Goal: Task Accomplishment & Management: Manage account settings

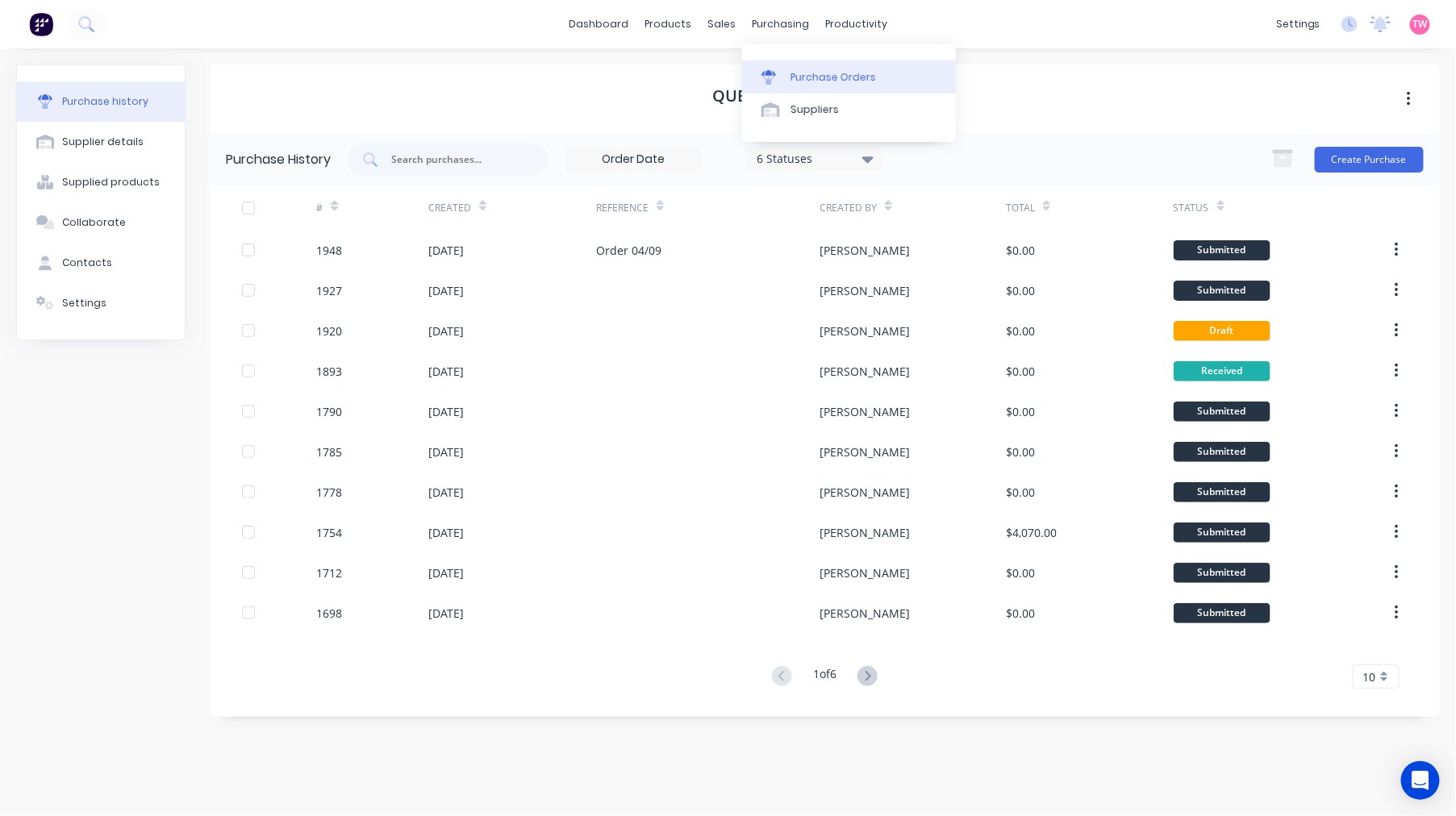
click at [811, 67] on link "Purchase Orders" at bounding box center [848, 76] width 214 height 32
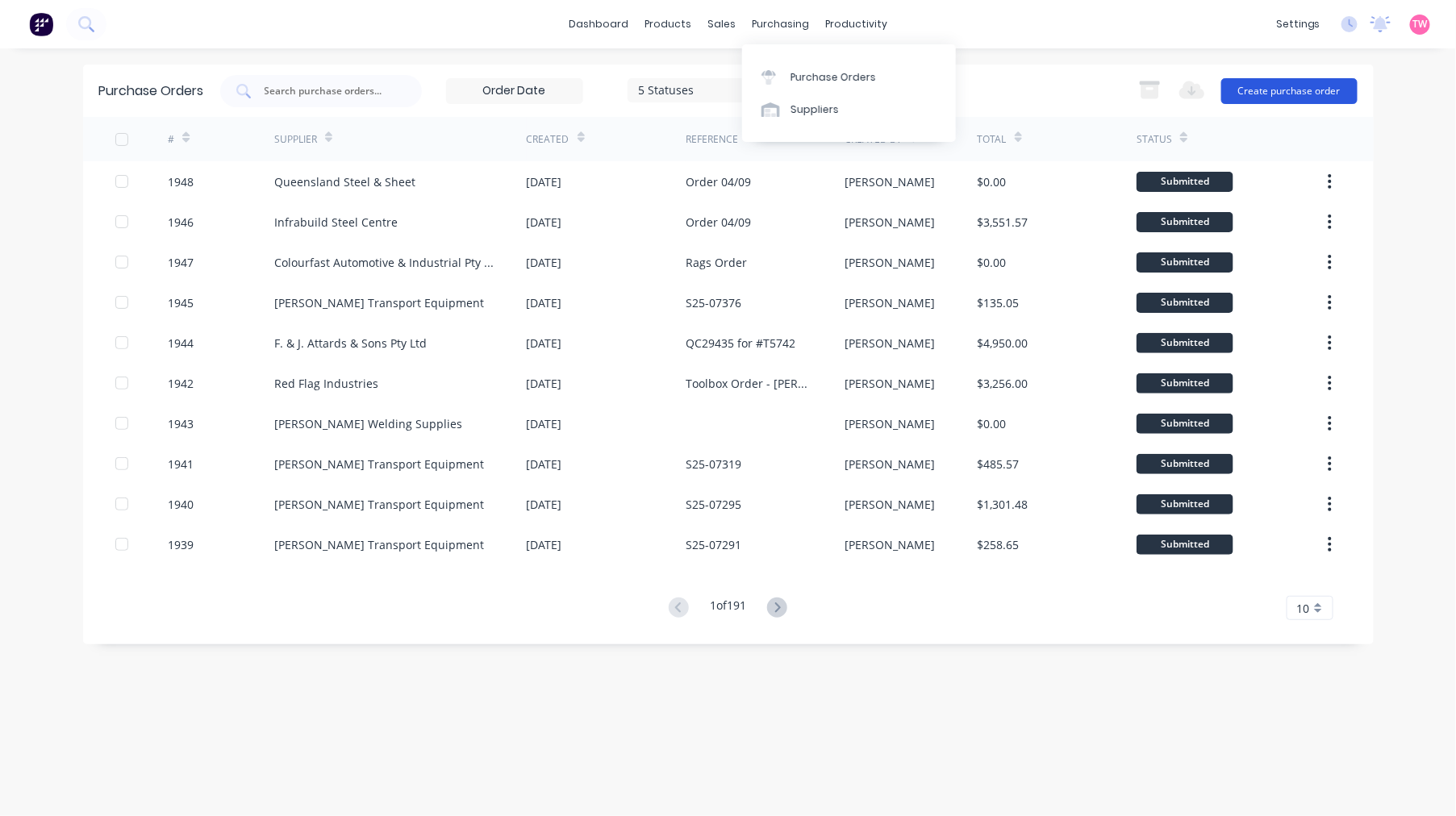
click at [1278, 93] on button "Create purchase order" at bounding box center [1289, 90] width 136 height 26
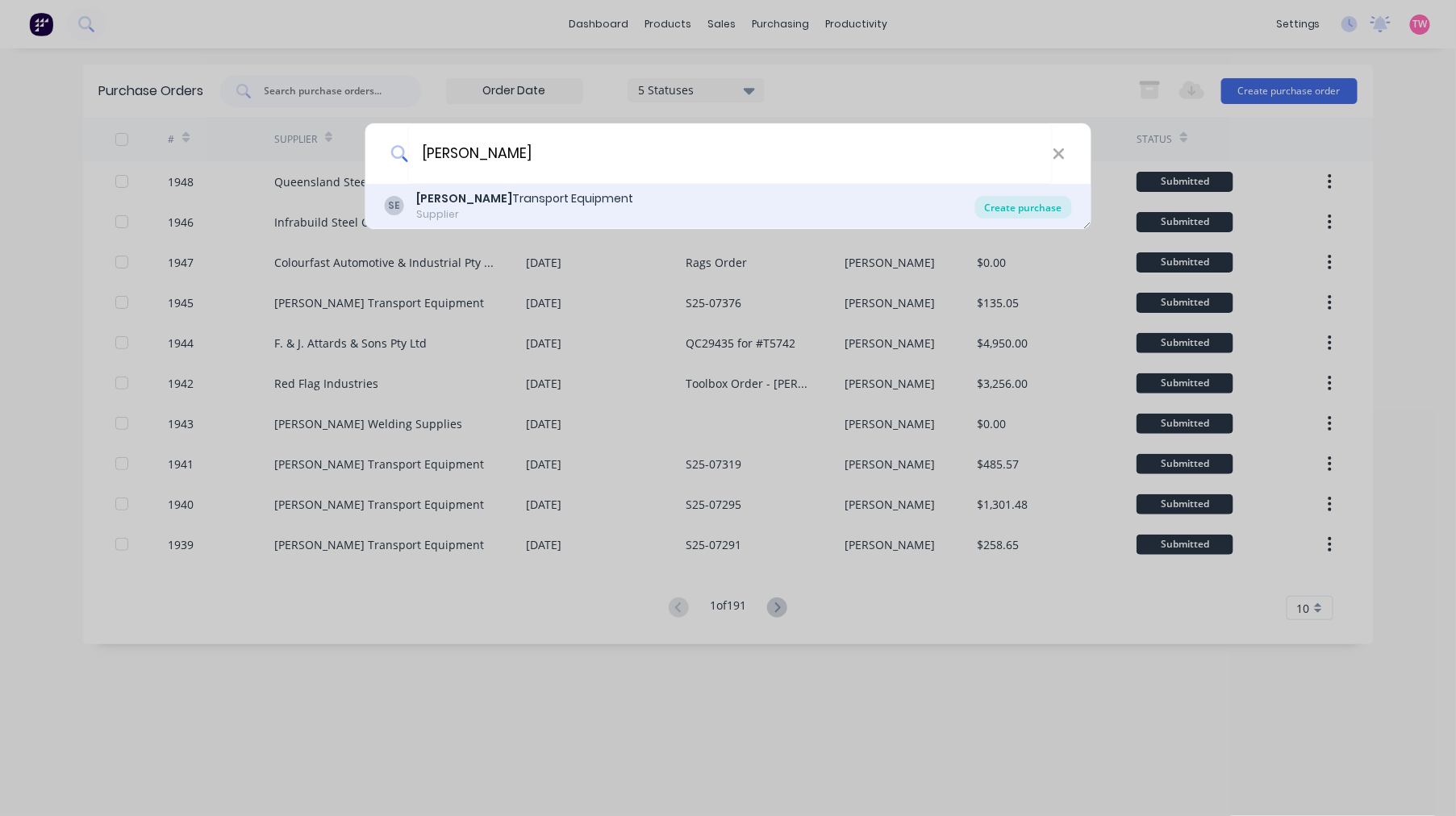
type input "shephard"
click at [1027, 213] on div "Create purchase" at bounding box center [1023, 206] width 97 height 22
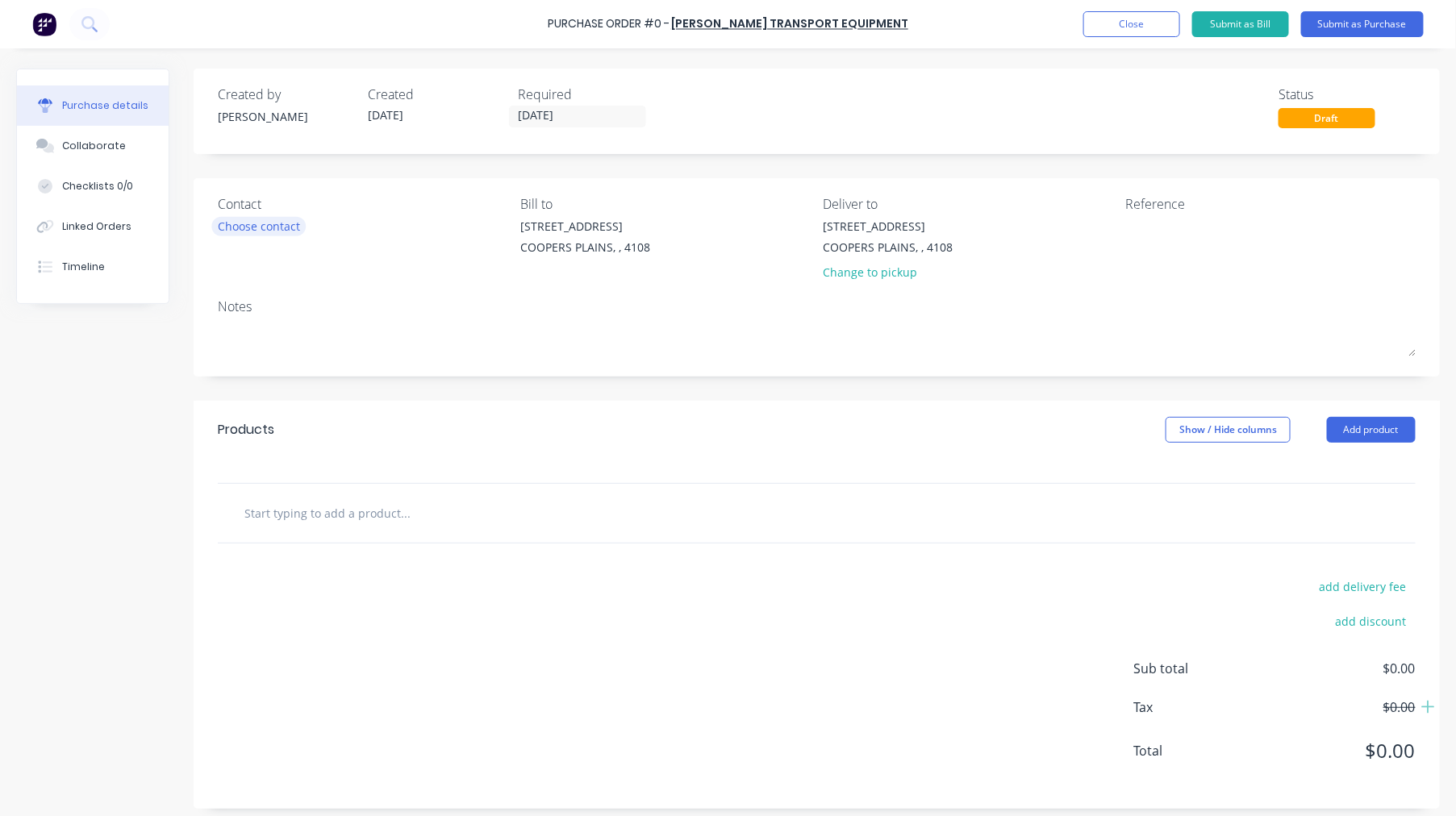
click at [269, 218] on div "Choose contact" at bounding box center [259, 226] width 82 height 17
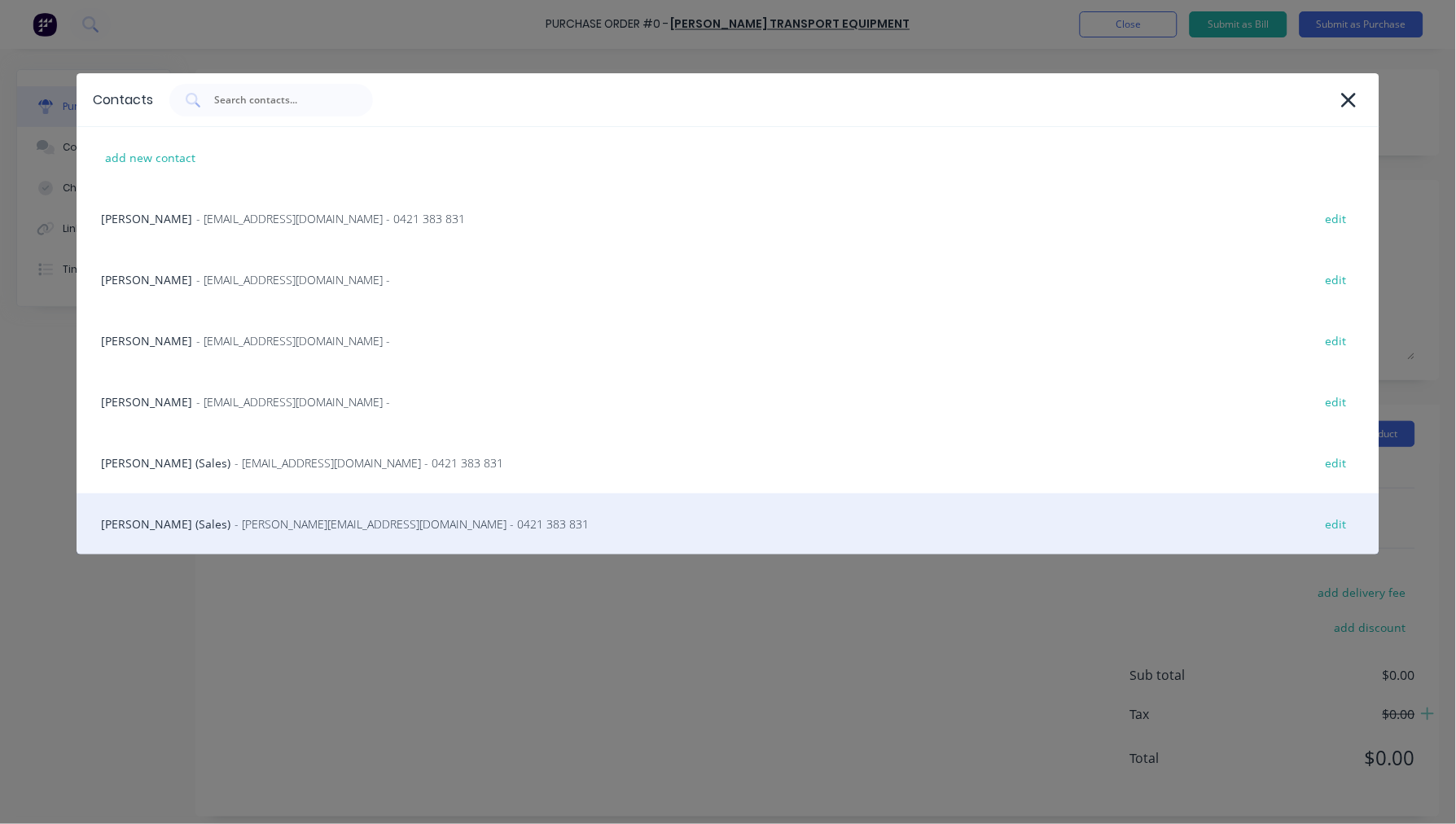
click at [159, 522] on div "Steve Erfurth (Sales) - stevee@ste.com.au - 0421 383 831 edit" at bounding box center [728, 524] width 1303 height 61
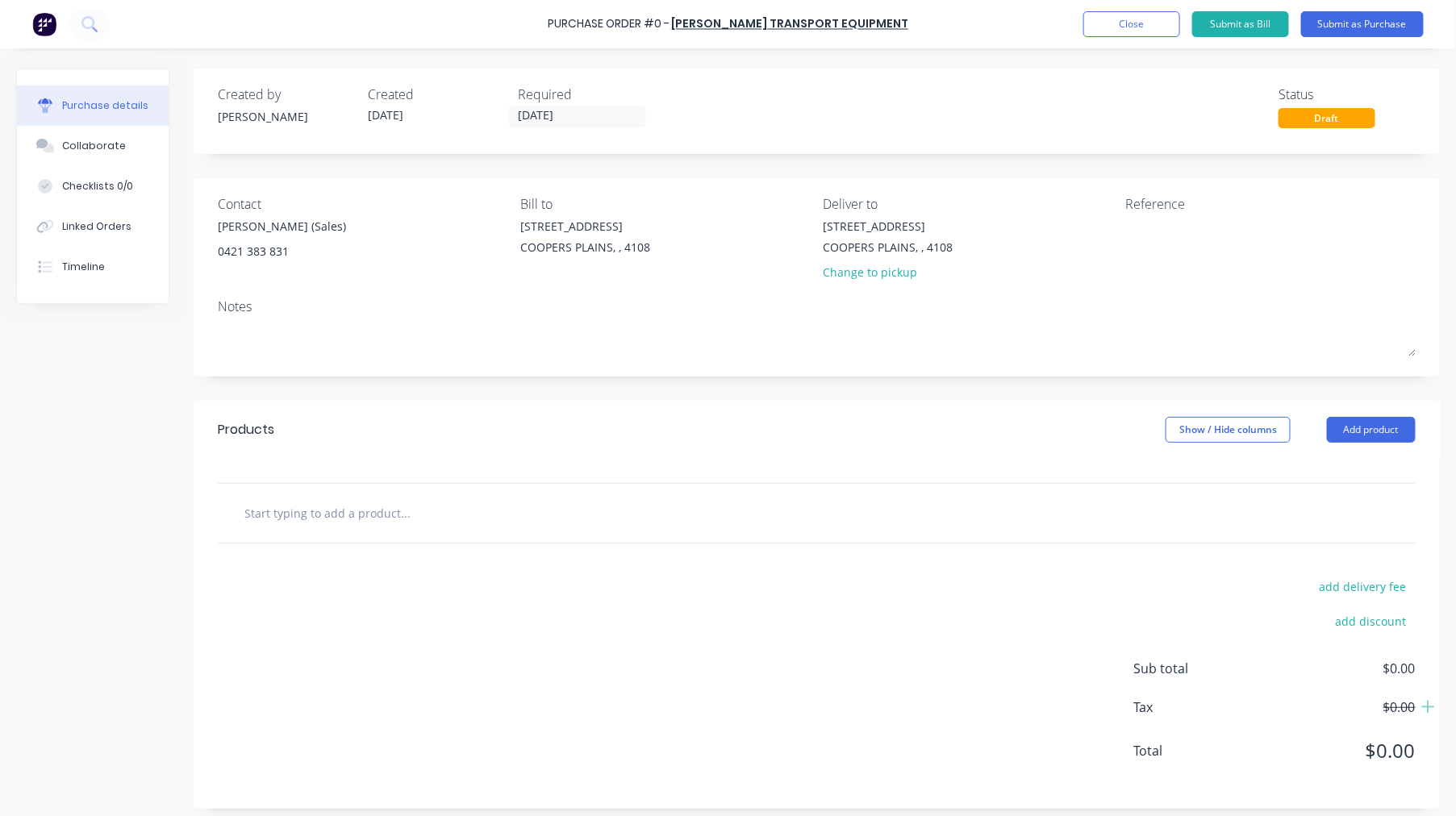
click at [301, 510] on input "text" at bounding box center [405, 513] width 323 height 32
paste input "T0259G"
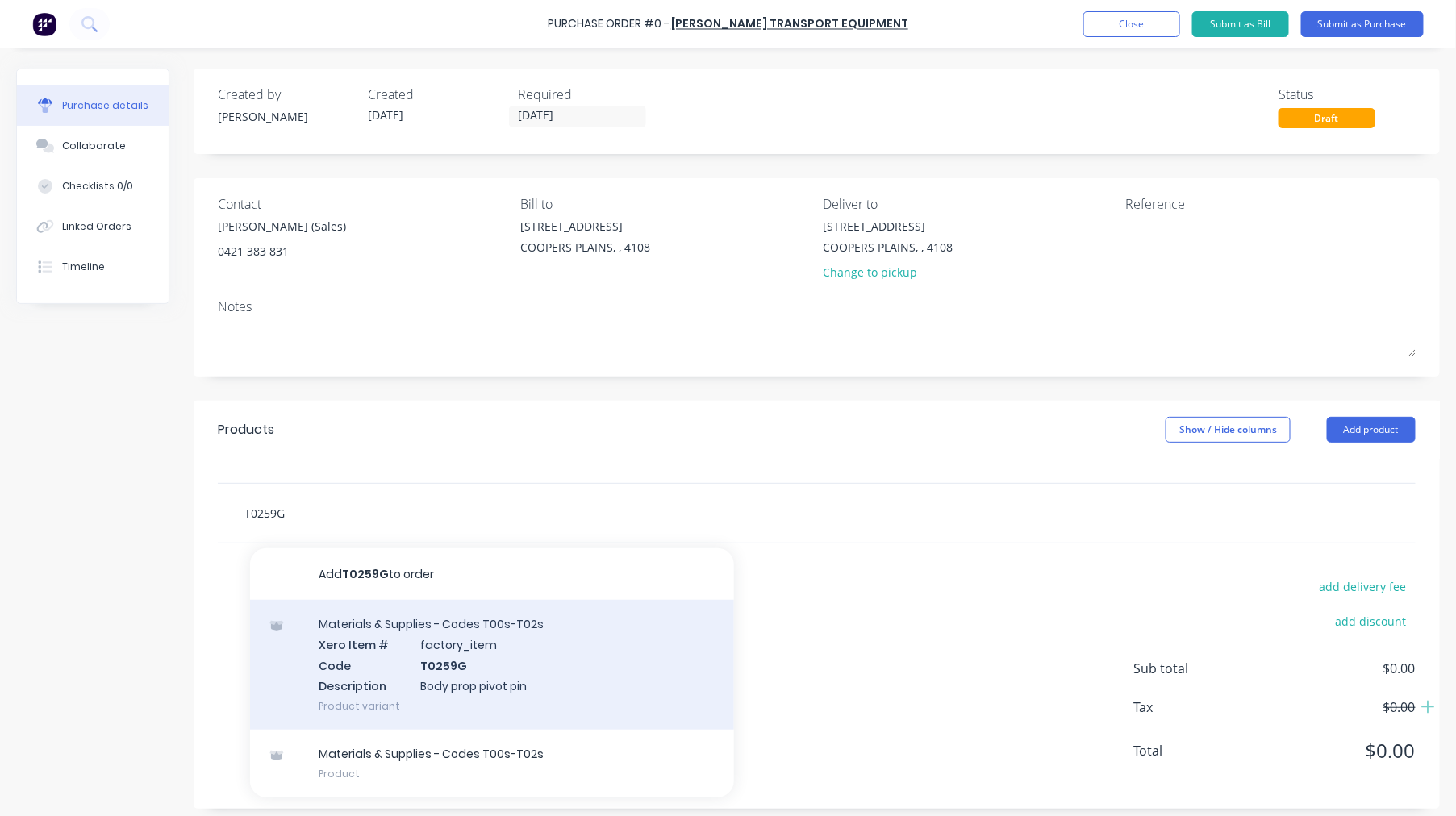
type input "T0259G"
click at [492, 658] on div "Materials & Supplies - Codes T00s-T02s Xero Item # factory_item Code T0259G Des…" at bounding box center [492, 664] width 484 height 130
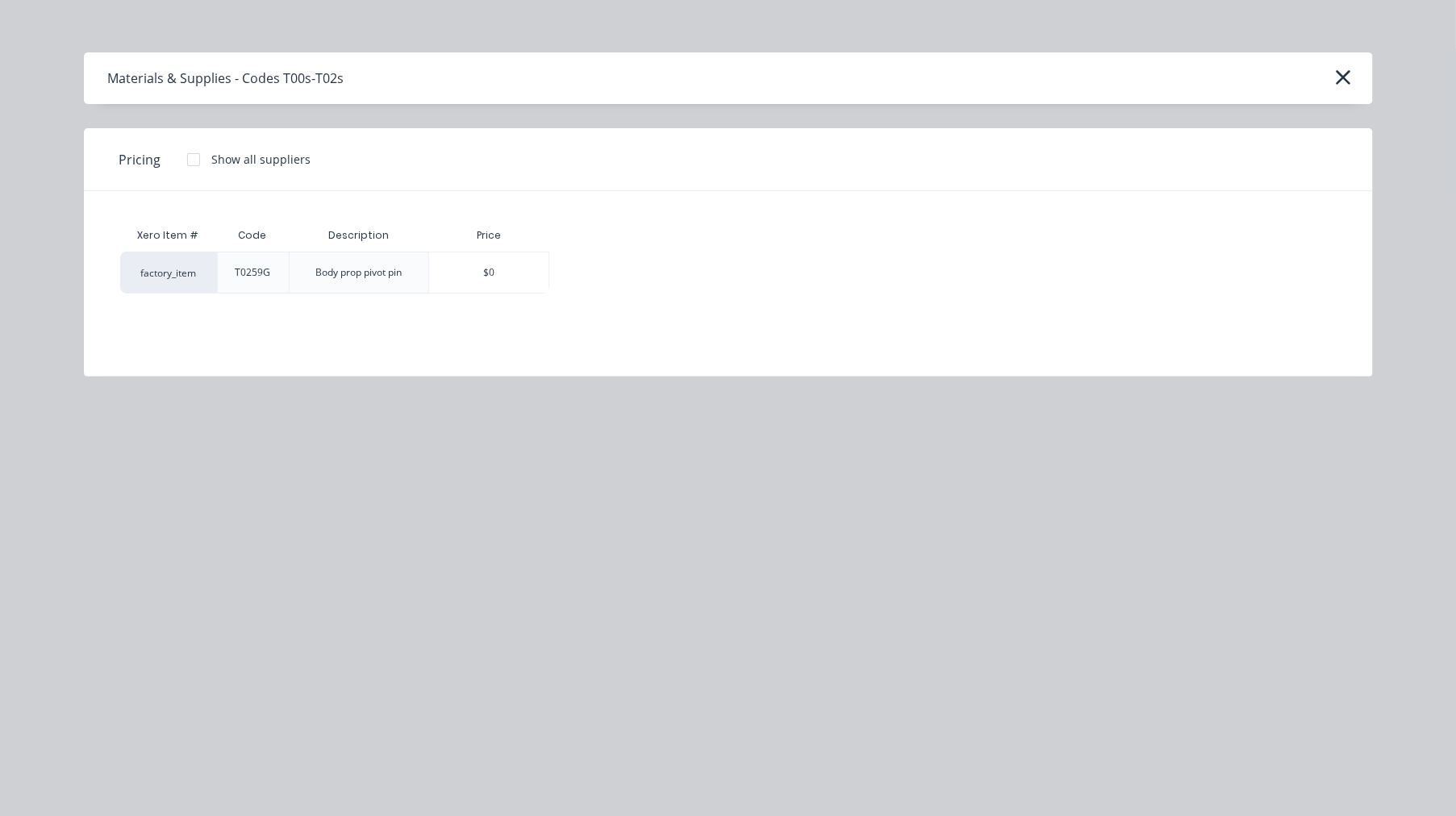
click at [184, 159] on div at bounding box center [193, 159] width 32 height 32
click at [583, 276] on div "$4.93" at bounding box center [606, 273] width 113 height 41
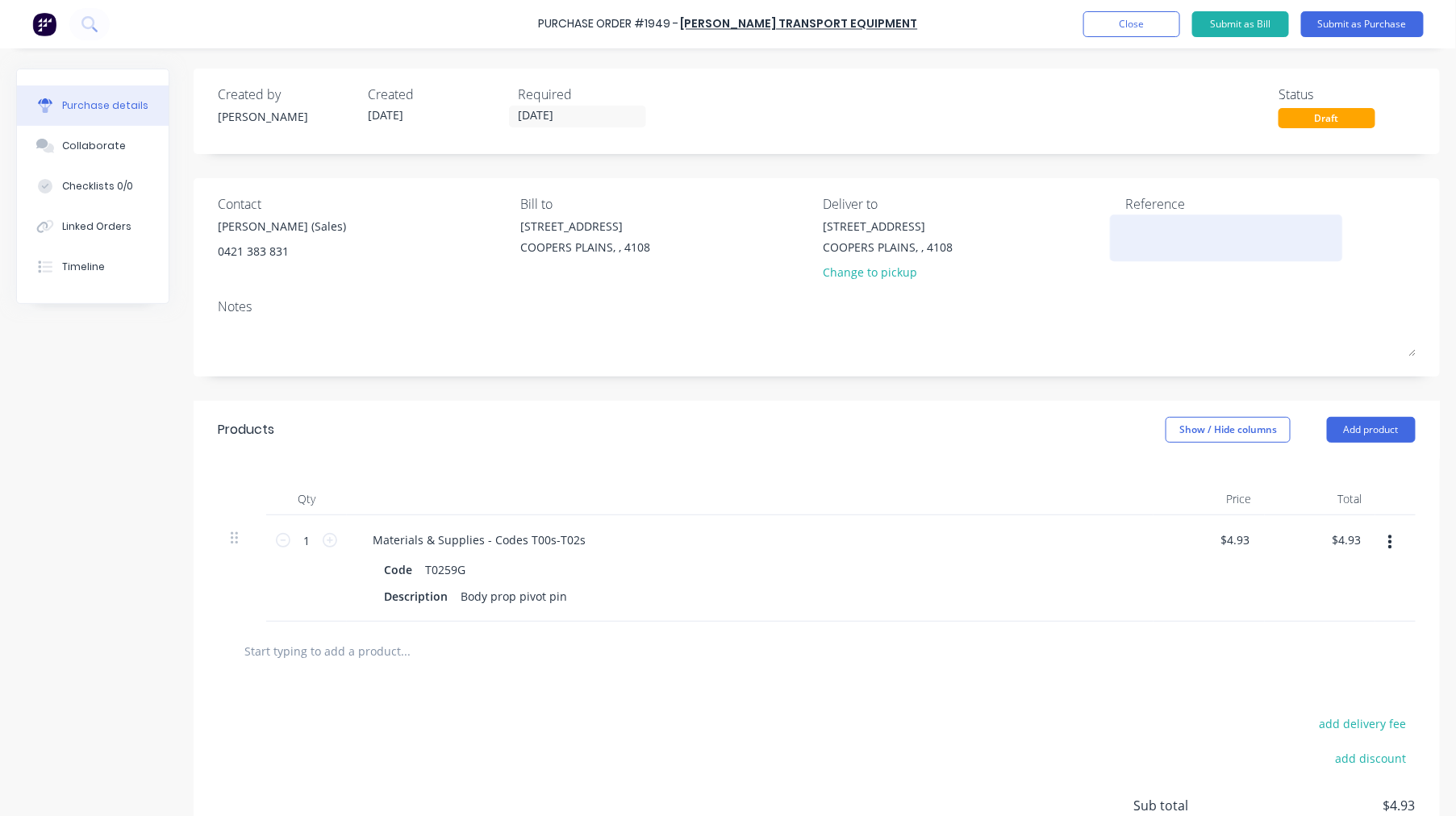
click at [1142, 236] on textarea at bounding box center [1226, 236] width 202 height 36
paste textarea "S25-07386"
type textarea "S25-07386"
type textarea "x"
type textarea "S25-07386"
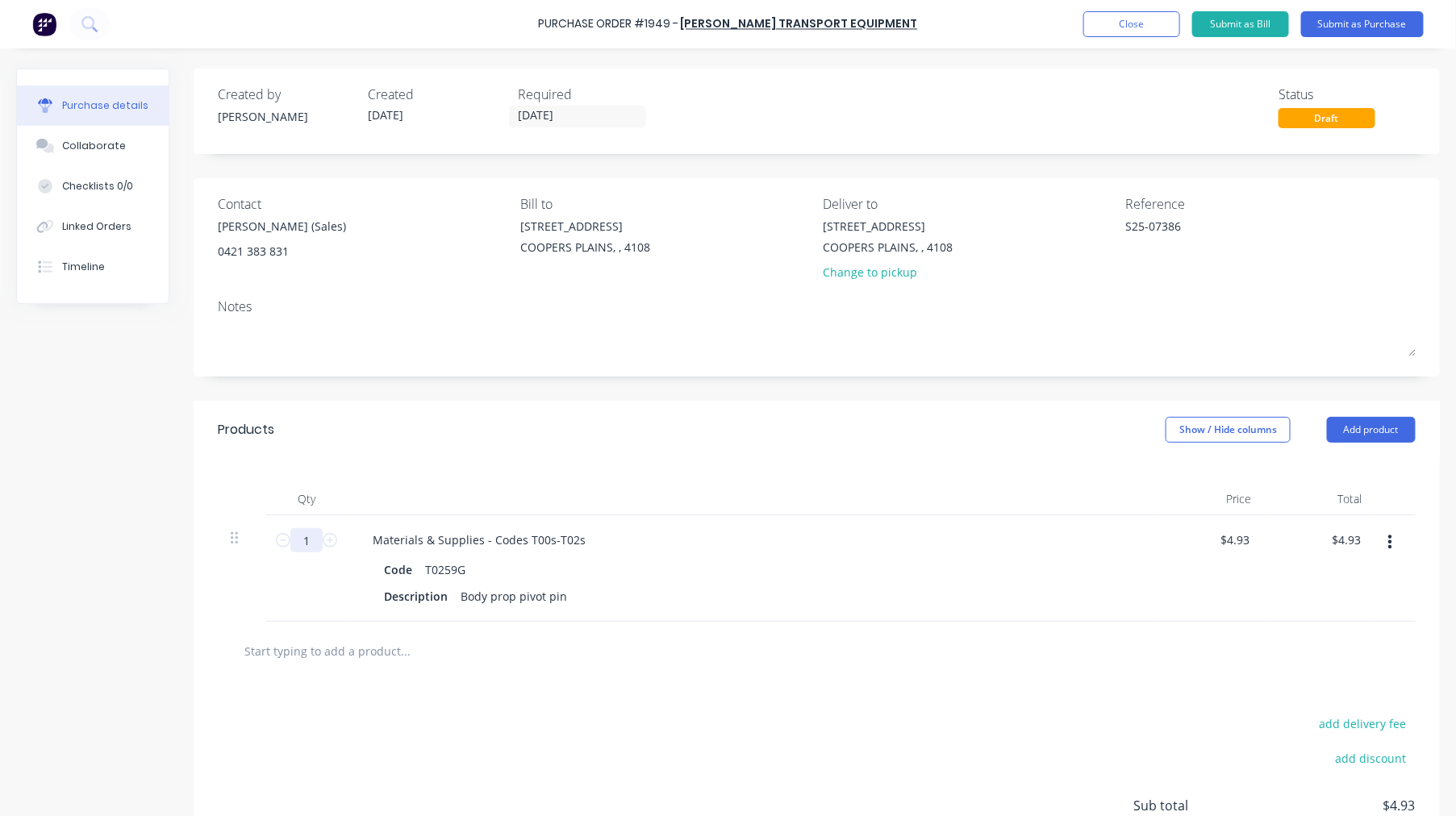
click at [308, 540] on input "1" at bounding box center [307, 540] width 32 height 24
type input "10"
type textarea "x"
type input "$49.30"
type textarea "x"
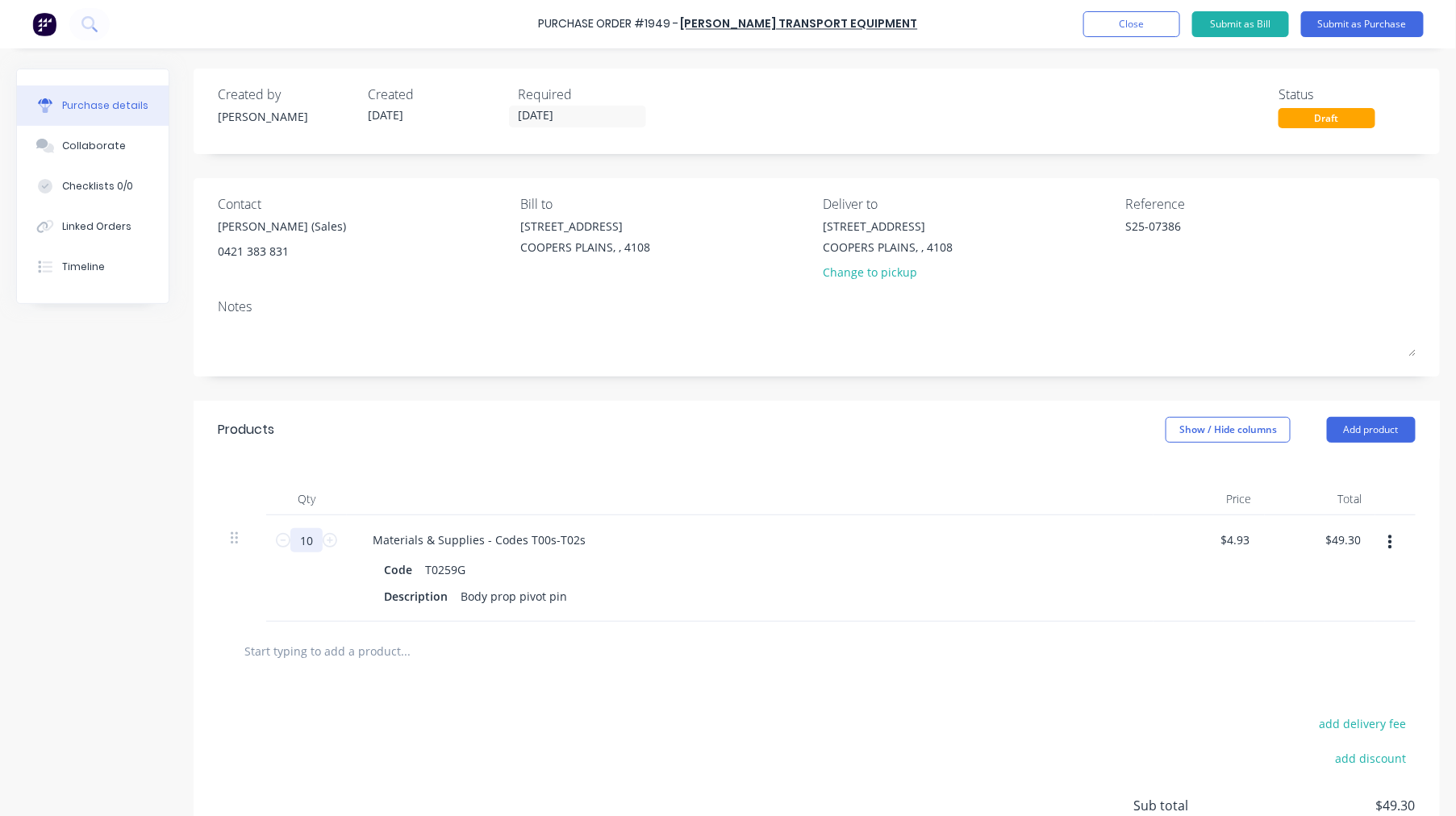
type input "10"
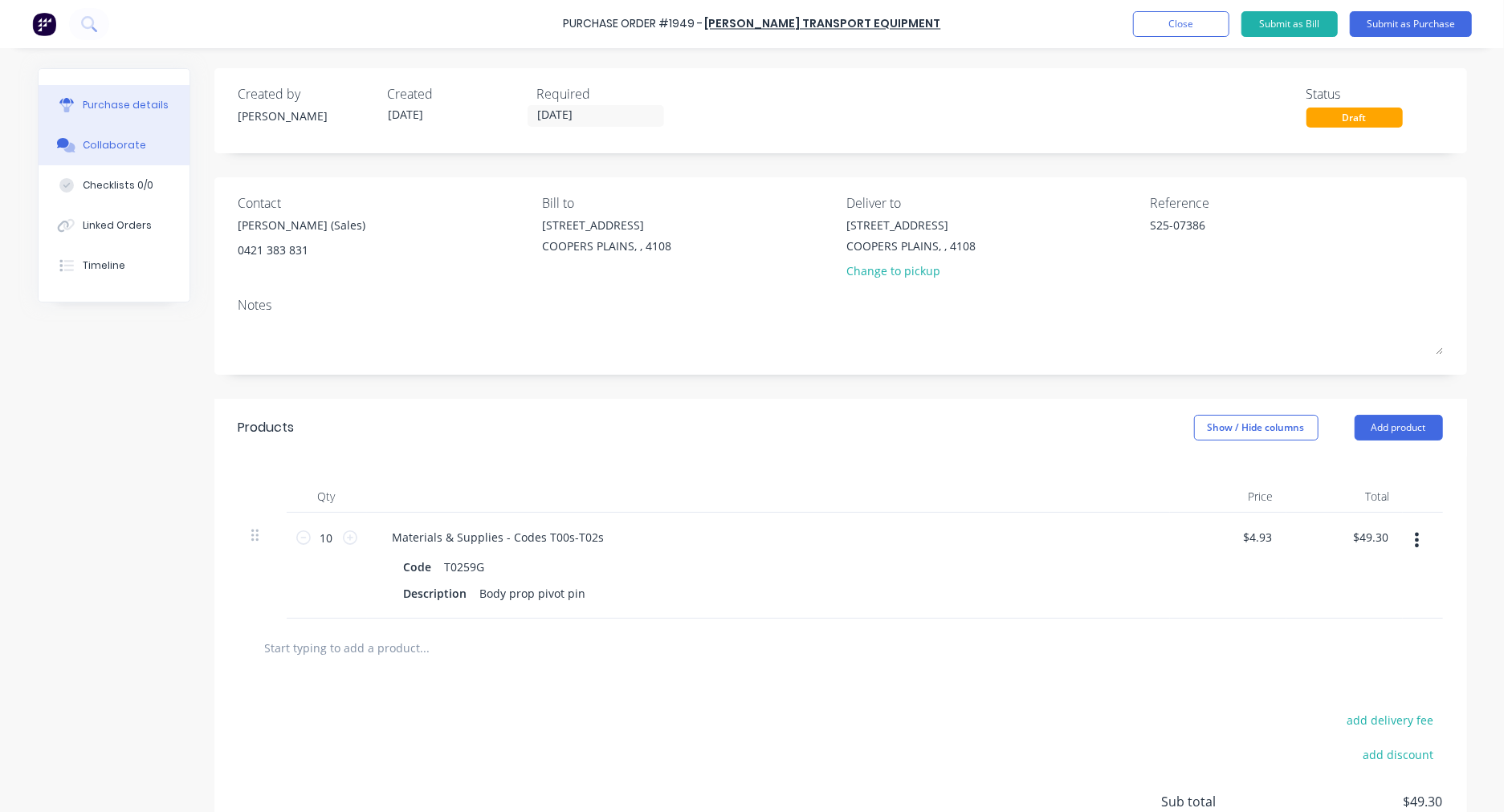
click at [90, 148] on div "Collaborate" at bounding box center [115, 145] width 64 height 14
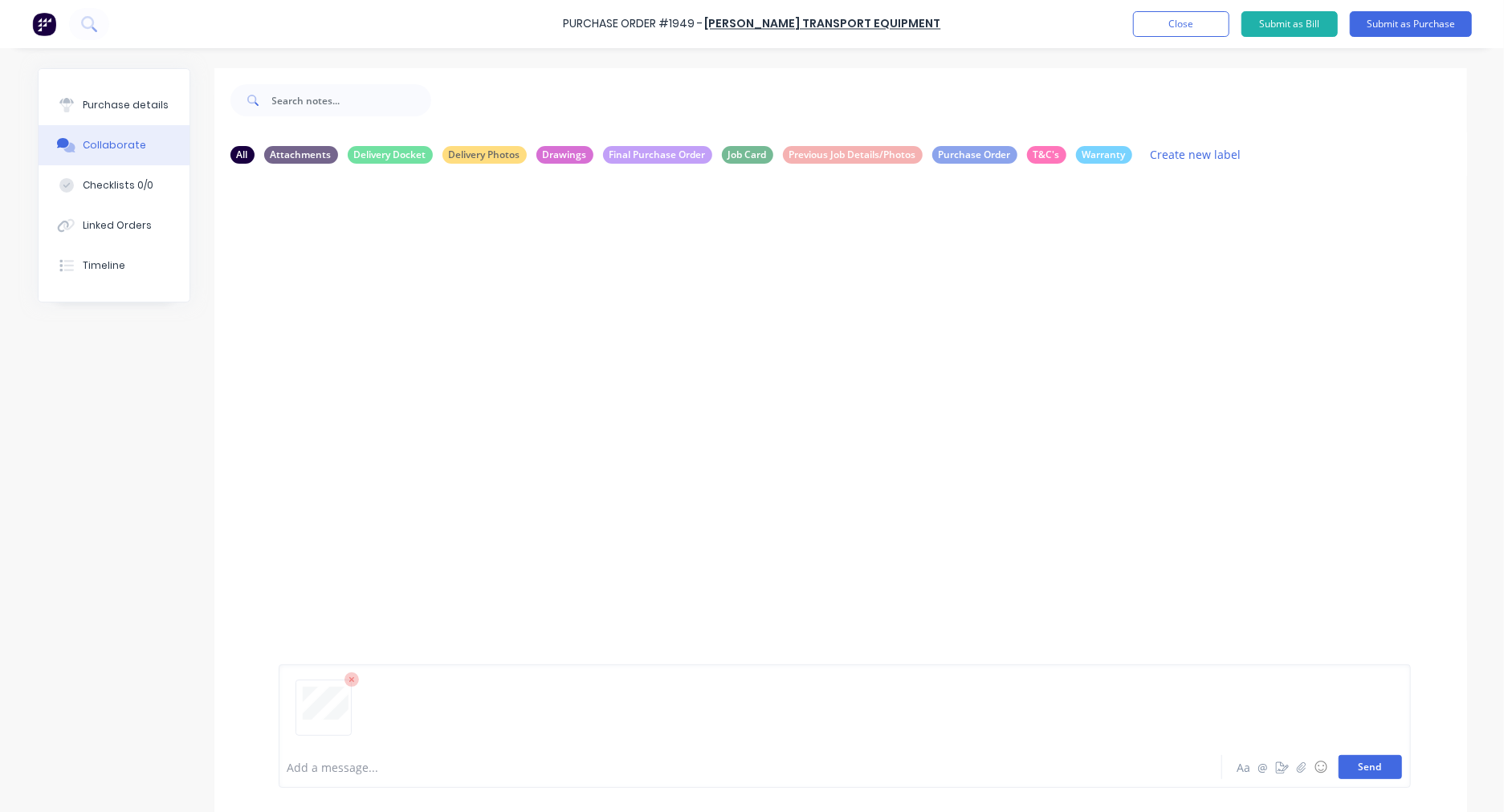
click at [1370, 769] on button "Send" at bounding box center [1370, 767] width 64 height 24
click at [98, 108] on div "Purchase details" at bounding box center [125, 105] width 86 height 14
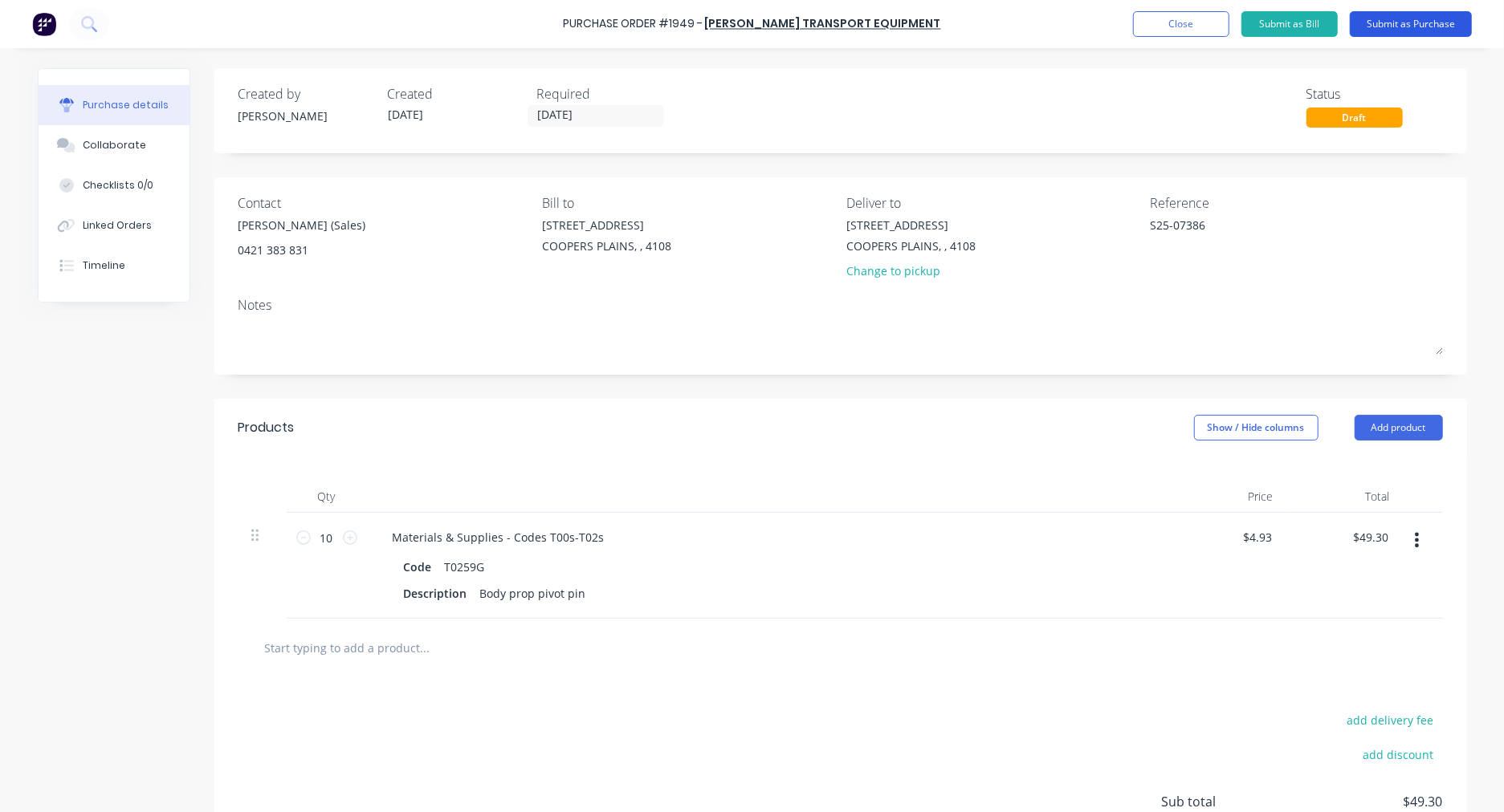
click at [1425, 33] on button "Submit as Purchase" at bounding box center [1410, 24] width 122 height 26
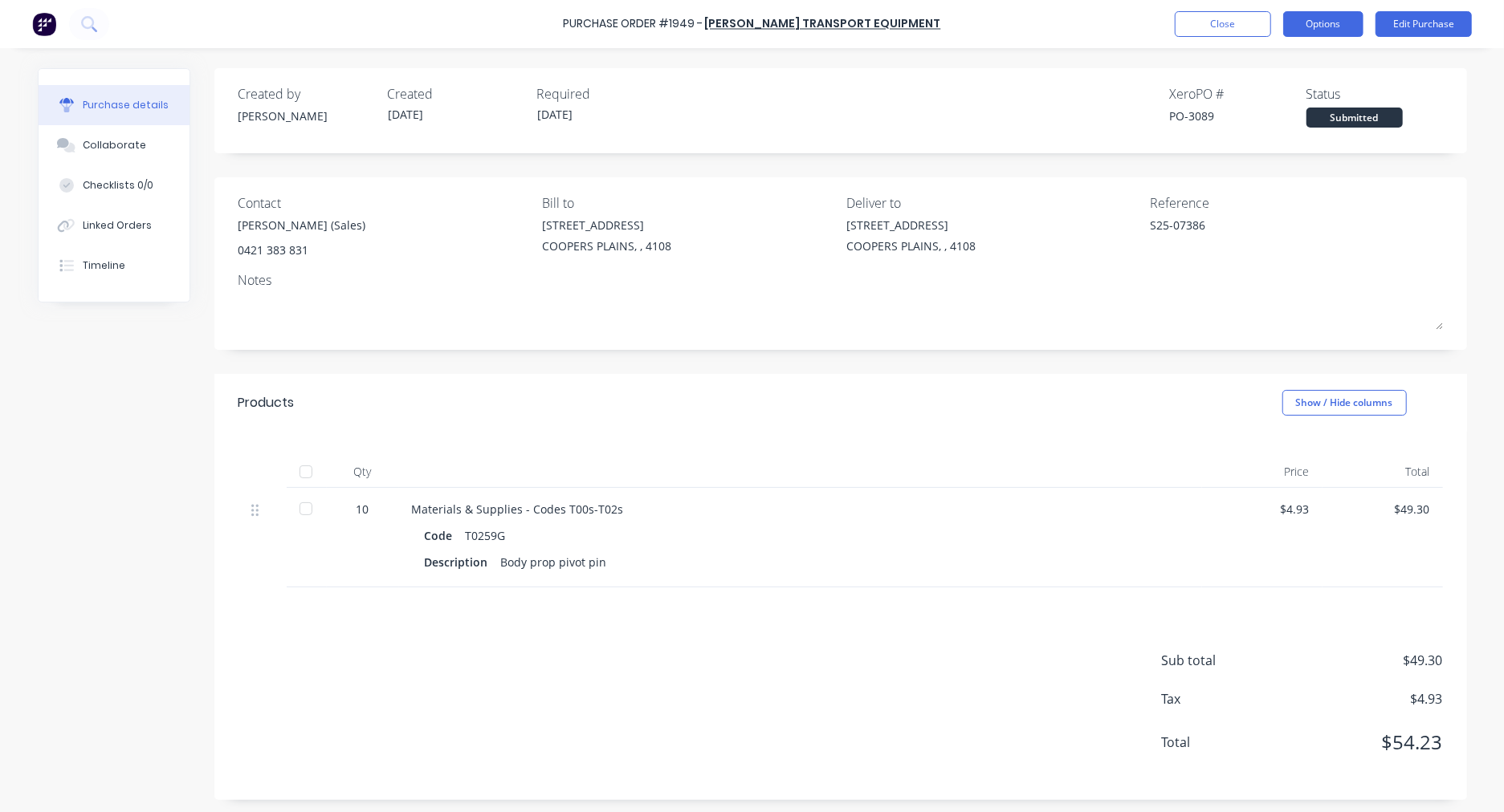
click at [1336, 26] on button "Options" at bounding box center [1323, 24] width 80 height 26
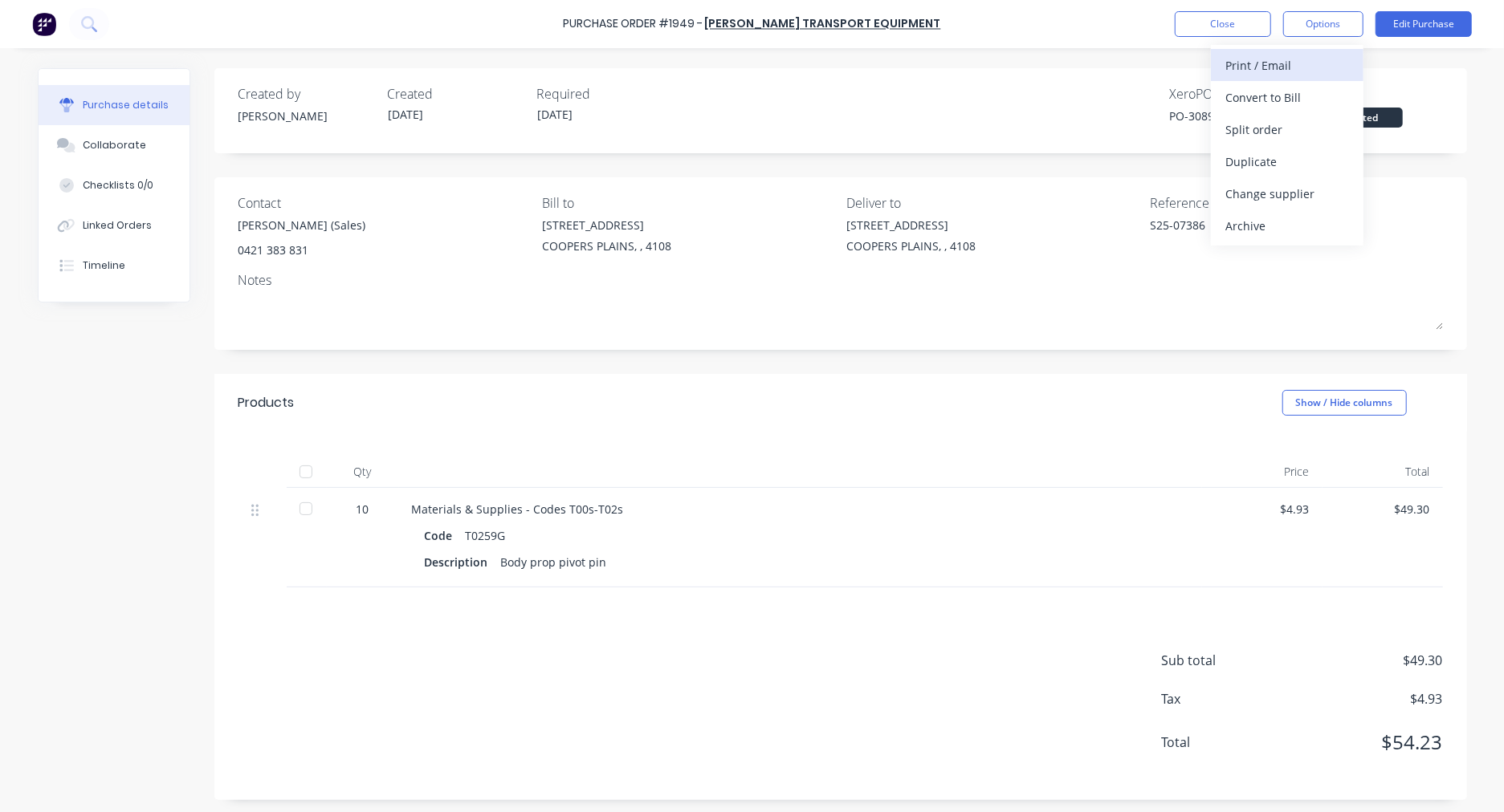
click at [1305, 56] on div "Print / Email" at bounding box center [1287, 65] width 123 height 23
click at [1264, 101] on div "With pricing" at bounding box center [1287, 97] width 123 height 23
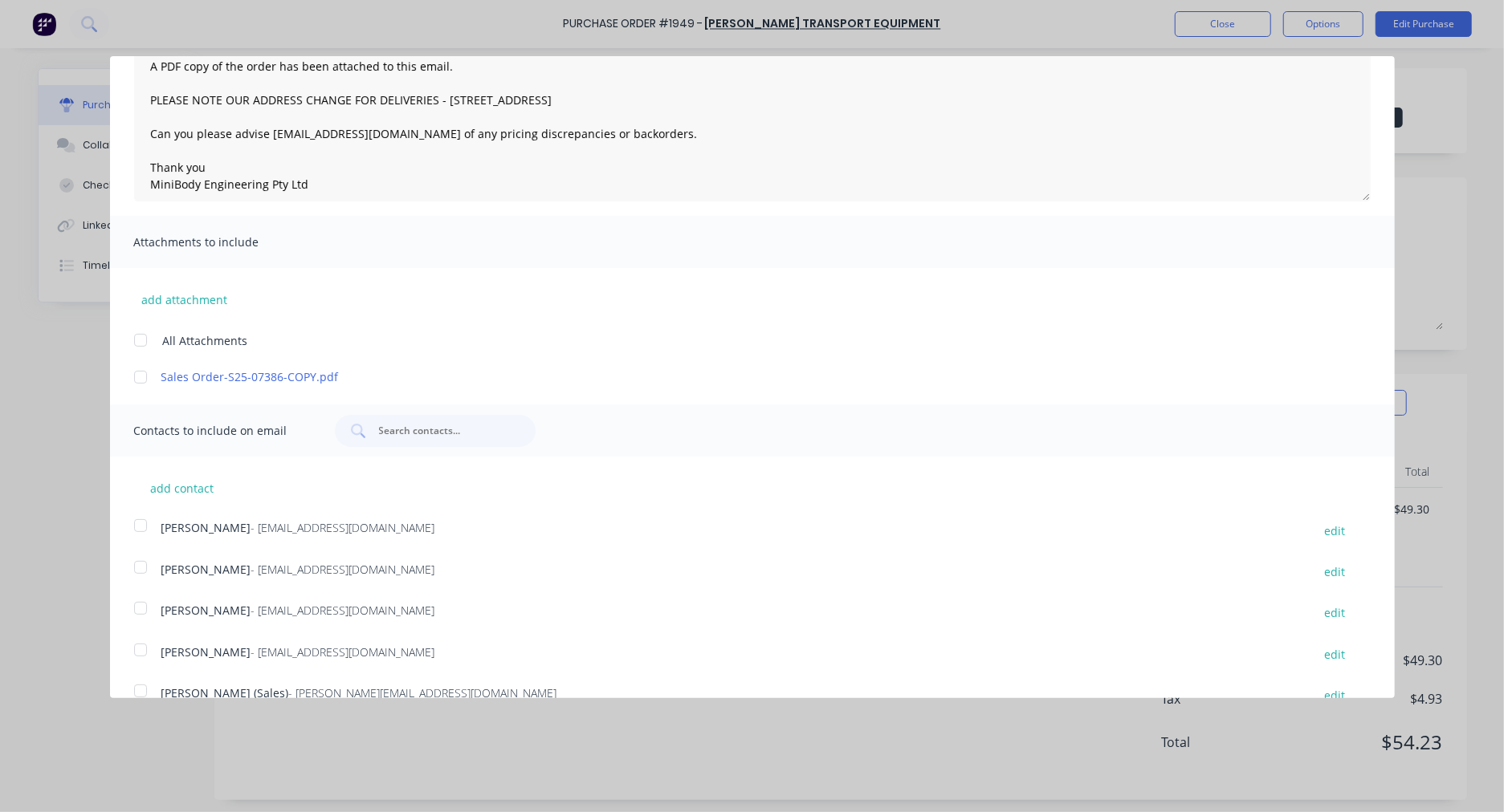
scroll to position [202, 0]
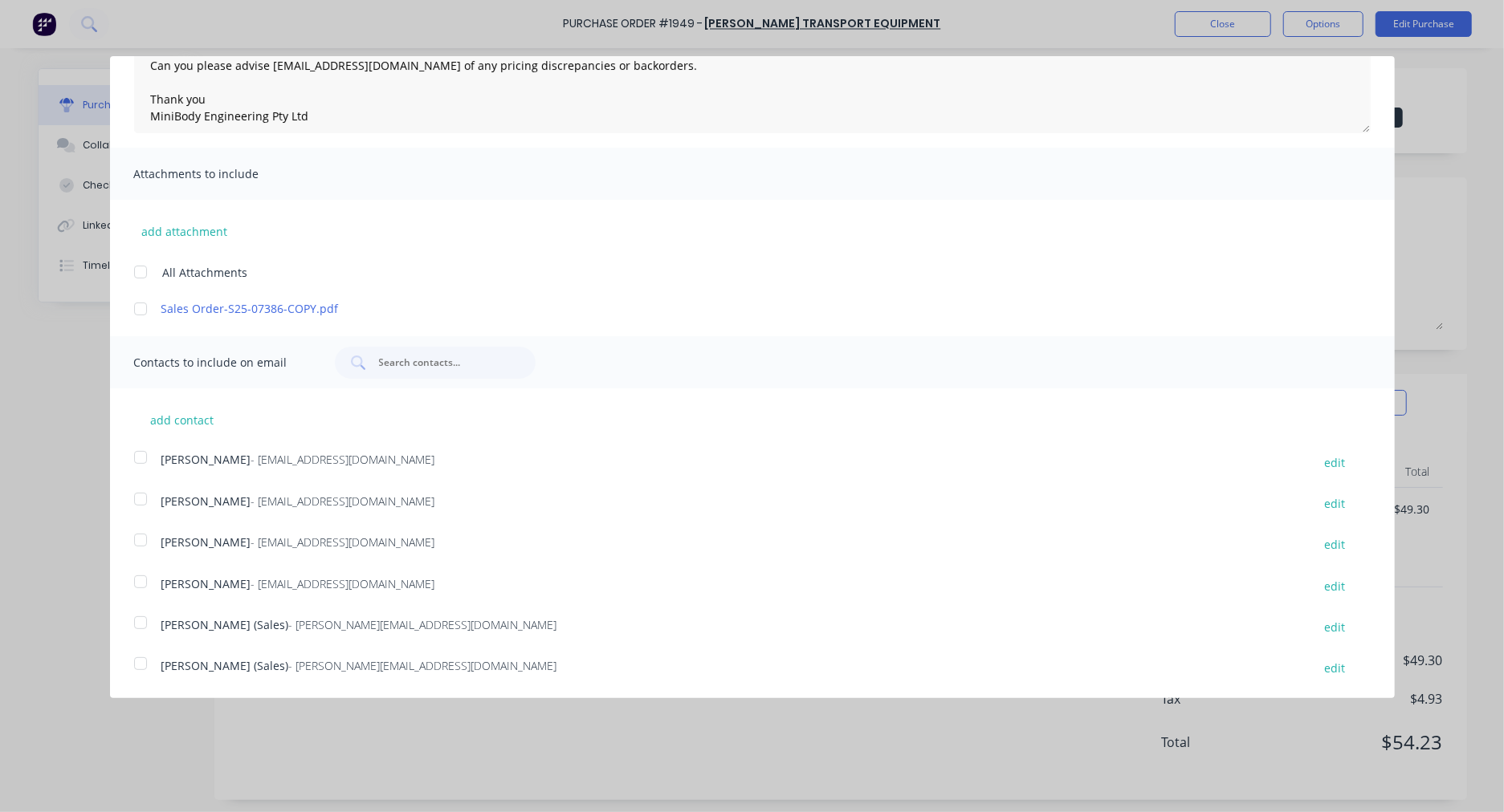
click at [134, 665] on div at bounding box center [140, 664] width 32 height 32
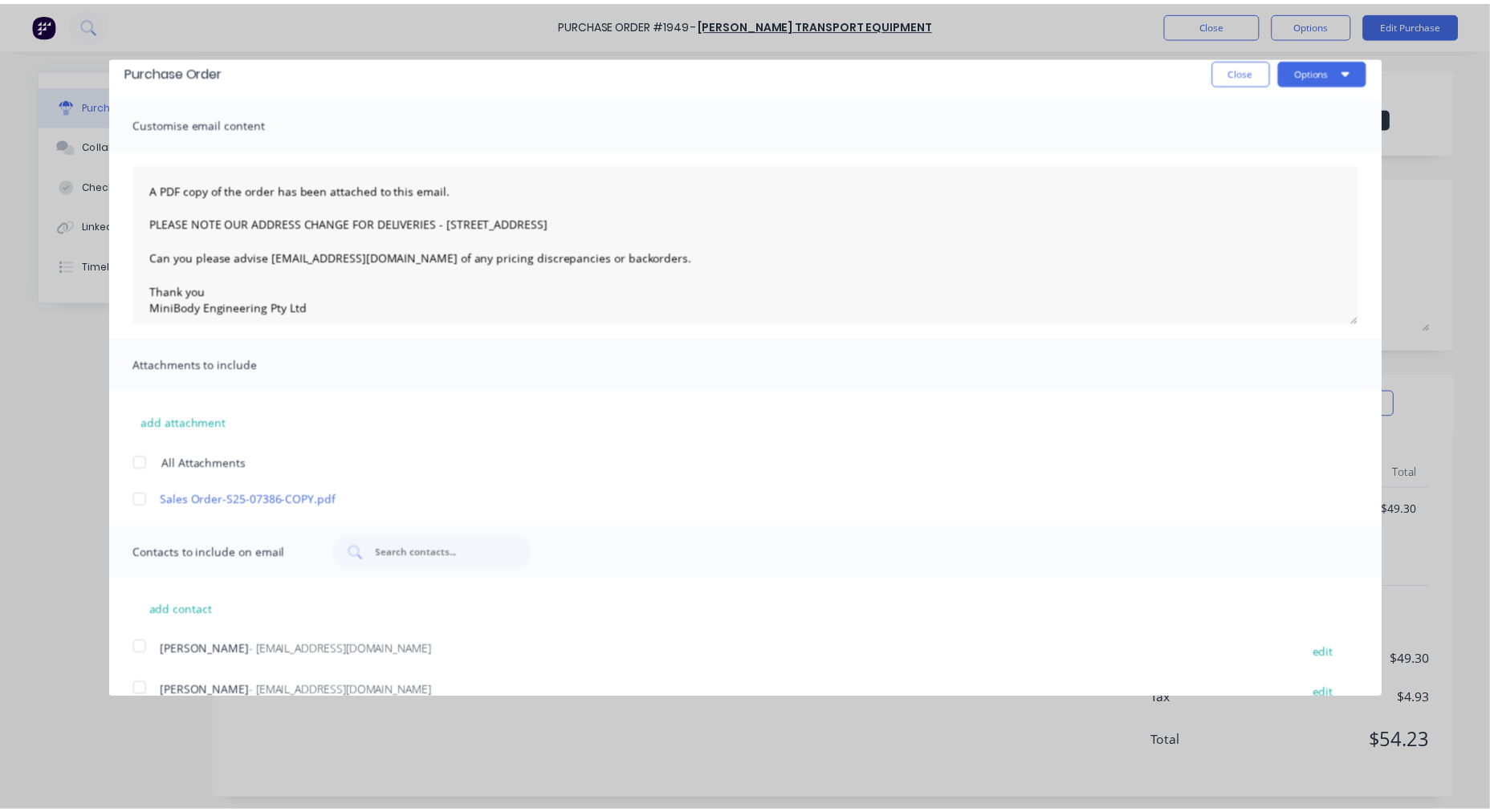
scroll to position [0, 0]
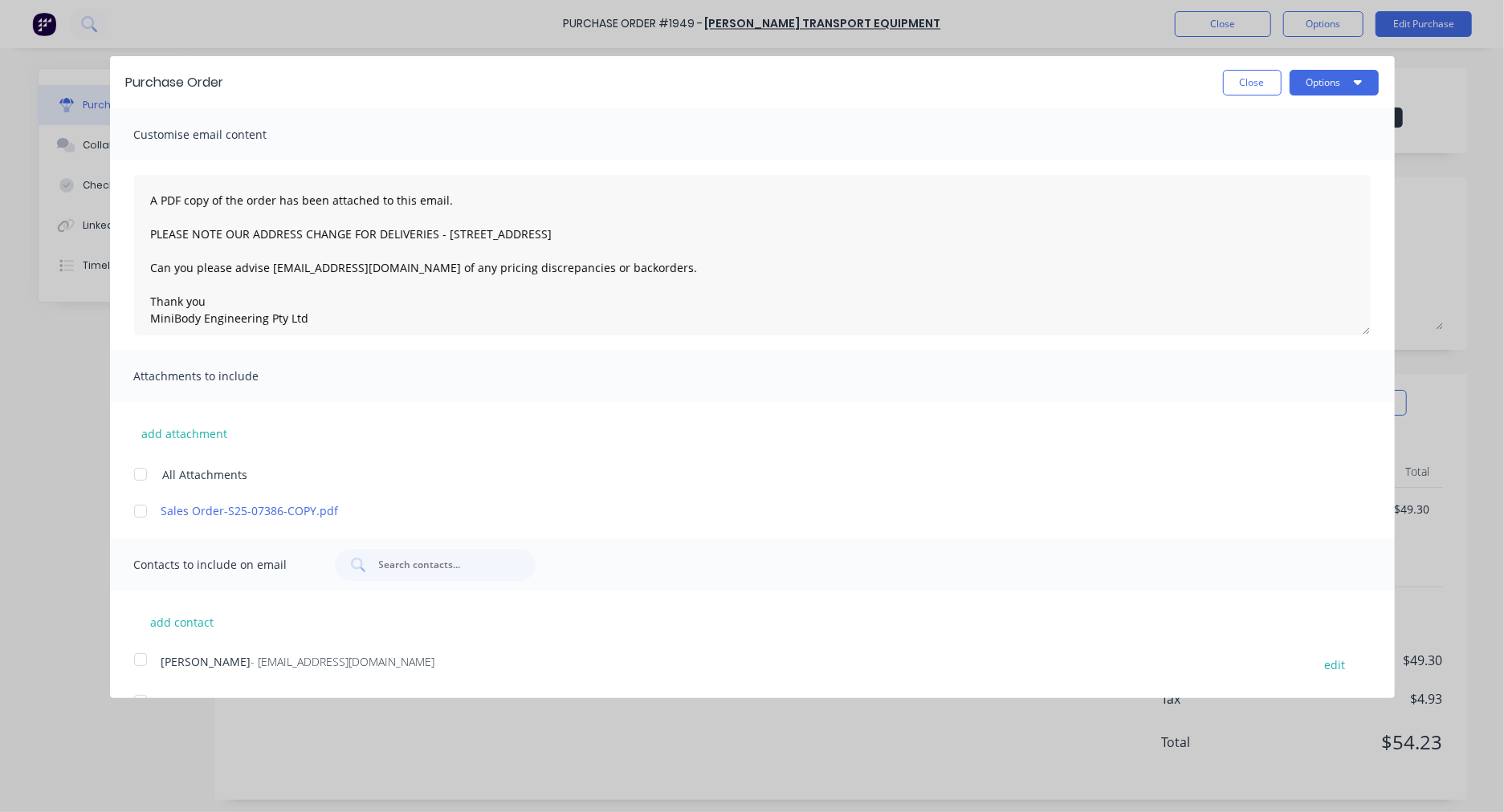
click at [1321, 67] on div "Purchase Order Close Options" at bounding box center [752, 82] width 1284 height 52
click at [1315, 78] on button "Options" at bounding box center [1334, 82] width 89 height 26
click at [1262, 153] on div "Email" at bounding box center [1302, 155] width 123 height 23
type textarea "x"
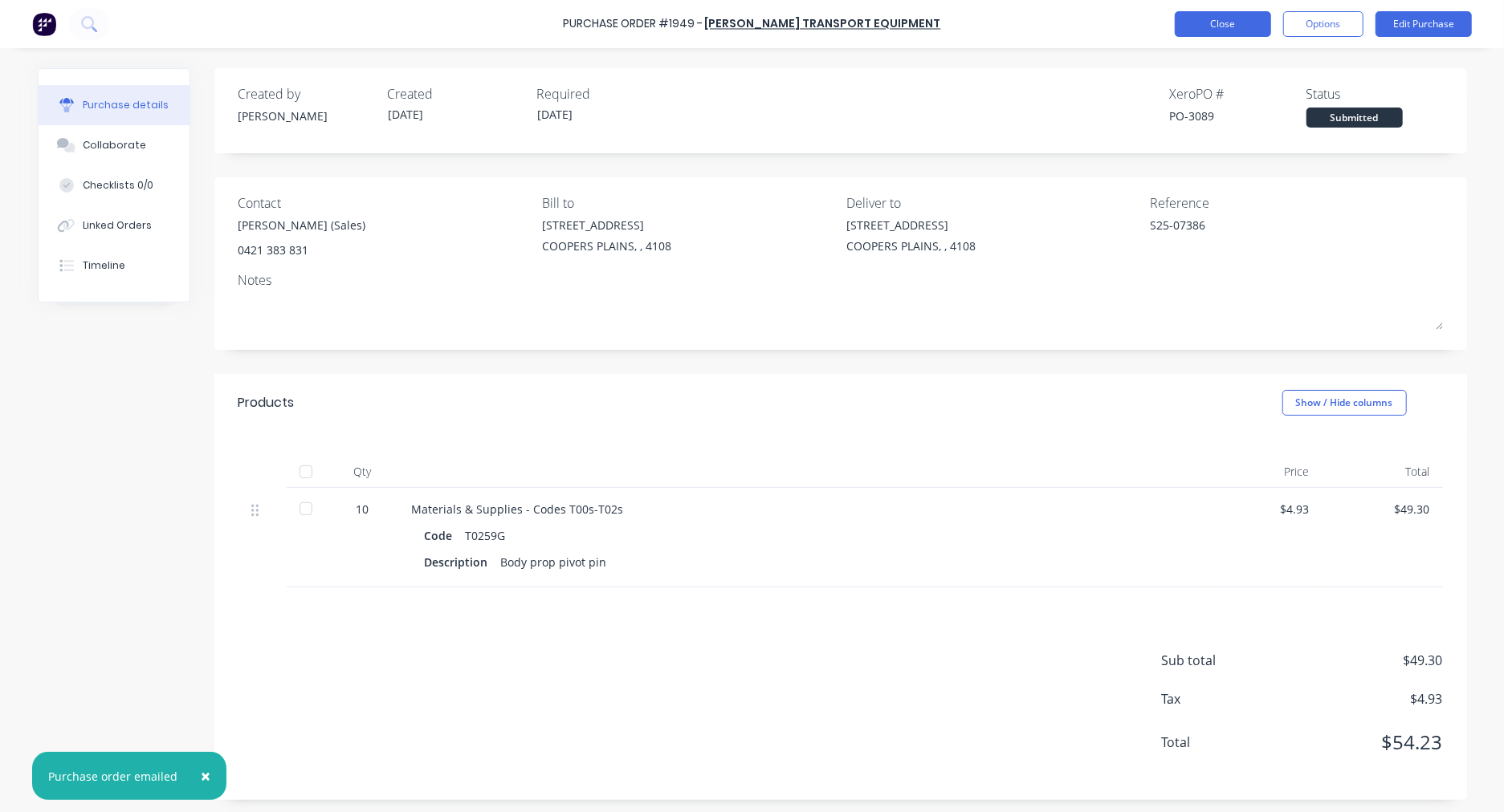
click at [1222, 21] on button "Close" at bounding box center [1223, 24] width 96 height 26
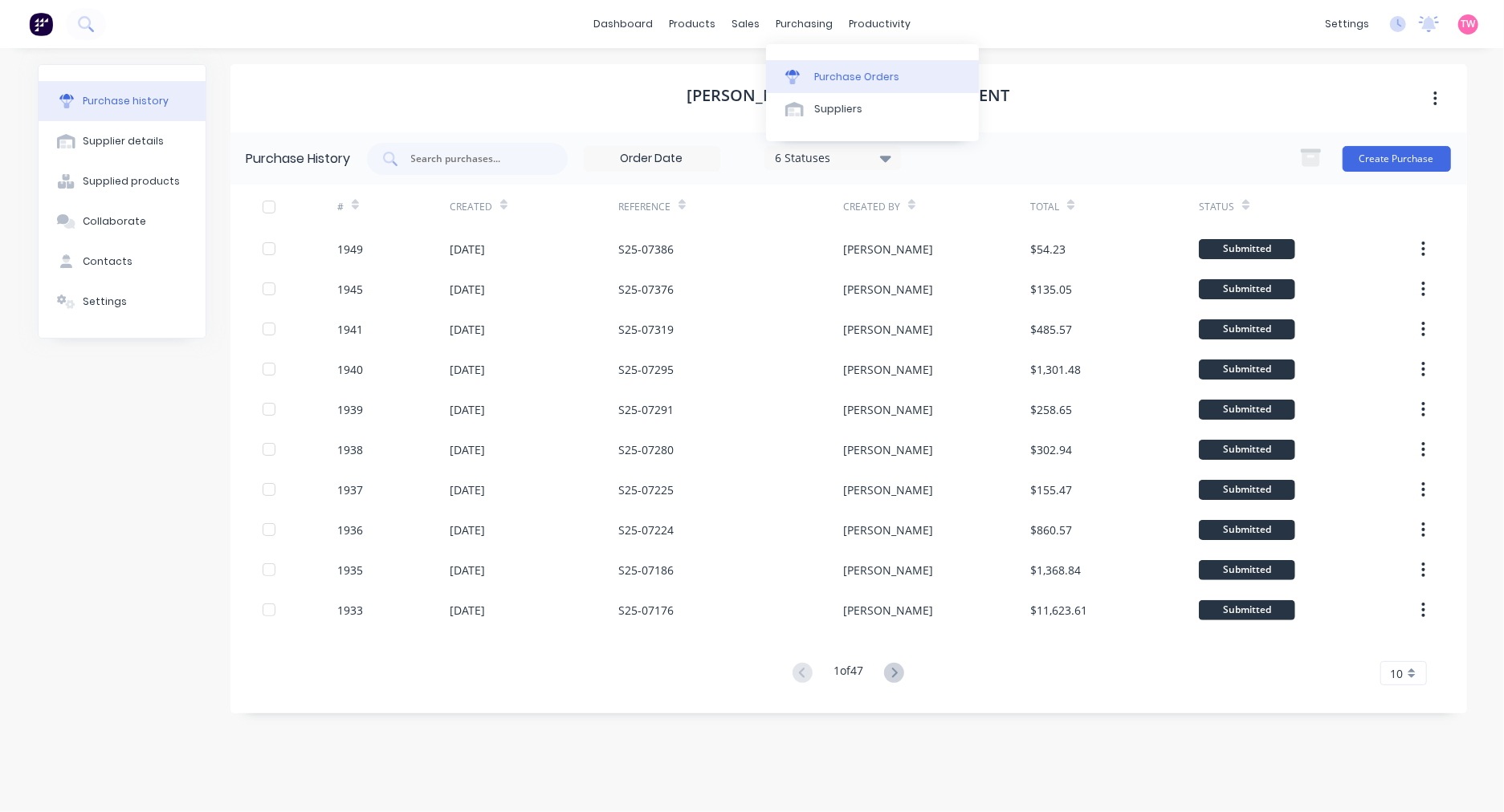
click at [844, 70] on div "Purchase Orders" at bounding box center [857, 77] width 85 height 14
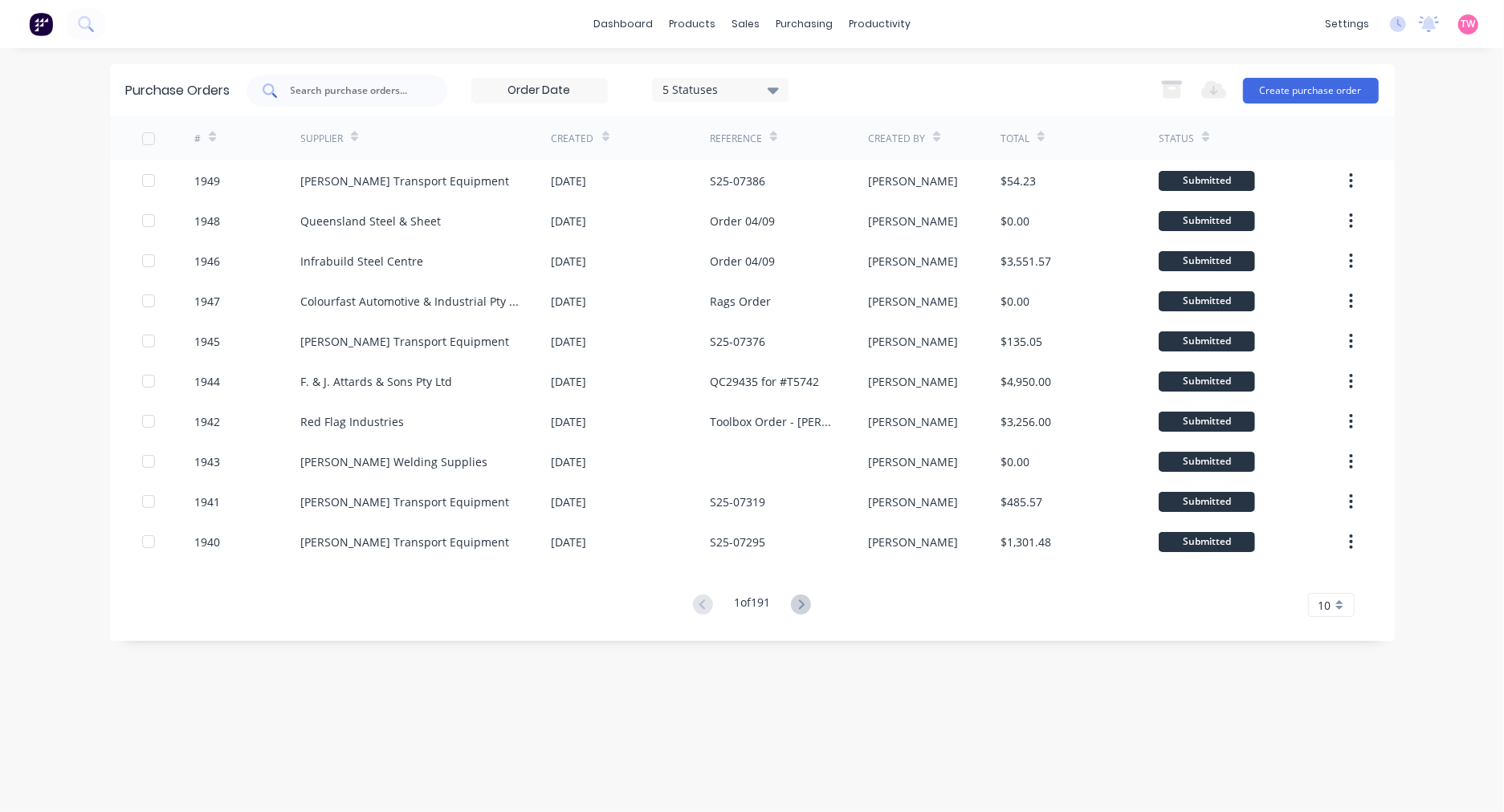
click at [421, 91] on div at bounding box center [347, 91] width 201 height 32
paste input "1900"
type input "1900"
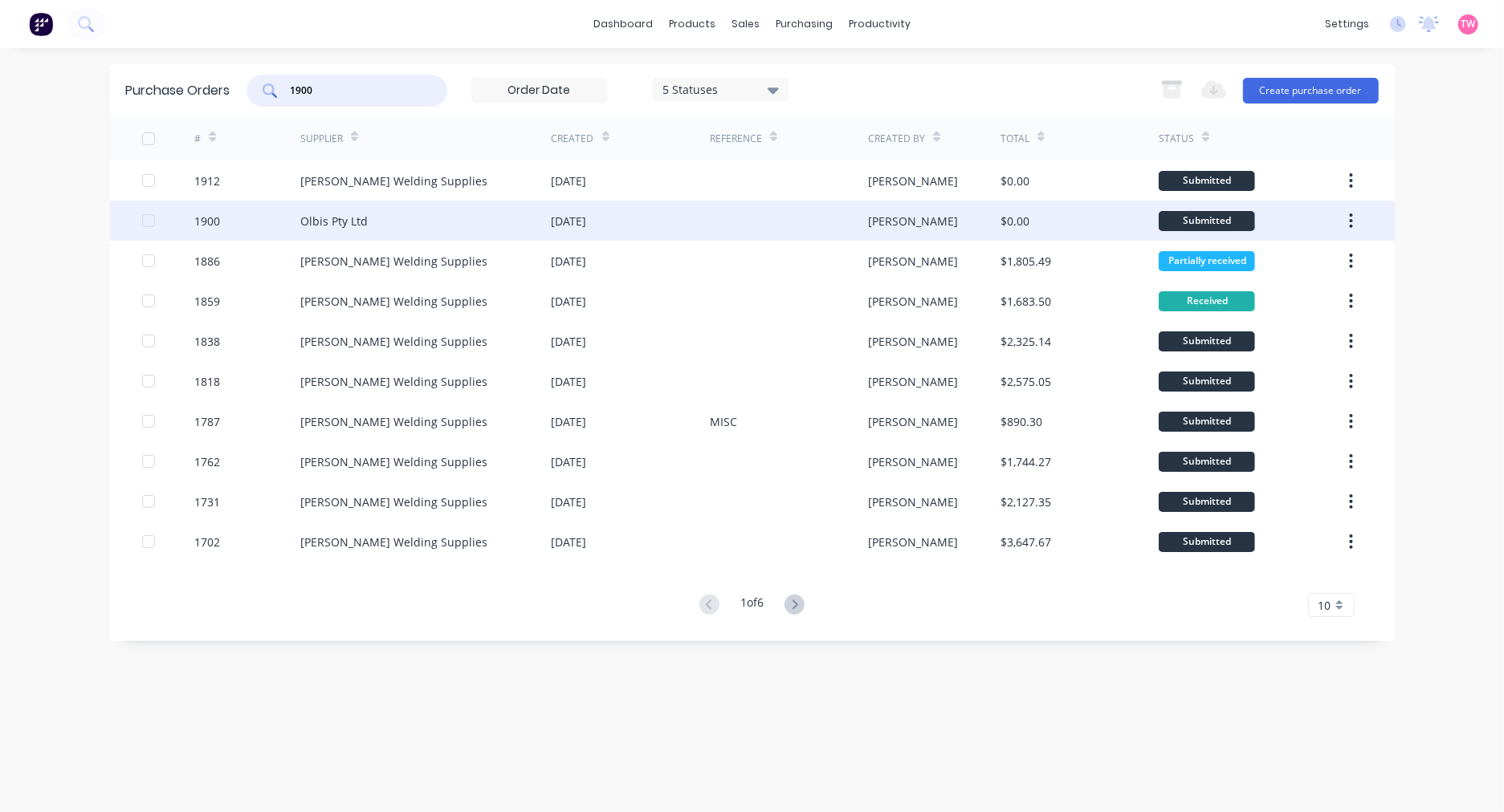
click at [258, 215] on div "1900" at bounding box center [247, 221] width 106 height 41
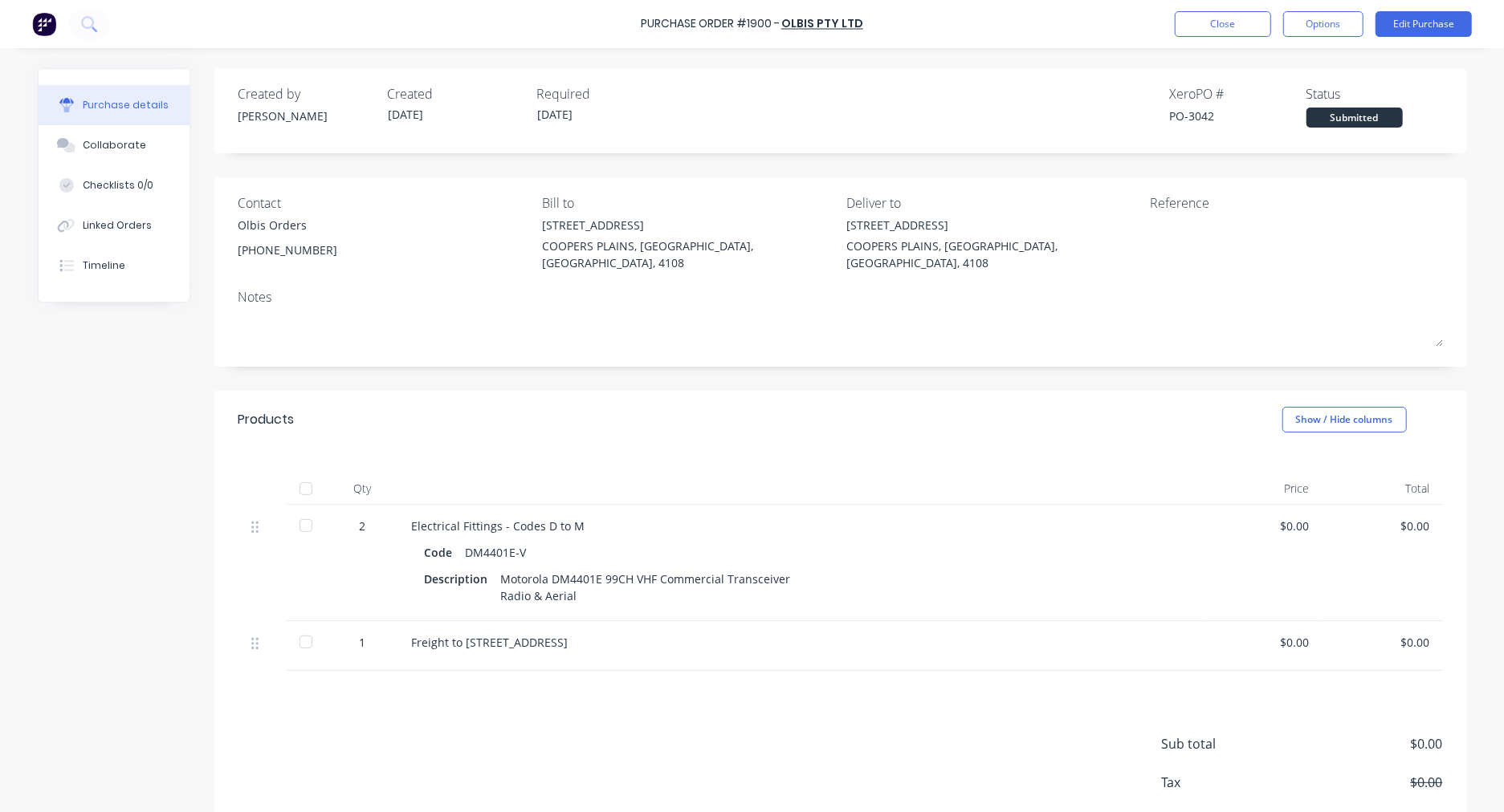
click at [302, 473] on div at bounding box center [306, 488] width 32 height 32
click at [1198, 115] on div "PO-3042" at bounding box center [1238, 115] width 137 height 17
copy div "3042"
click at [1196, 29] on button "Close" at bounding box center [1223, 24] width 96 height 26
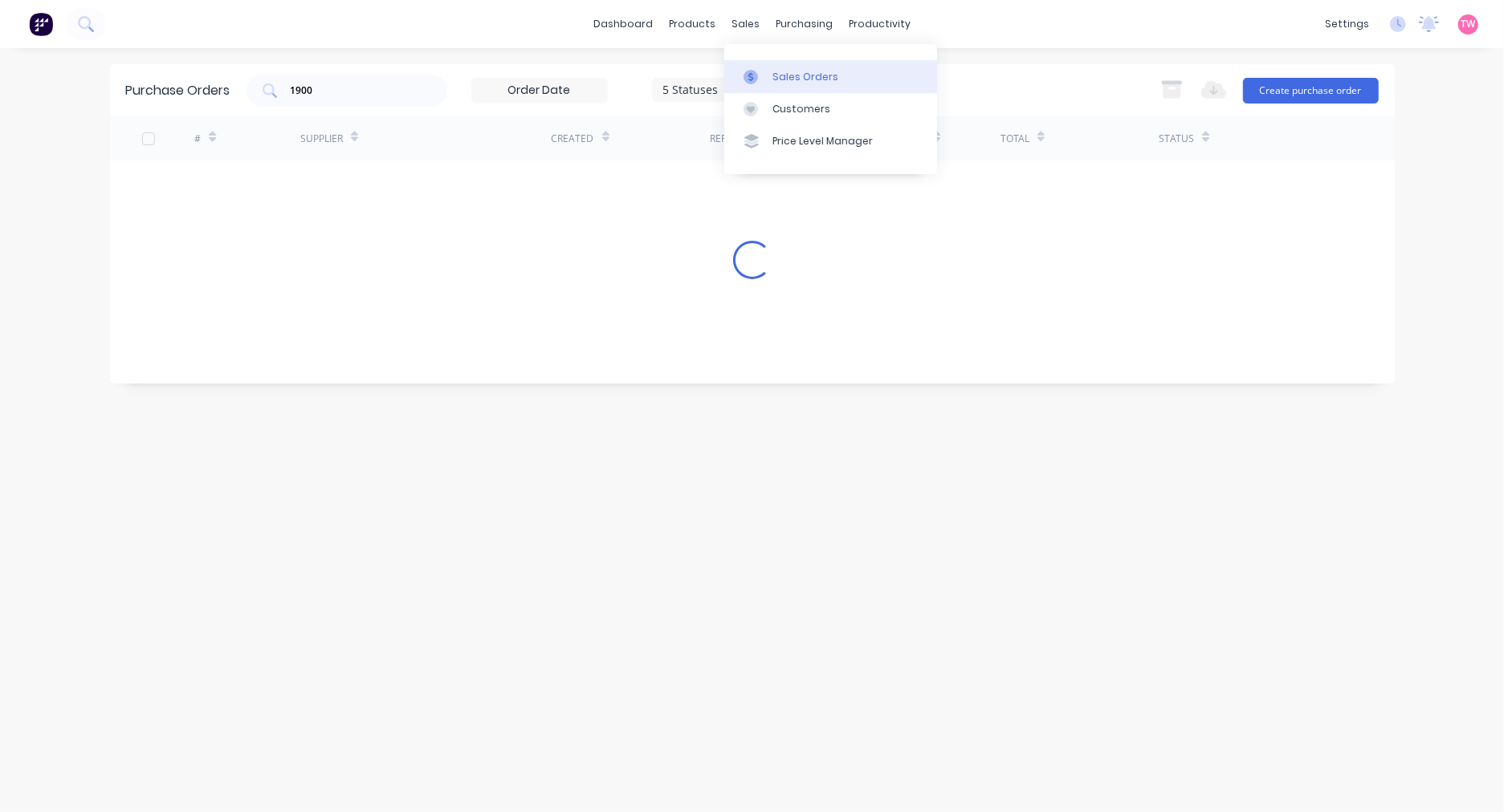
click at [790, 65] on link "Sales Orders" at bounding box center [830, 76] width 213 height 32
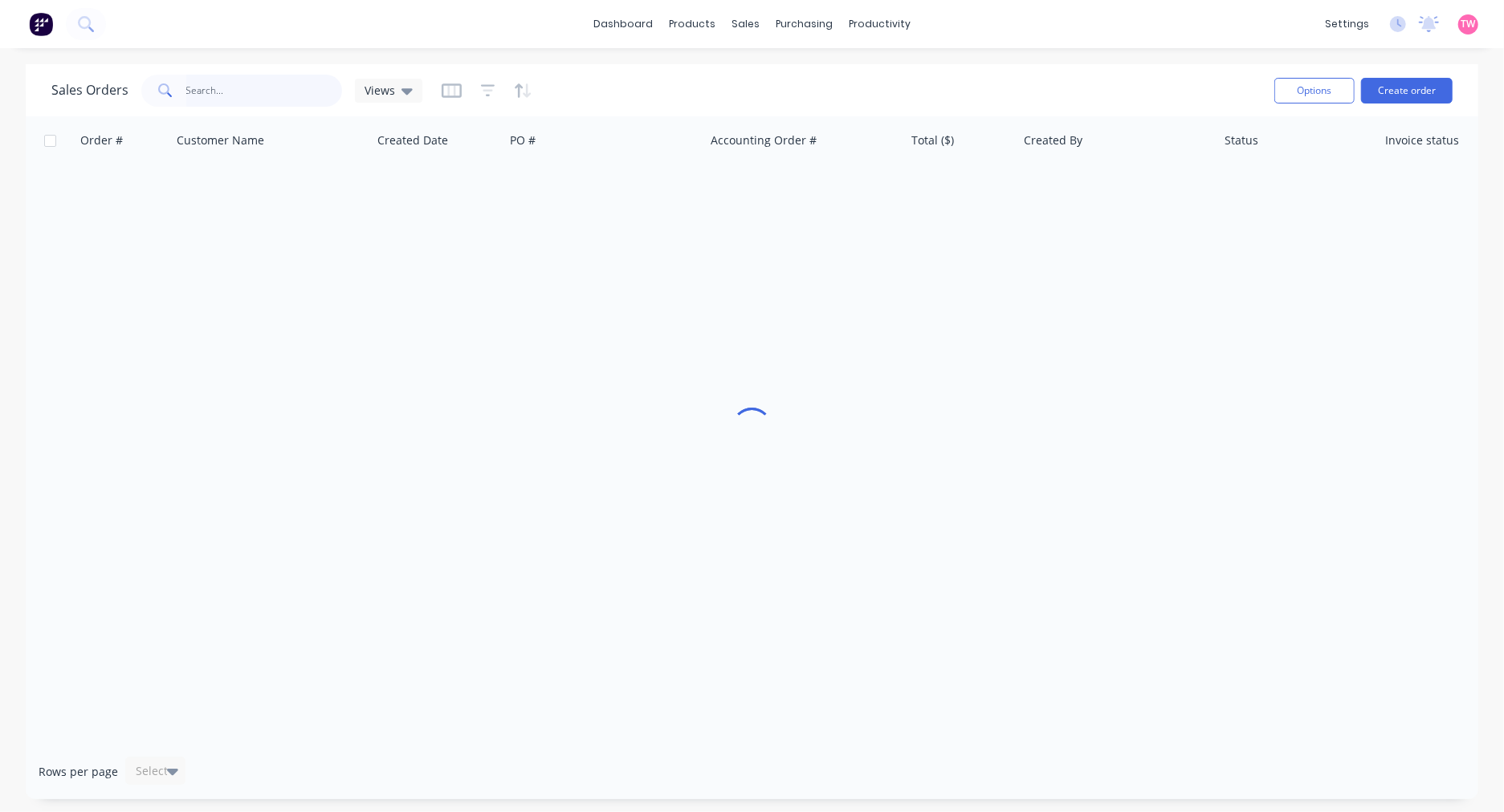
click at [255, 93] on input "text" at bounding box center [264, 91] width 156 height 32
type input "B97642"
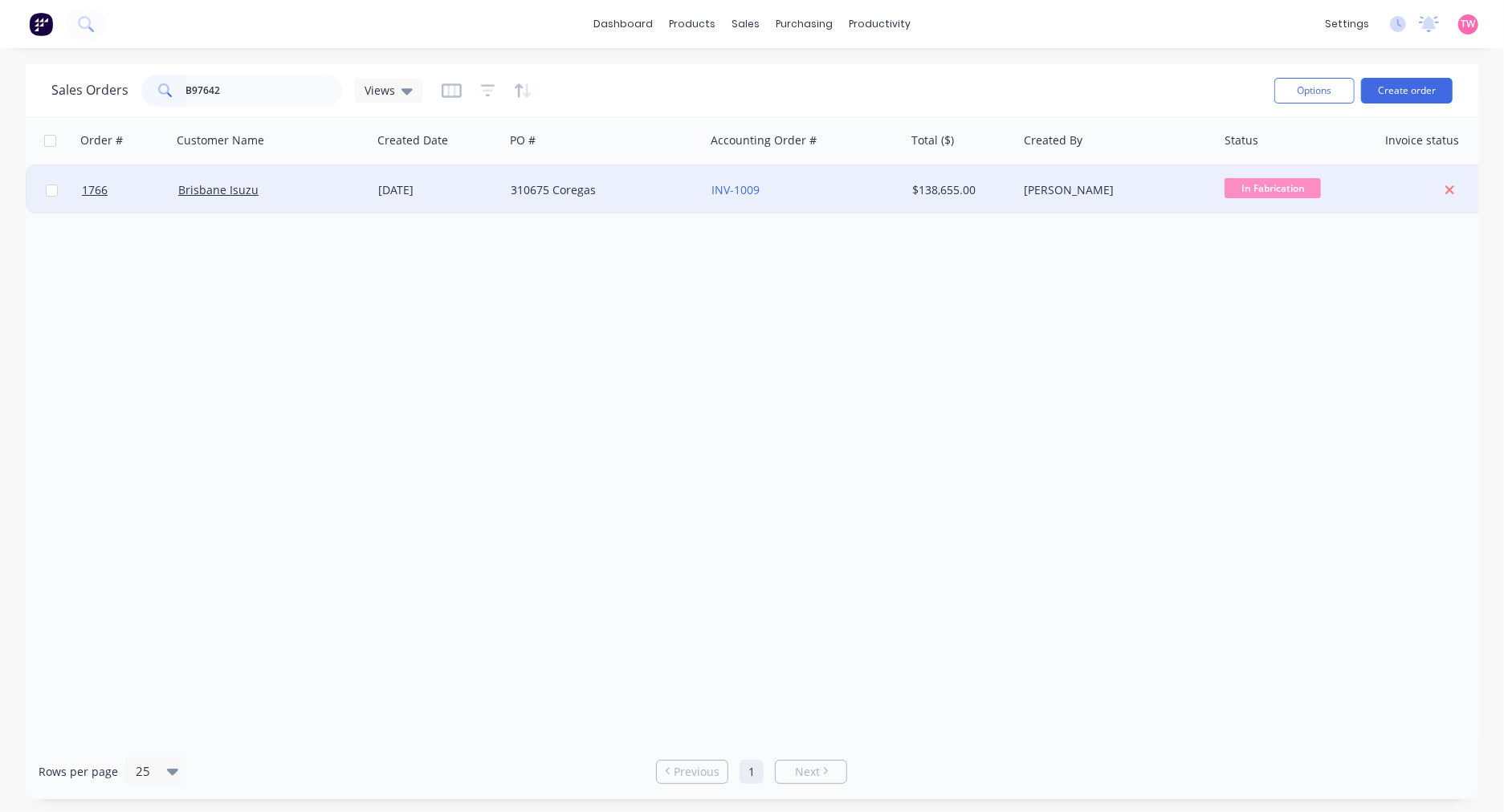
click at [308, 189] on div "Brisbane Isuzu" at bounding box center [267, 190] width 178 height 16
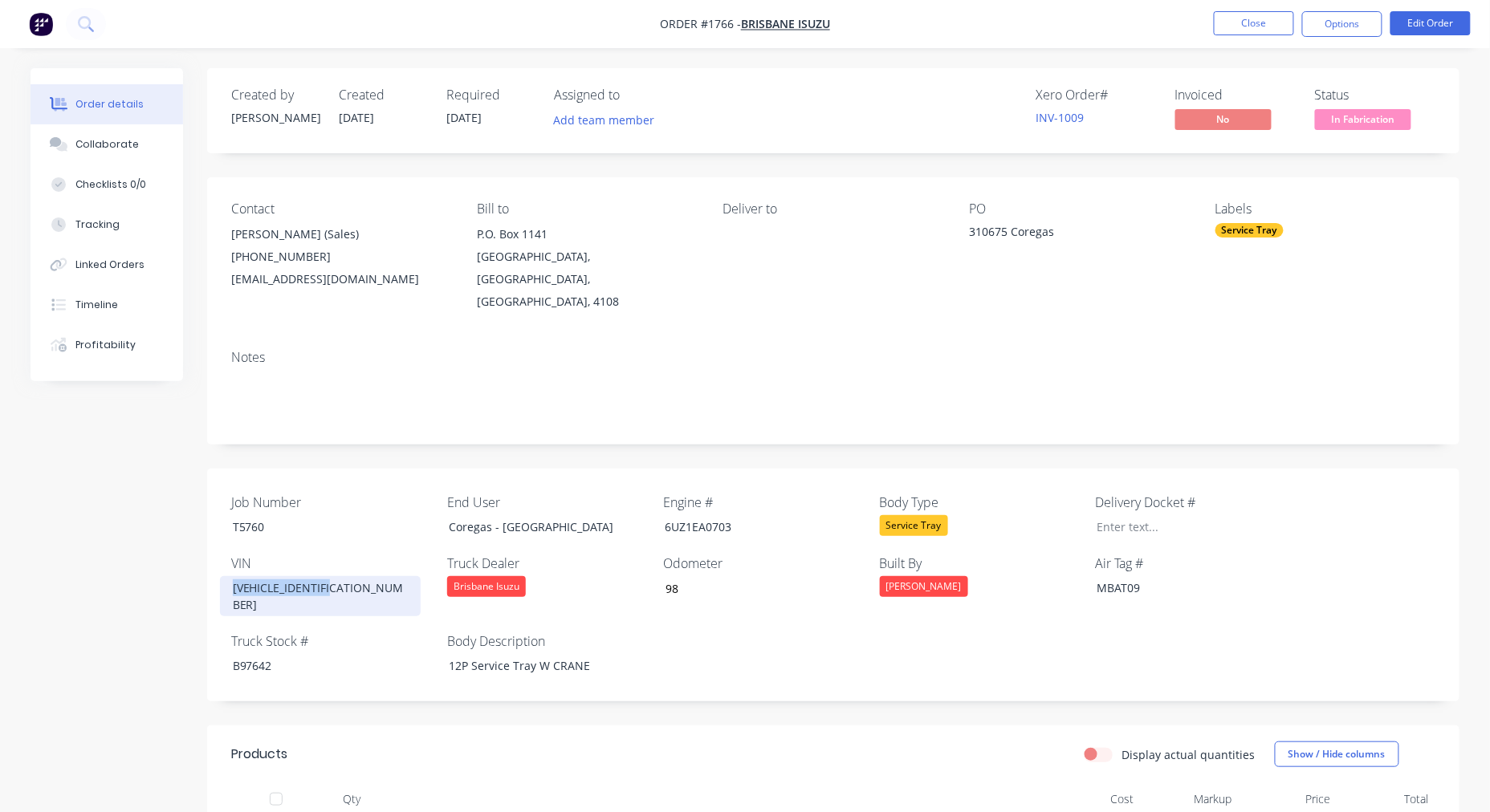
drag, startPoint x: 342, startPoint y: 565, endPoint x: 221, endPoint y: 533, distance: 125.2
click at [221, 533] on div "Job Number T5760 End User Coregas - Adelaide Engine # 6UZ1EA0703 Body Type Serv…" at bounding box center [834, 585] width 1253 height 233
copy div "JALFYH77UP7000512"
click at [721, 515] on div "6UZ1EA0703" at bounding box center [752, 526] width 201 height 23
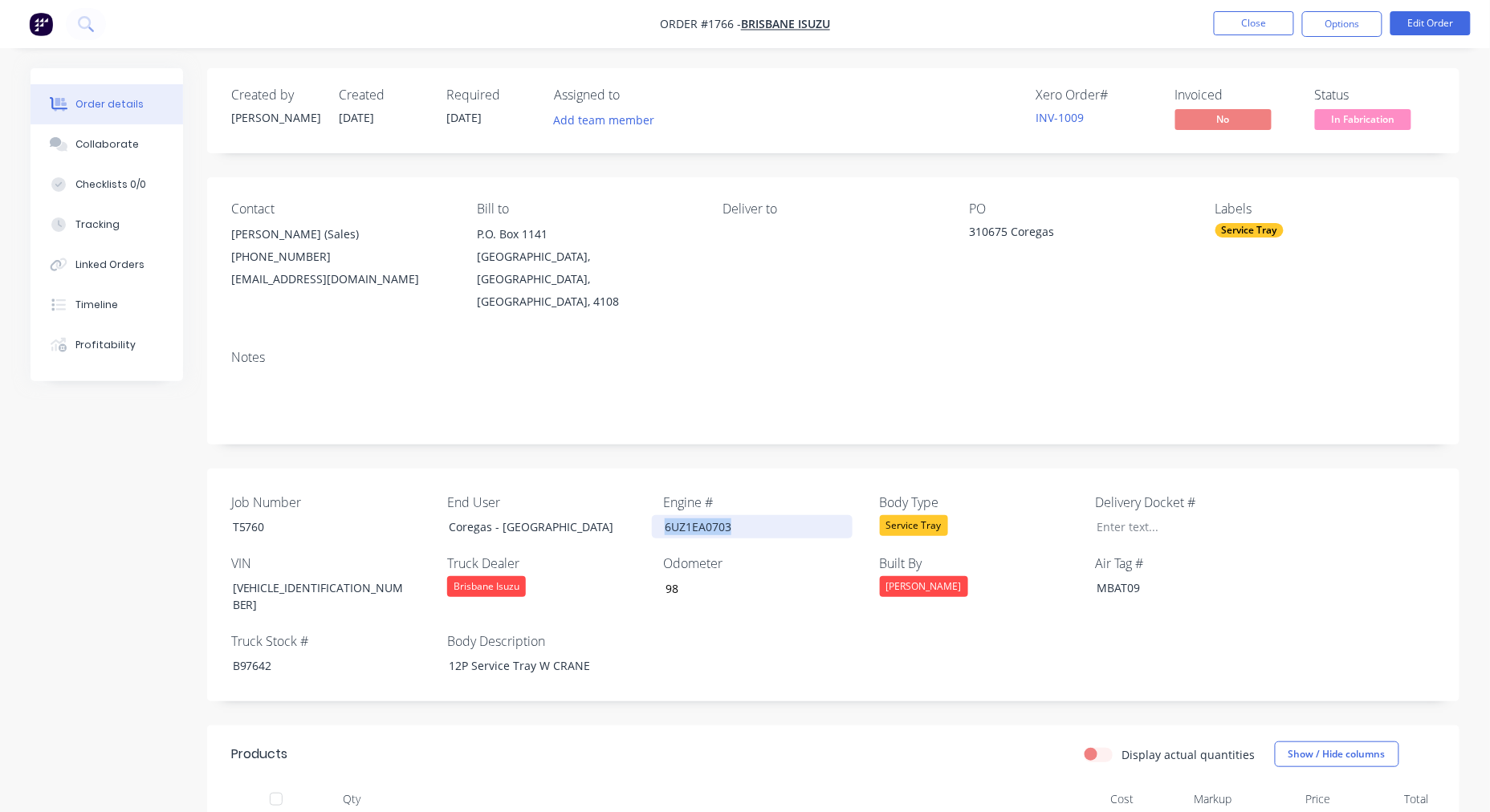
click at [721, 515] on div "6UZ1EA0703" at bounding box center [752, 526] width 201 height 23
copy div "6UZ1EA0703"
click at [269, 654] on div "B97642" at bounding box center [320, 666] width 201 height 23
drag, startPoint x: 281, startPoint y: 624, endPoint x: 223, endPoint y: 620, distance: 58.1
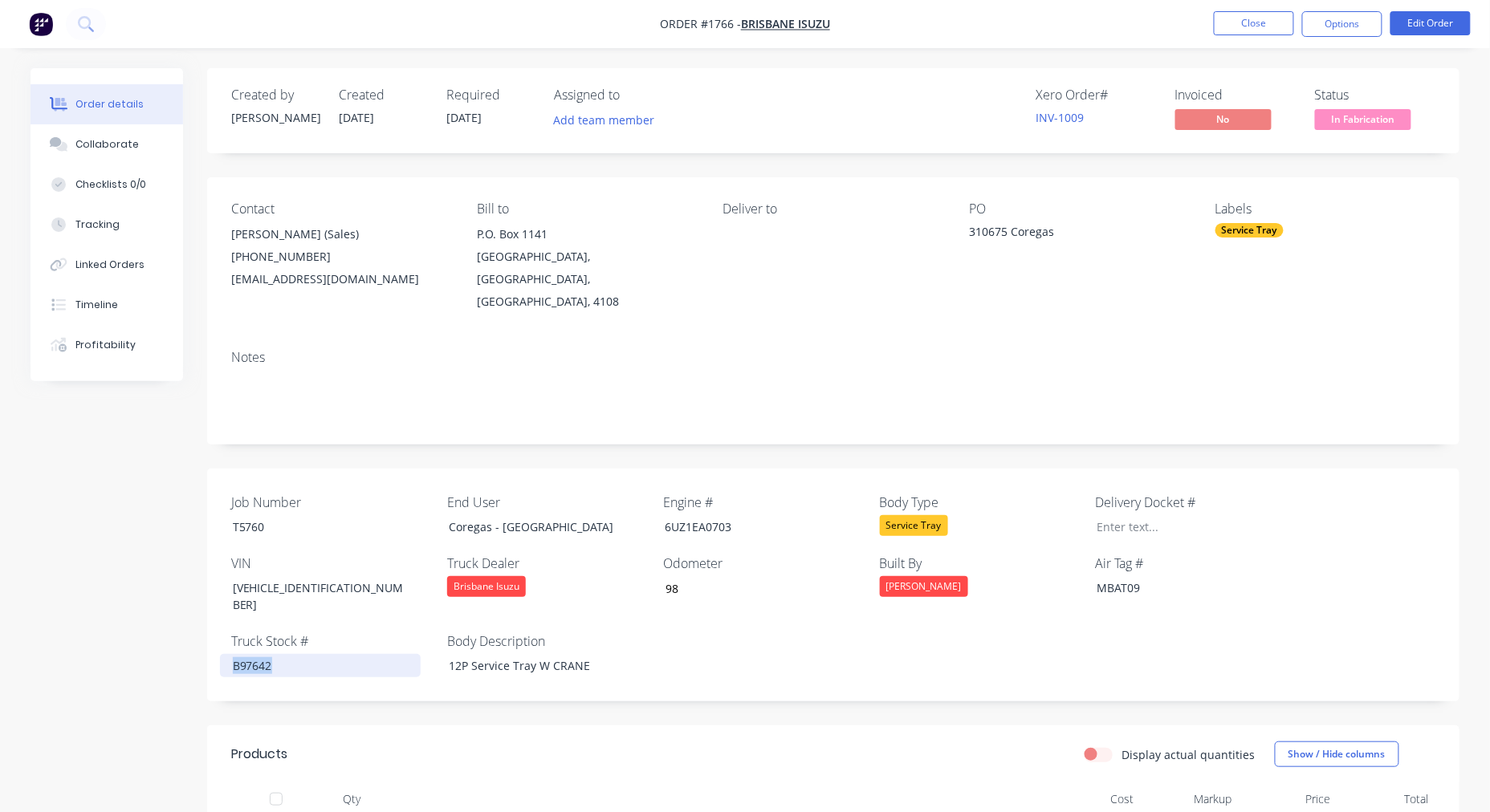
click at [223, 654] on div "B97642" at bounding box center [320, 666] width 201 height 23
copy div "B97642"
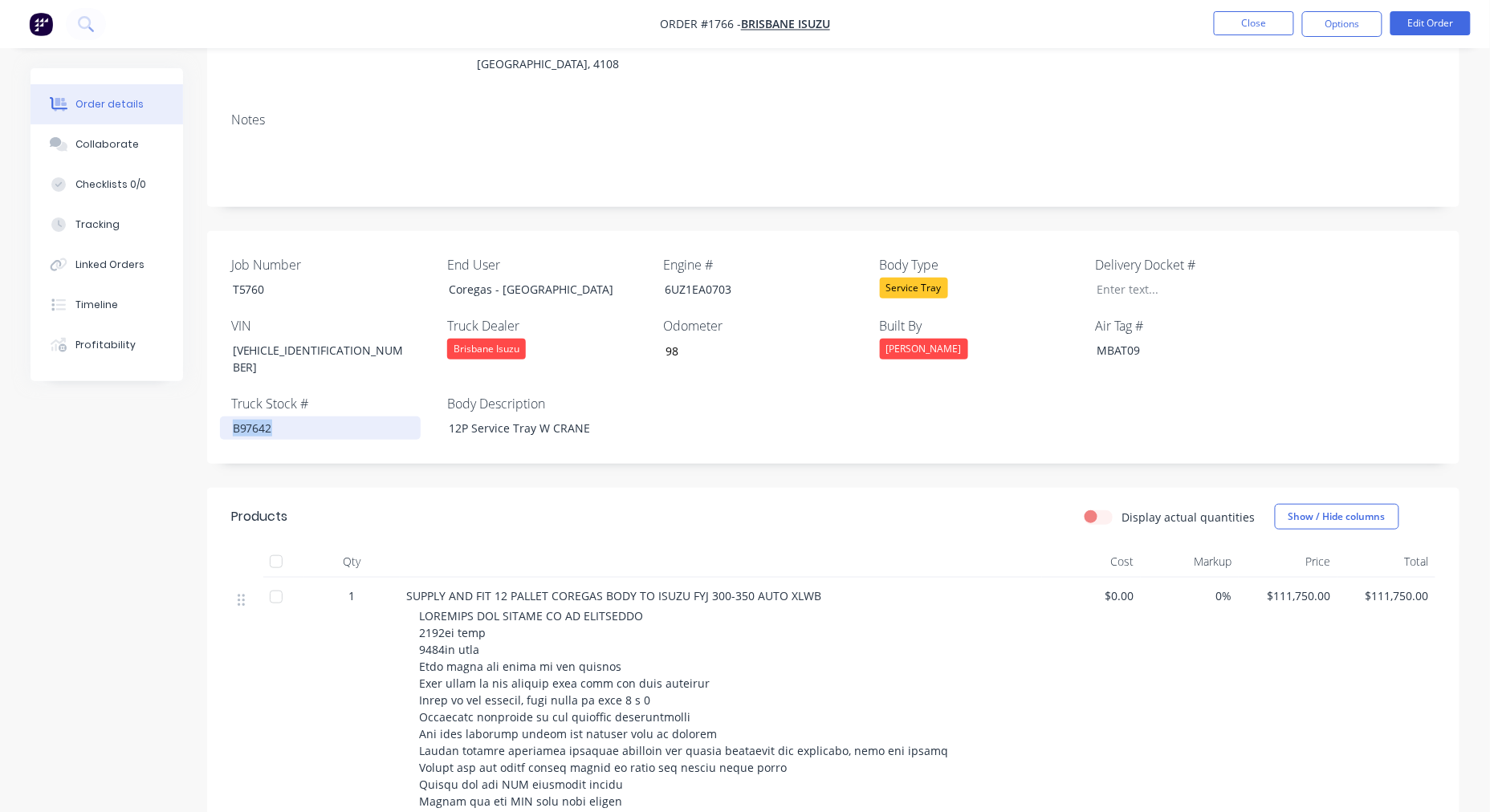
scroll to position [297, 0]
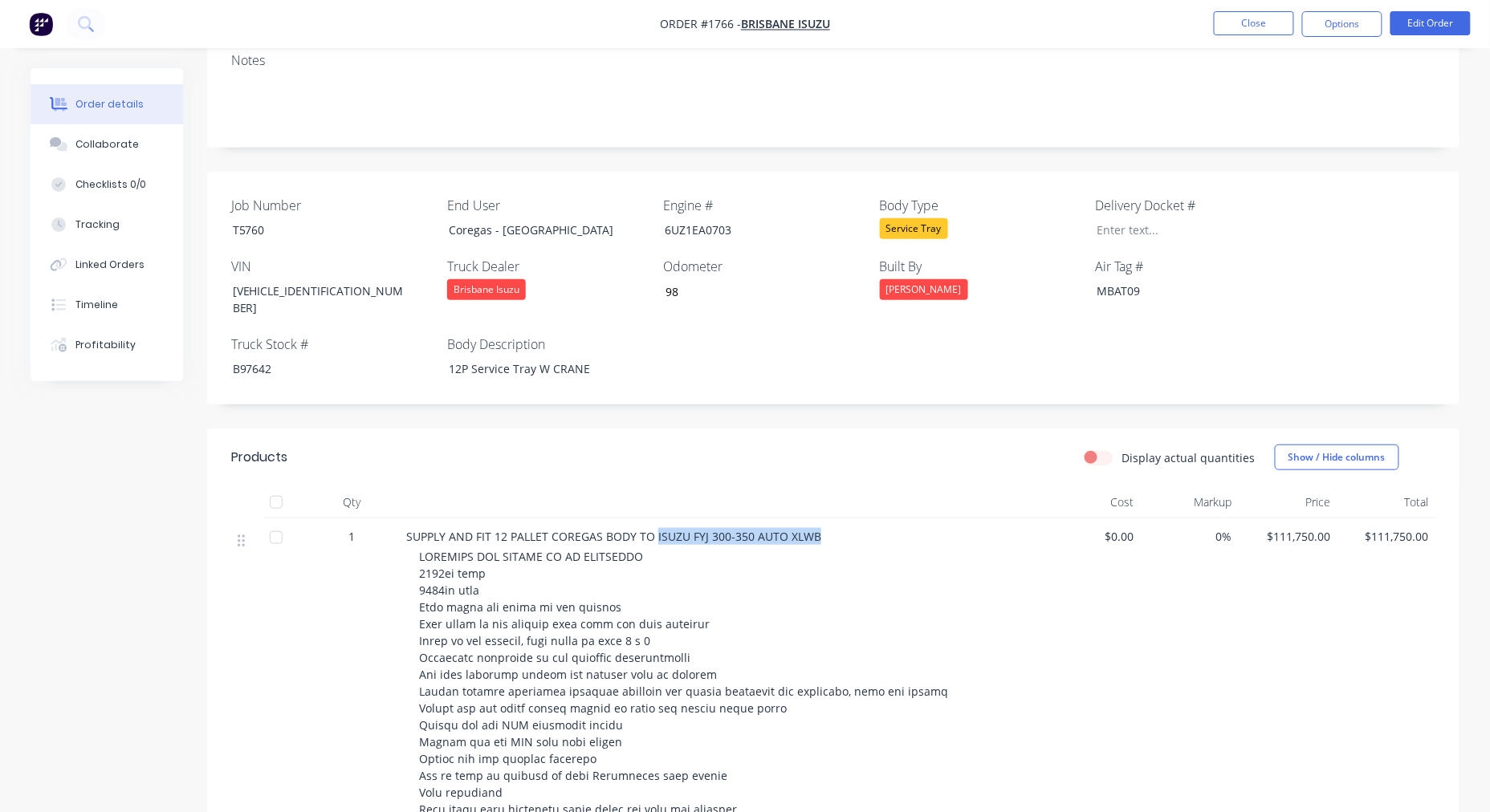
drag, startPoint x: 812, startPoint y: 495, endPoint x: 655, endPoint y: 492, distance: 157.0
click at [655, 529] on span "SUPPLY AND FIT 12 PALLET COREGAS BODY TO ISUZU FYJ 300-350 AUTO XLWB" at bounding box center [614, 536] width 416 height 15
copy span "ISUZU FYJ 300-350 AUTO XLWB"
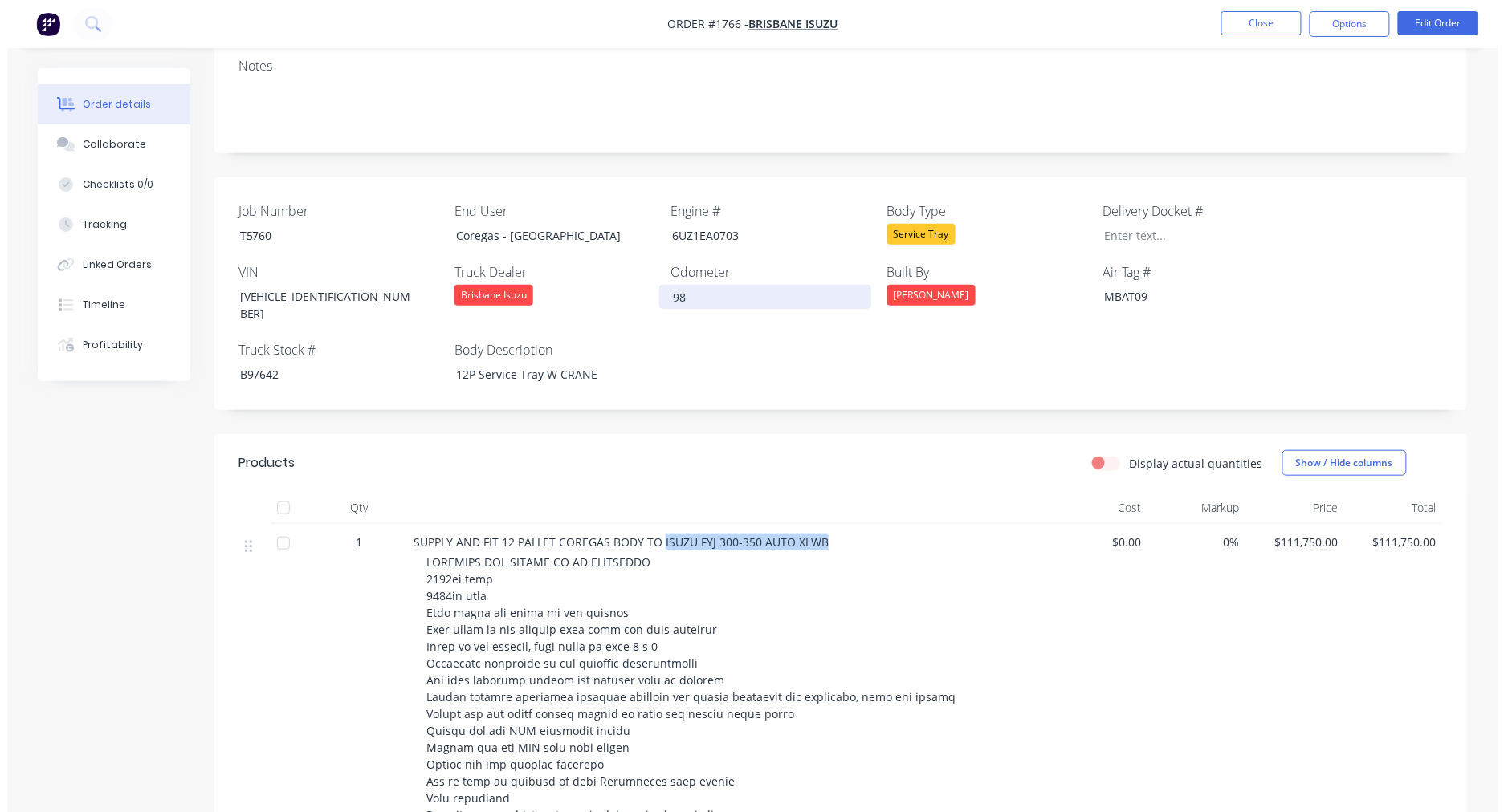
scroll to position [0, 0]
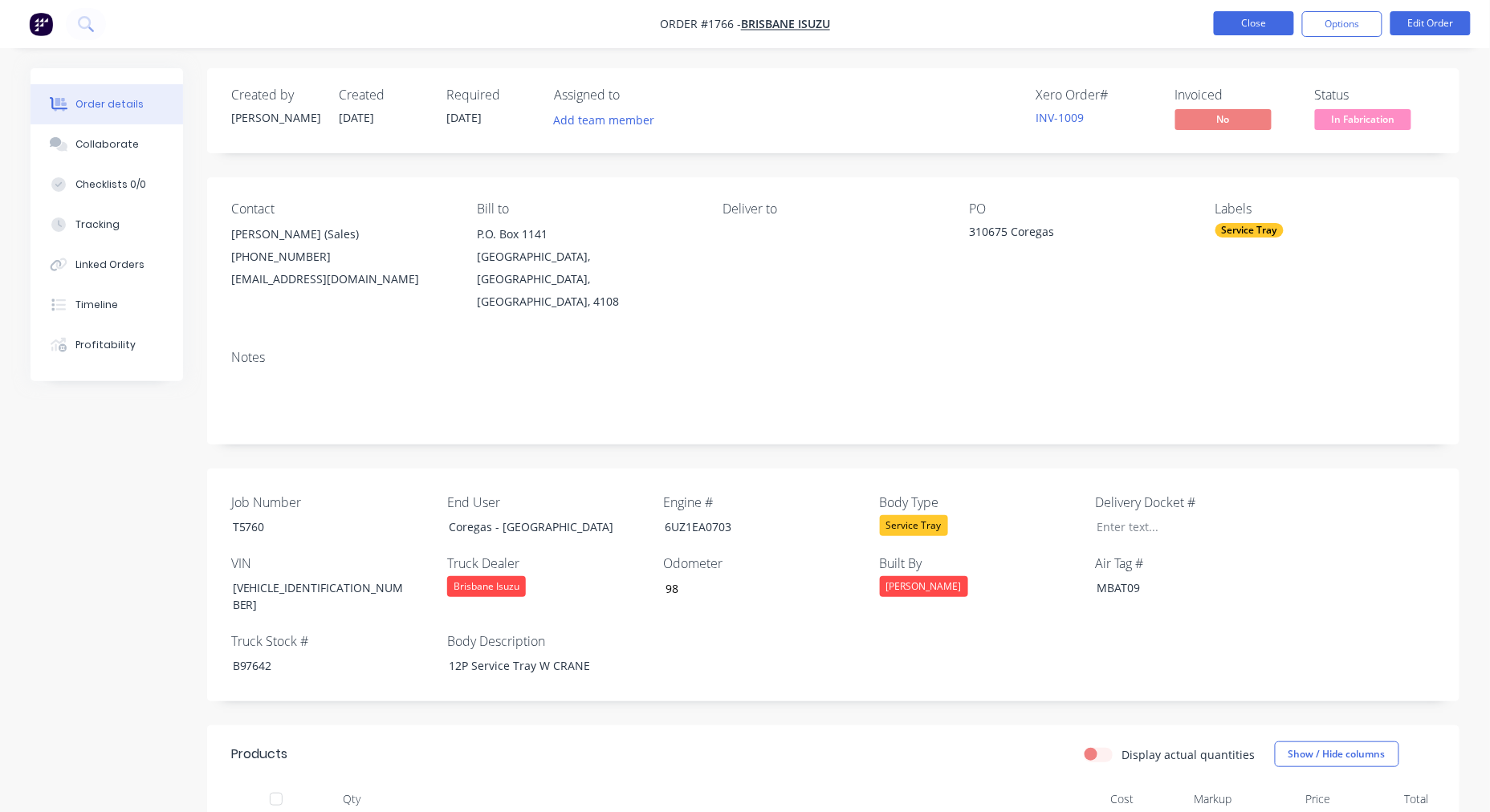
click at [1253, 31] on button "Close" at bounding box center [1254, 23] width 80 height 24
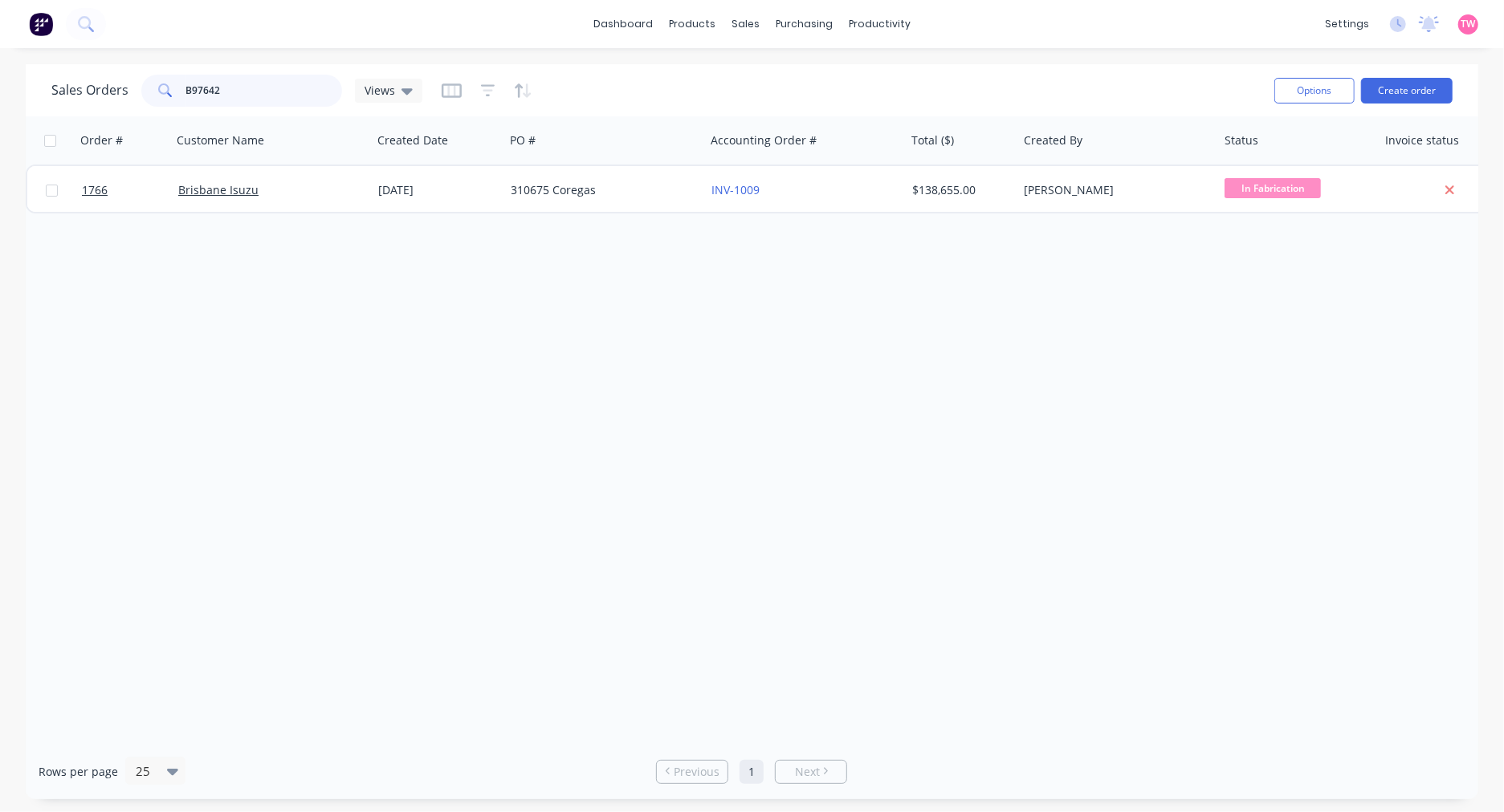
drag, startPoint x: 244, startPoint y: 96, endPoint x: 183, endPoint y: 86, distance: 61.8
click at [183, 86] on div "B97642" at bounding box center [242, 91] width 201 height 32
type input "a"
type input "P"
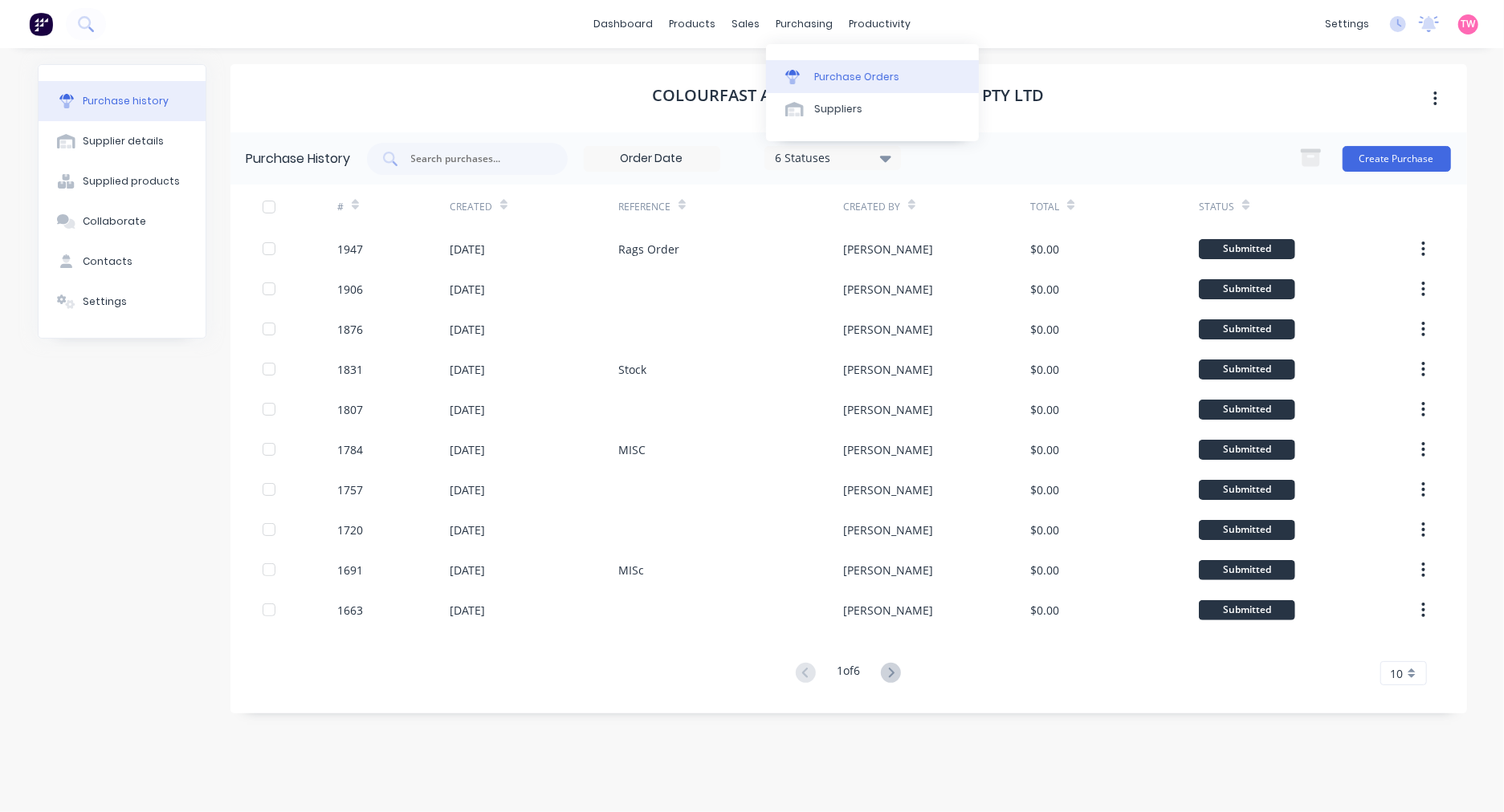
click at [864, 71] on div "Purchase Orders" at bounding box center [857, 77] width 85 height 14
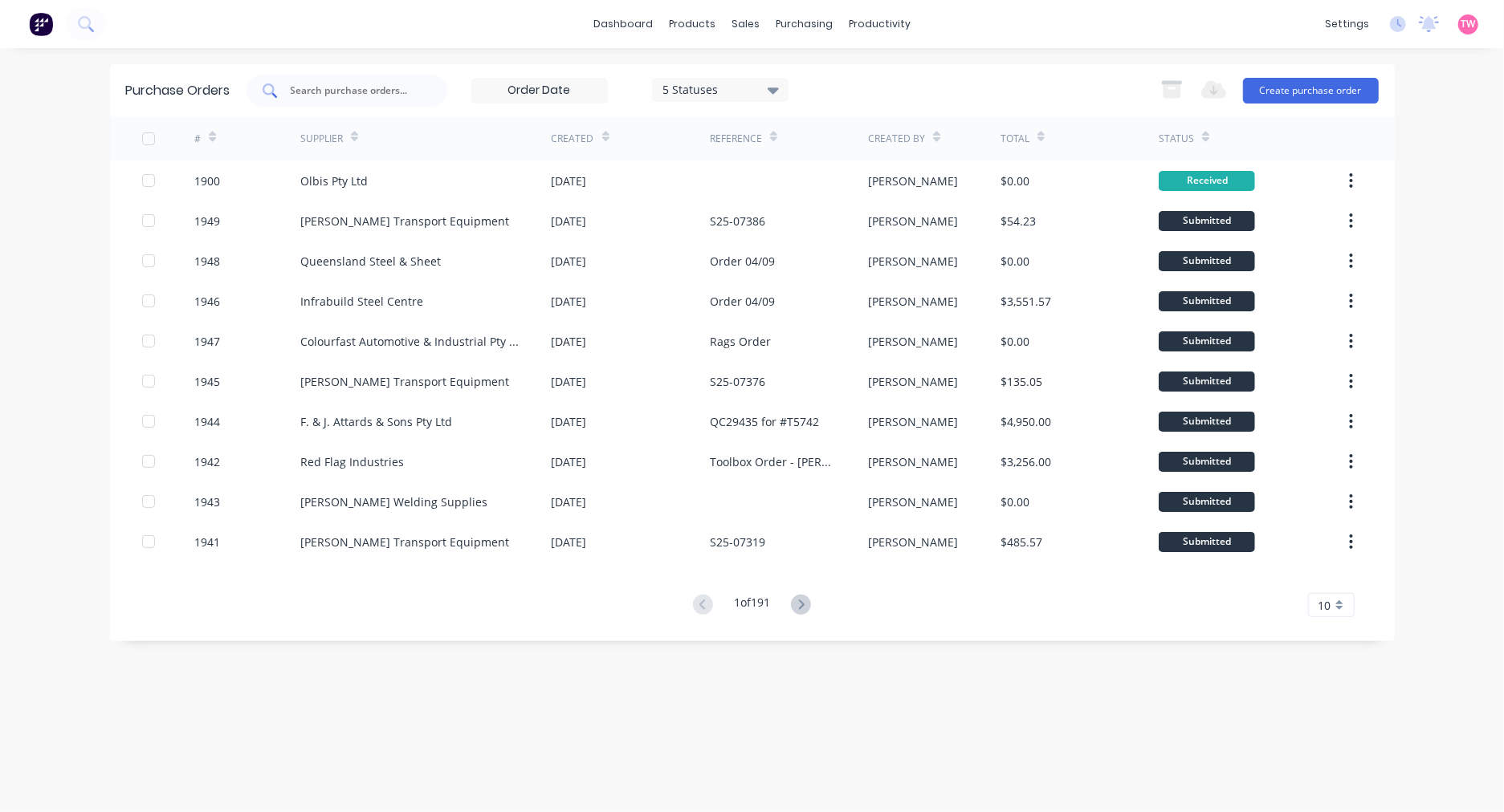
click at [401, 98] on input "text" at bounding box center [355, 91] width 133 height 16
type input "dhollandia"
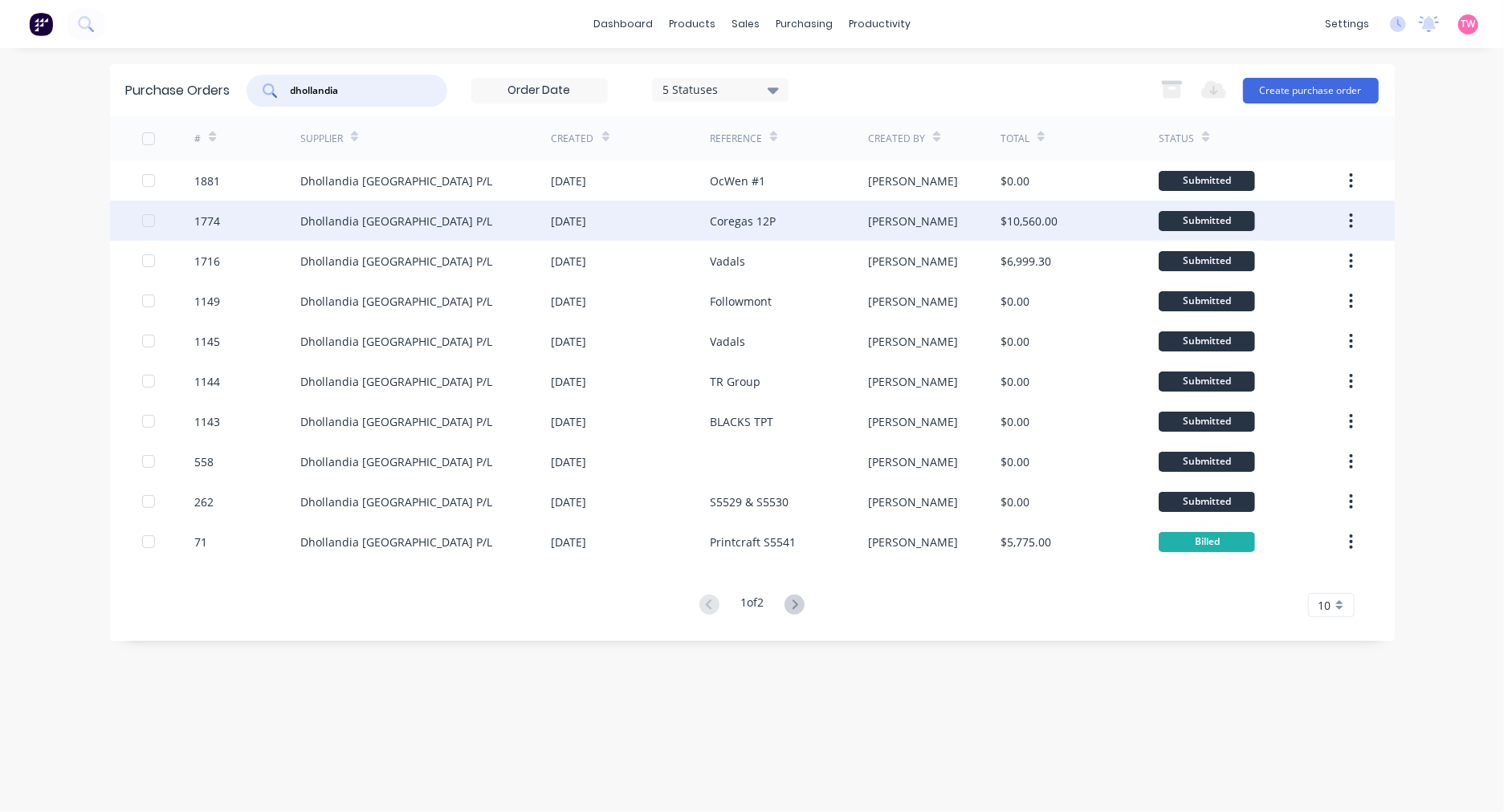
click at [394, 220] on div "Dhollandia [GEOGRAPHIC_DATA] P/L" at bounding box center [396, 220] width 192 height 17
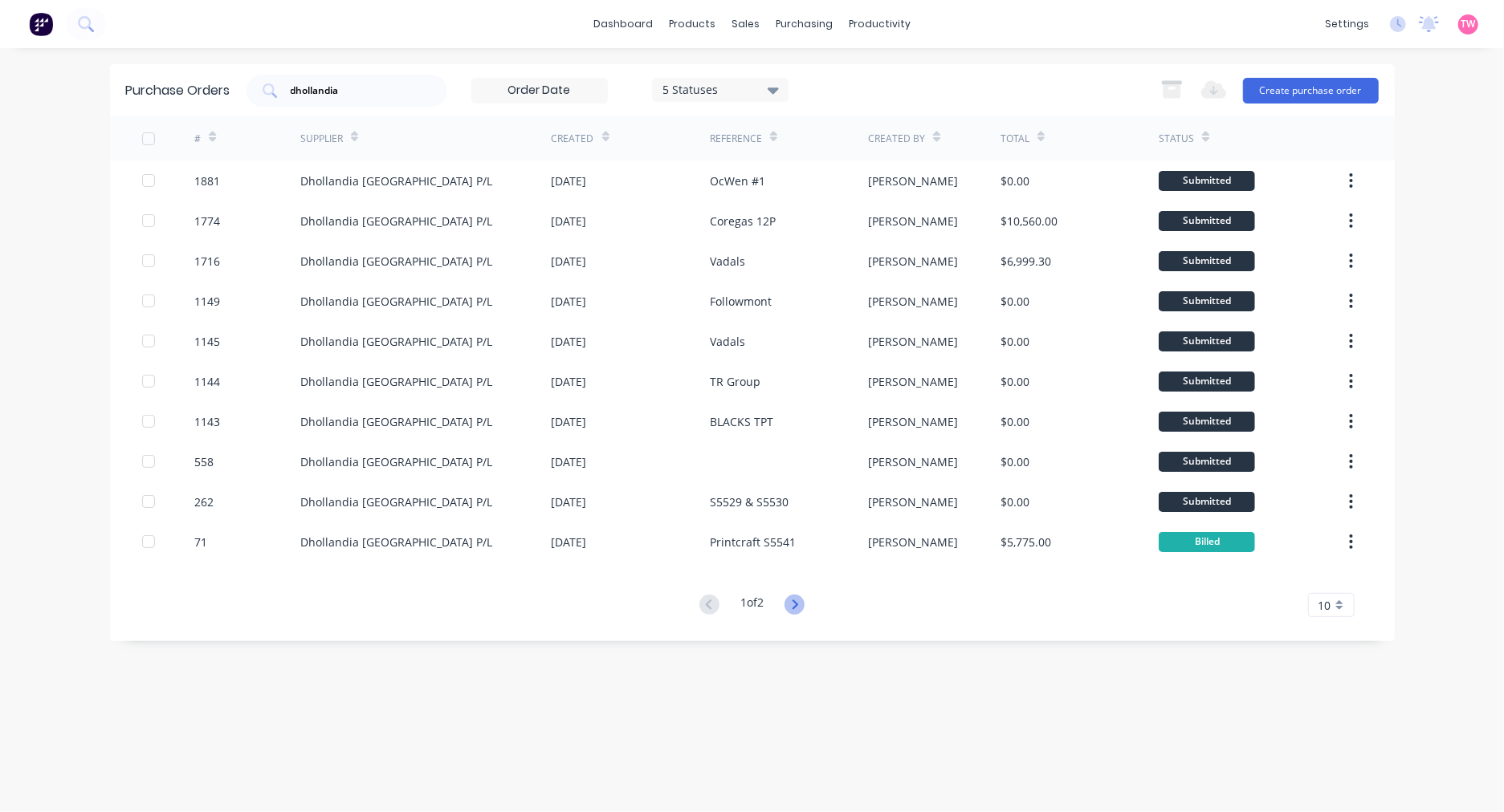
click at [795, 604] on icon at bounding box center [794, 604] width 20 height 20
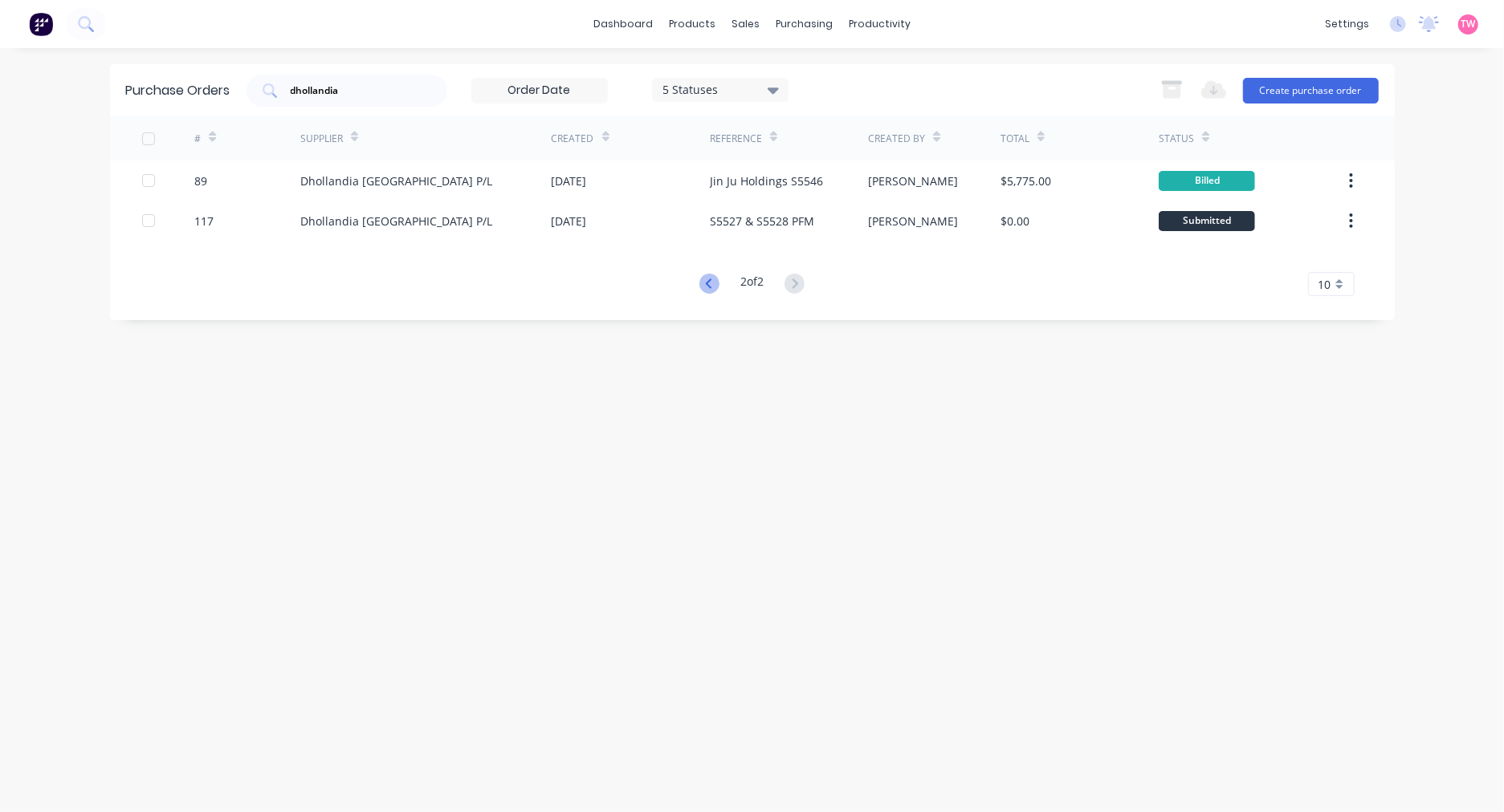
click at [703, 285] on icon at bounding box center [709, 283] width 20 height 20
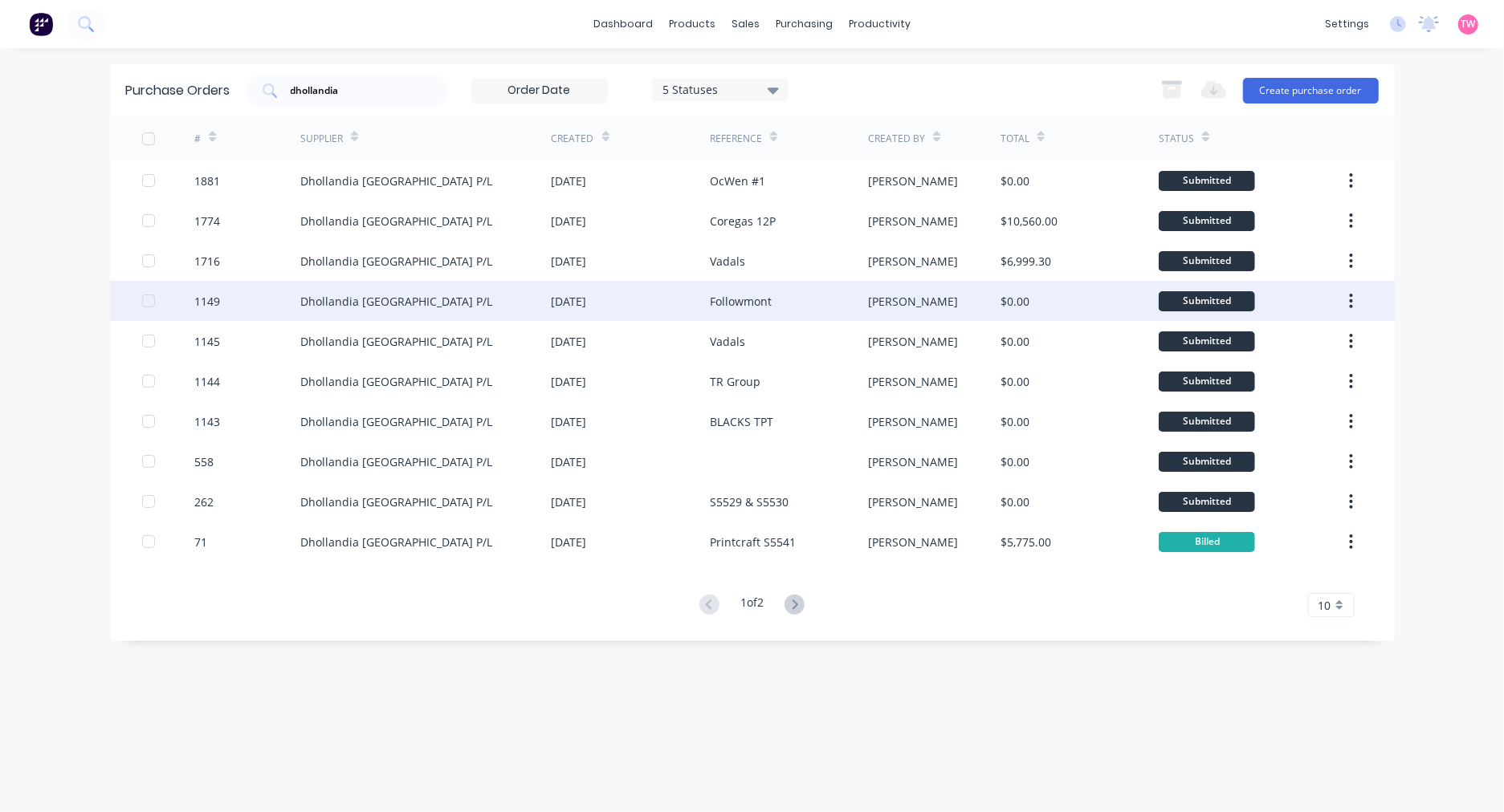
click at [483, 309] on div "Dhollandia [GEOGRAPHIC_DATA] P/L" at bounding box center [425, 302] width 251 height 41
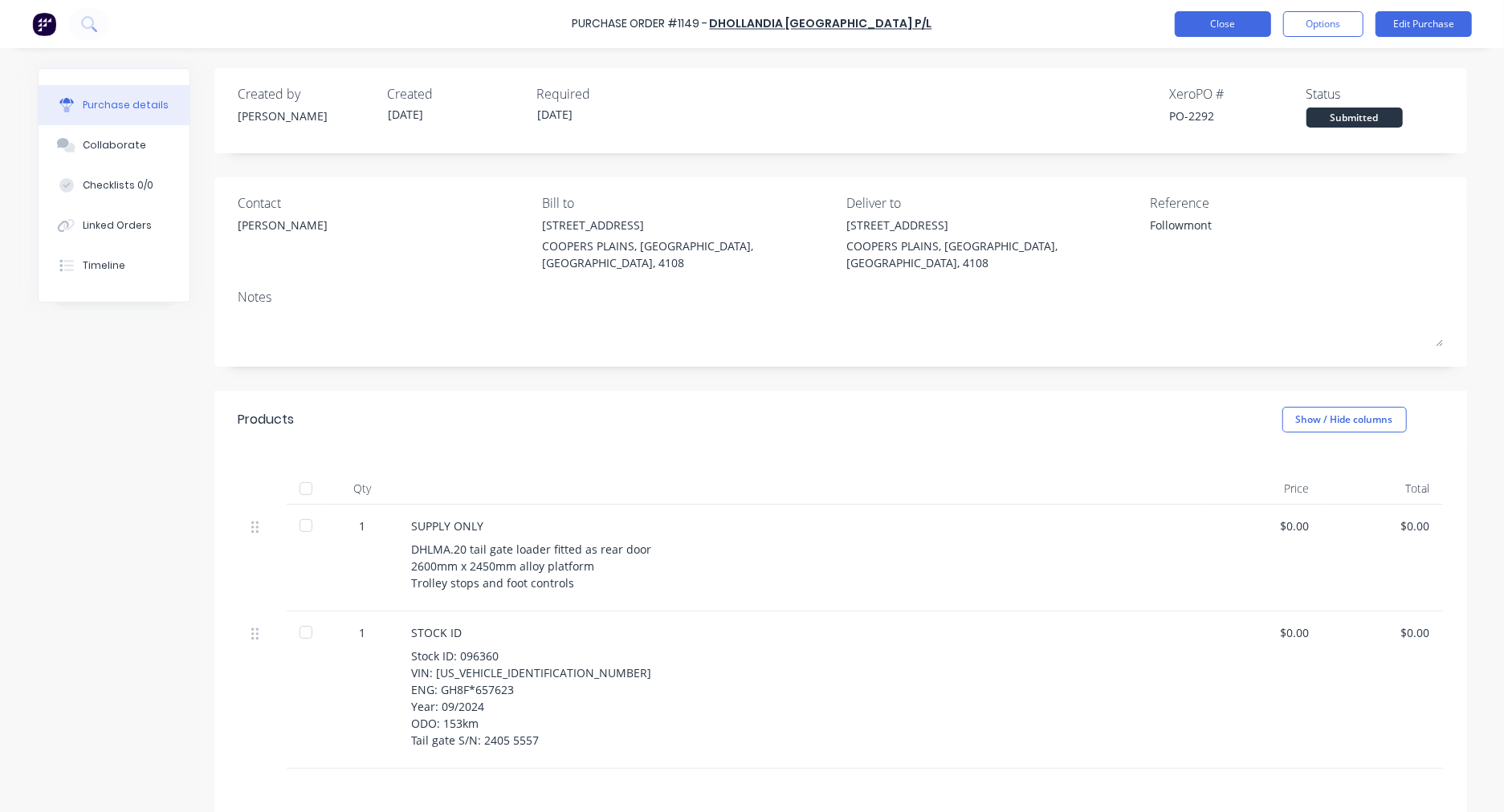
click at [1218, 27] on button "Close" at bounding box center [1223, 24] width 96 height 26
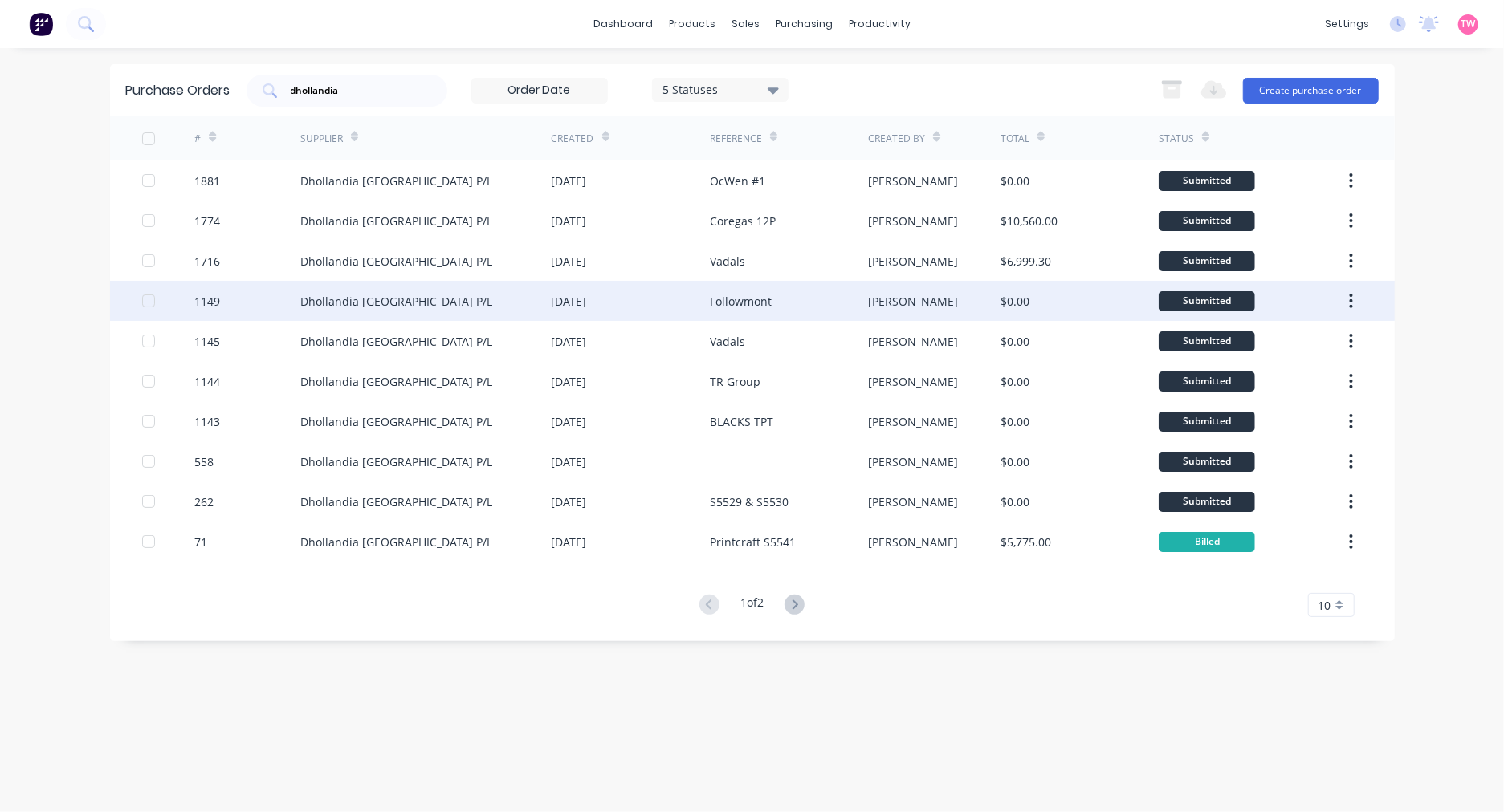
click at [469, 301] on div "Dhollandia [GEOGRAPHIC_DATA] P/L" at bounding box center [425, 302] width 251 height 41
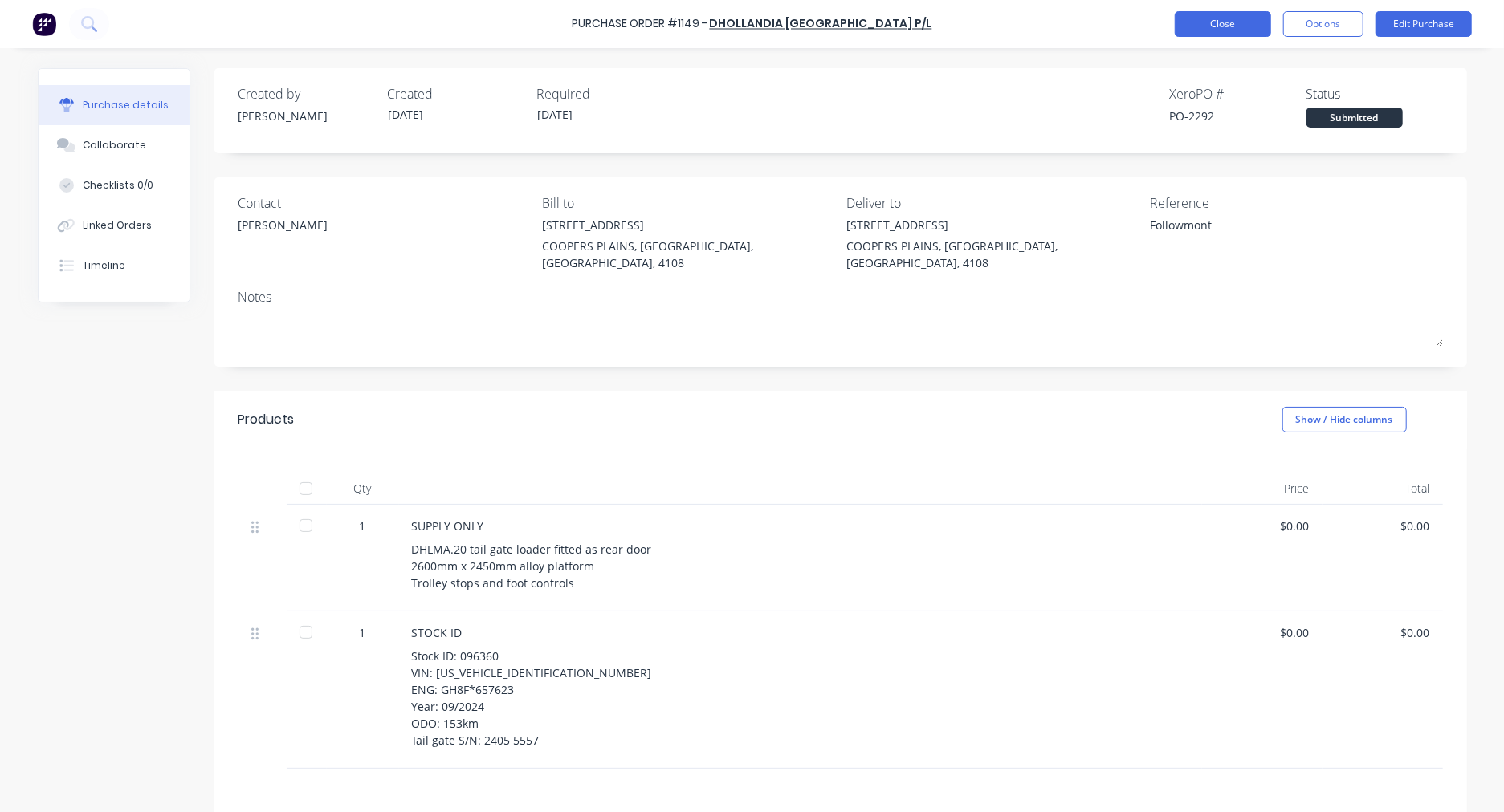
click at [1200, 33] on button "Close" at bounding box center [1223, 24] width 96 height 26
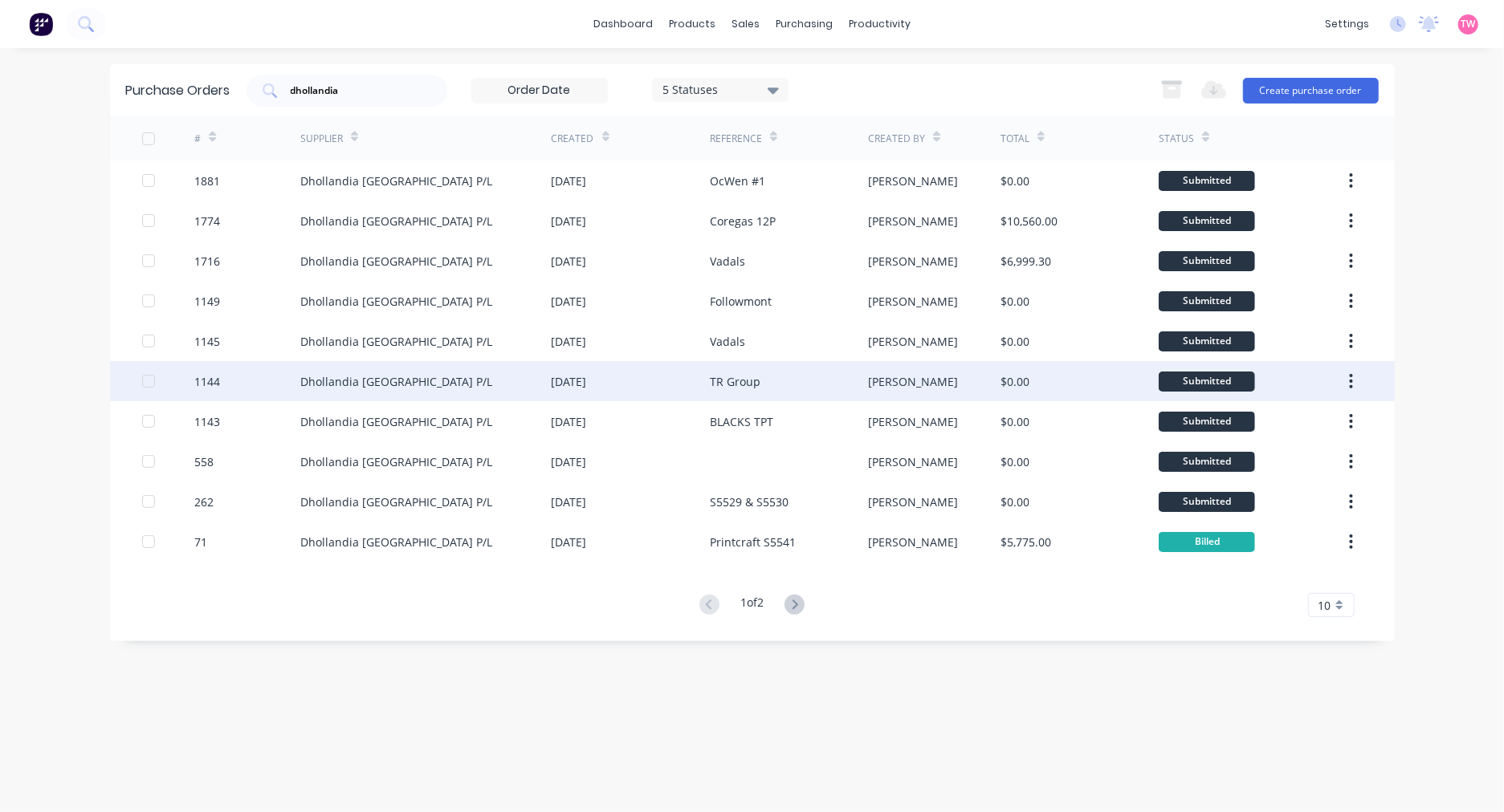
click at [391, 379] on div "Dhollandia [GEOGRAPHIC_DATA] P/L" at bounding box center [396, 381] width 192 height 17
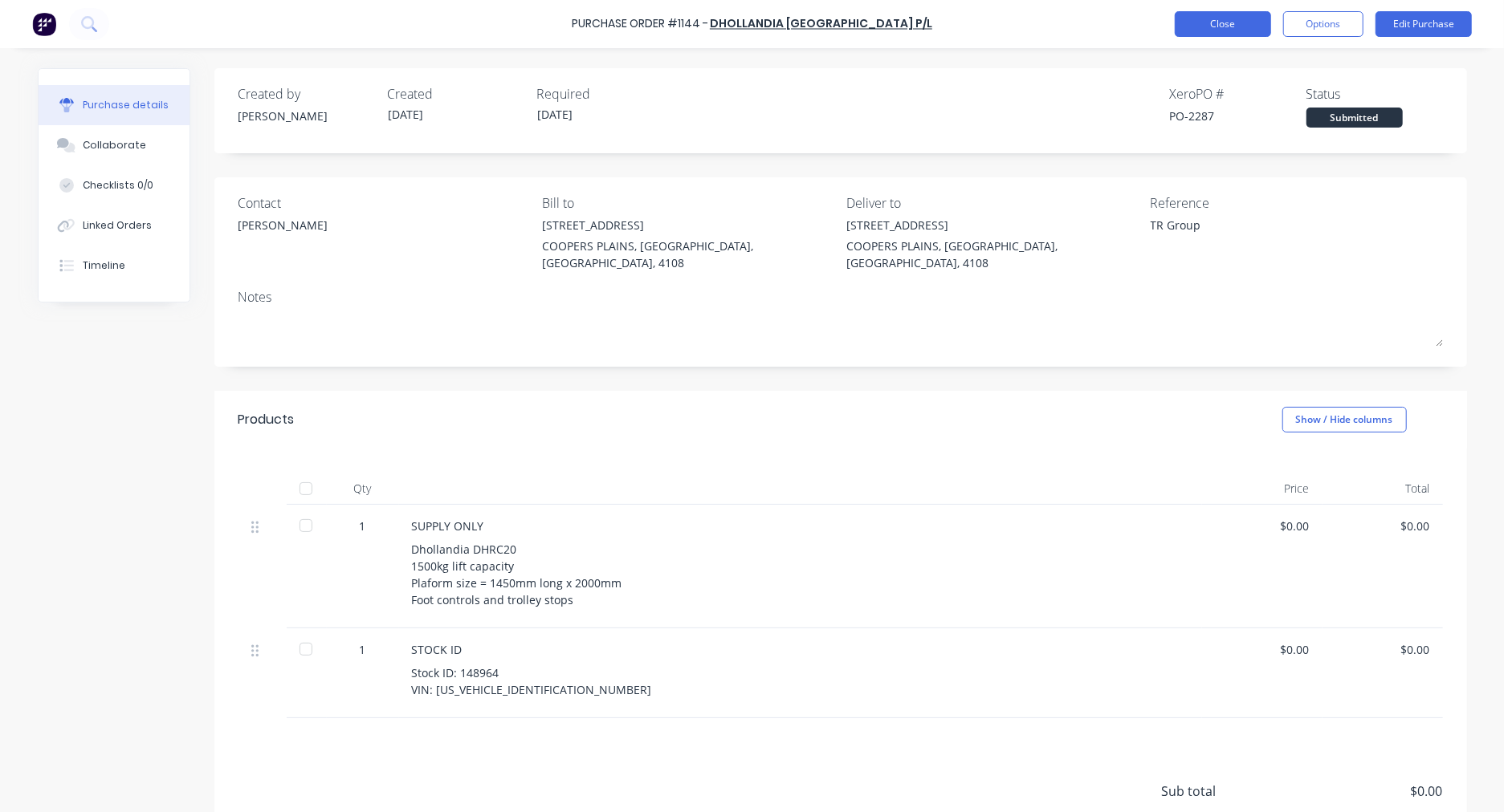
click at [1185, 19] on button "Close" at bounding box center [1223, 24] width 96 height 26
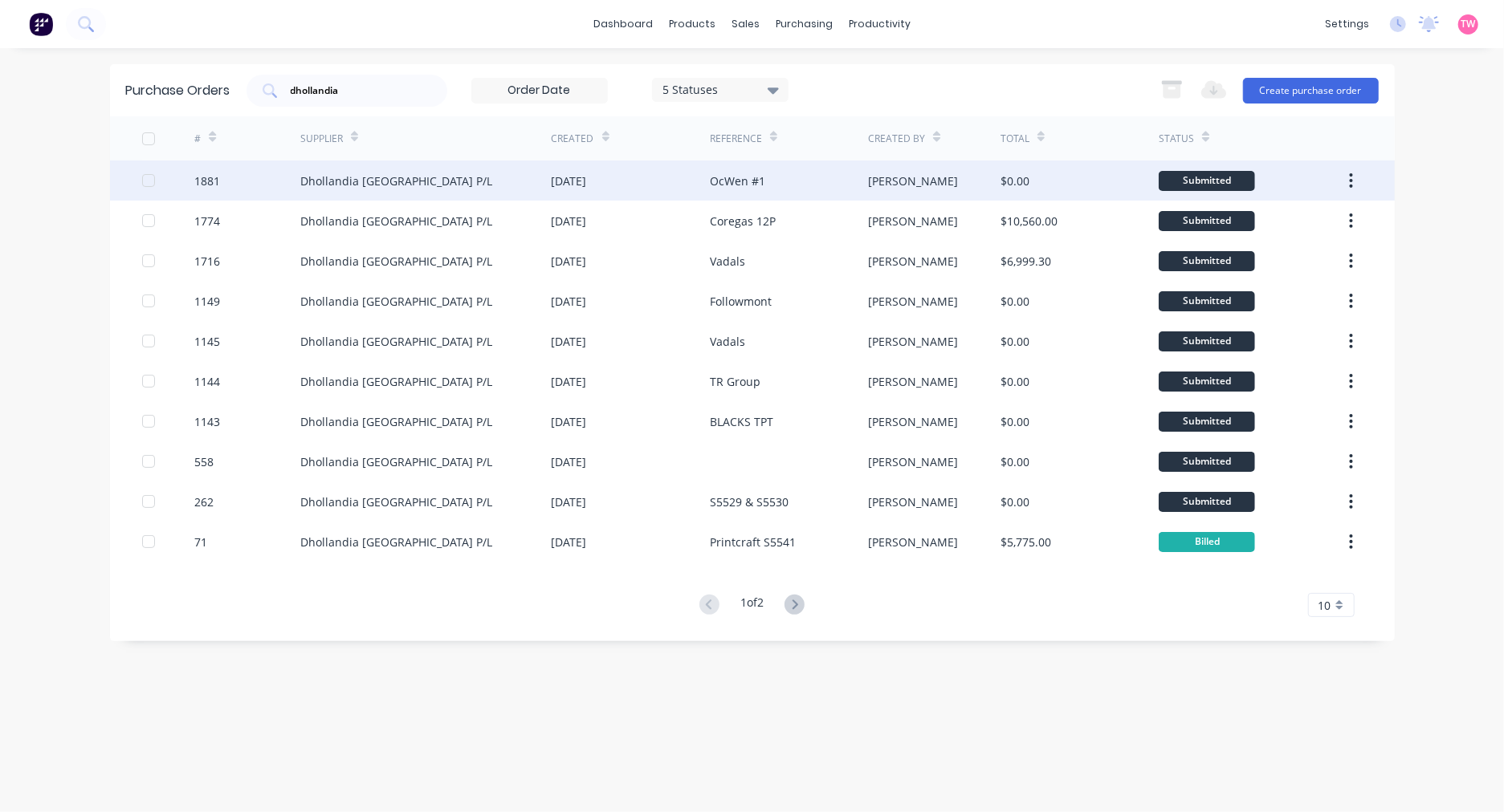
click at [511, 181] on div "Dhollandia [GEOGRAPHIC_DATA] P/L" at bounding box center [425, 181] width 251 height 41
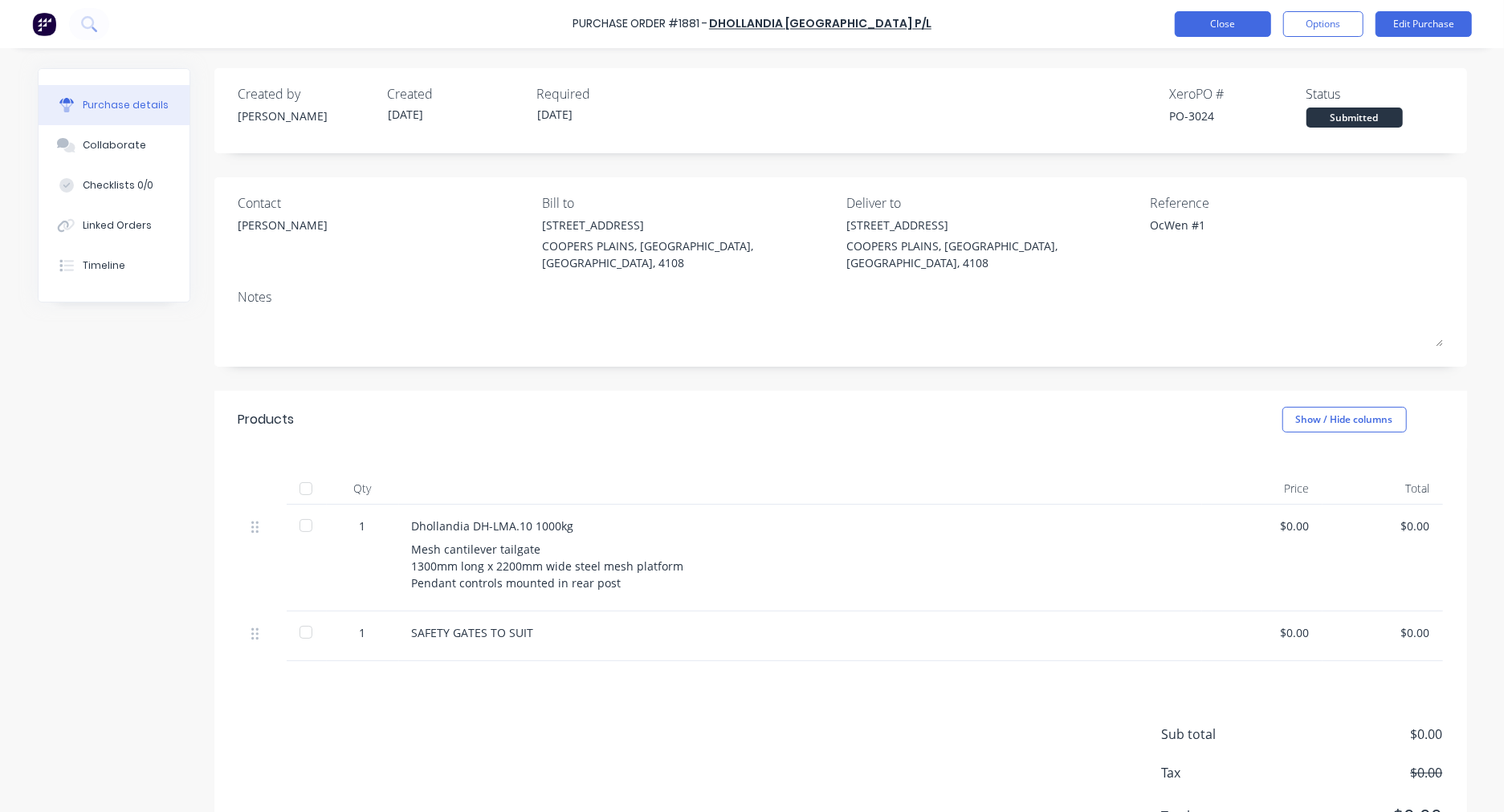
click at [1216, 21] on button "Close" at bounding box center [1223, 24] width 96 height 26
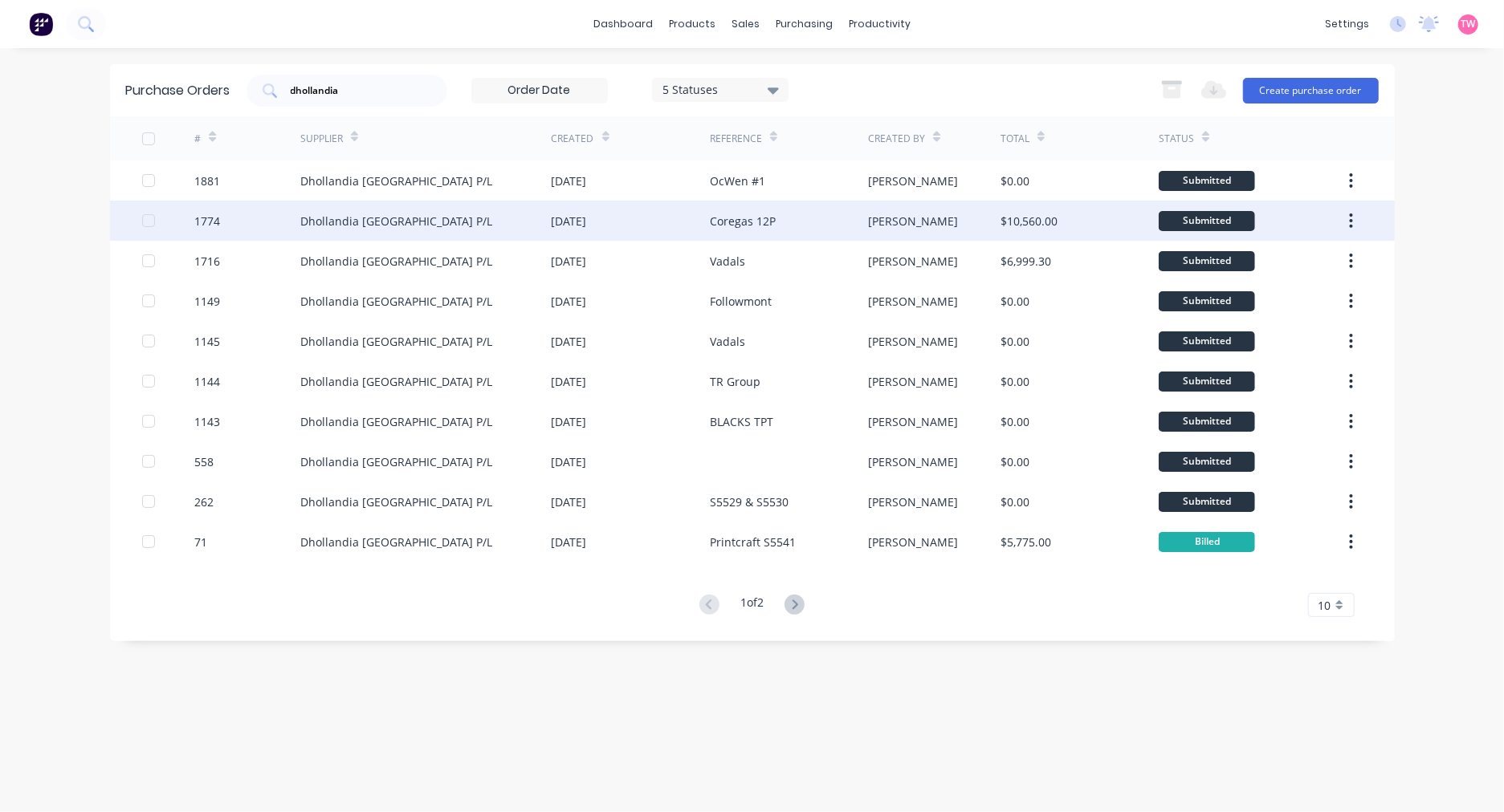
click at [445, 211] on div "Dhollandia [GEOGRAPHIC_DATA] P/L" at bounding box center [425, 221] width 251 height 41
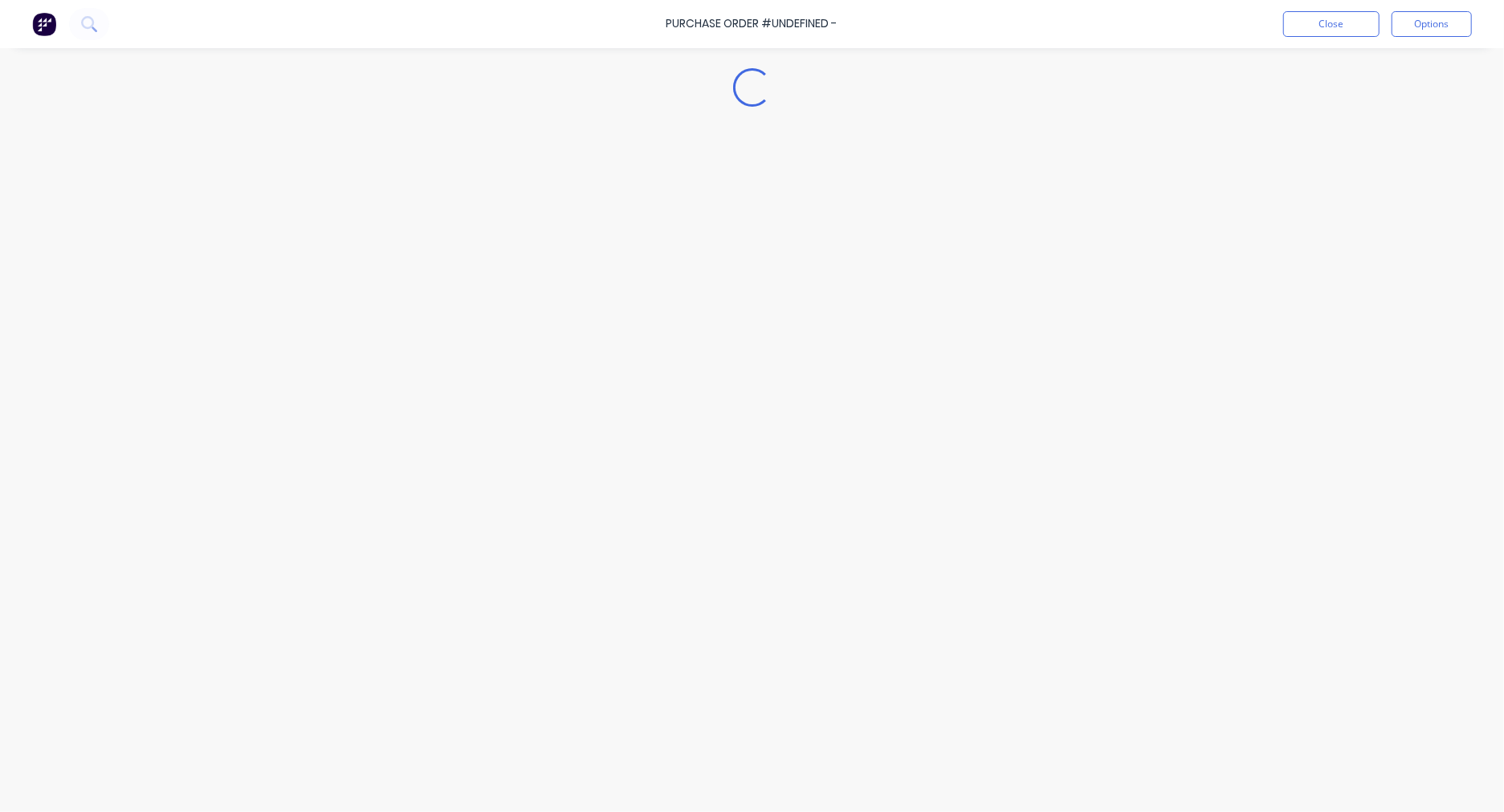
type textarea "x"
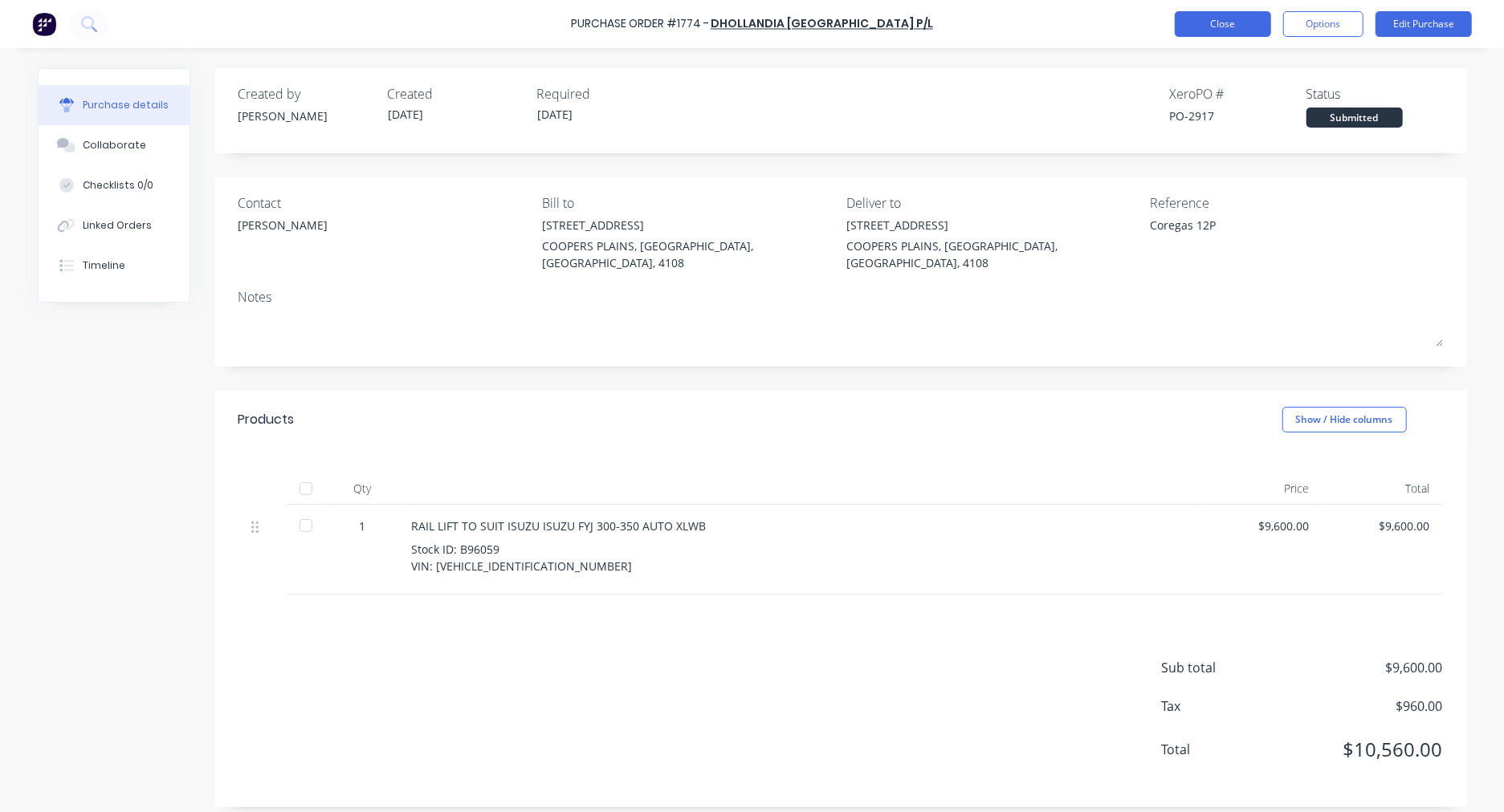
click at [1222, 22] on button "Close" at bounding box center [1223, 24] width 96 height 26
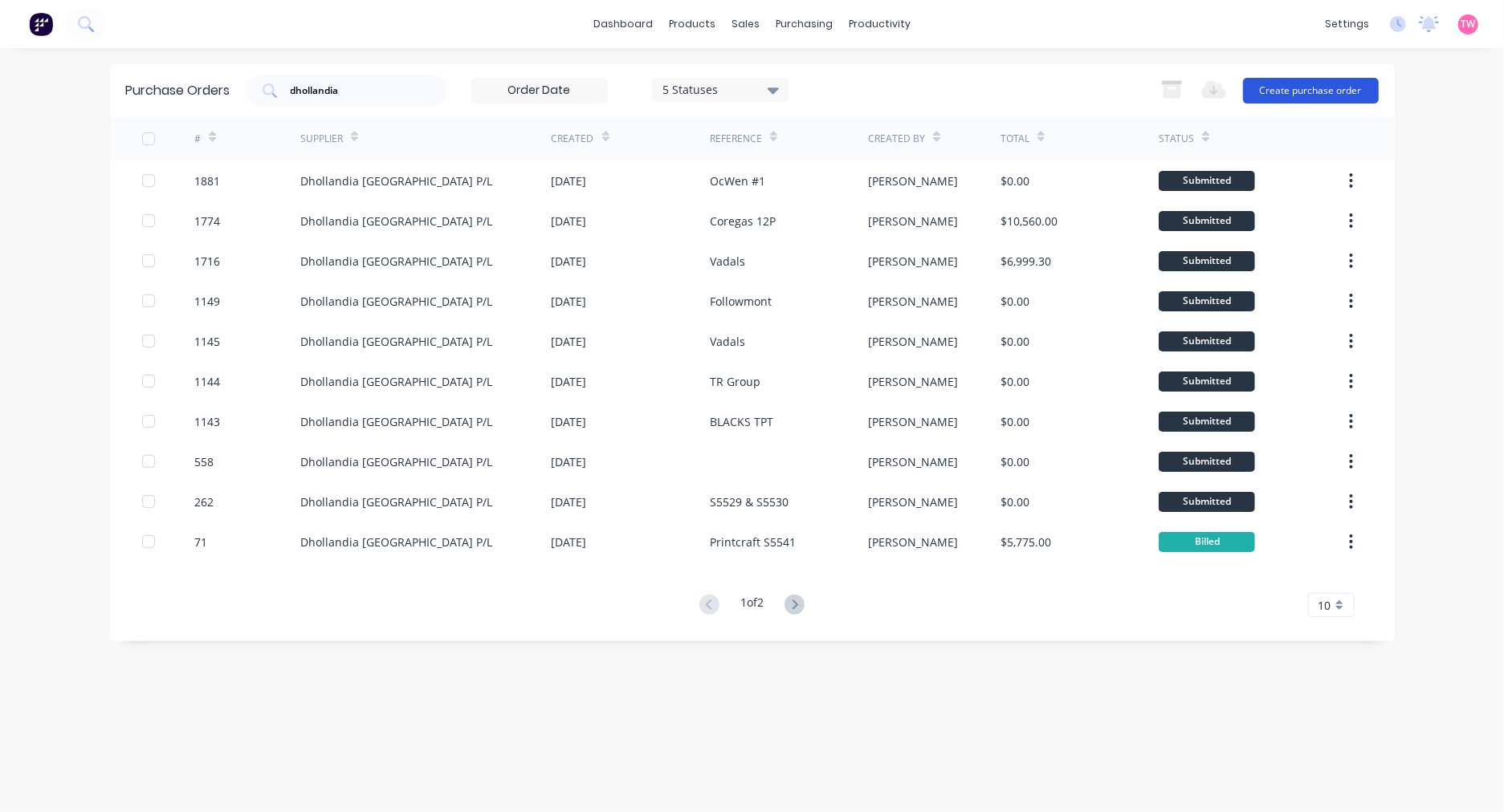
click at [1315, 92] on button "Create purchase order" at bounding box center [1311, 90] width 136 height 26
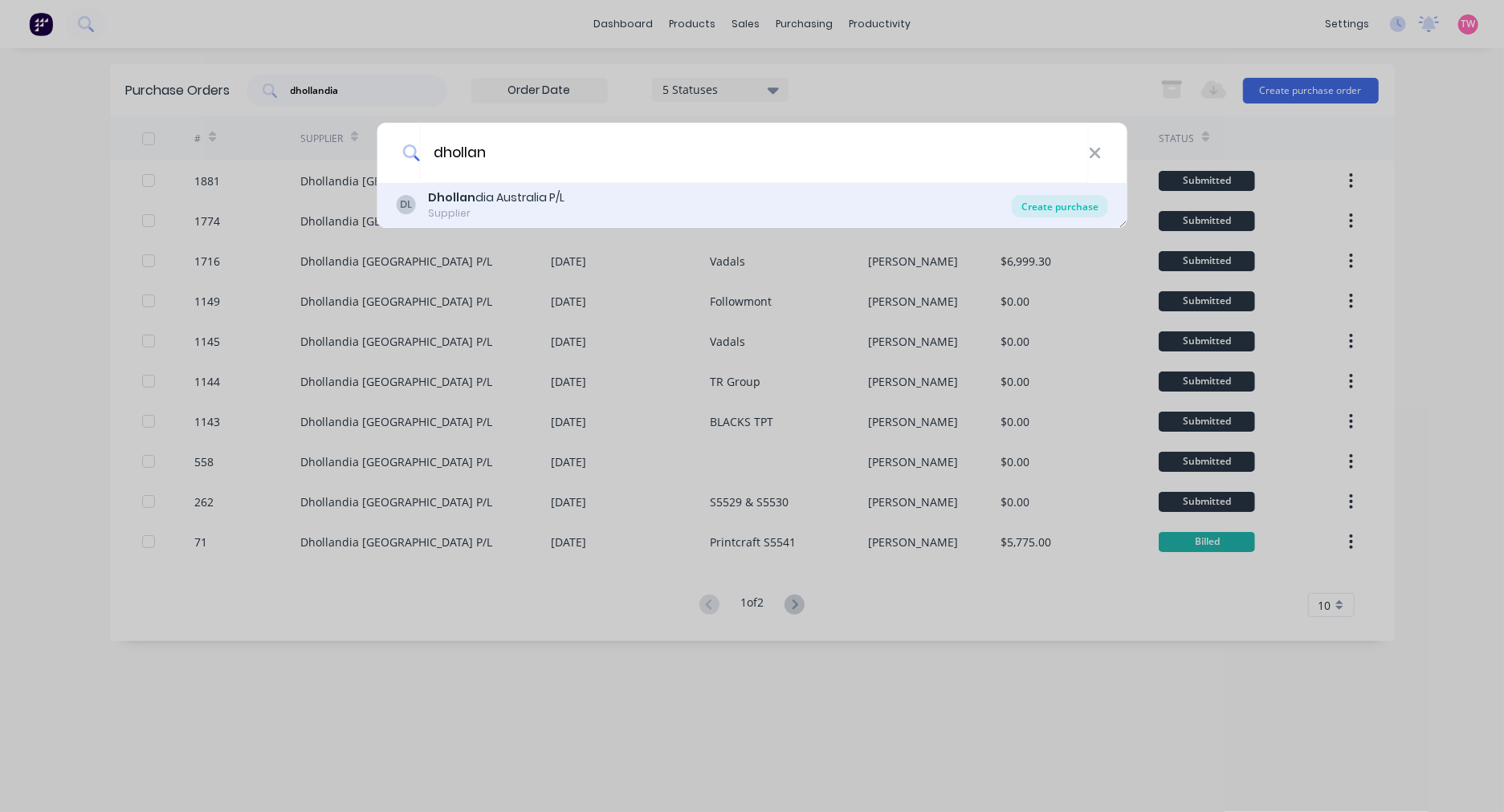
type input "dhollan"
click at [1048, 199] on div "Create purchase" at bounding box center [1059, 205] width 96 height 22
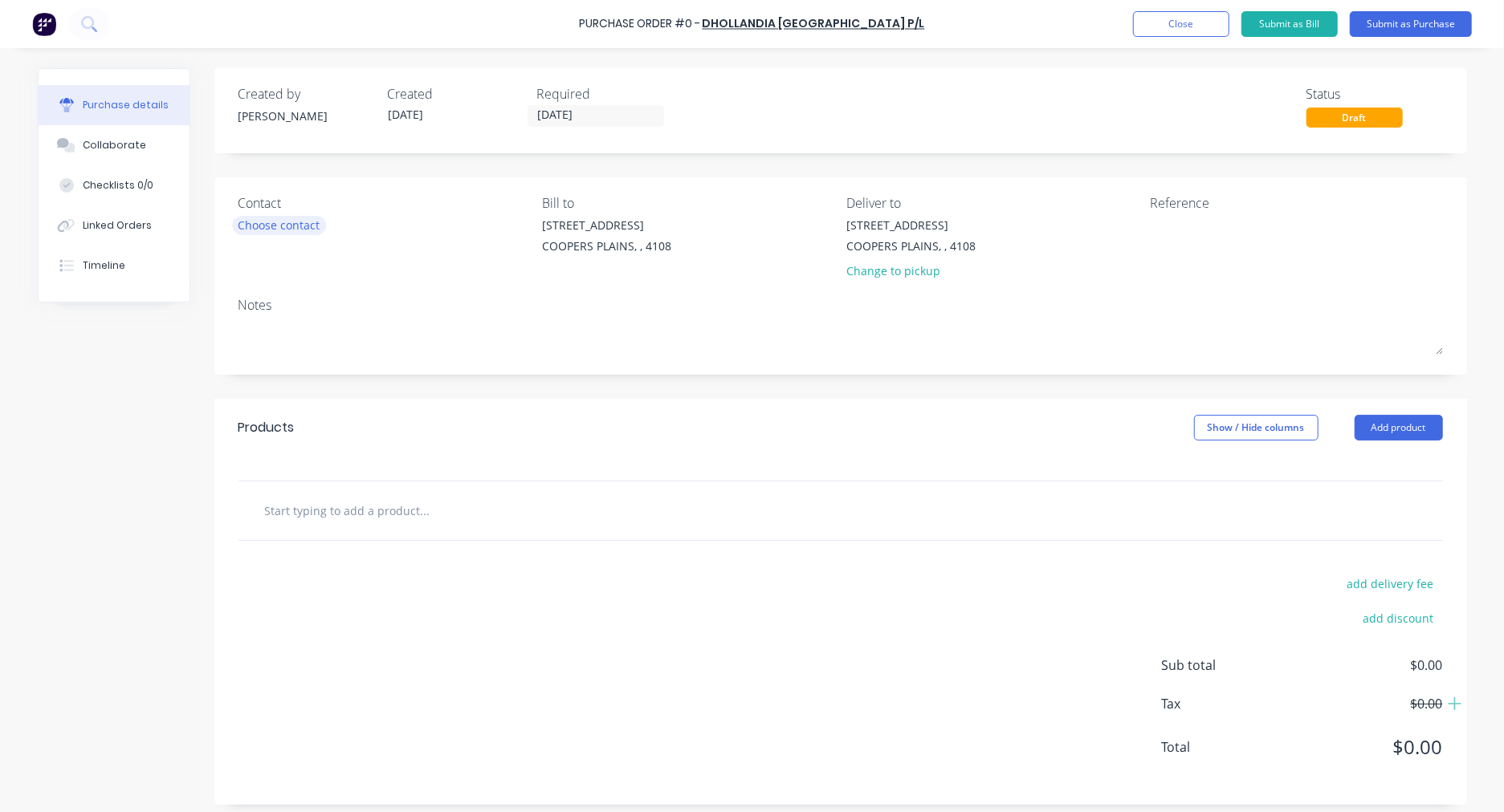
click at [273, 222] on div "Choose contact" at bounding box center [279, 225] width 82 height 17
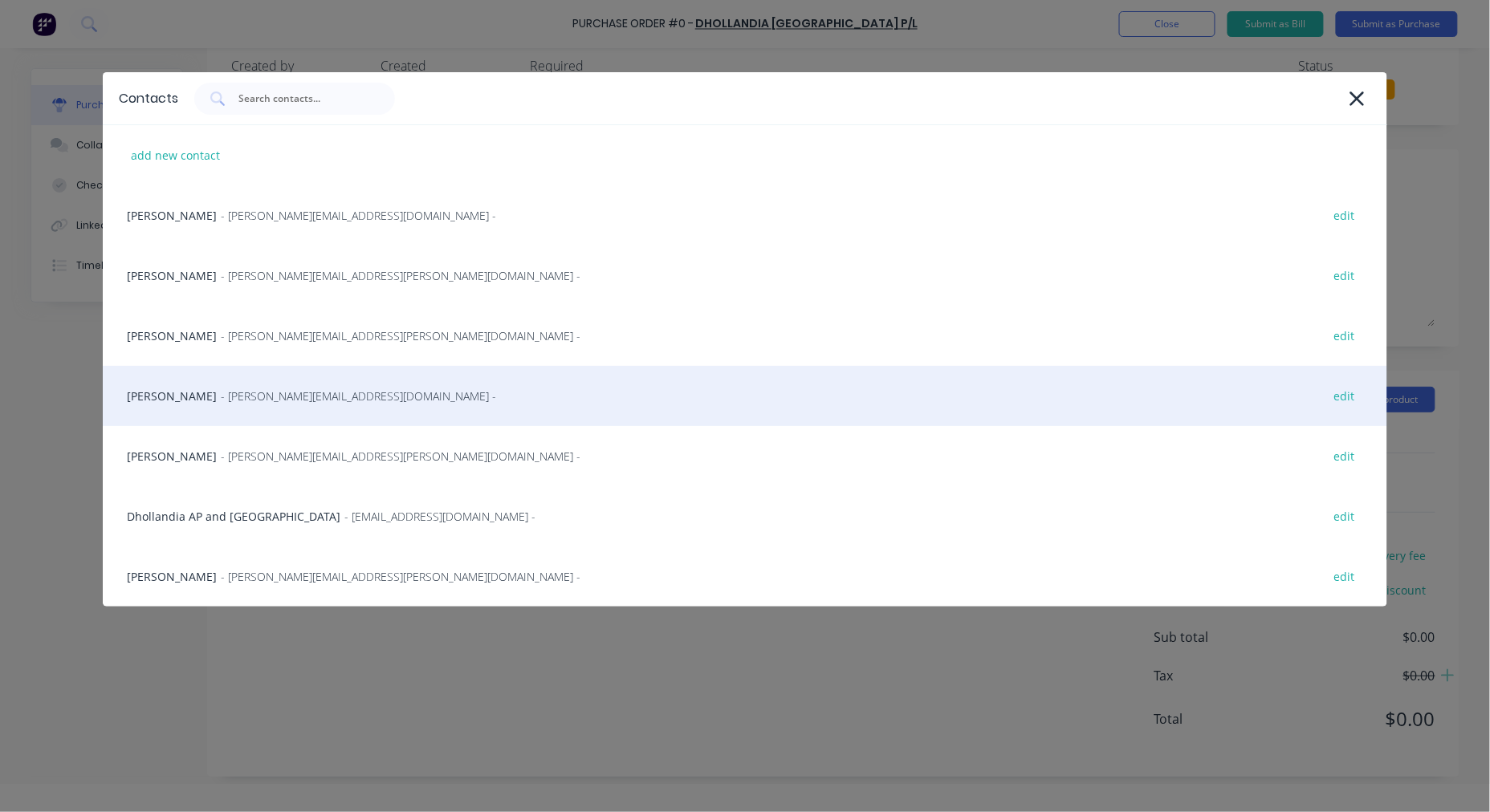
scroll to position [80, 0]
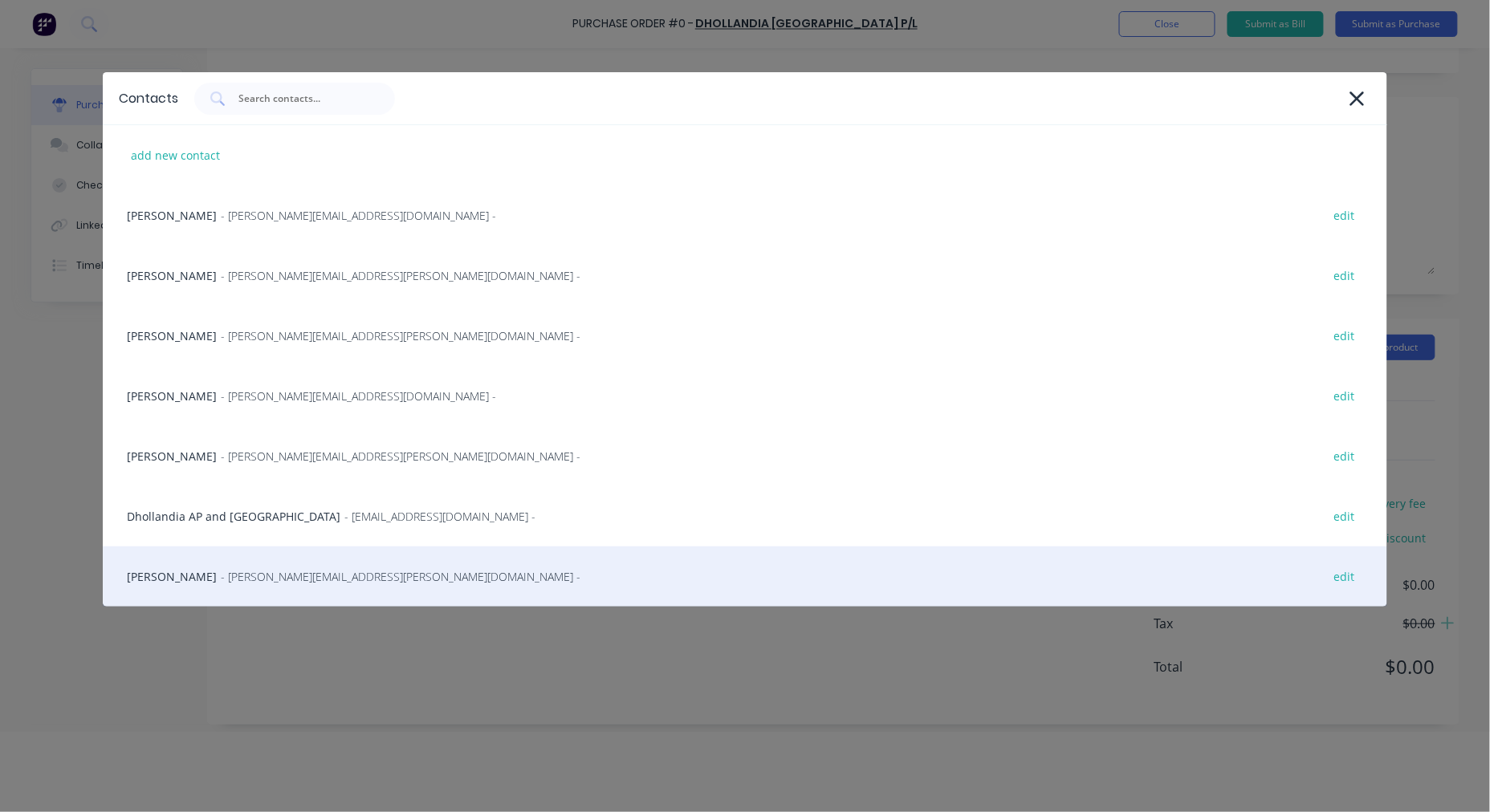
click at [180, 577] on div "[PERSON_NAME] - [PERSON_NAME][EMAIL_ADDRESS][PERSON_NAME][DOMAIN_NAME] - edit" at bounding box center [745, 577] width 1284 height 60
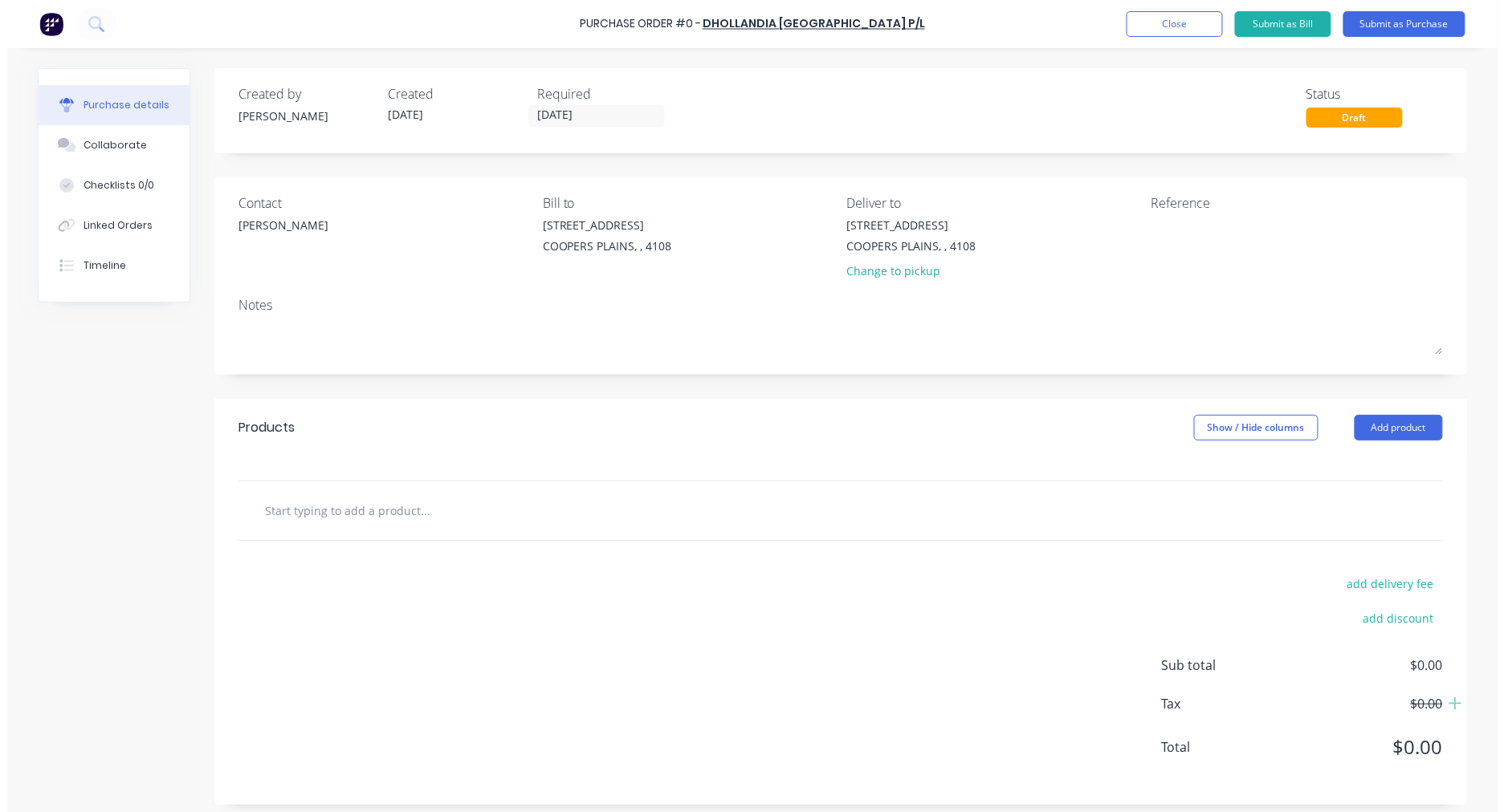
scroll to position [0, 0]
click at [1186, 225] on textarea at bounding box center [1251, 235] width 201 height 36
type textarea "Coregas 12p - T"
type textarea "x"
type textarea "Coregas 12p - T5"
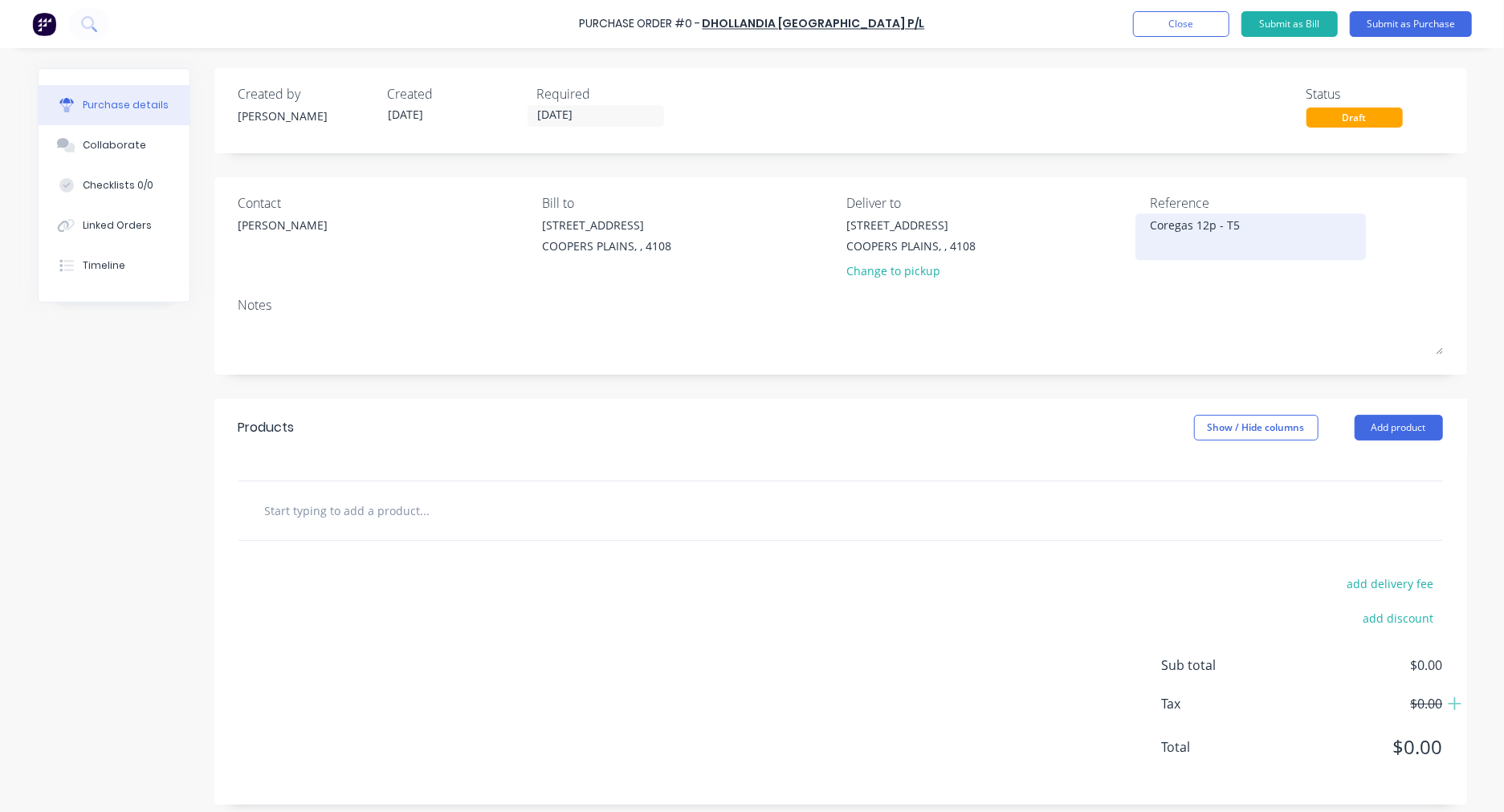
type textarea "x"
type textarea "Coregas 12p - T57"
type textarea "x"
type textarea "Coregas 12p - T576"
type textarea "x"
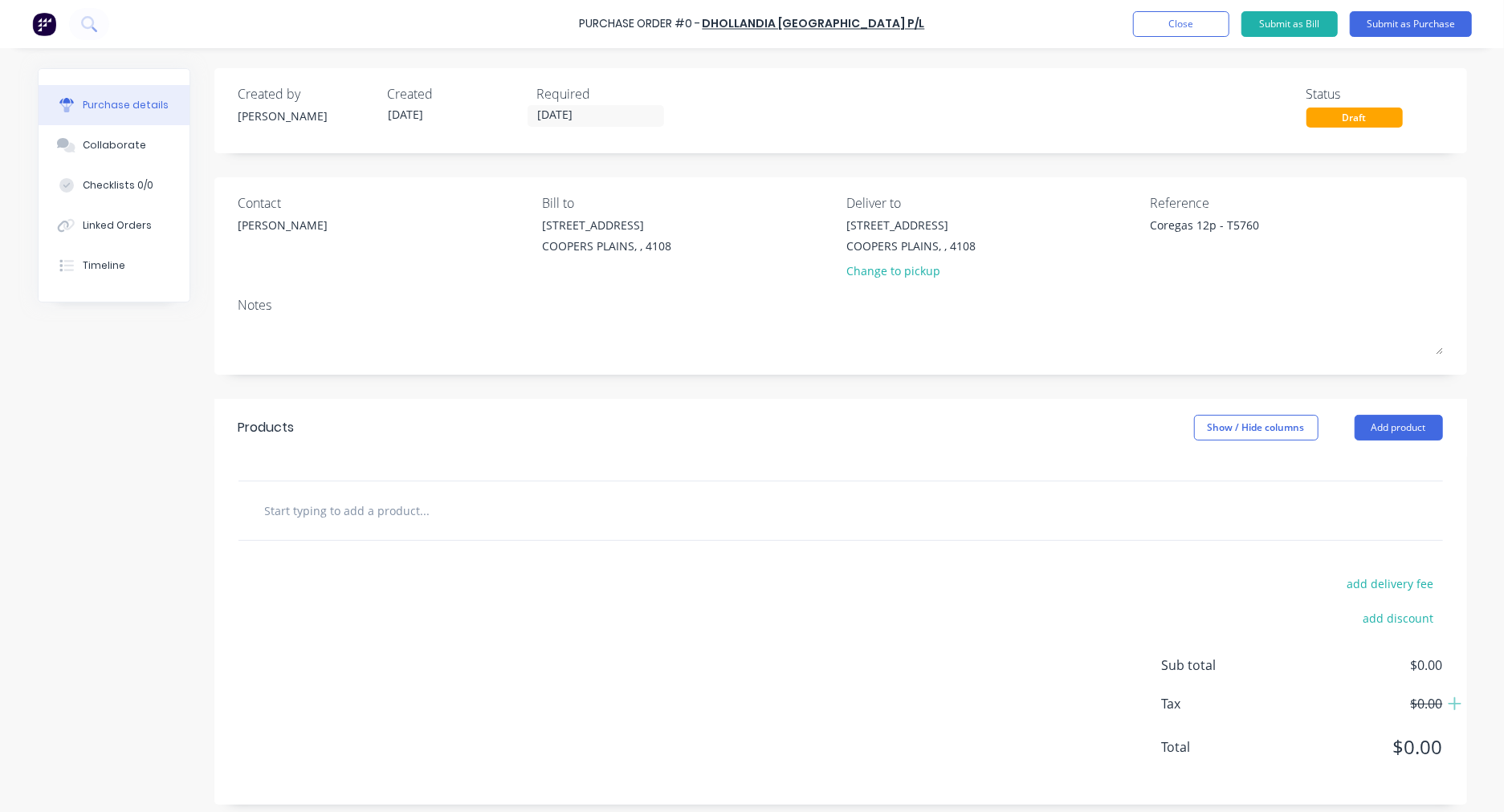
type textarea "Coregas 12p - T5760"
type textarea "x"
type textarea "Coregas 12p - T5760"
click at [329, 507] on input "text" at bounding box center [424, 510] width 321 height 32
type textarea "x"
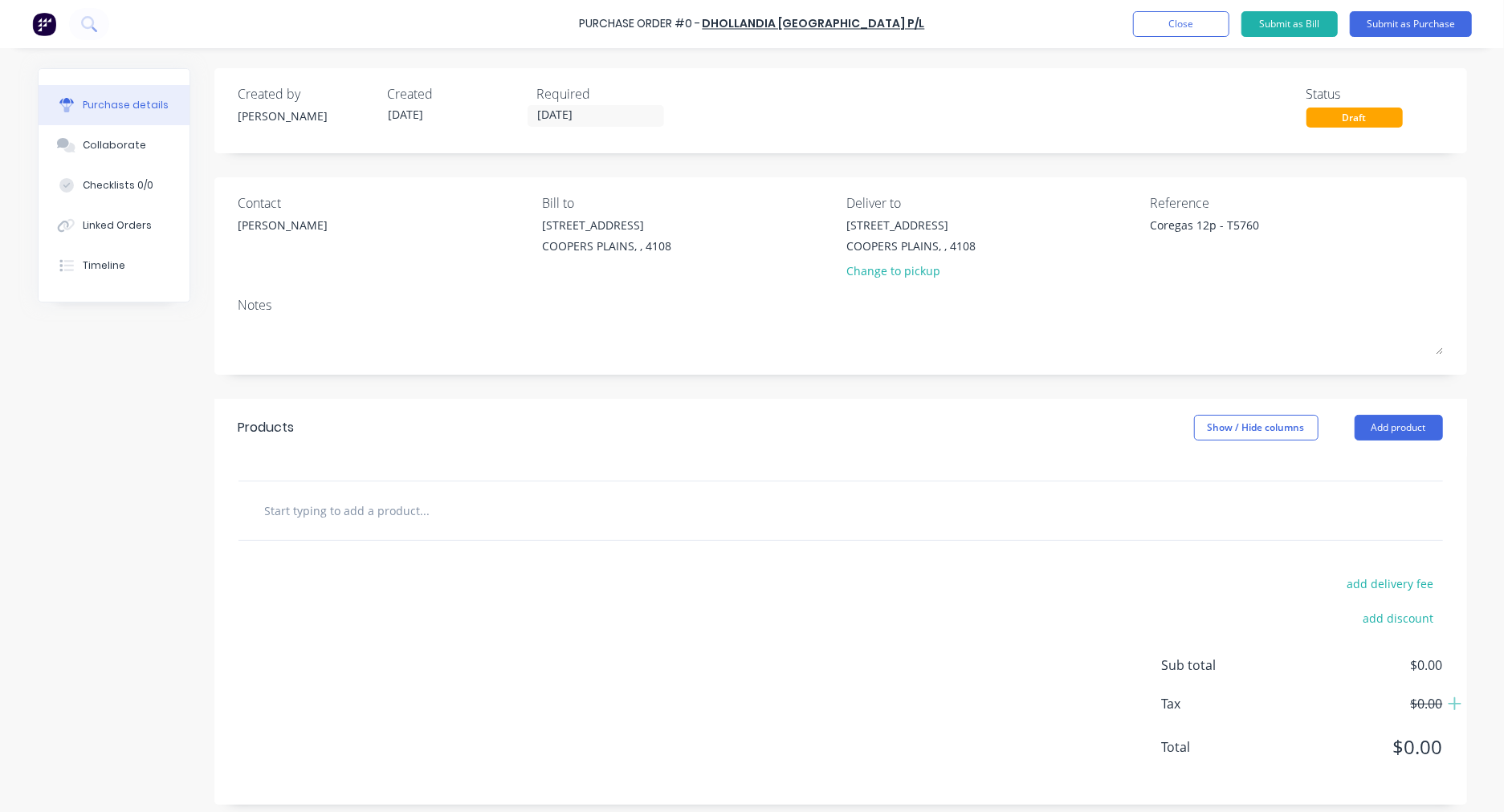
type input "1"
type textarea "x"
type input "1"
type textarea "x"
type input "1 T"
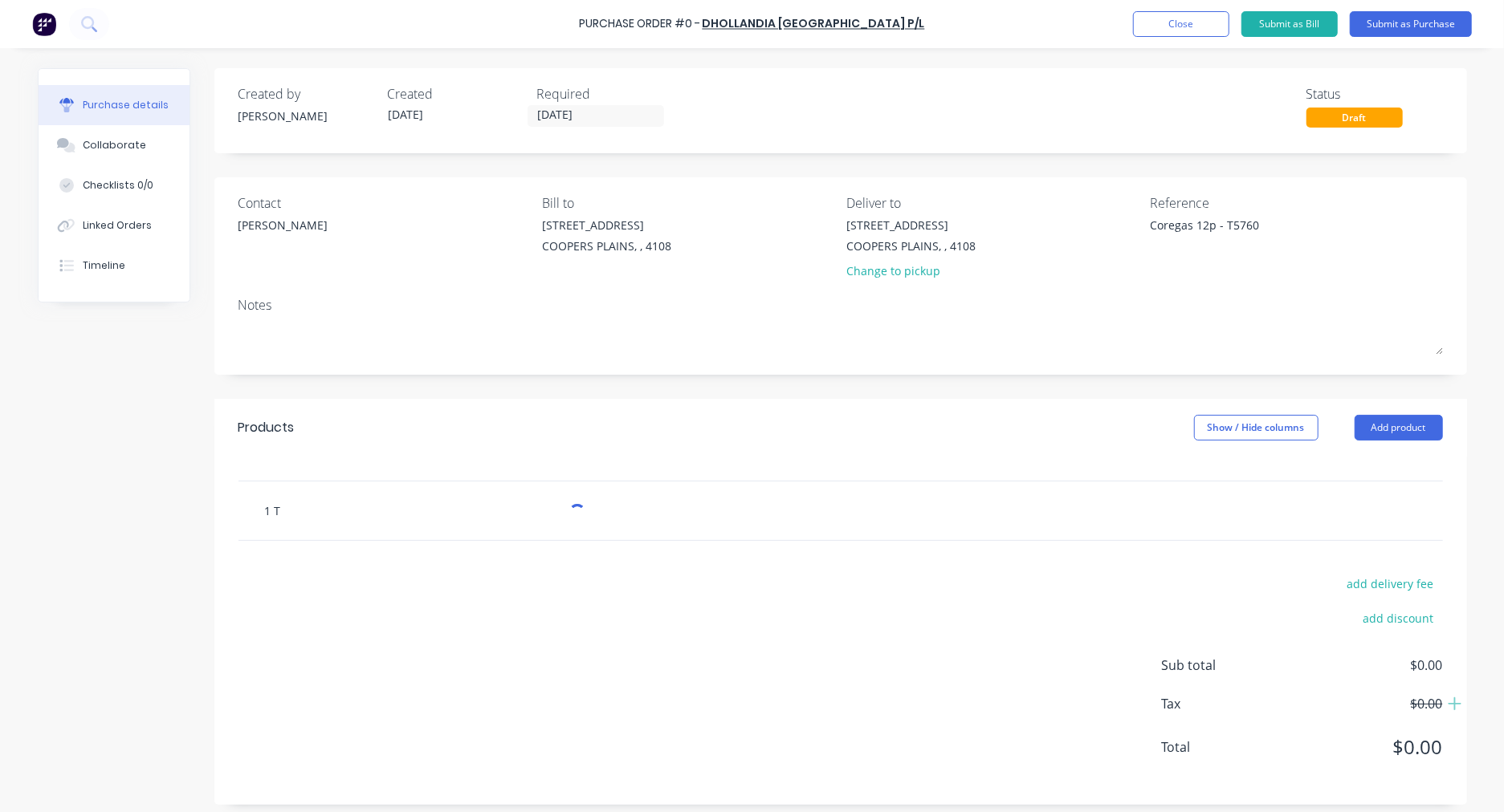
type textarea "x"
type input "1 To"
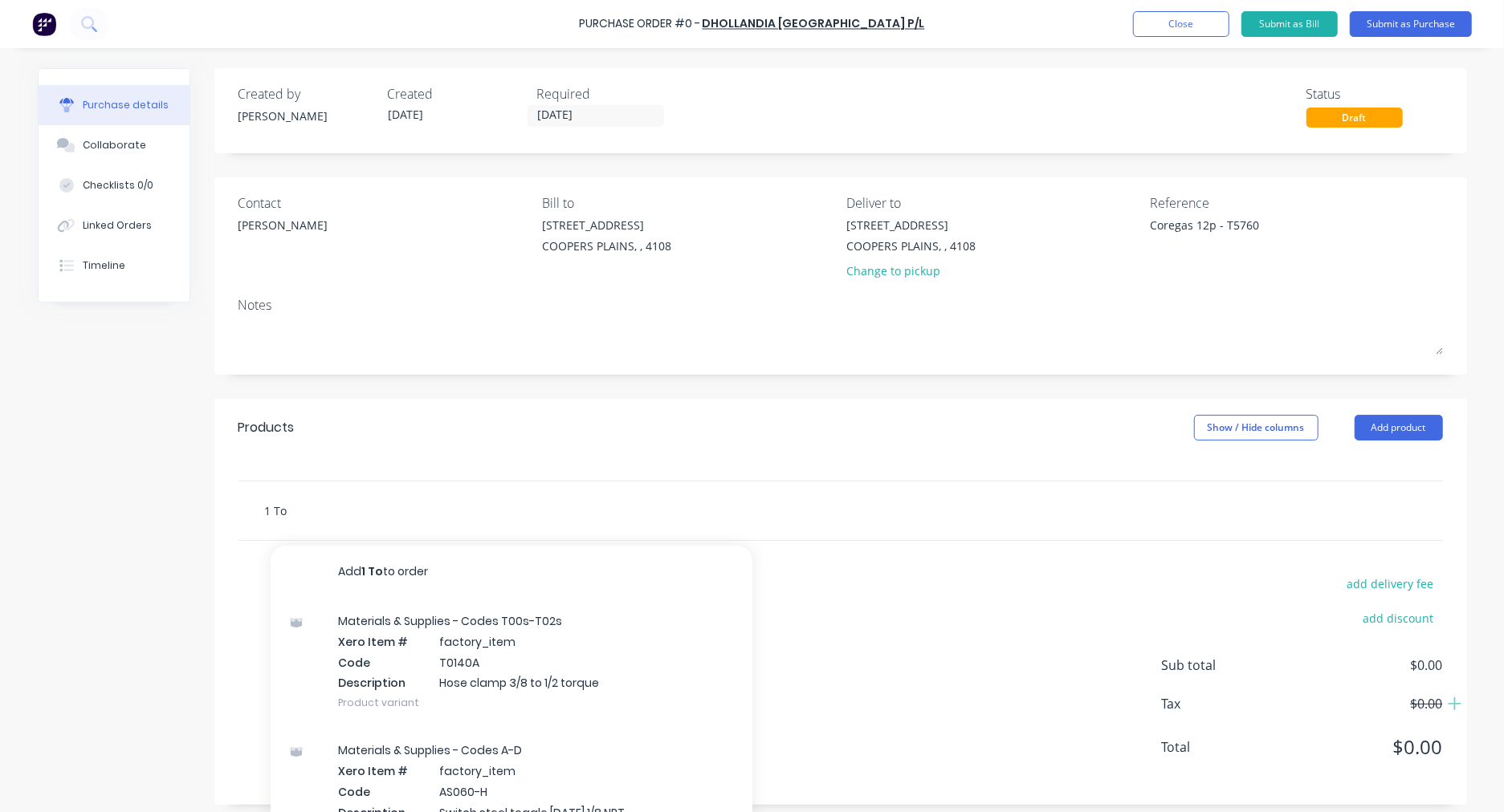
type textarea "x"
type input "1 T"
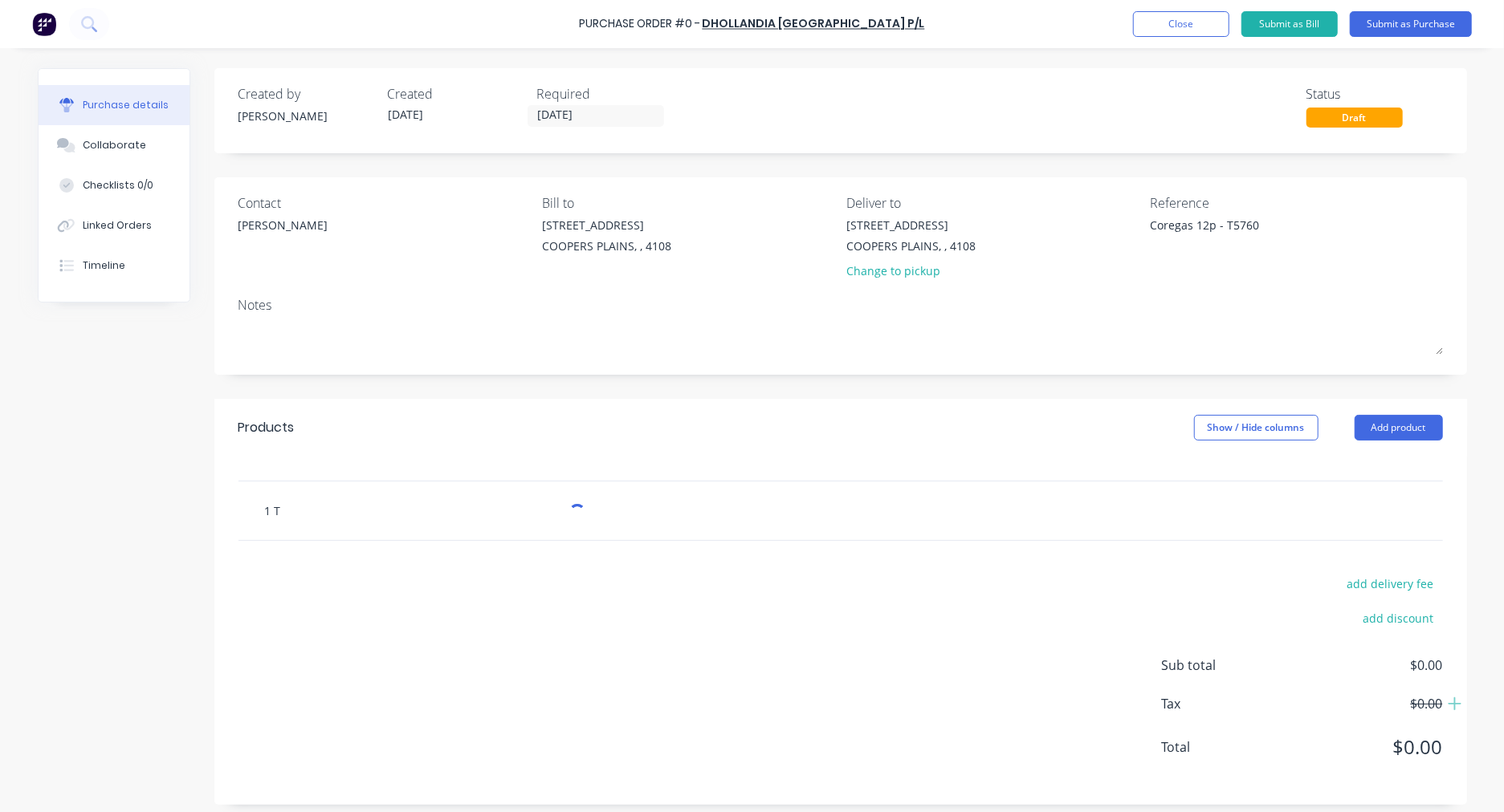
type textarea "x"
type input "1 TO"
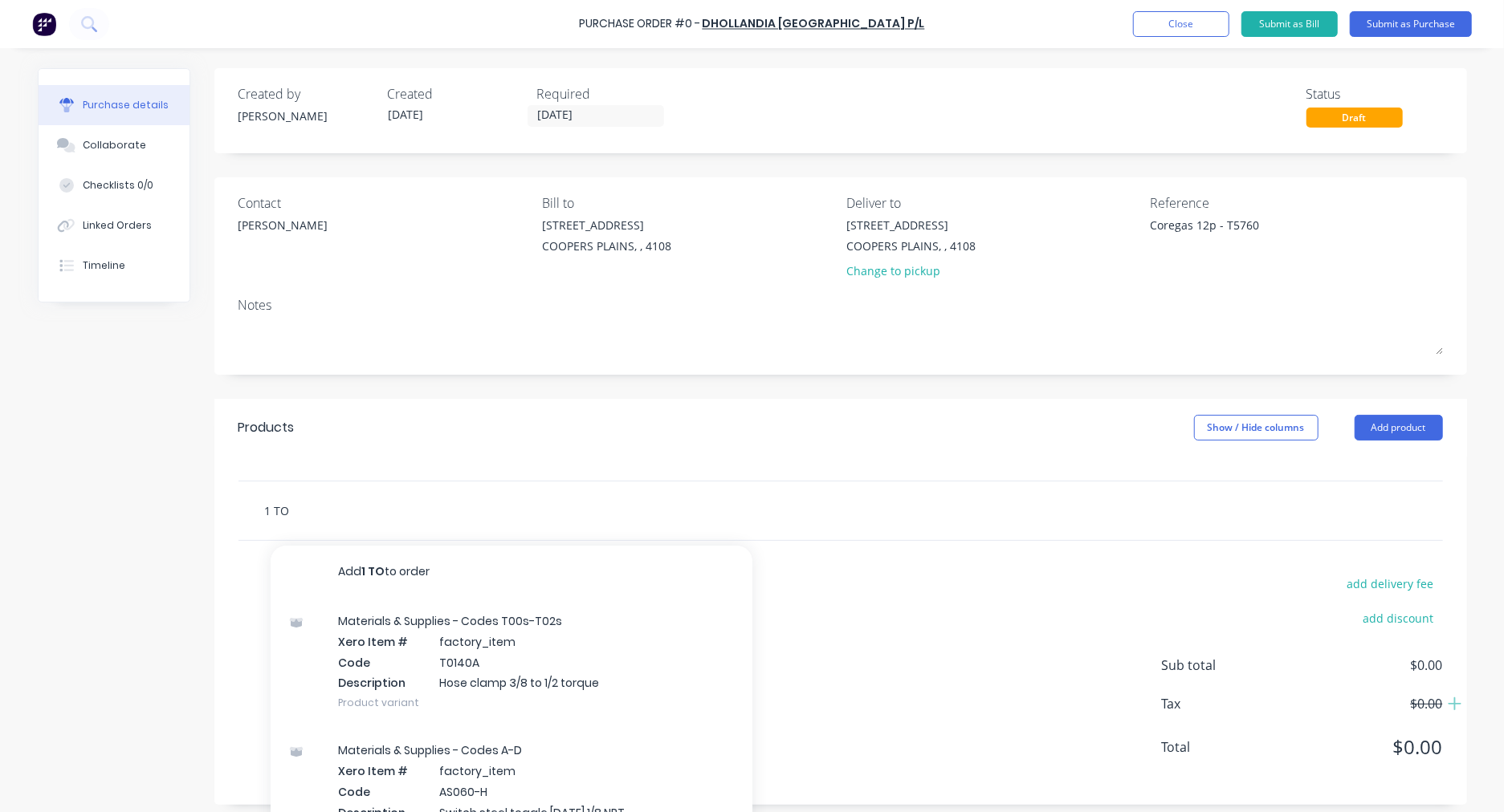
type textarea "x"
type input "1 TON"
type textarea "x"
type input "1 [PERSON_NAME]"
type textarea "x"
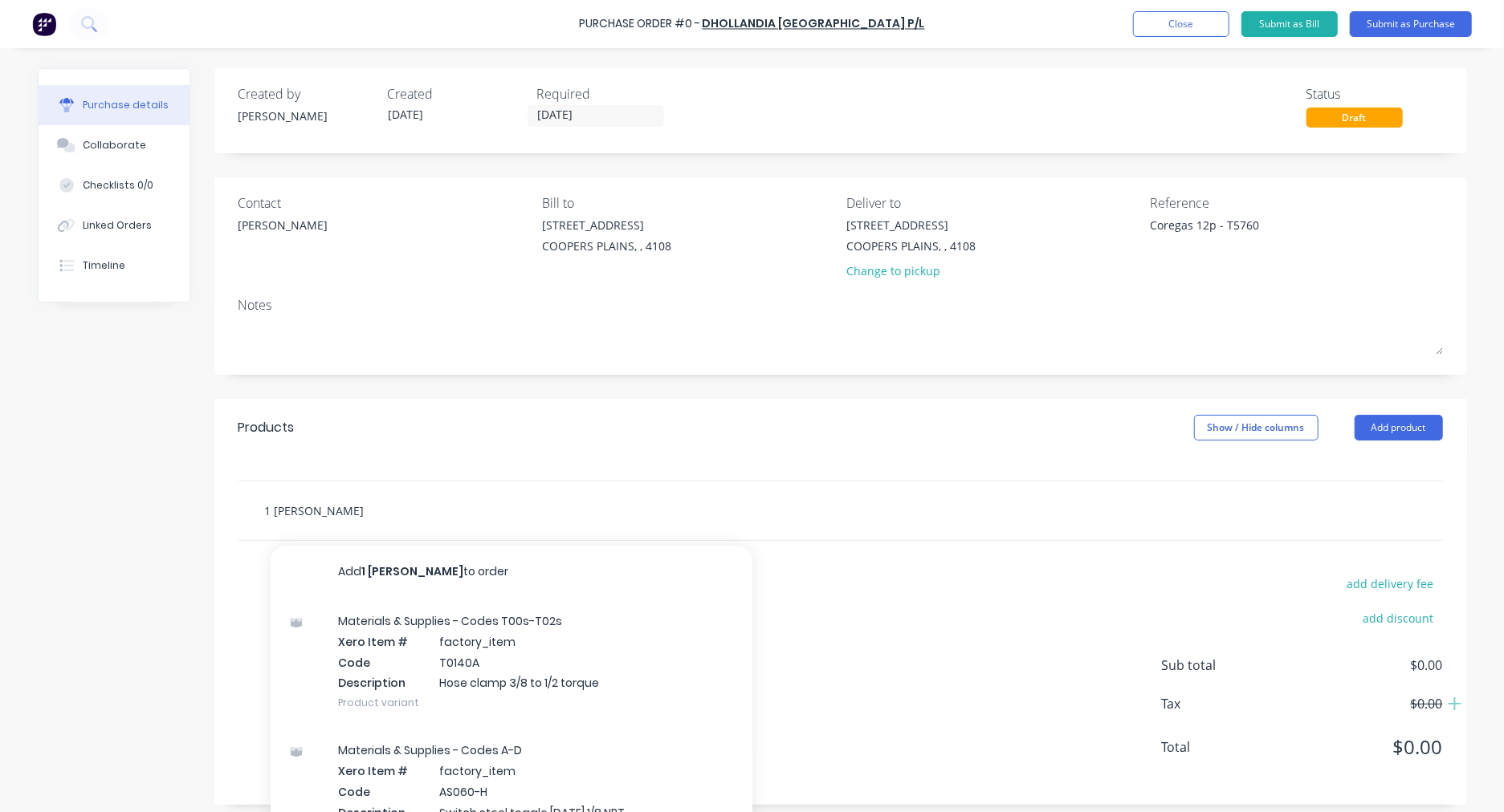
type input "1 TONNE"
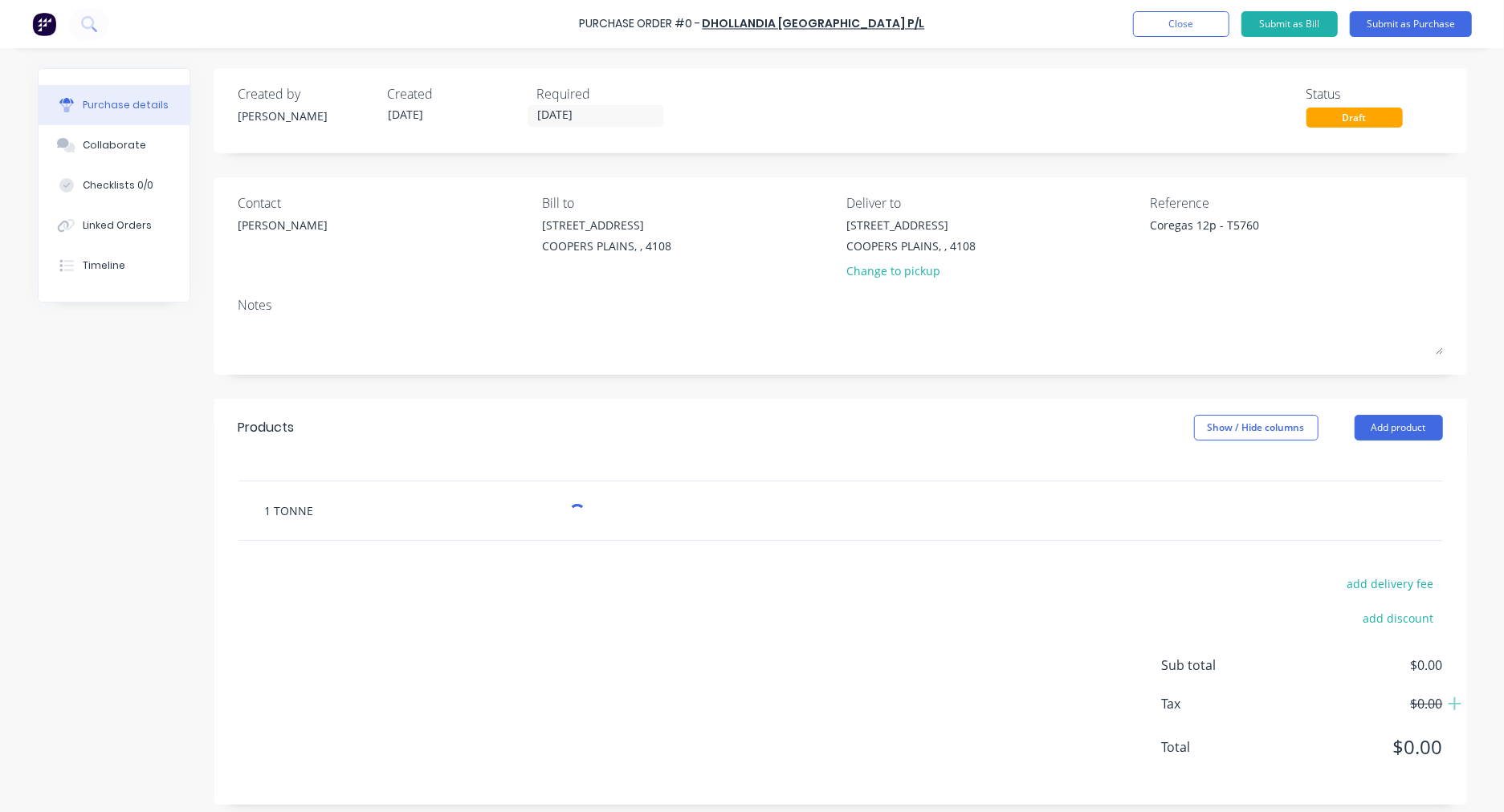
type textarea "x"
type input "1 TONNE"
type textarea "x"
type input "1 TONNE D"
type textarea "x"
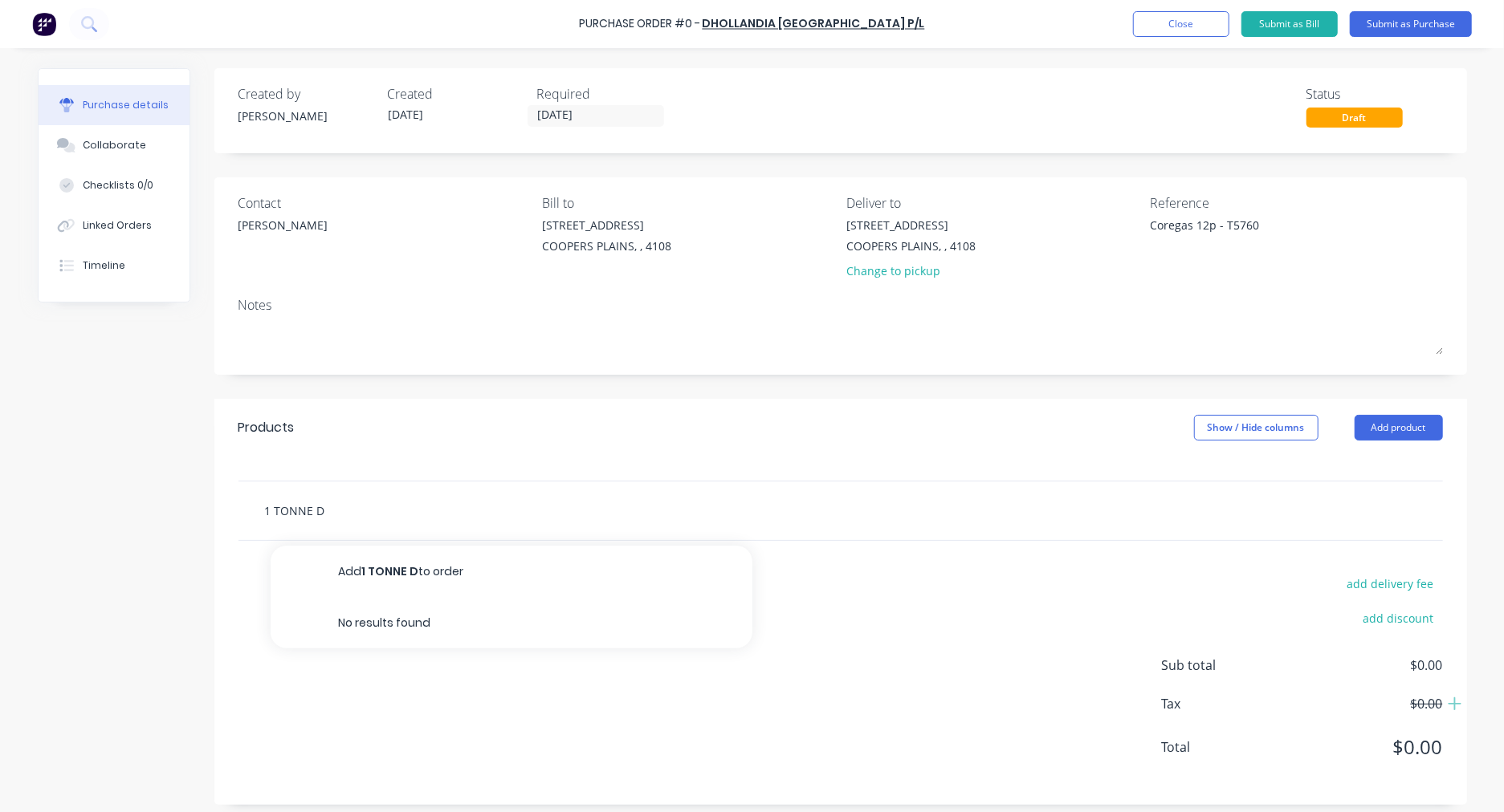
type input "1 TONNE Dh"
type textarea "x"
type input "1 TONNE D"
type textarea "x"
type input "1 TONNE DH"
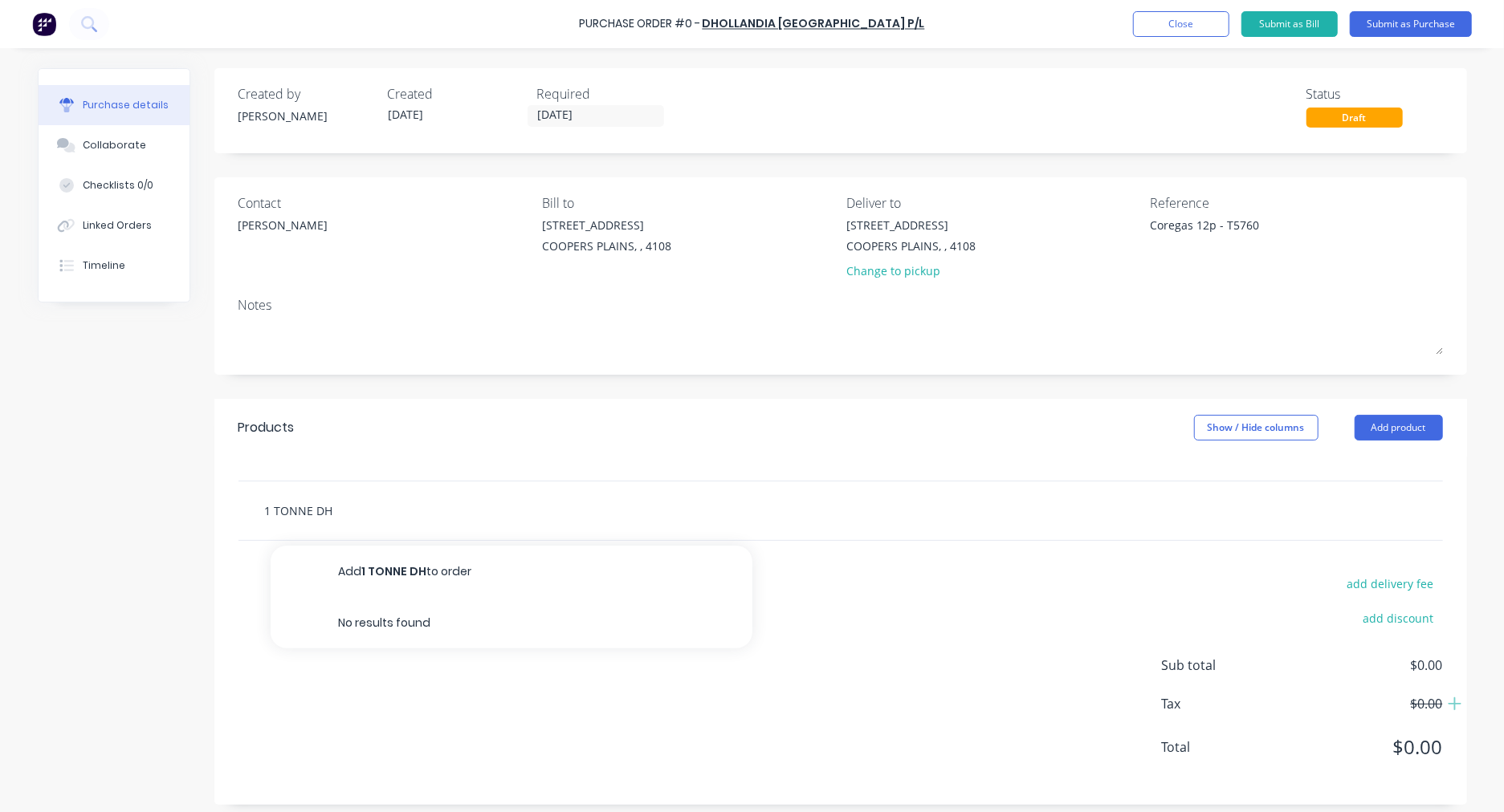
type textarea "x"
type input "1 TONNE DHO"
type textarea "x"
type input "1 TONNE DHOL"
type textarea "x"
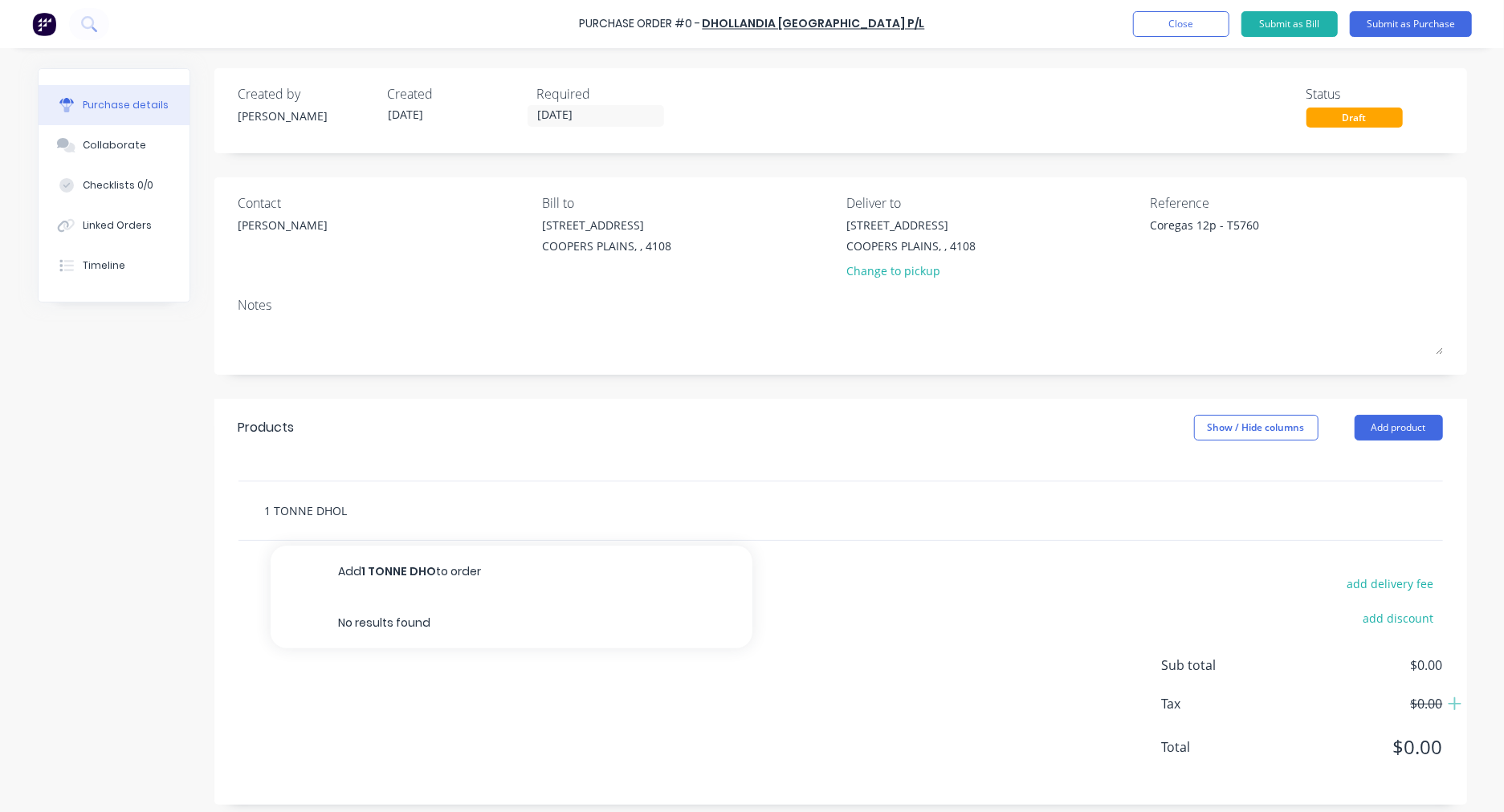
type input "1 TONNE DHOLL"
type textarea "x"
type input "1 TONNE DHOLLA"
type textarea "x"
type input "1 TONNE DHOLLAN"
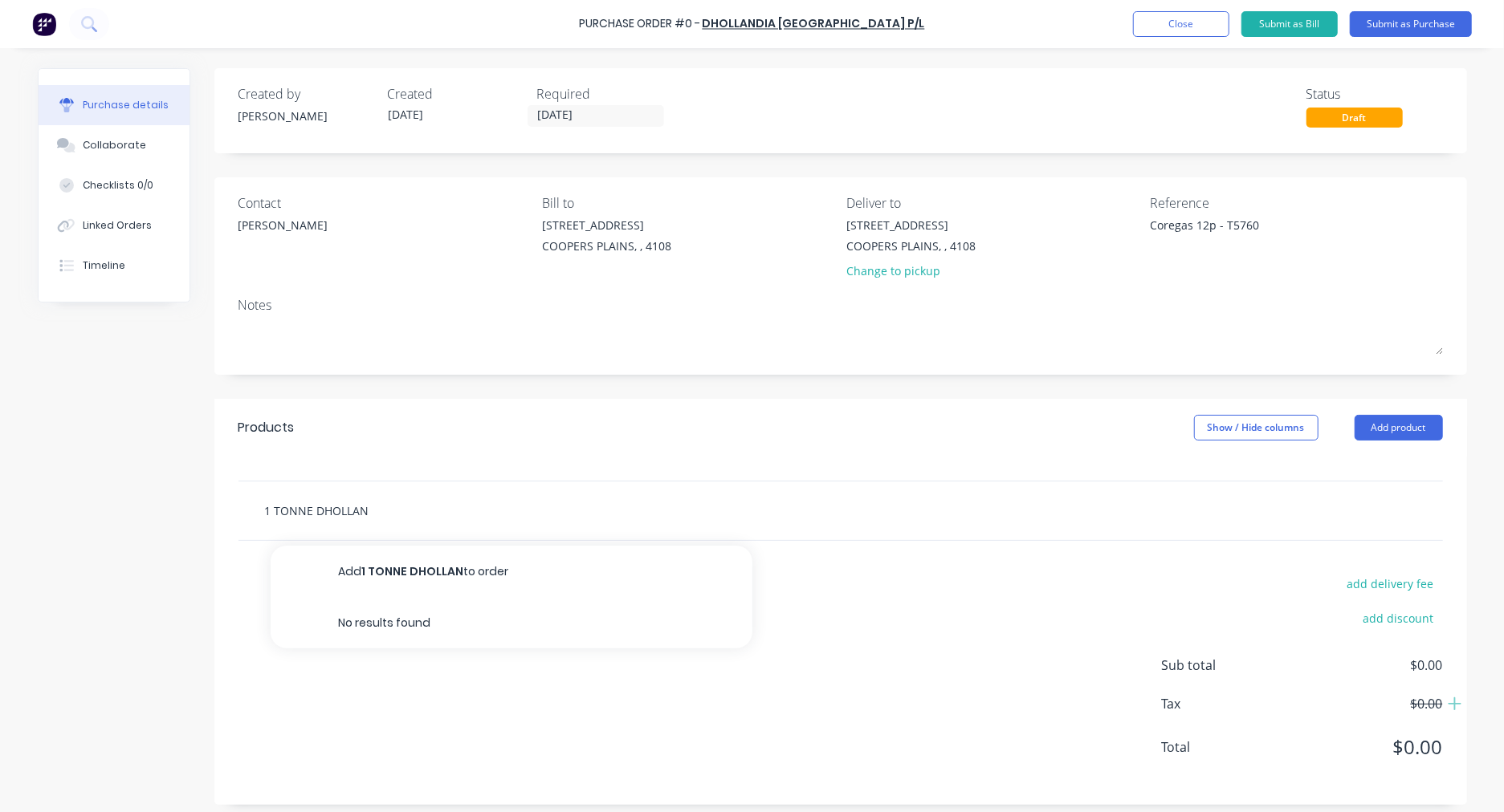
type textarea "x"
type input "1 TONNE DHOLLAND"
type textarea "x"
type input "1 TONNE DHOLLANDI"
type textarea "x"
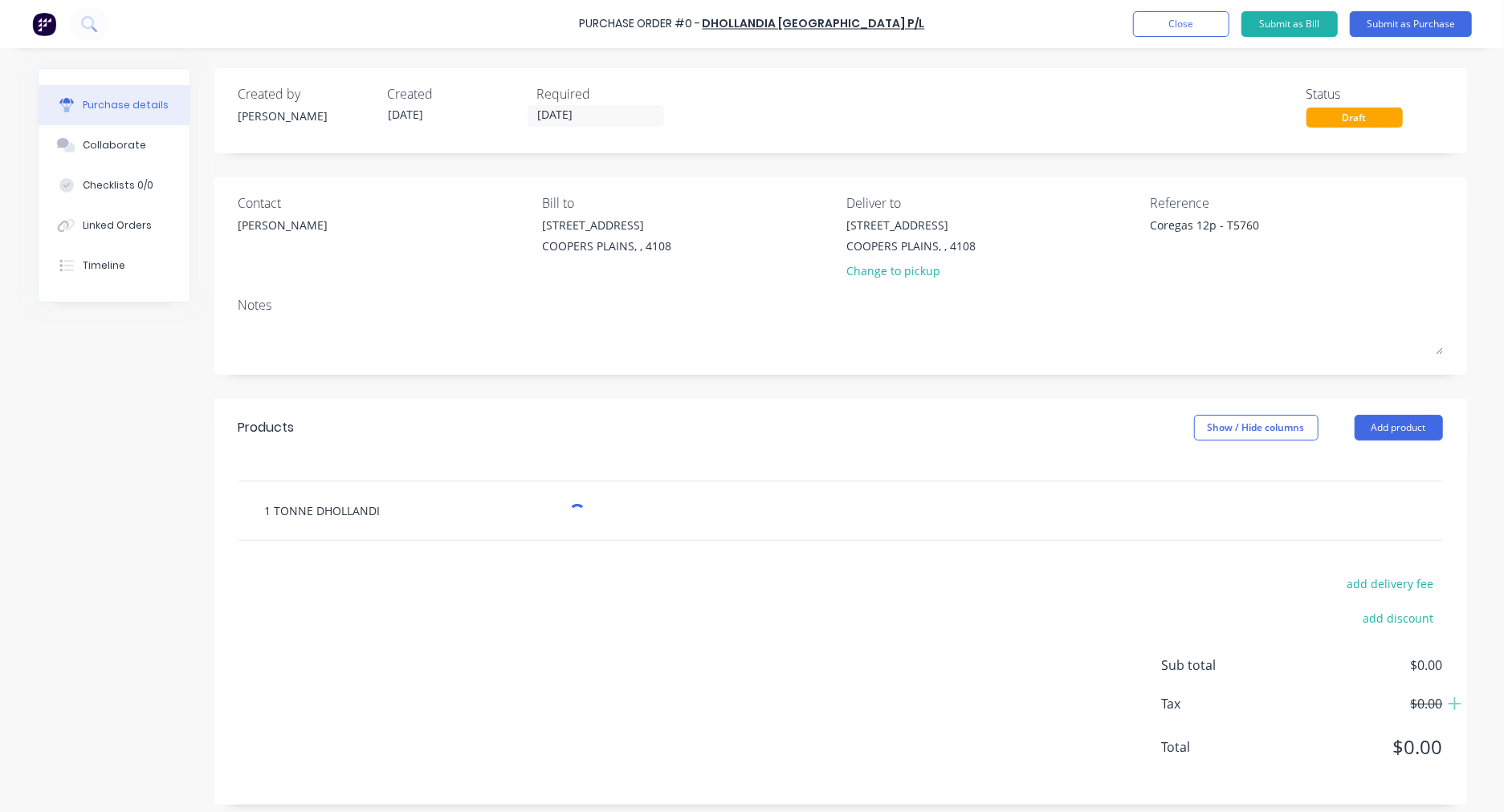
type input "1 TONNE DHOLLANDIA"
type textarea "x"
type input "1 TONNE DHOLLANDIA"
type textarea "x"
type input "1 TONNE DHOLLANDIA R"
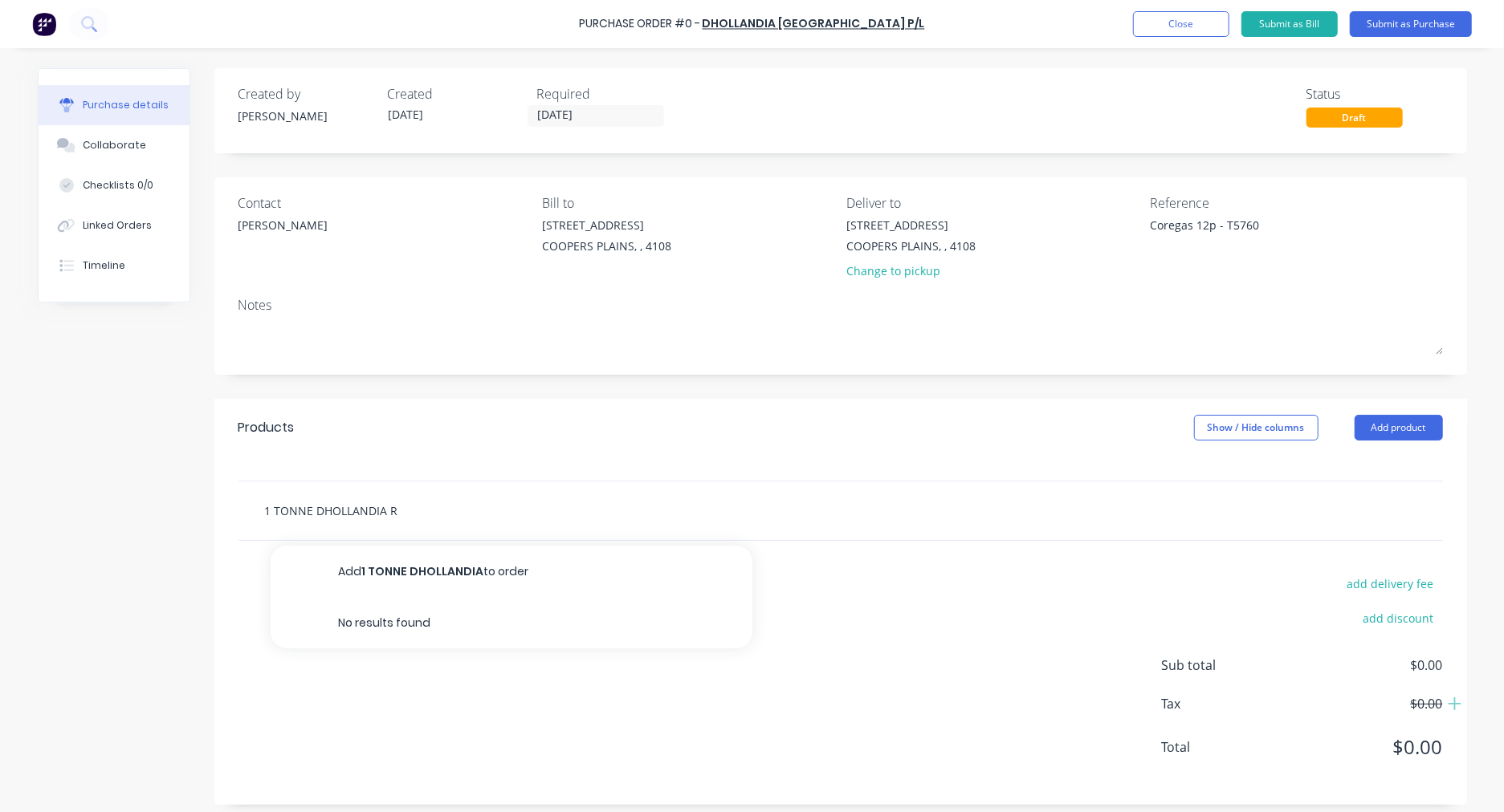
type textarea "x"
type input "1 TONNE DHOLLANDIA RA"
type textarea "x"
type input "1 TONNE DHOLLANDIA RAI"
type textarea "x"
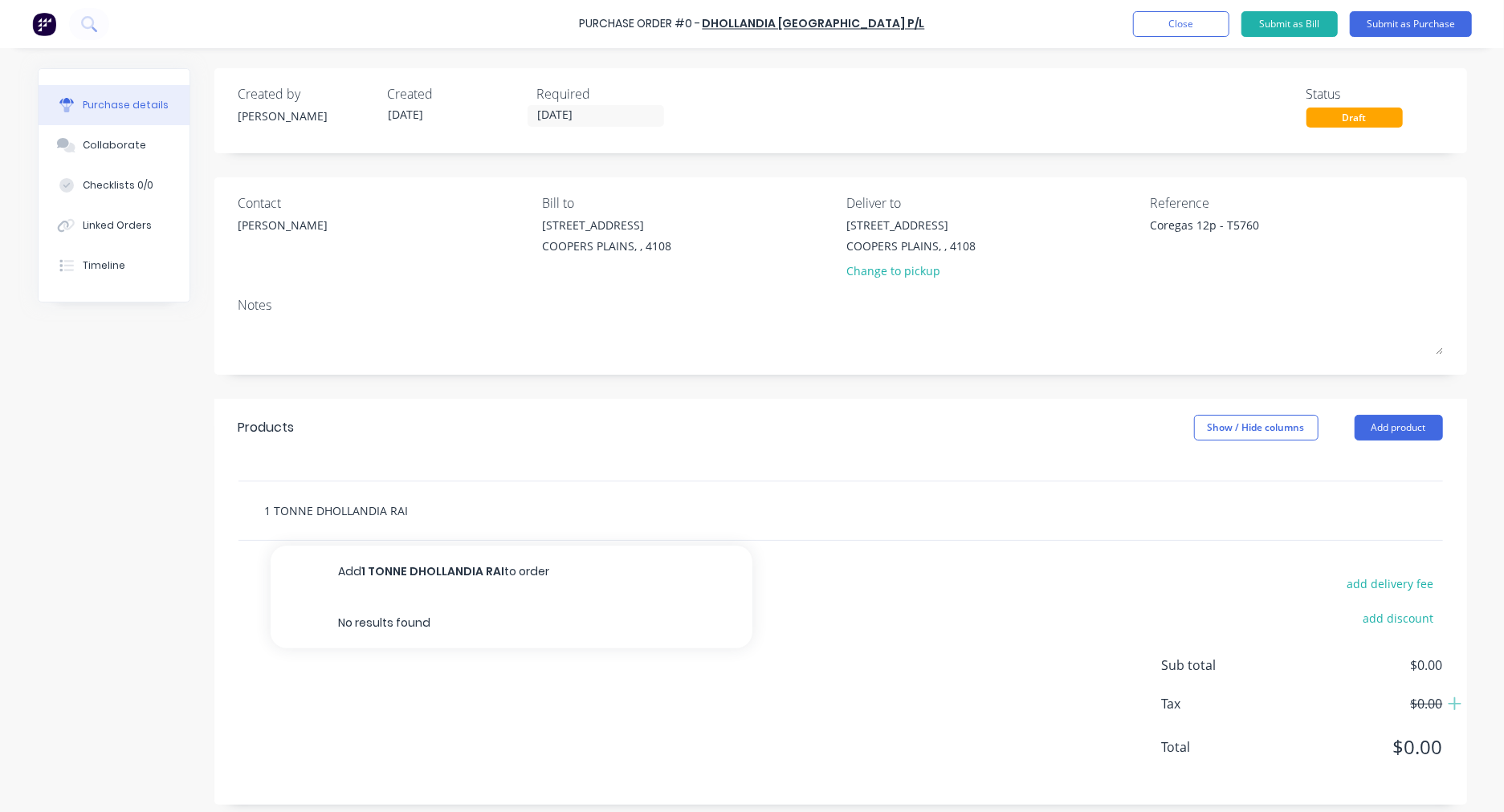
type input "1 TONNE DHOLLANDIA RAIL"
type textarea "x"
type input "1 TONNE DHOLLANDIA RAIL"
type textarea "x"
type input "1 TONNE DHOLLANDIA RAIL L"
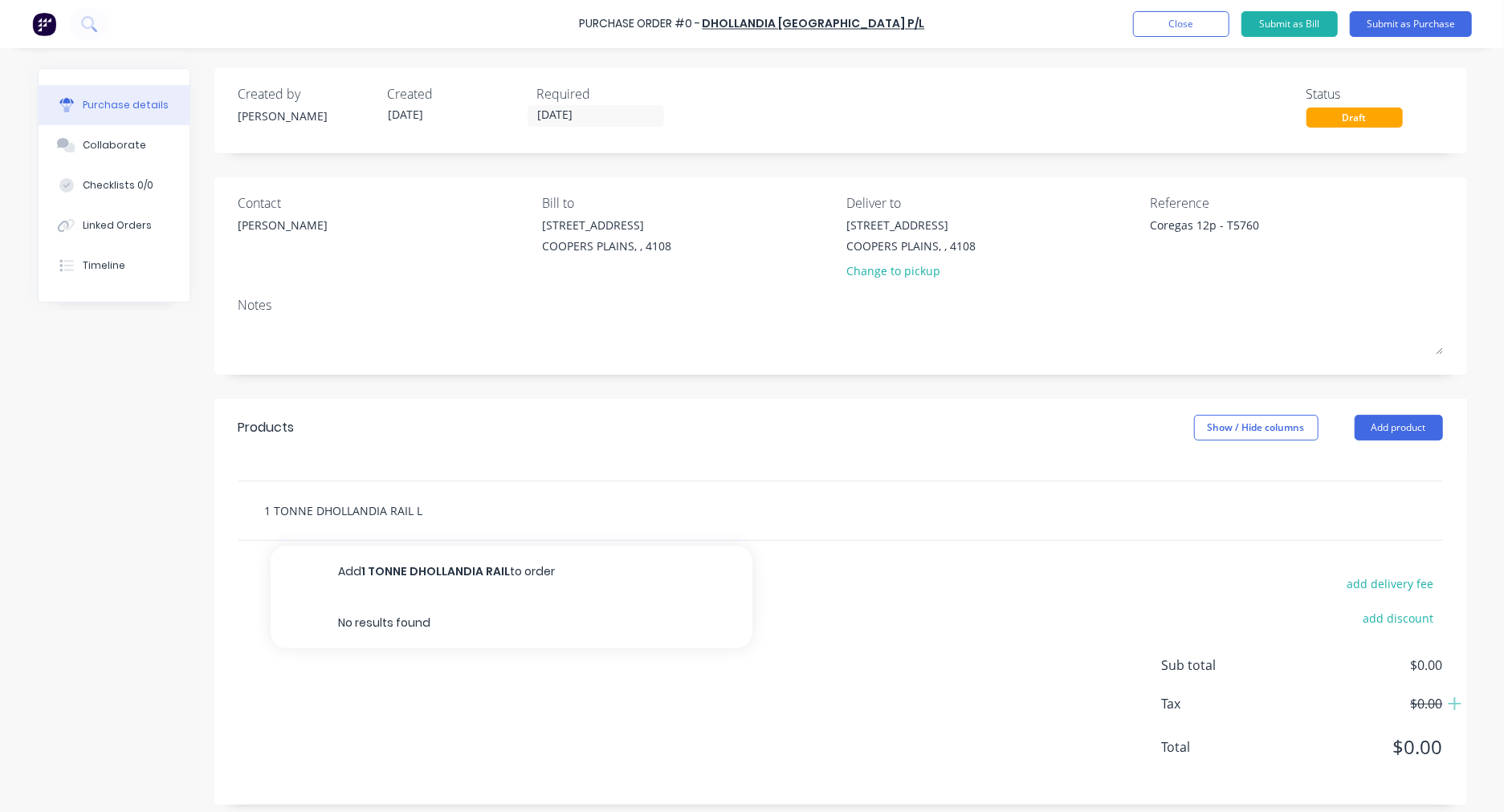
type textarea "x"
type input "1 TONNE DHOLLANDIA RAIL LI"
type textarea "x"
type input "1 TONNE DHOLLANDIA RAIL LIF"
type textarea "x"
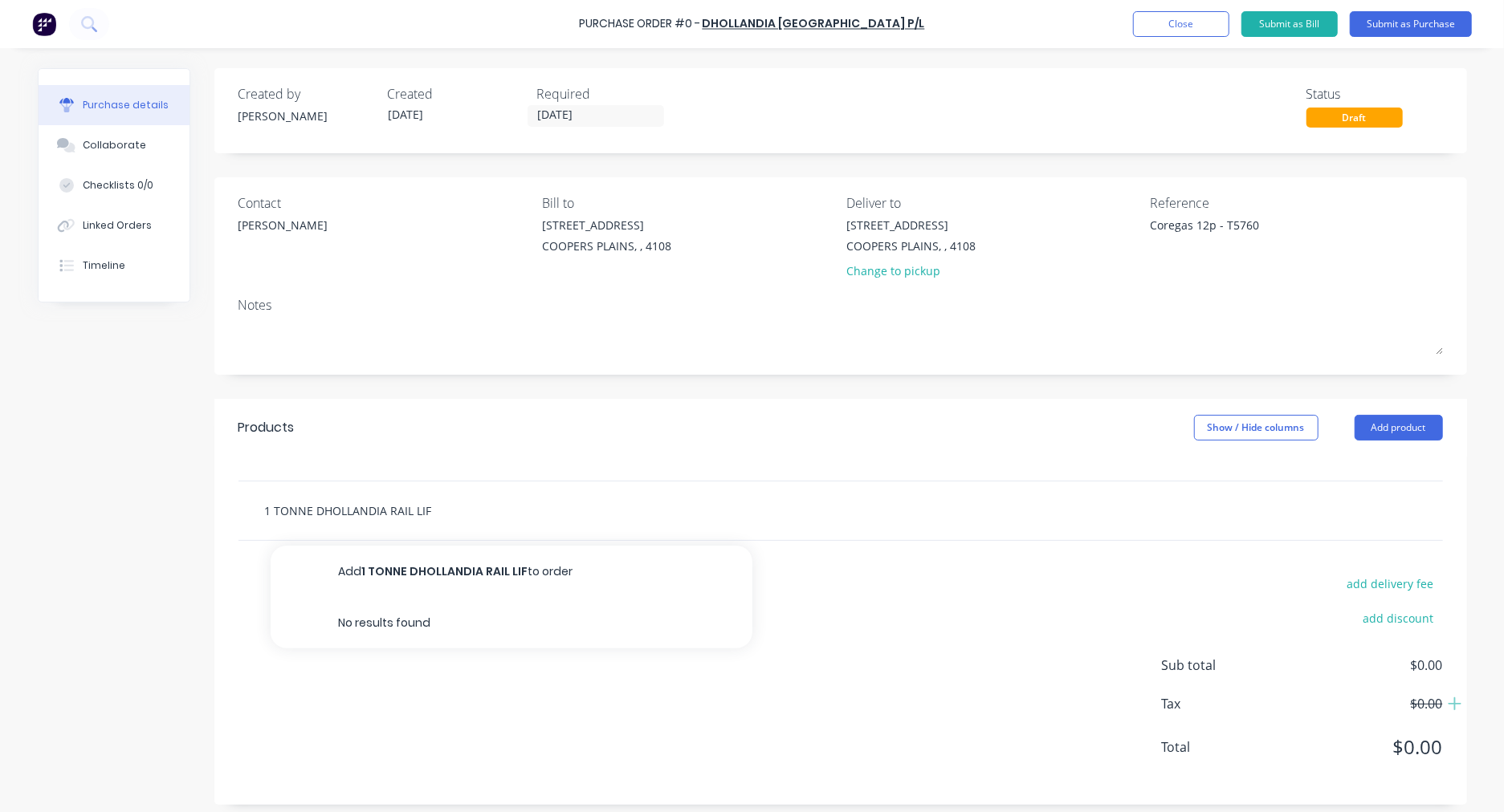
type input "1 TONNE DHOLLANDIA RAIL LIFT"
type textarea "x"
type input "1 TONNE DHOLLANDIA RAIL LIFTE"
type textarea "x"
type input "1 TONNE DHOLLANDIA RAIL LIFTER"
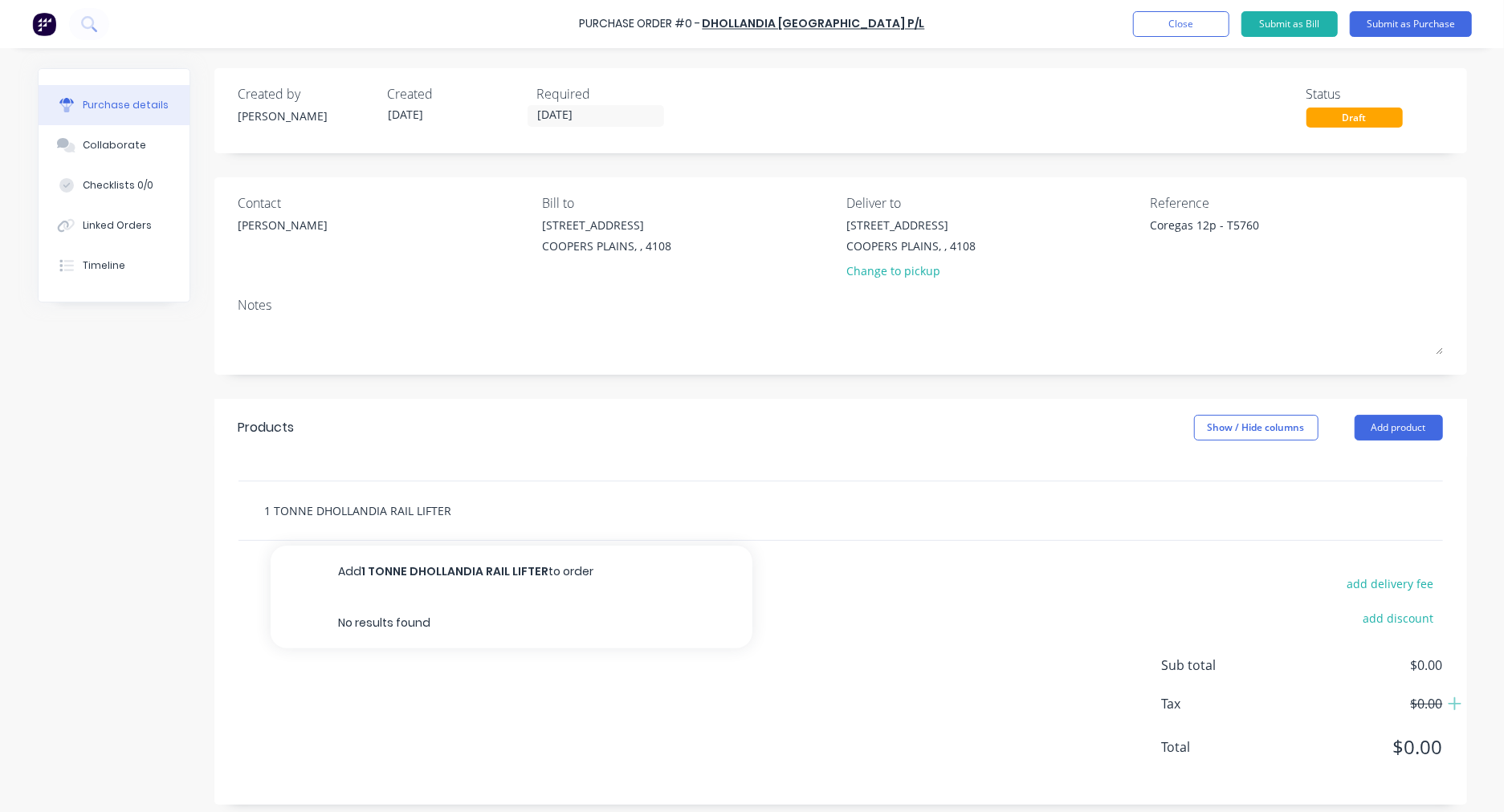
type textarea "x"
type input "1 TONNE DHOLLANDIA RAIL LIFTER"
type textarea "x"
type input "1 TONNE DHOLLANDIA RAIL LIFTER"
type textarea "x"
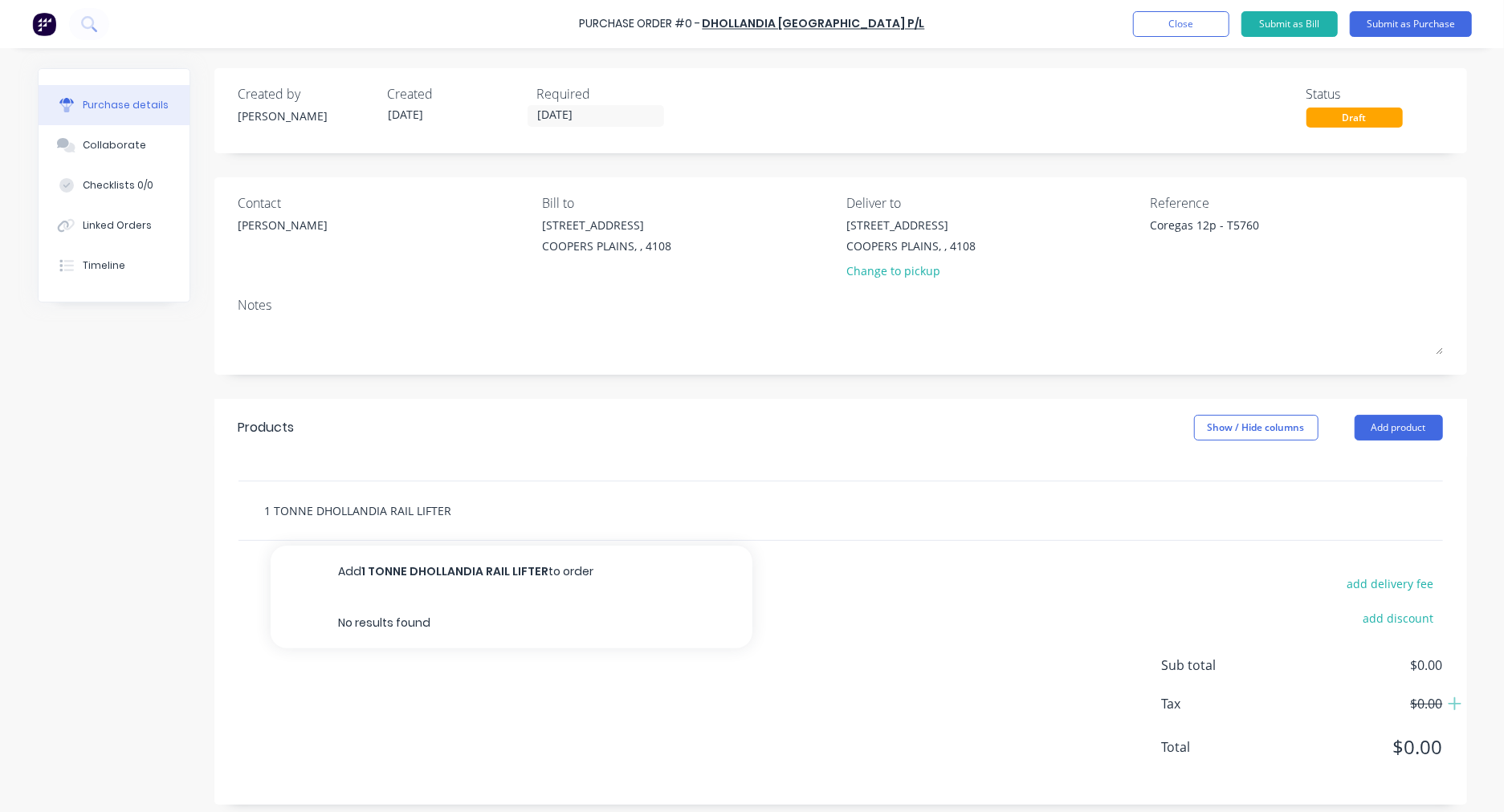
type input "1 TONNE DHOLLANDIA RAIL LIFTER F"
type textarea "x"
type input "1 TONNE DHOLLANDIA RAIL LIFTER FO"
type textarea "x"
type input "1 TONNE DHOLLANDIA RAIL LIFTER FOR"
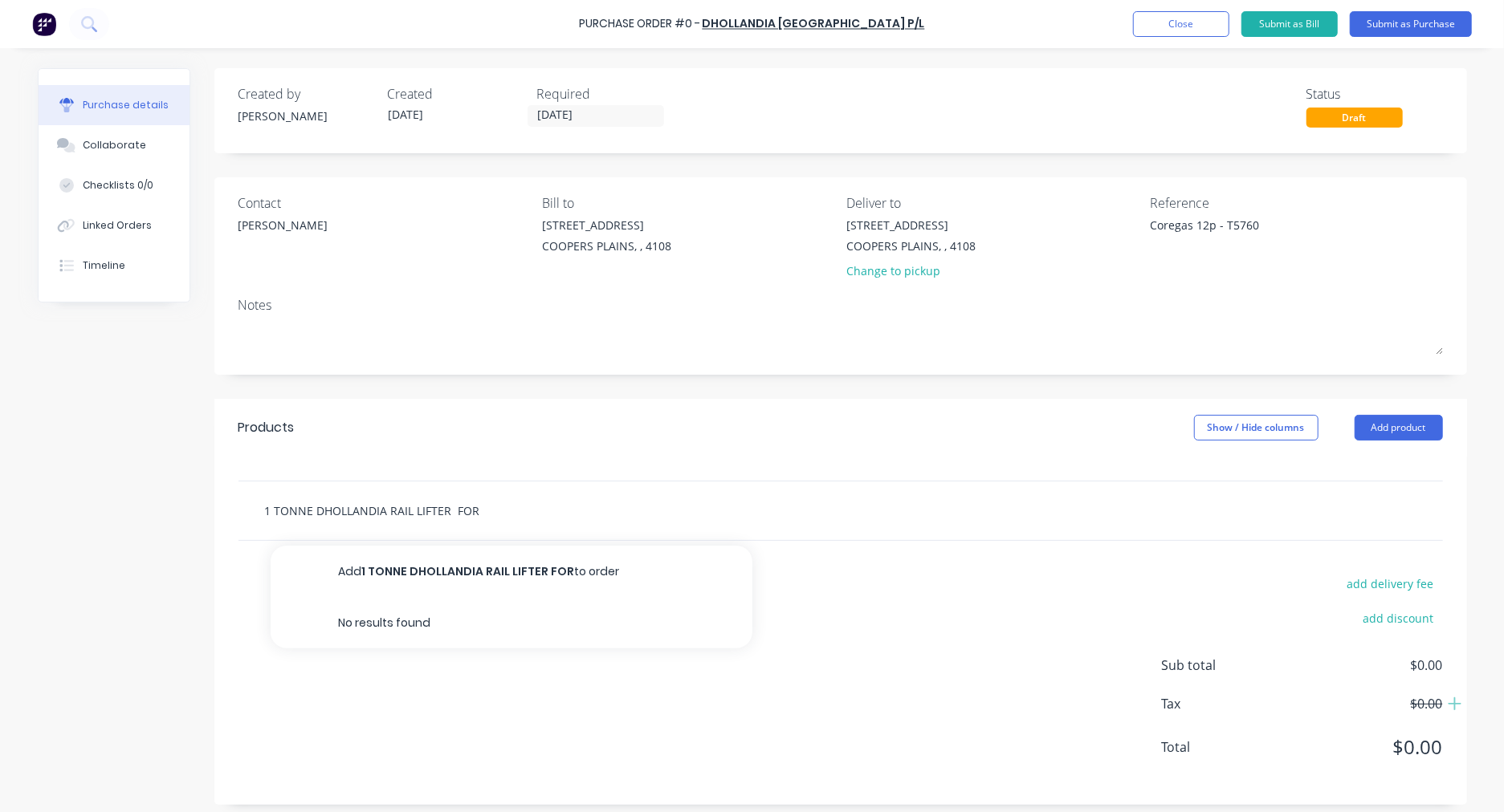
type textarea "x"
type input "1 TONNE DHOLLANDIA RAIL LIFTER FOR"
type textarea "x"
type input "1 TONNE DHOLLANDIA RAIL LIFTER FOR 1"
type textarea "x"
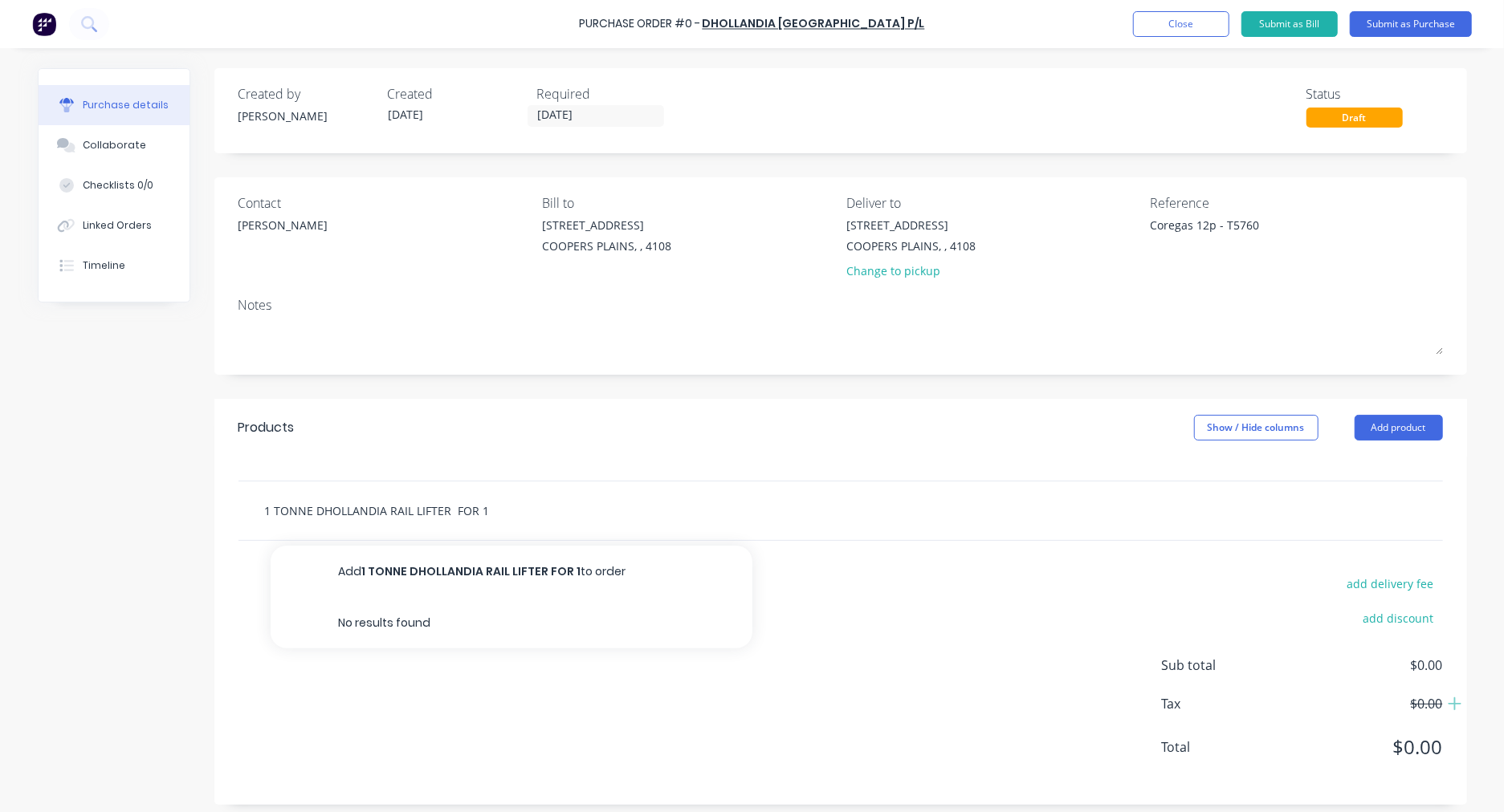
type input "1 TONNE DHOLLANDIA RAIL LIFTER FOR 12"
type textarea "x"
type input "1 TONNE DHOLLANDIA RAIL LIFTER FOR 12P"
type textarea "x"
type input "1 TONNE DHOLLANDIA RAIL LIFTER FOR 12P"
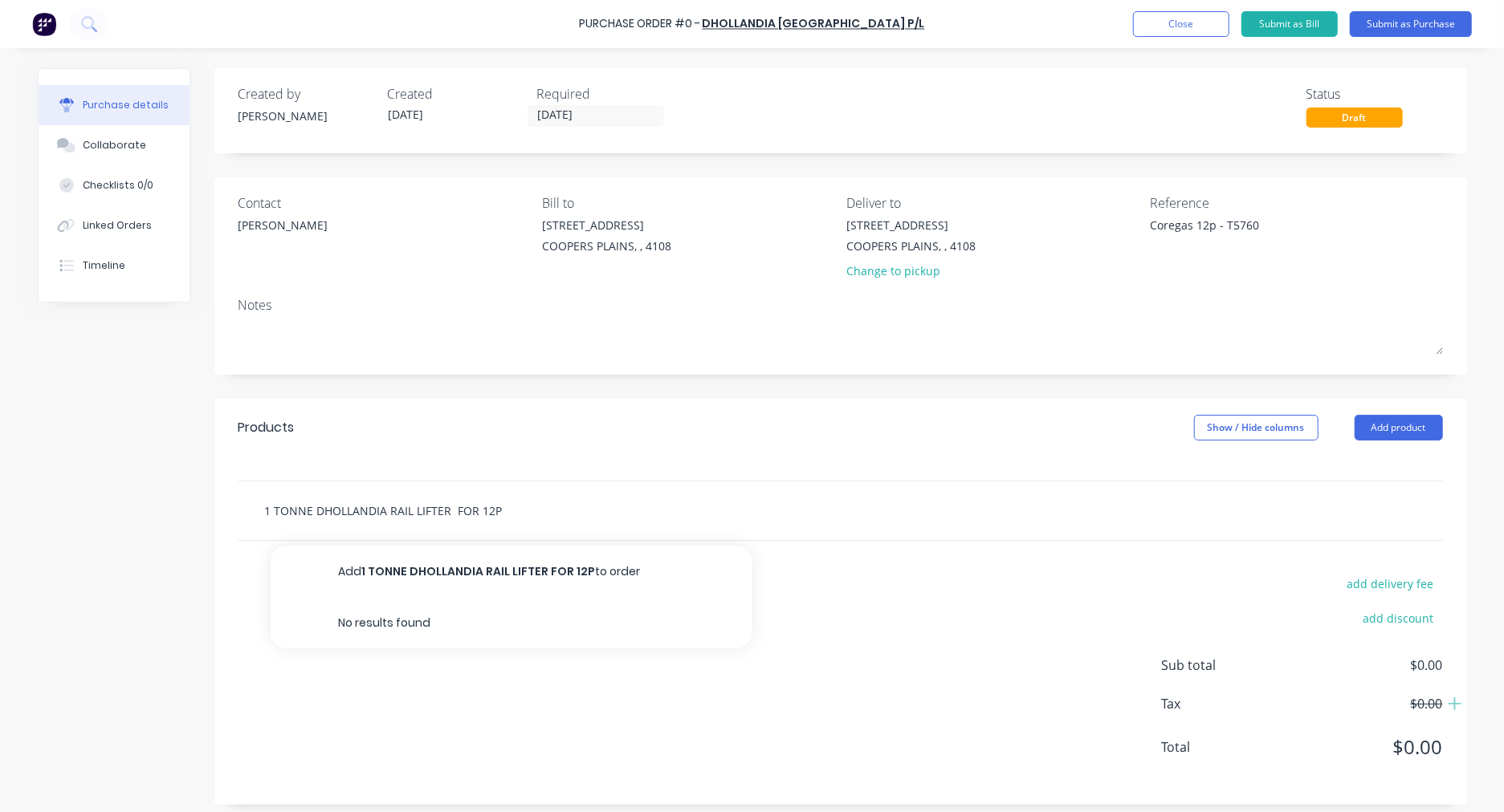
type textarea "x"
type input "1 TONNE DHOLLANDIA RAIL LIFTER FOR 12P C"
type textarea "x"
type input "1 TONNE DHOLLANDIA RAIL LIFTER FOR 12P CO"
type textarea "x"
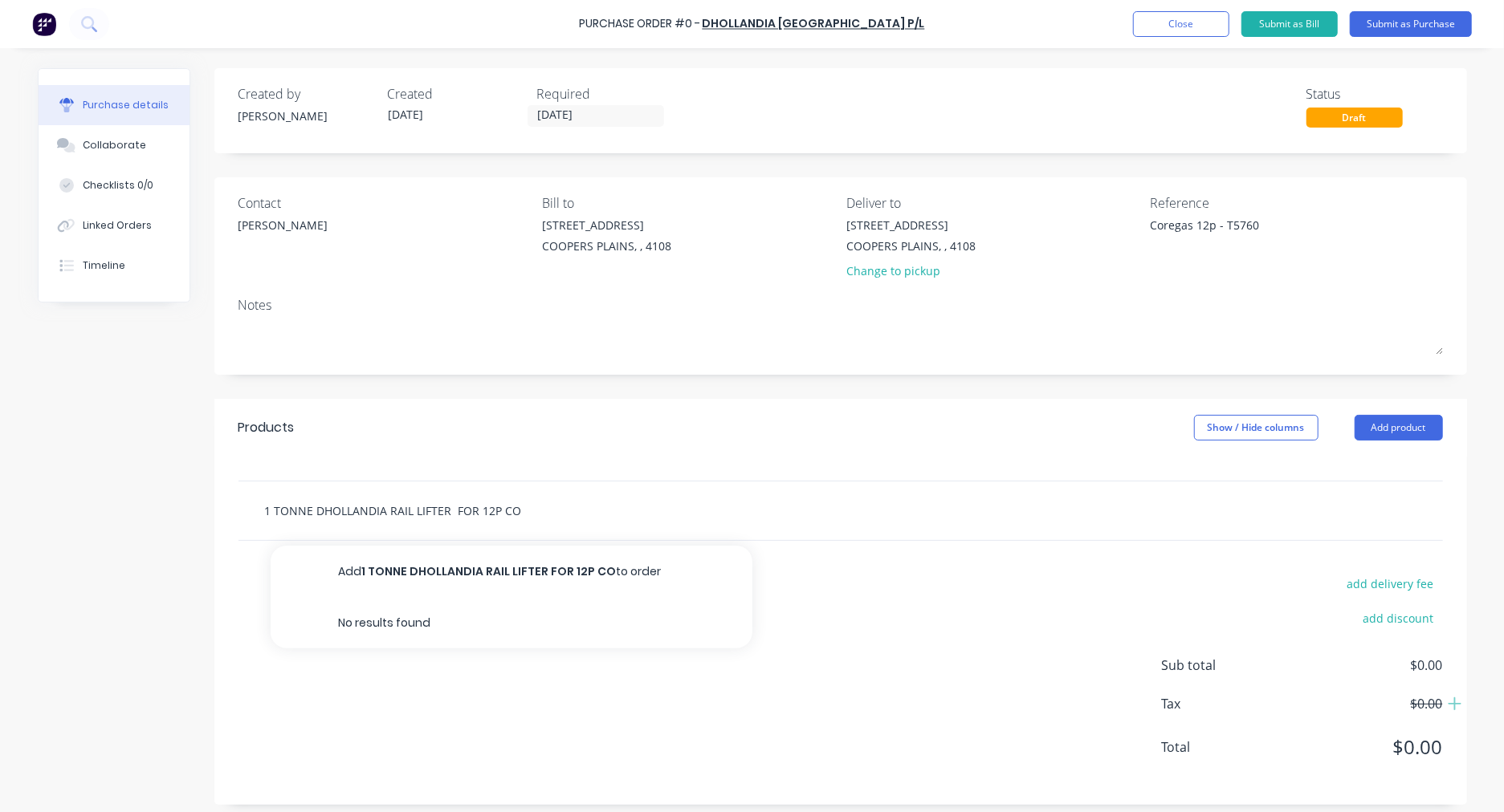
type input "1 TONNE DHOLLANDIA RAIL LIFTER FOR 12P COR"
type textarea "x"
type input "1 TONNE DHOLLANDIA RAIL LIFTER FOR 12P CORE"
type textarea "x"
type input "1 TONNE DHOLLANDIA RAIL LIFTER FOR 12P [MEDICAL_DATA]"
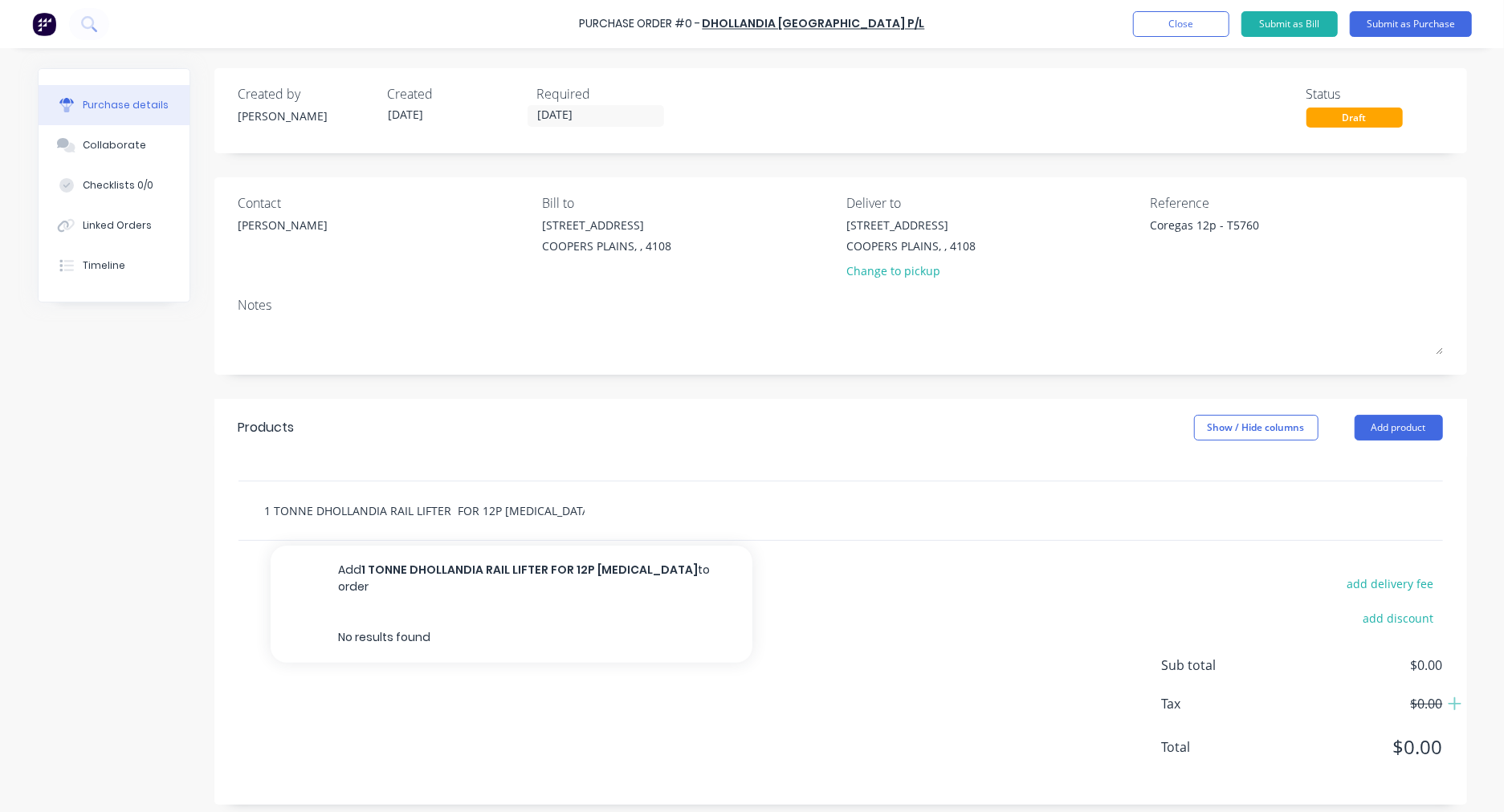
type textarea "x"
type input "1 TONNE DHOLLANDIA RAIL LIFTER FOR 12P COREGA"
type textarea "x"
type input "1 TONNE DHOLLANDIA RAIL LIFTER FOR 12P COREGAS"
type textarea "x"
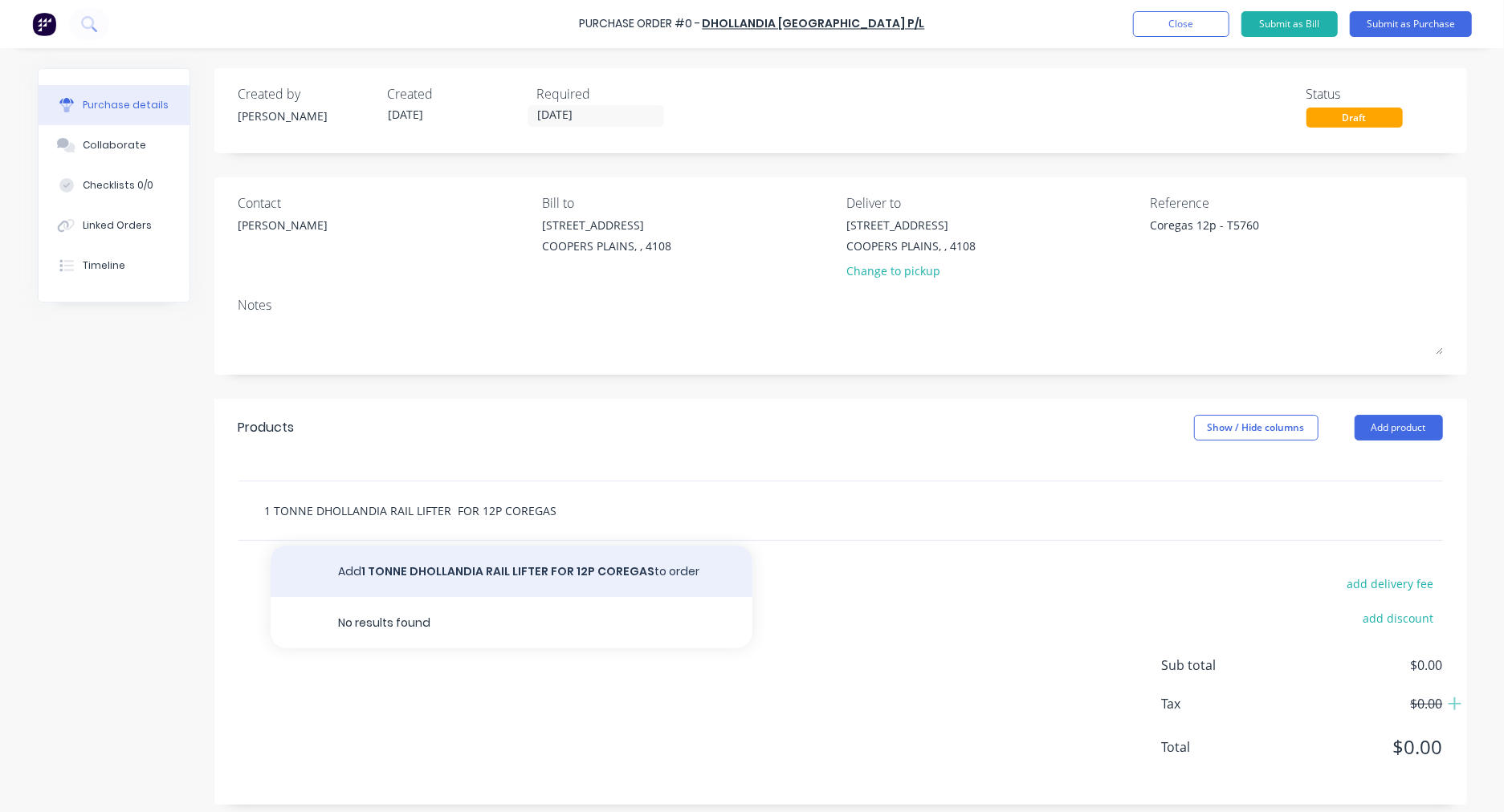
type input "1 TONNE DHOLLANDIA RAIL LIFTER FOR 12P COREGAS"
click at [570, 572] on button "Add 1 TONNE DHOLLANDIA RAIL LIFTER FOR 12P COREGAS to order" at bounding box center [512, 571] width 482 height 51
type textarea "x"
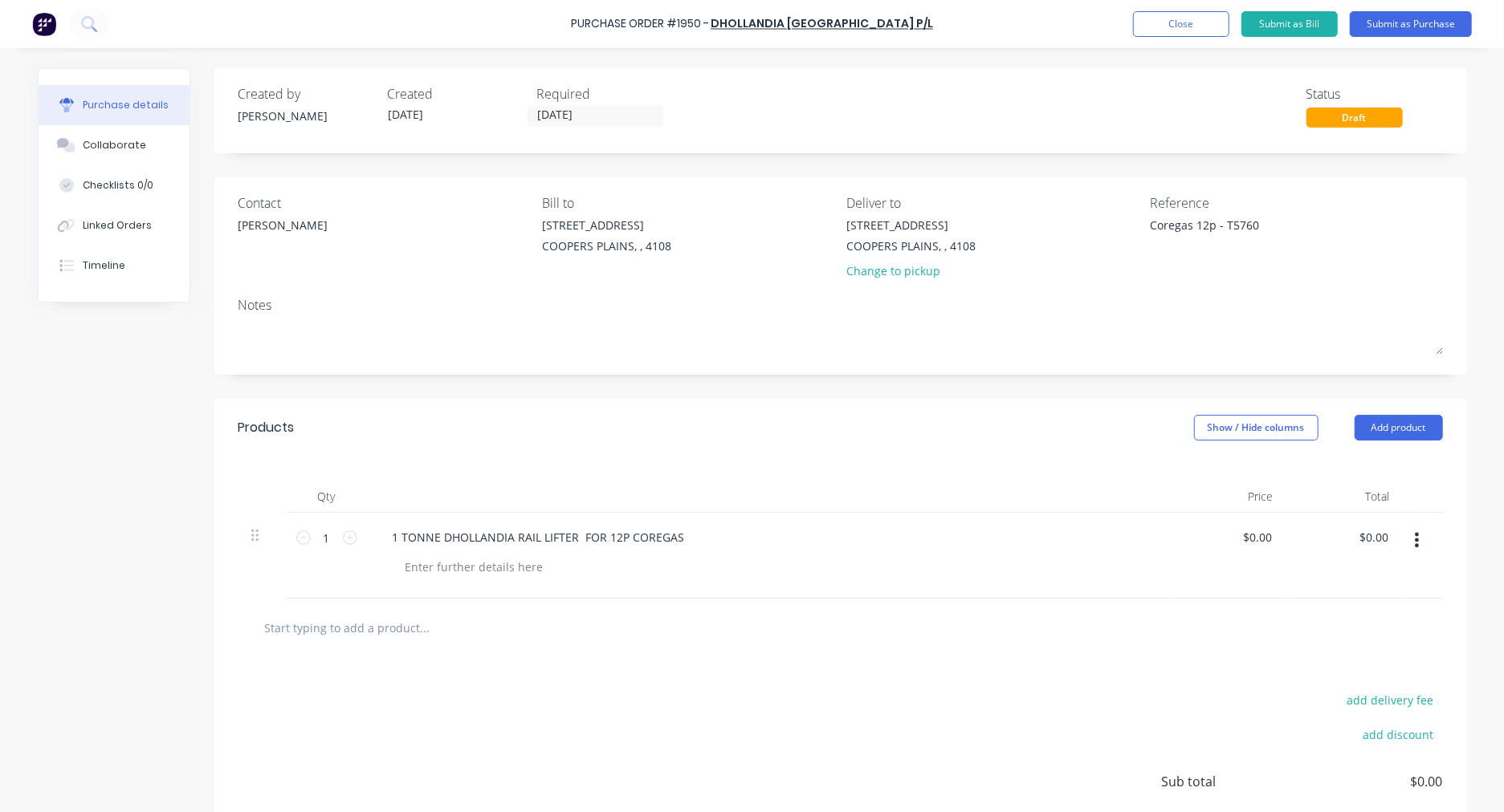
click at [402, 629] on input "text" at bounding box center [424, 628] width 321 height 32
type textarea "x"
type input "S"
type textarea "x"
type input "ST"
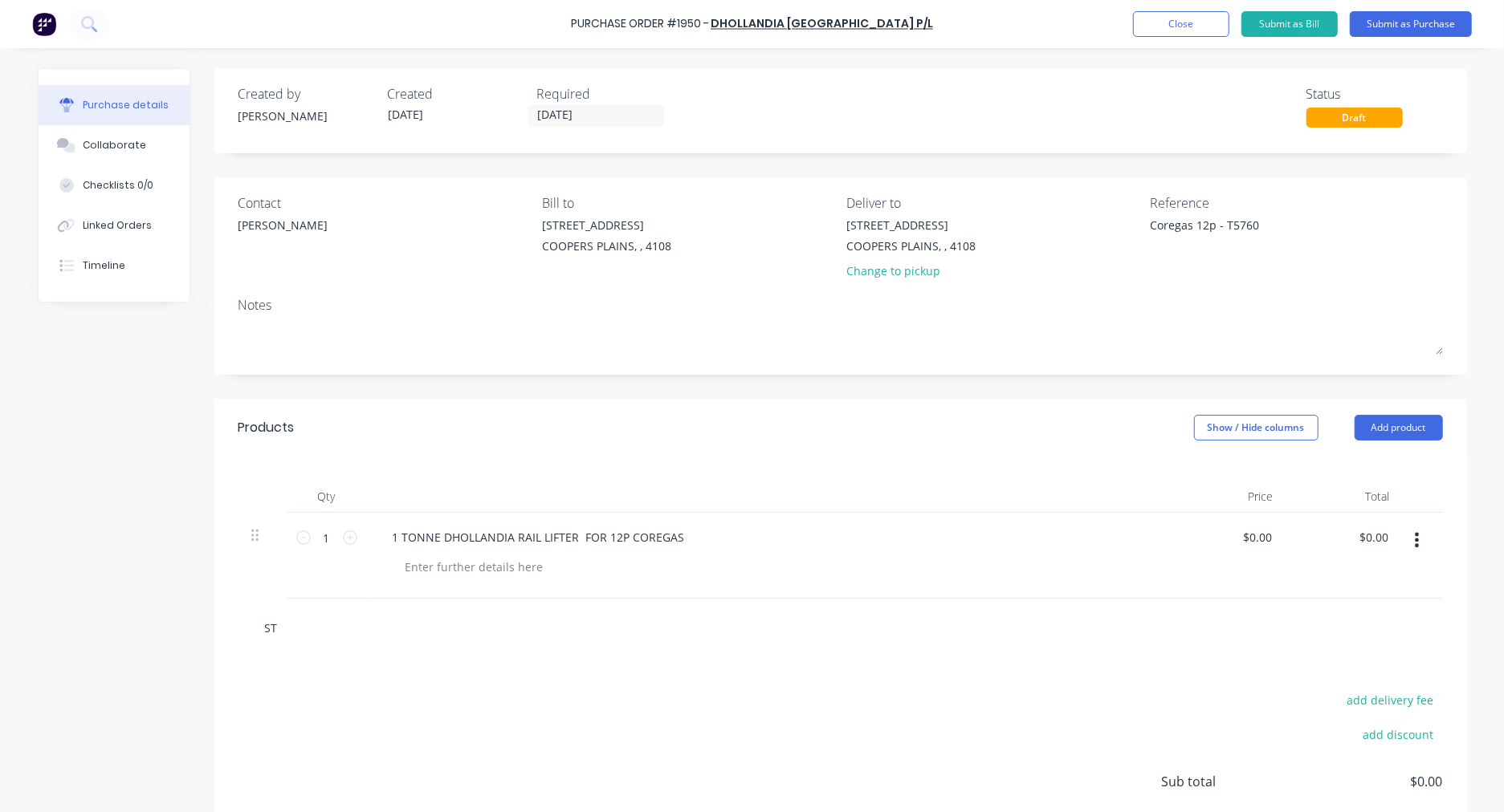
type textarea "x"
type input "STO"
type textarea "x"
type input "STOC"
type textarea "x"
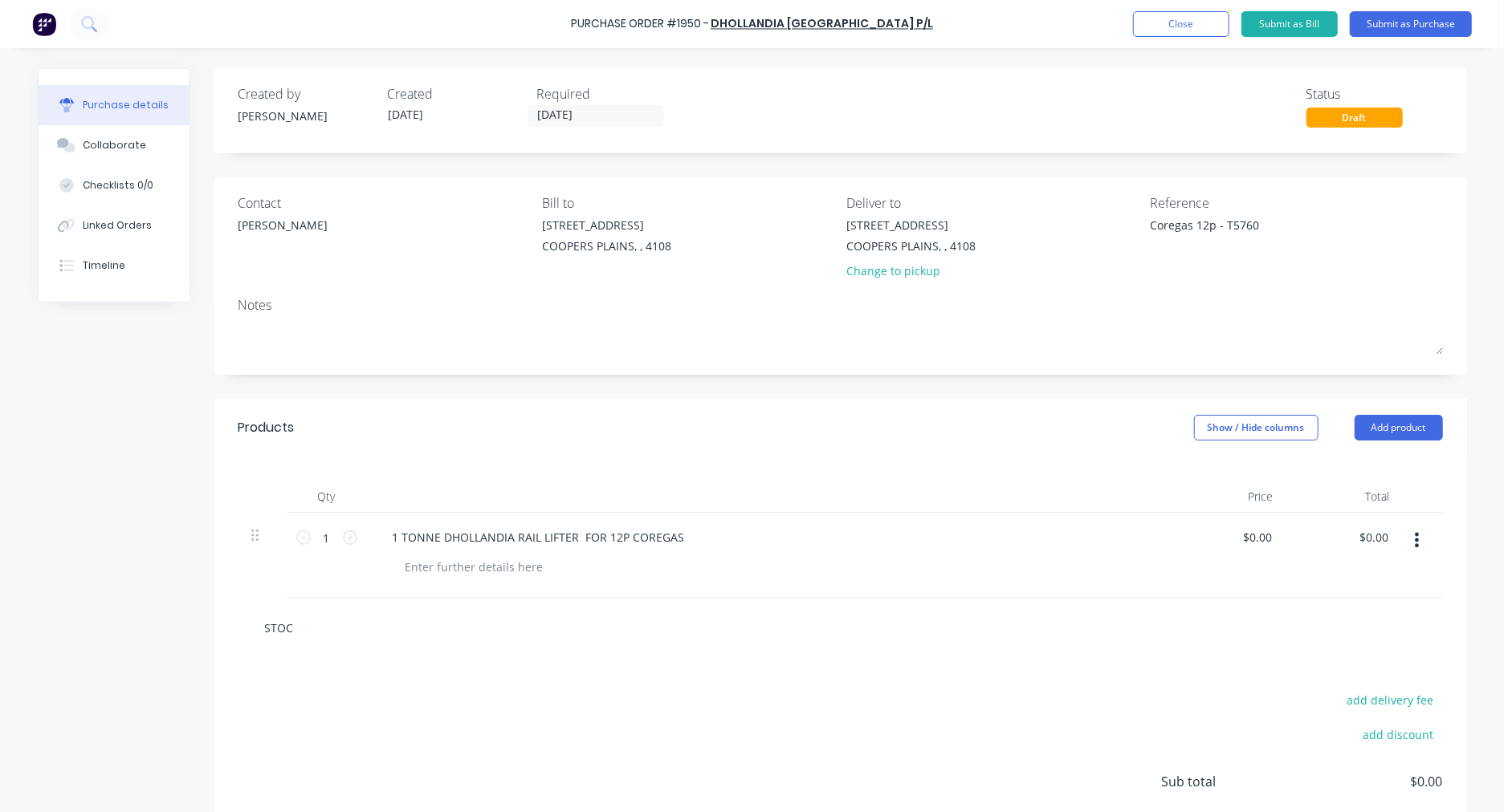
type input "STOCK"
type textarea "x"
type input "STOCK"
type textarea "x"
type input "STOCK I"
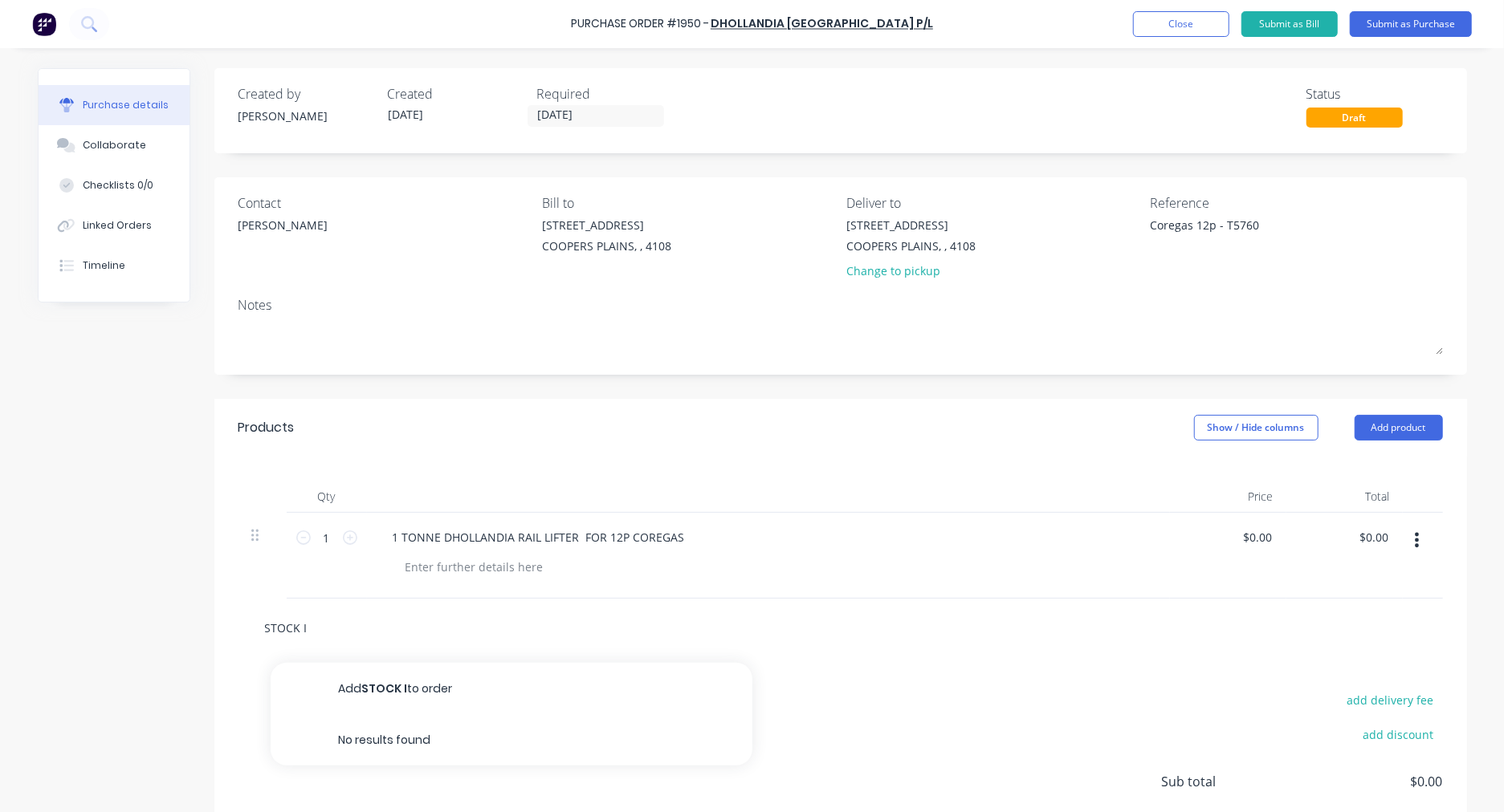
type textarea "x"
type input "STOCK ID"
type textarea "x"
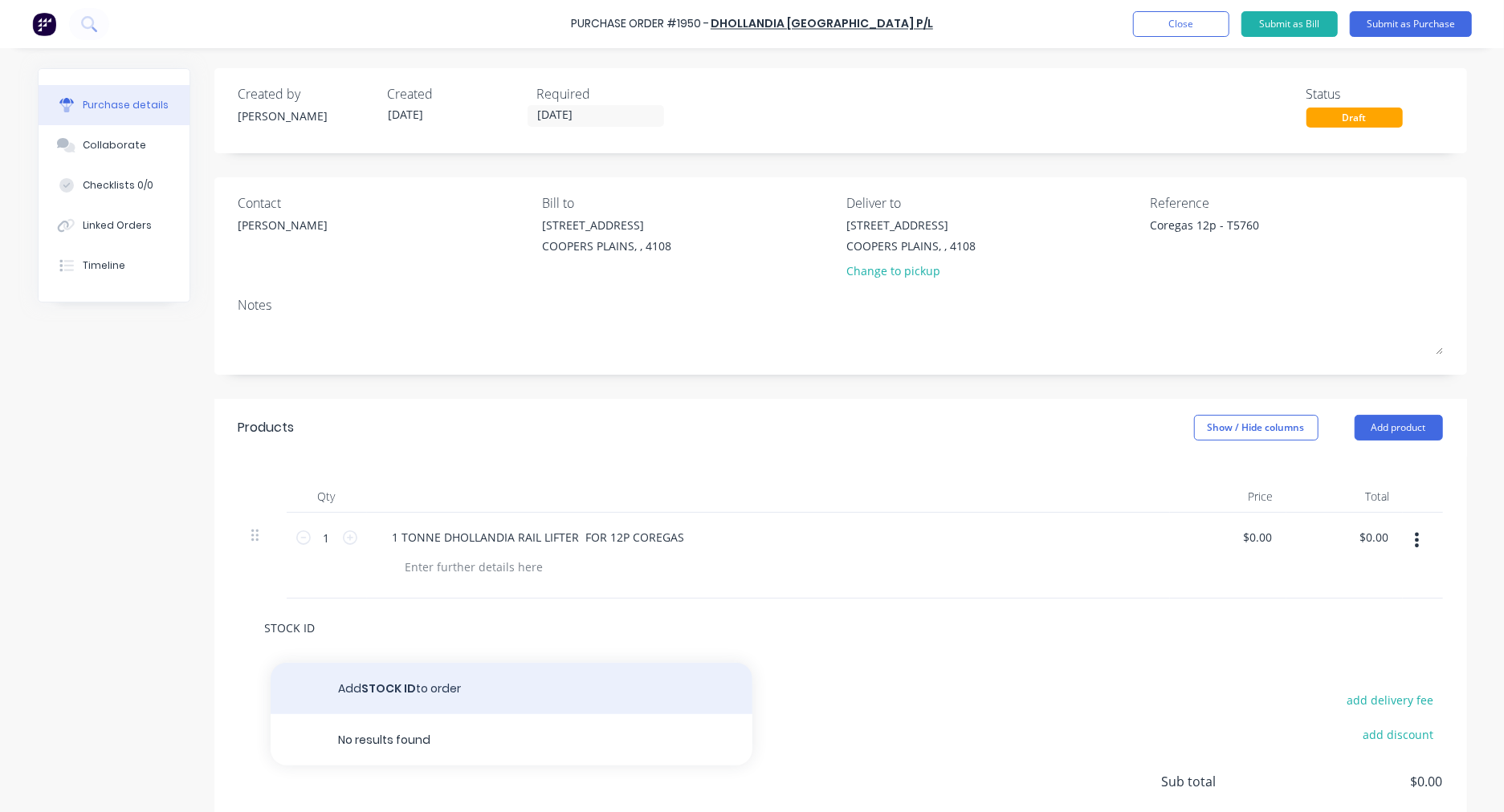
type input "STOCK ID"
click at [383, 690] on button "Add STOCK ID to order" at bounding box center [512, 689] width 482 height 51
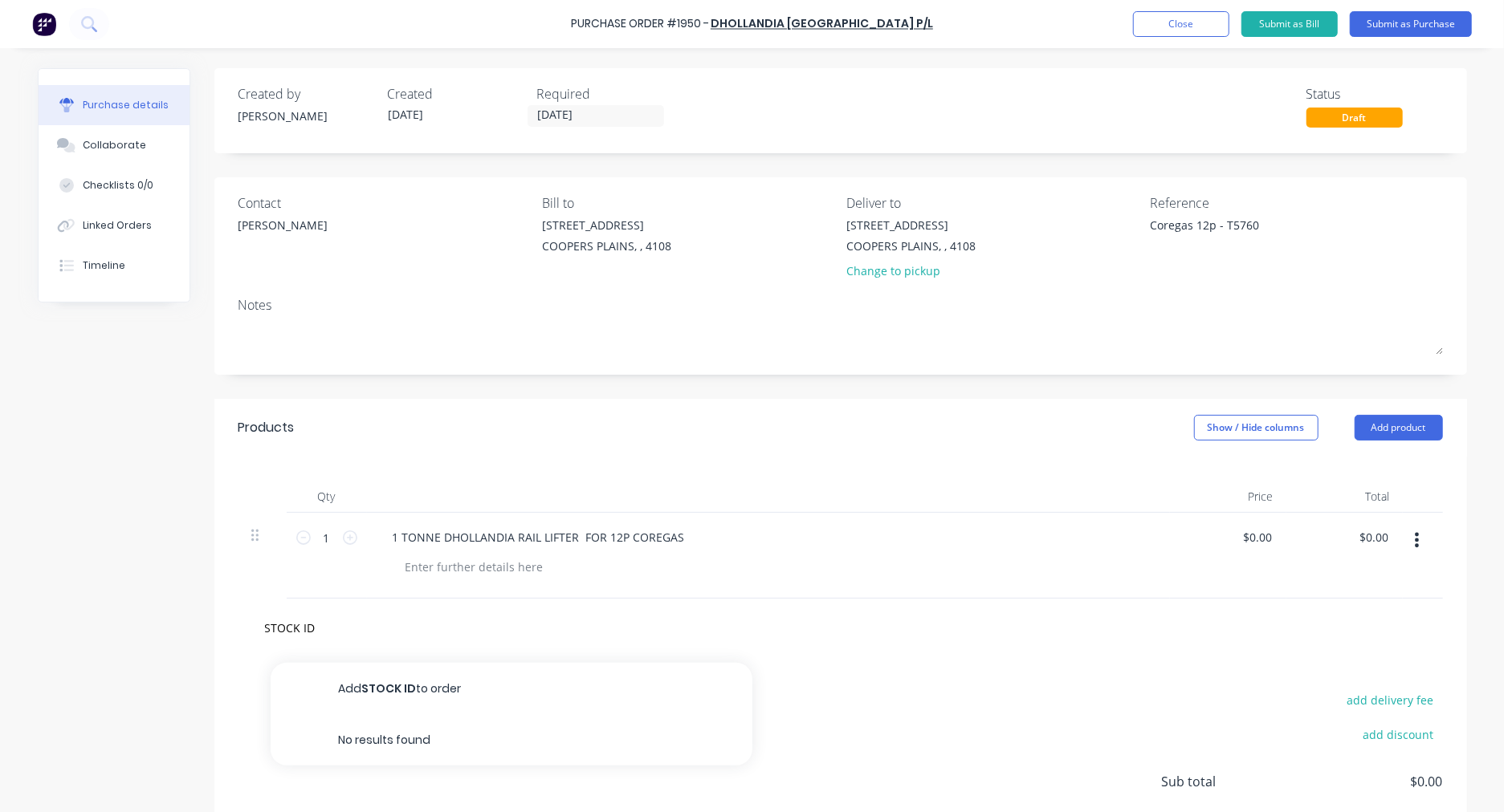
type textarea "x"
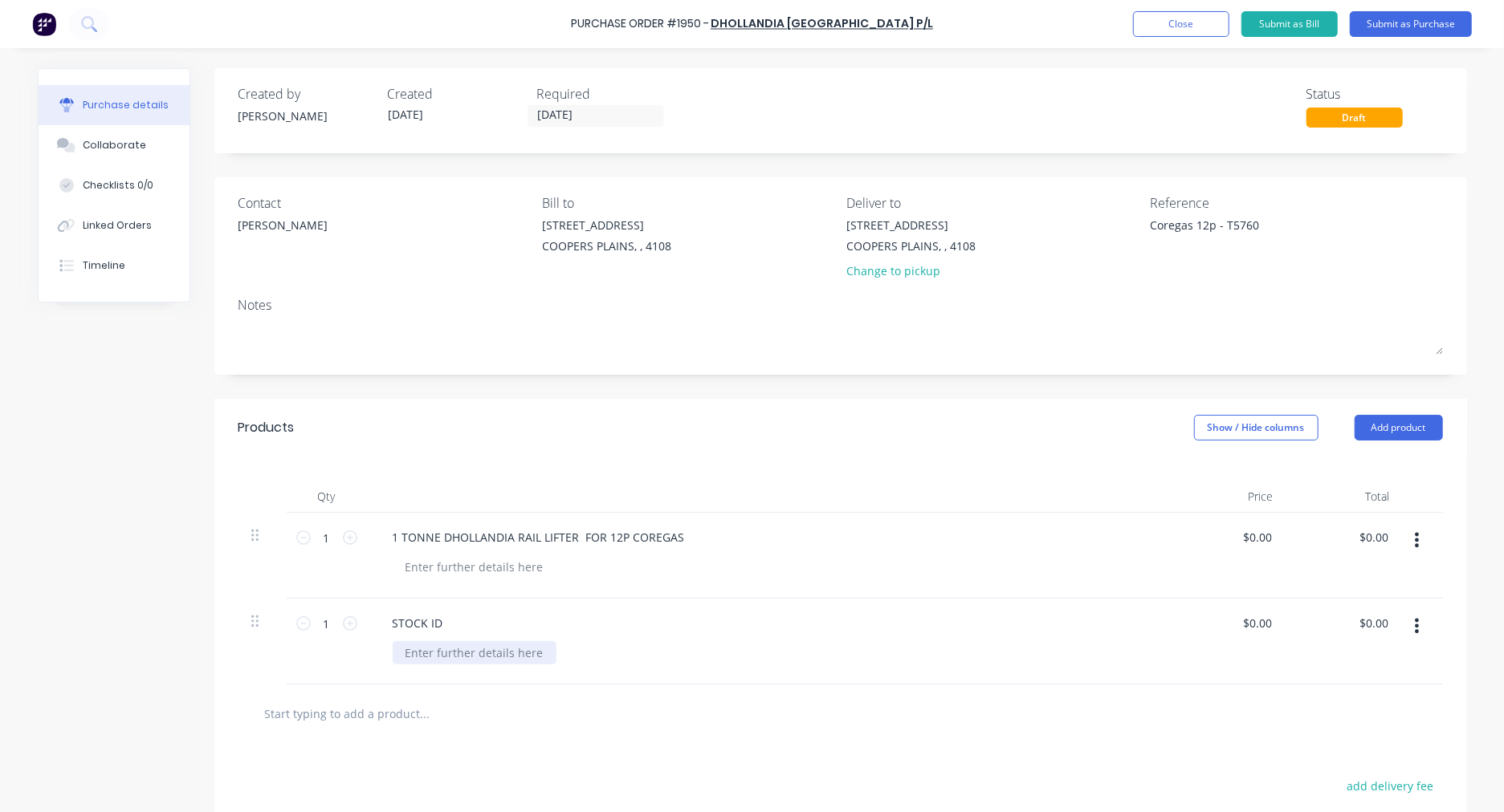
type textarea "x"
click at [445, 651] on div at bounding box center [475, 652] width 164 height 23
click at [469, 684] on div "STOCK ID VIN: [VEHICLE_IDENTIFICATION_NUMBER] ENG:" at bounding box center [768, 650] width 803 height 103
click at [464, 674] on div "VIN: [VEHICLE_IDENTIFICATION_NUMBER] ENG:" at bounding box center [515, 661] width 246 height 41
click at [503, 670] on div "VIN: [VEHICLE_IDENTIFICATION_NUMBER] ENG: 6UZ1EA0703" at bounding box center [515, 661] width 246 height 41
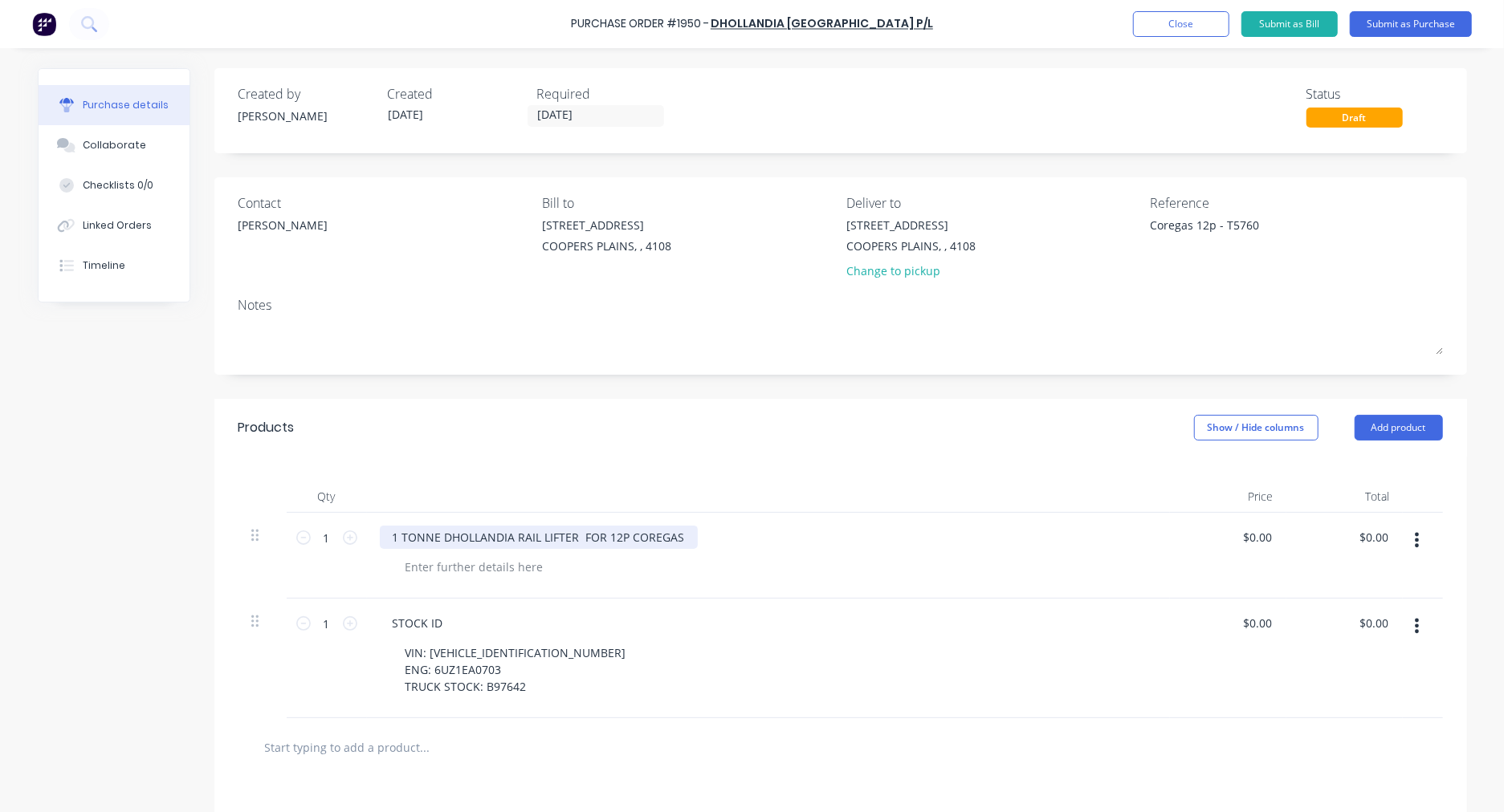
click at [673, 533] on div "1 TONNE DHOLLANDIA RAIL LIFTER FOR 12P COREGAS" at bounding box center [539, 537] width 318 height 23
type textarea "x"
click at [572, 533] on div "1 TONNE DHOLLANDIA RAIL LIFTER FOR 12P COREGAS" at bounding box center [539, 537] width 318 height 23
click at [1395, 25] on button "Submit as Purchase" at bounding box center [1410, 24] width 122 height 26
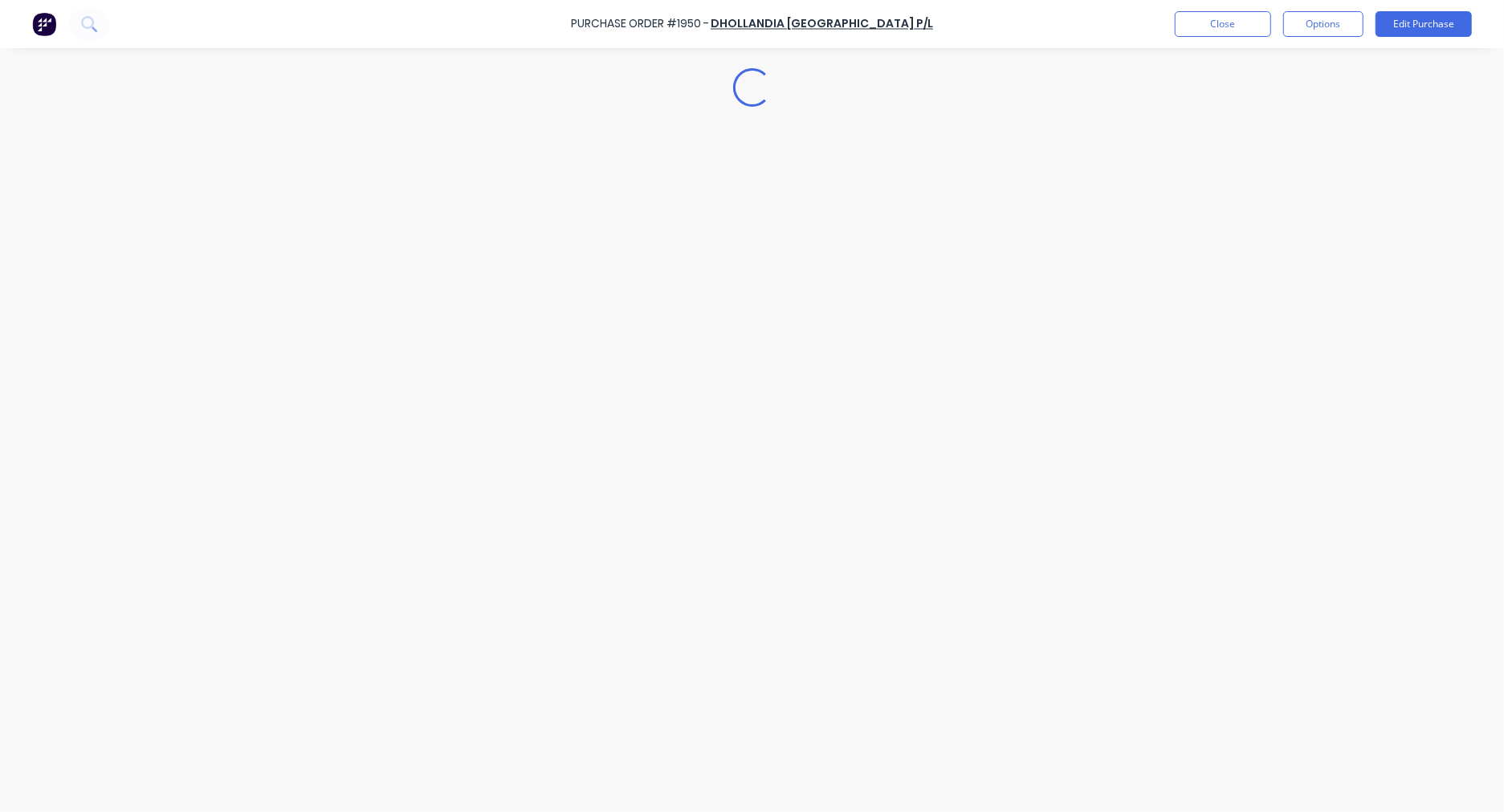
type textarea "x"
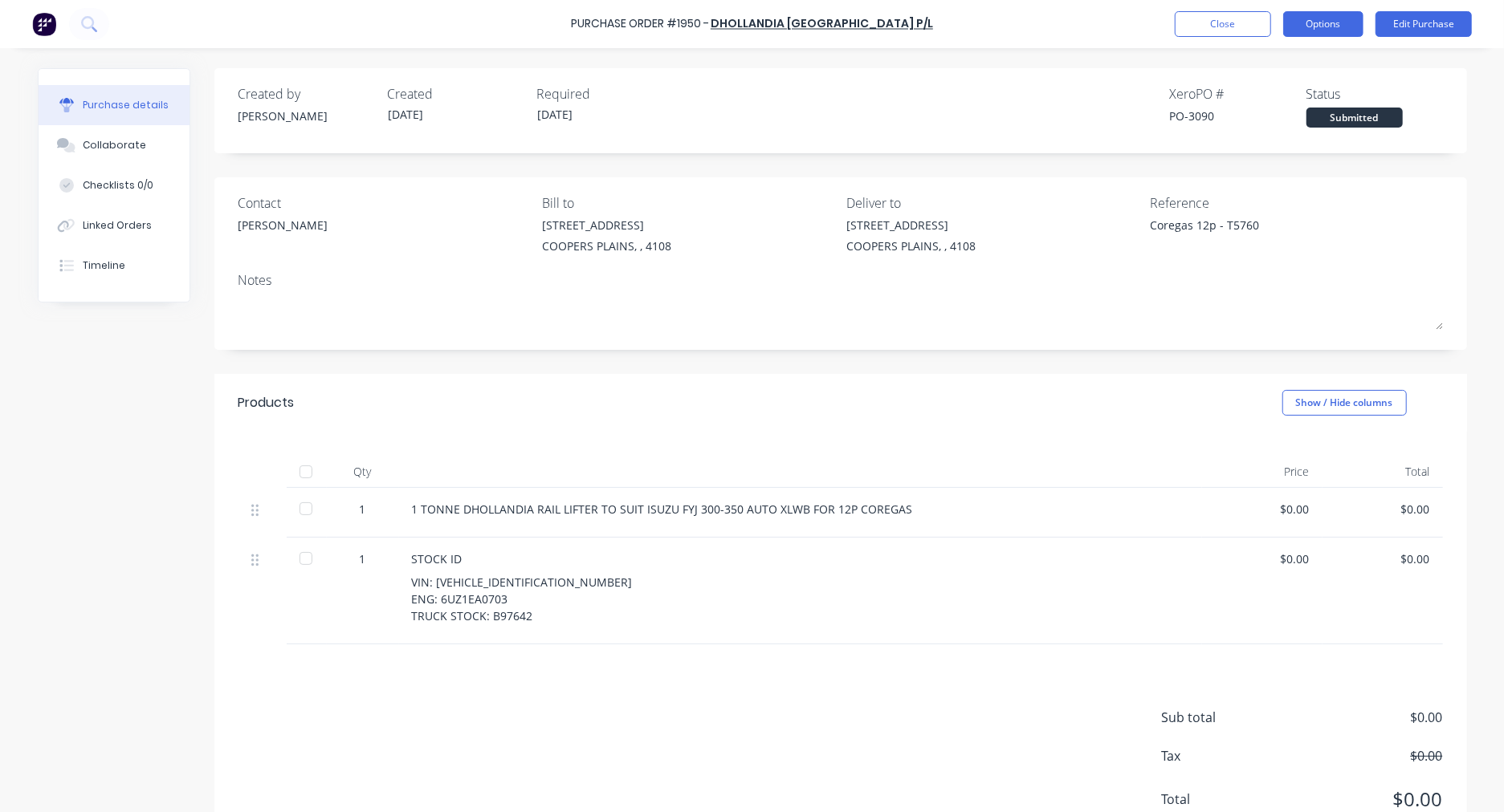
click at [1341, 26] on button "Options" at bounding box center [1323, 24] width 80 height 26
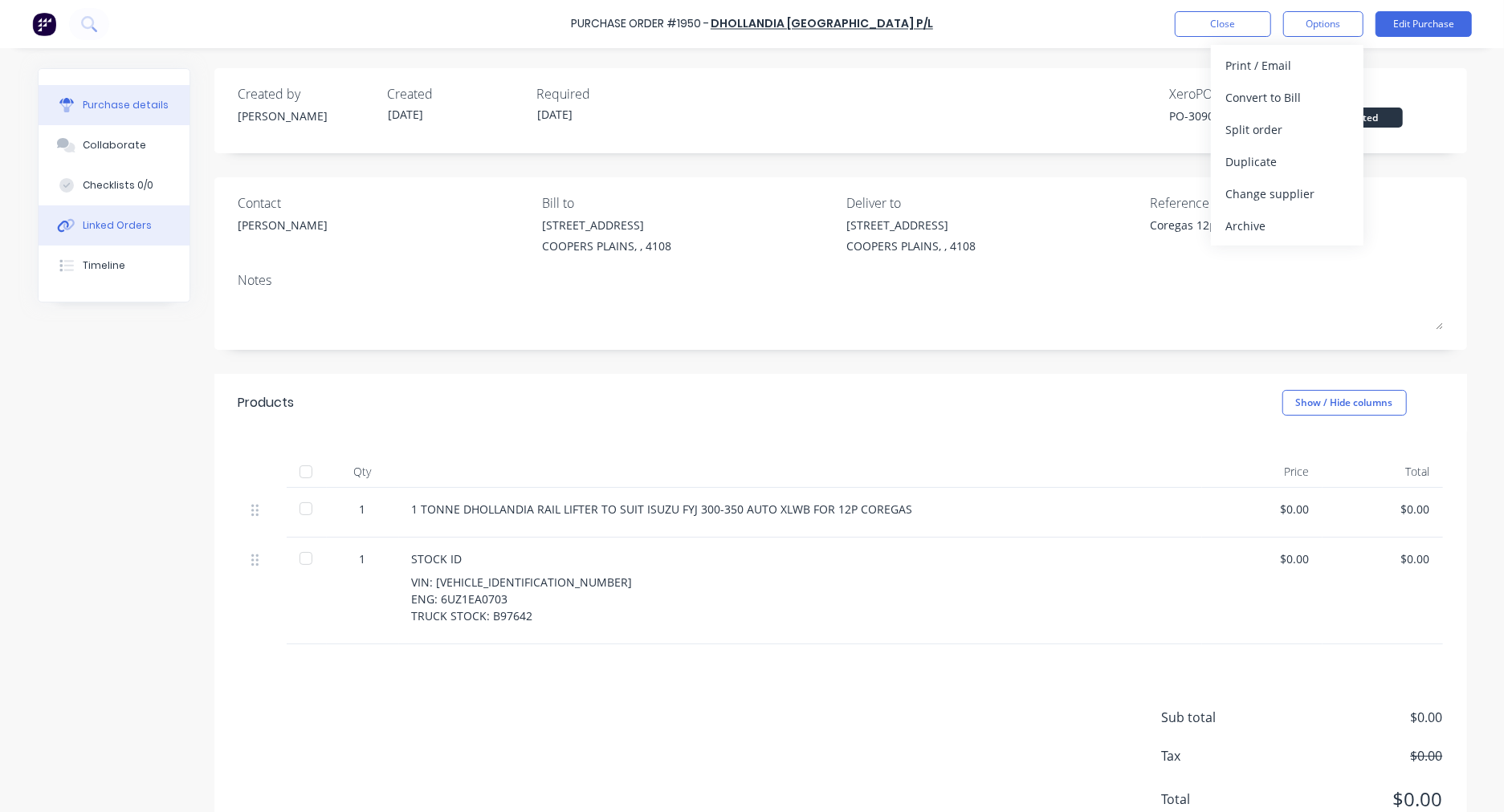
click at [94, 227] on div "Linked Orders" at bounding box center [117, 226] width 69 height 14
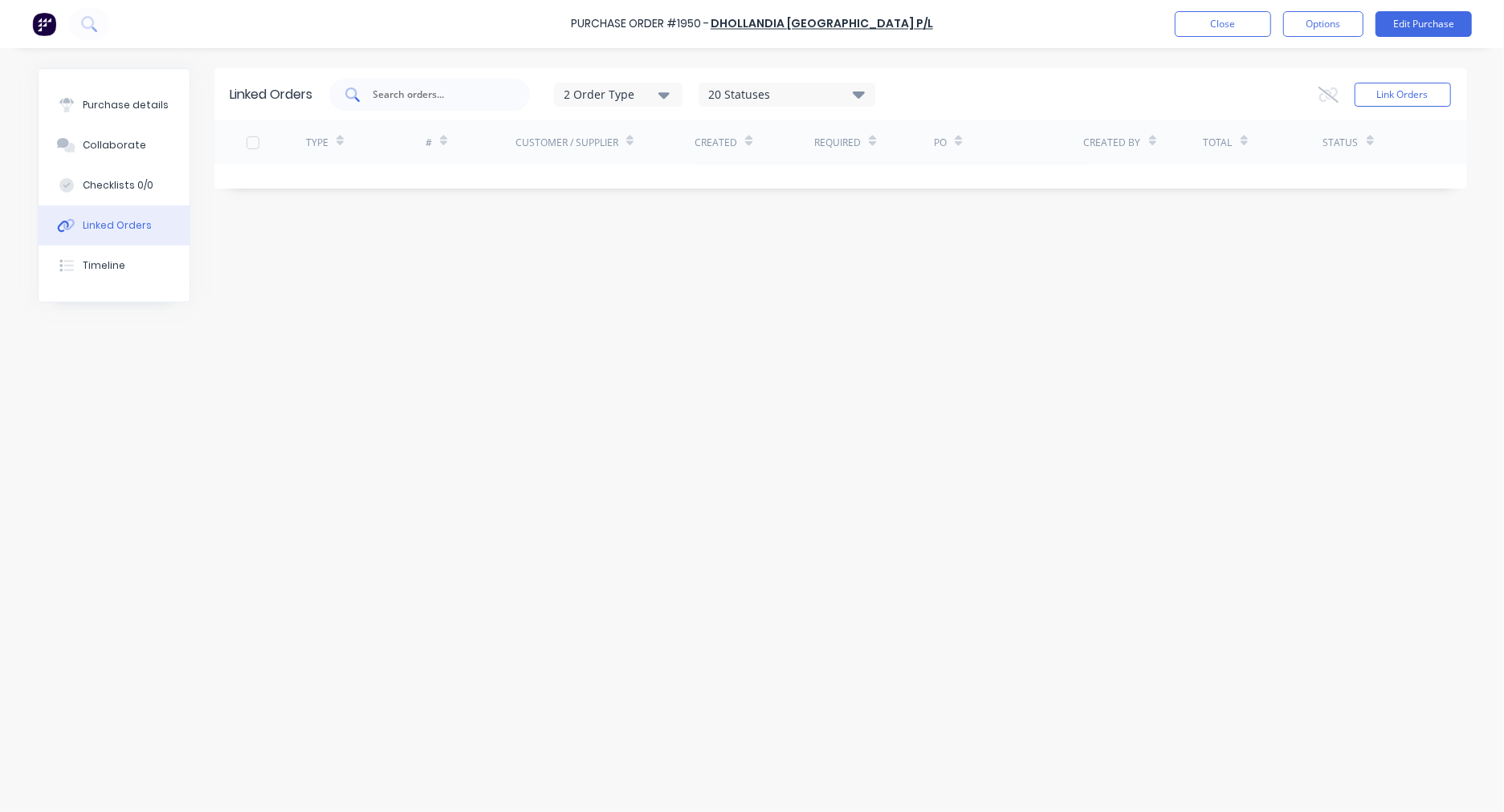
click at [452, 93] on input "text" at bounding box center [438, 94] width 133 height 16
click at [1401, 91] on button "Link Orders" at bounding box center [1403, 94] width 96 height 24
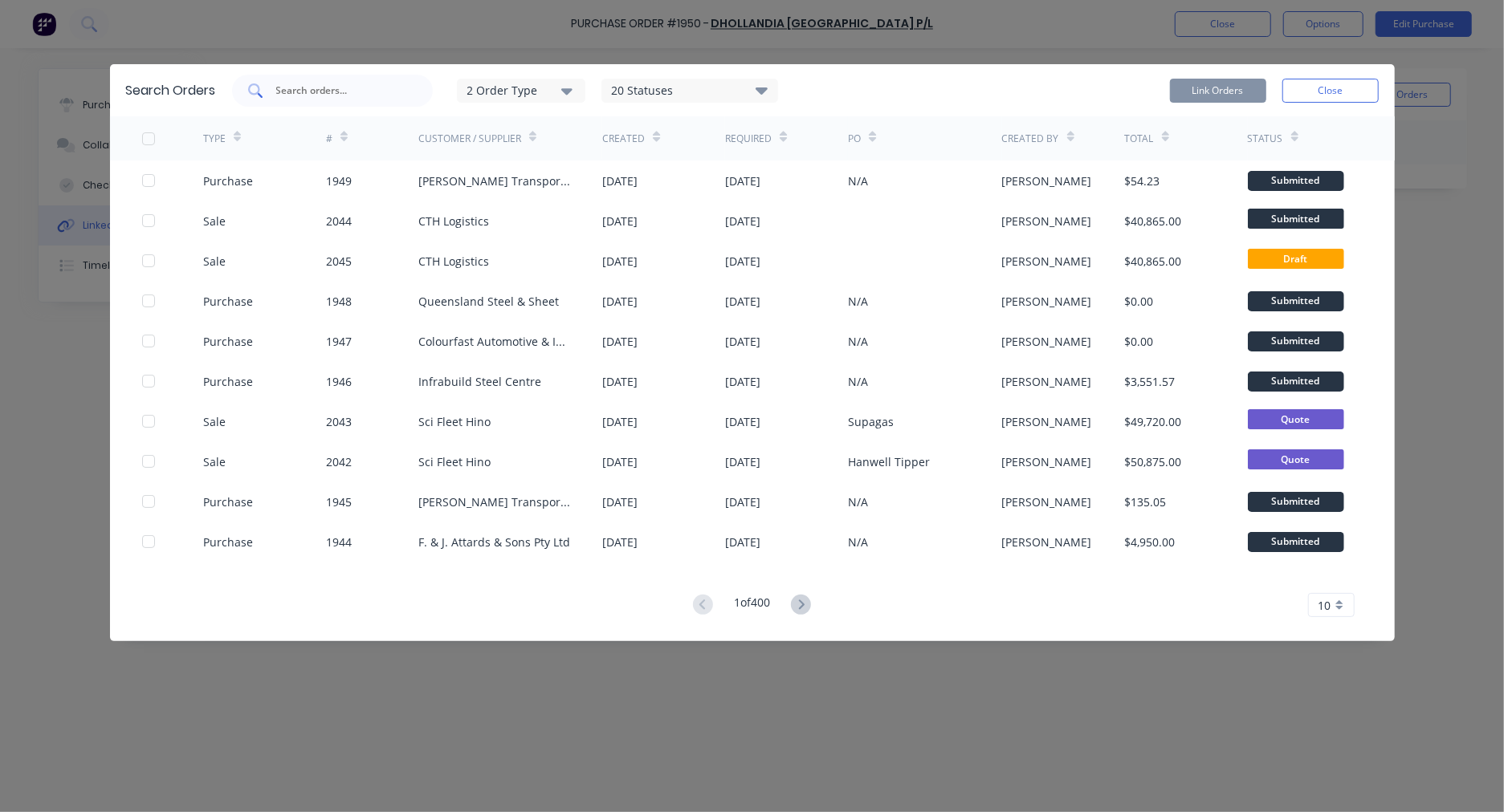
click at [342, 94] on input "text" at bounding box center [340, 91] width 133 height 16
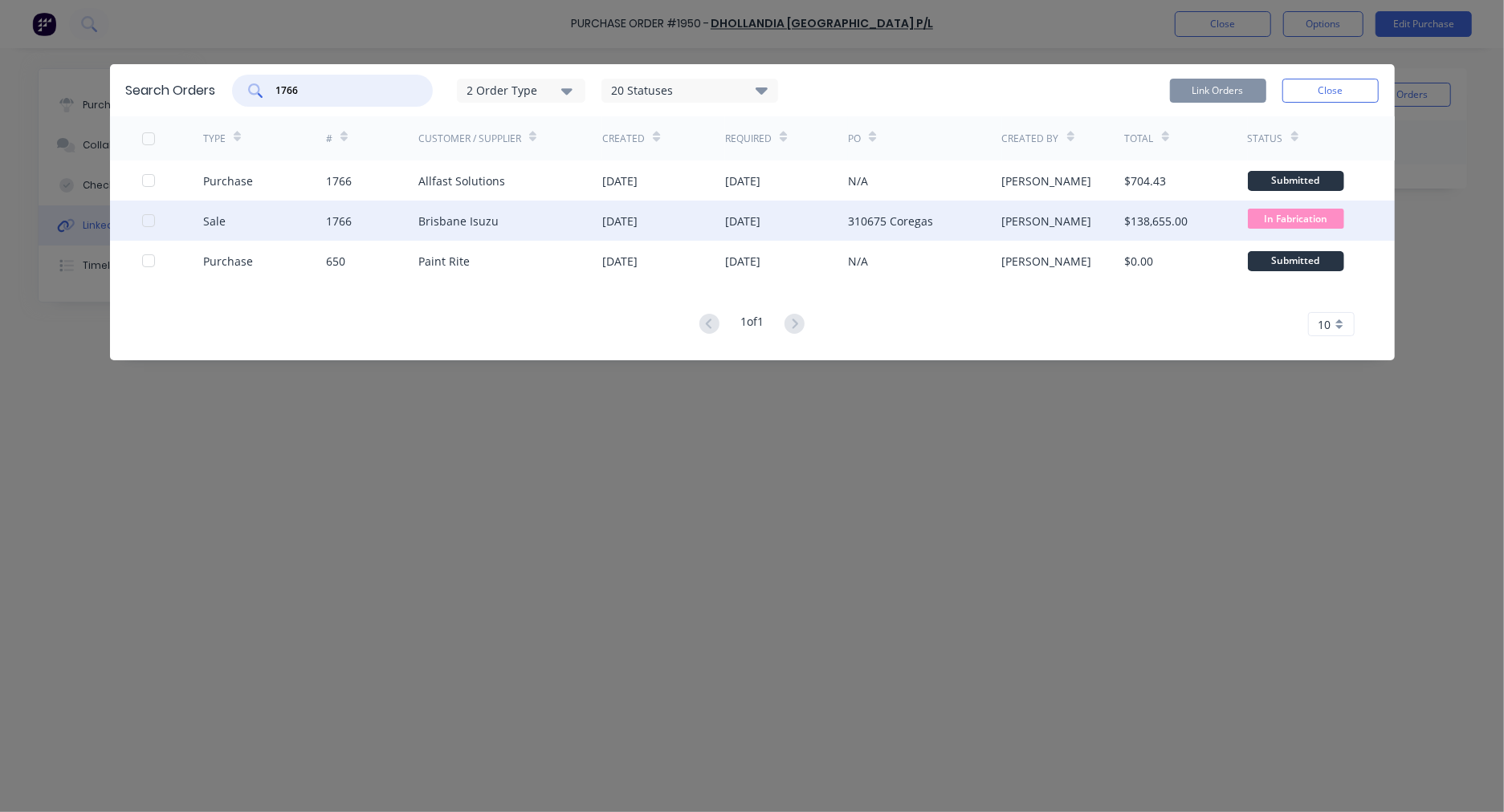
click at [147, 225] on div at bounding box center [148, 220] width 32 height 32
type input "1766"
click at [1223, 90] on button "Link Orders" at bounding box center [1217, 90] width 96 height 24
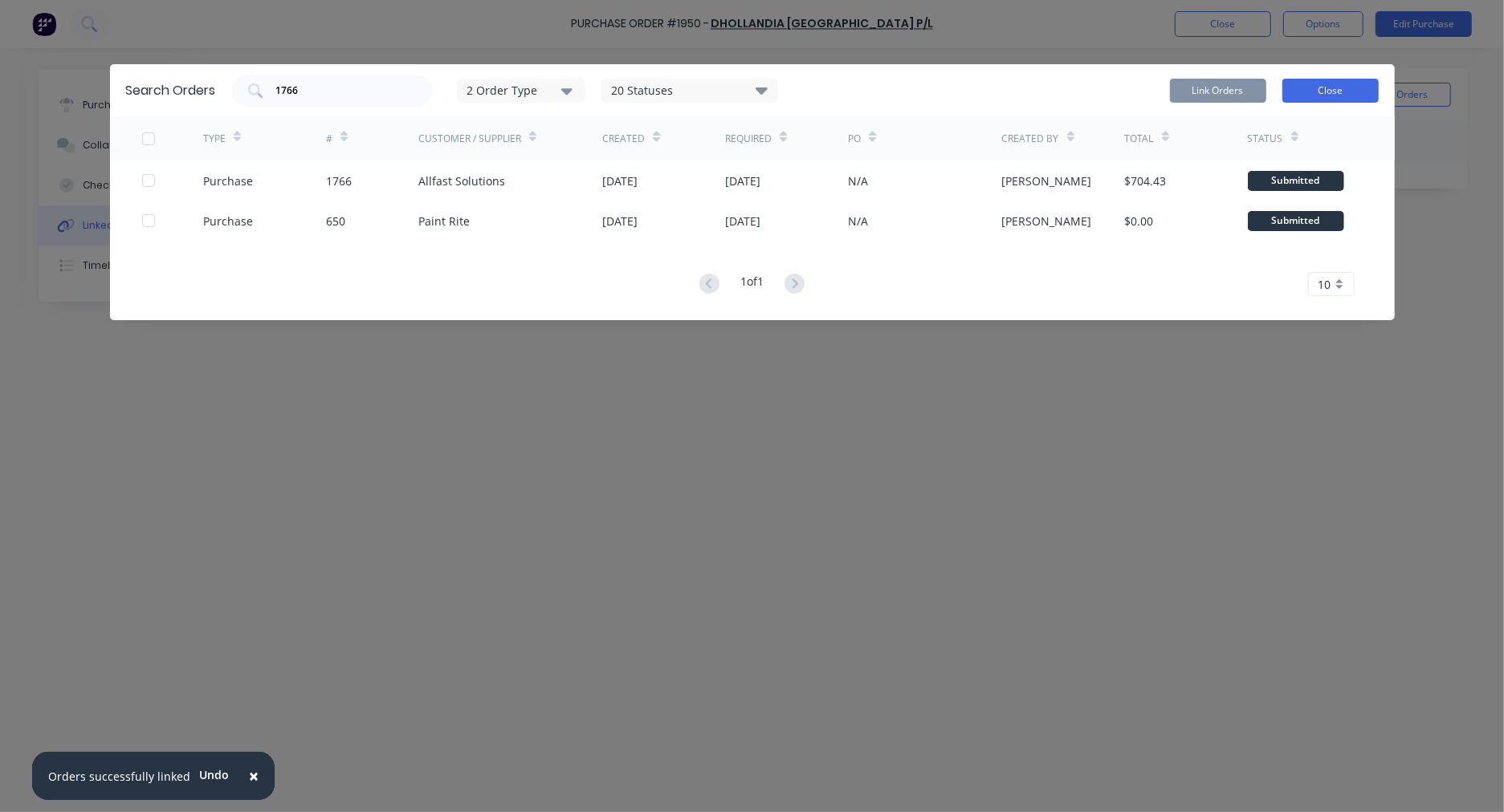
click at [1344, 86] on button "Close" at bounding box center [1330, 90] width 96 height 24
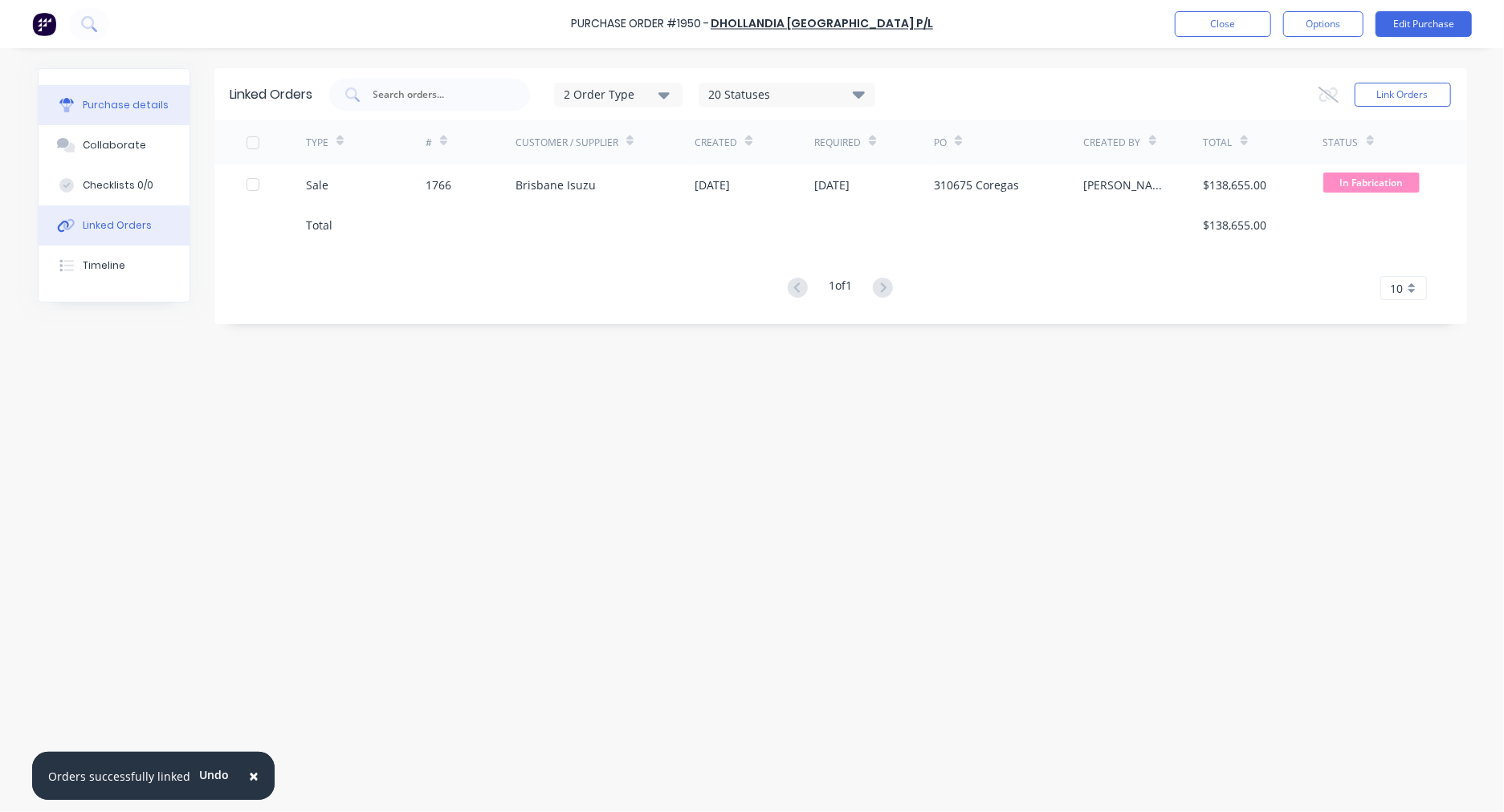
click at [153, 102] on div "Purchase details" at bounding box center [125, 105] width 86 height 14
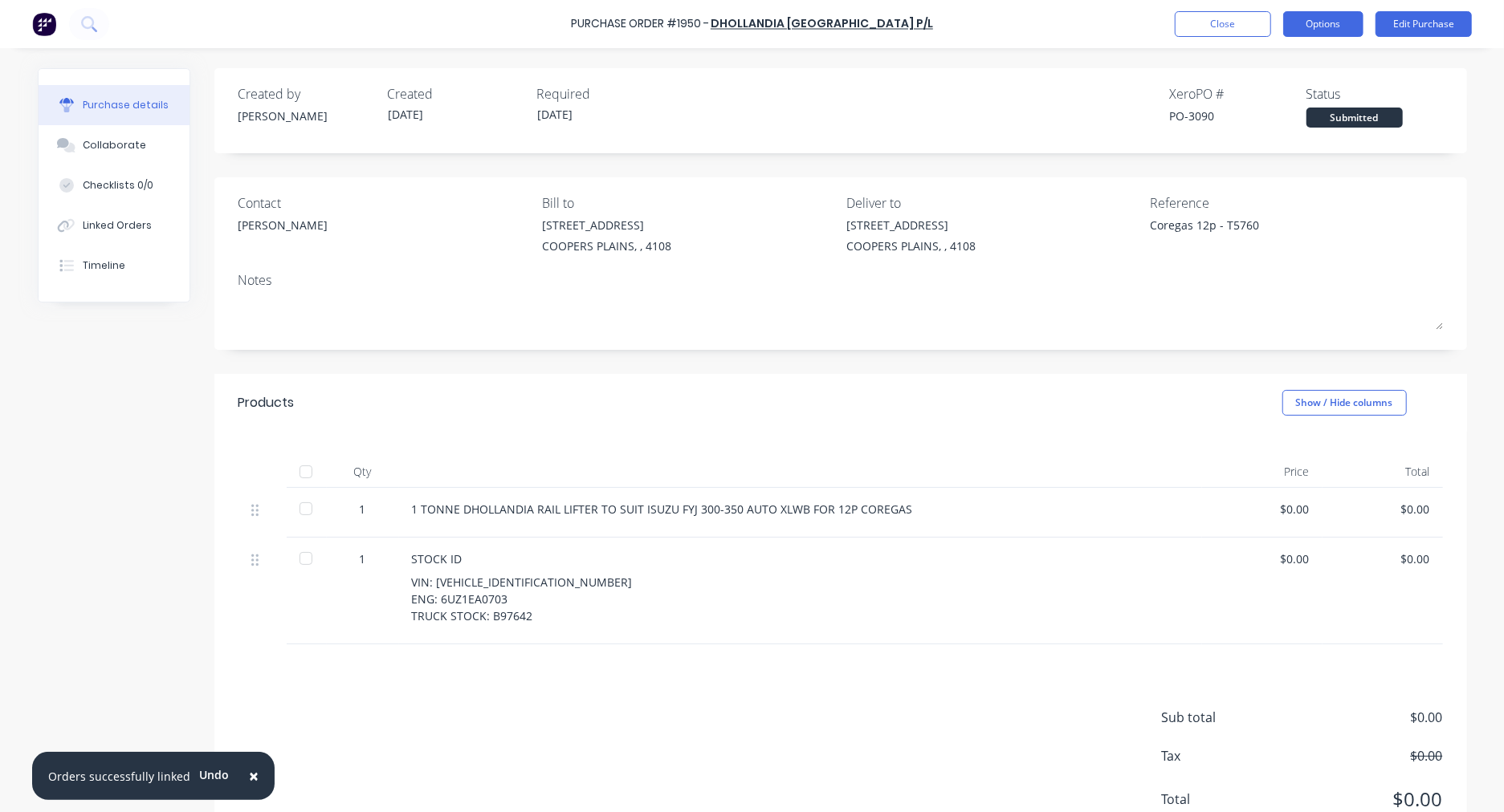
click at [1341, 33] on button "Options" at bounding box center [1323, 24] width 80 height 26
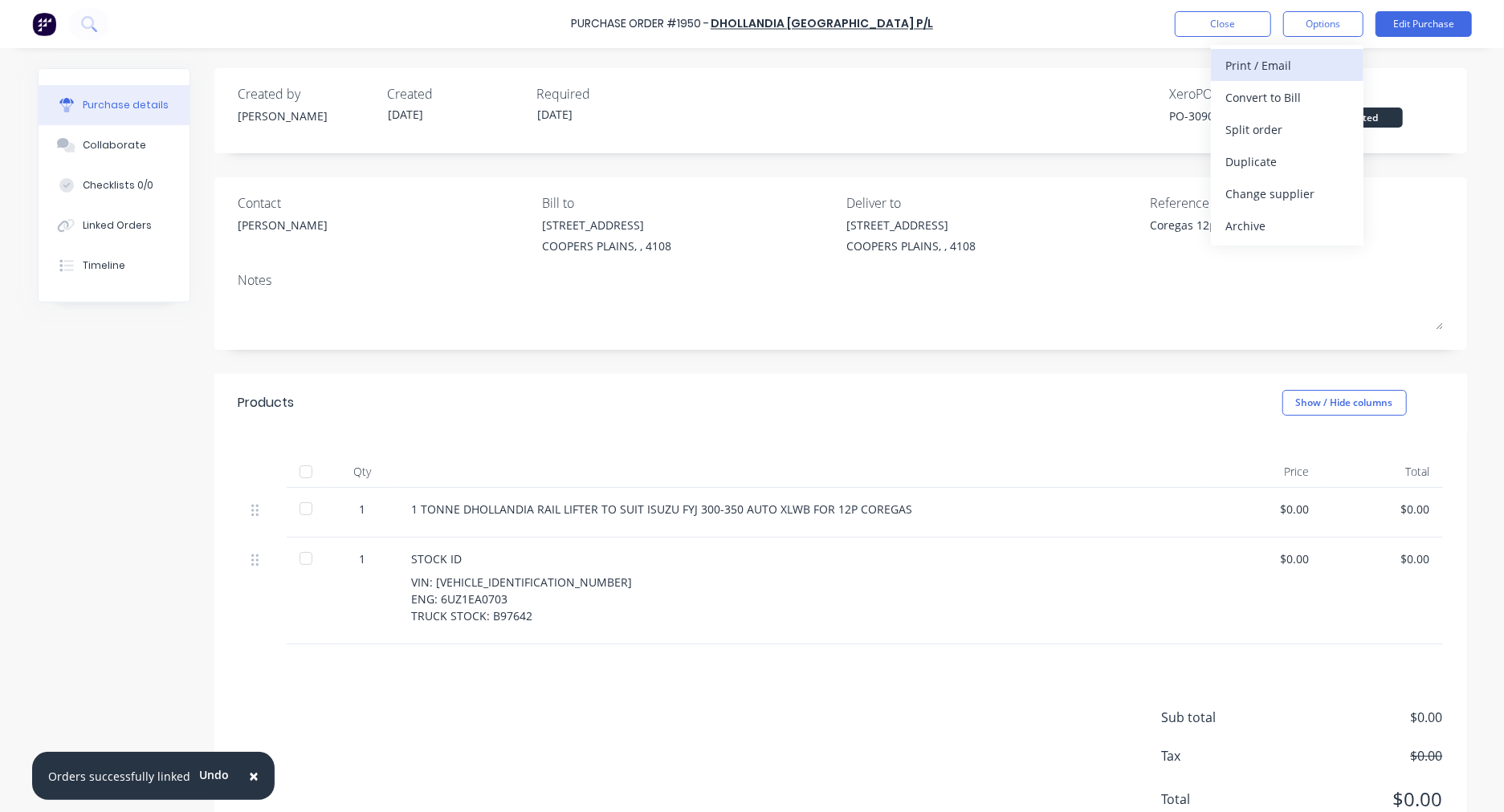
click at [1318, 56] on div "Print / Email" at bounding box center [1287, 65] width 123 height 23
click at [1290, 98] on div "With pricing" at bounding box center [1287, 97] width 123 height 23
type textarea "x"
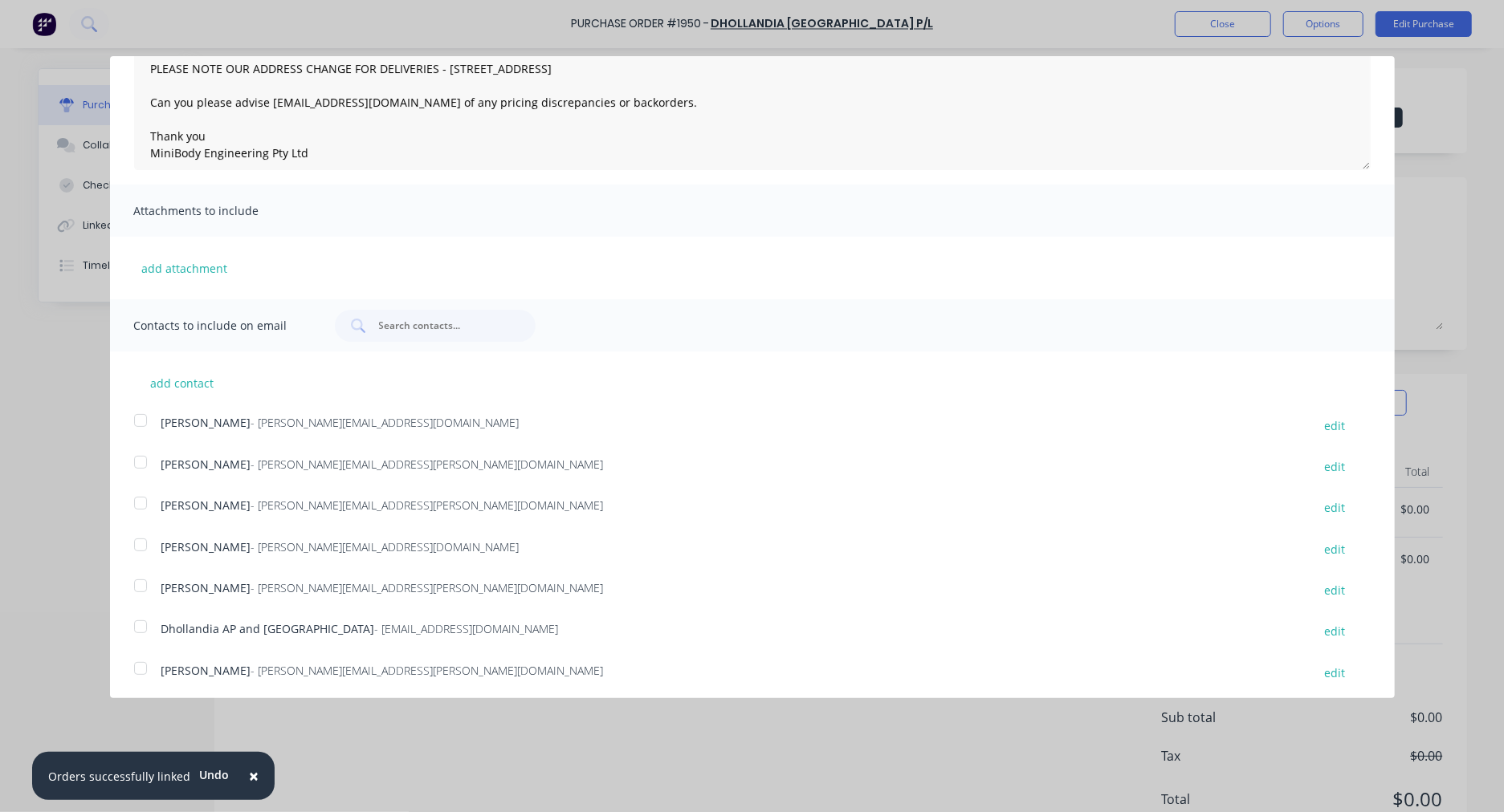
scroll to position [169, 0]
click at [138, 659] on div at bounding box center [140, 664] width 32 height 32
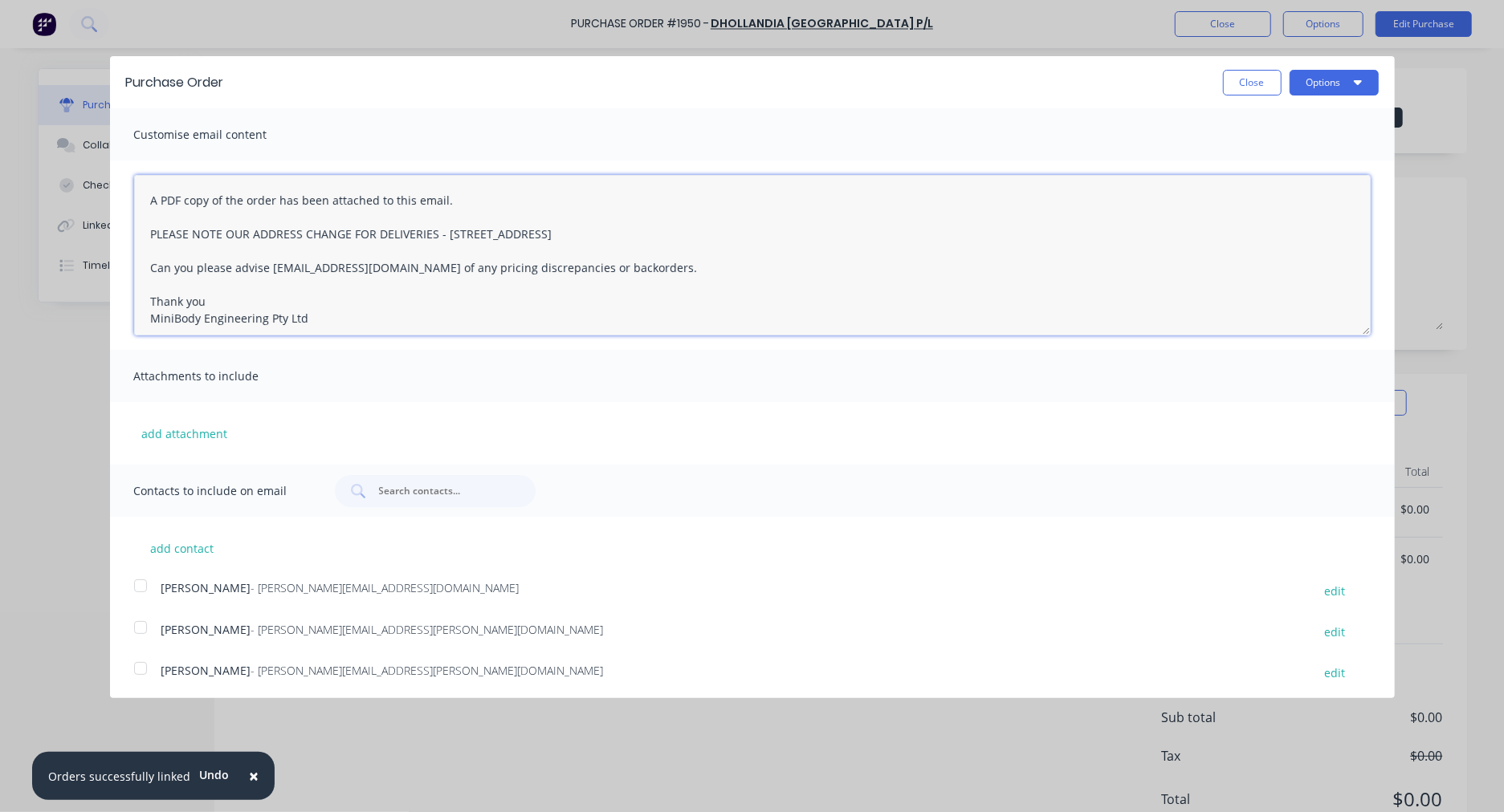
click at [148, 197] on textarea "A PDF copy of the order has been attached to this email. PLEASE NOTE OUR ADDRES…" at bounding box center [752, 255] width 1237 height 160
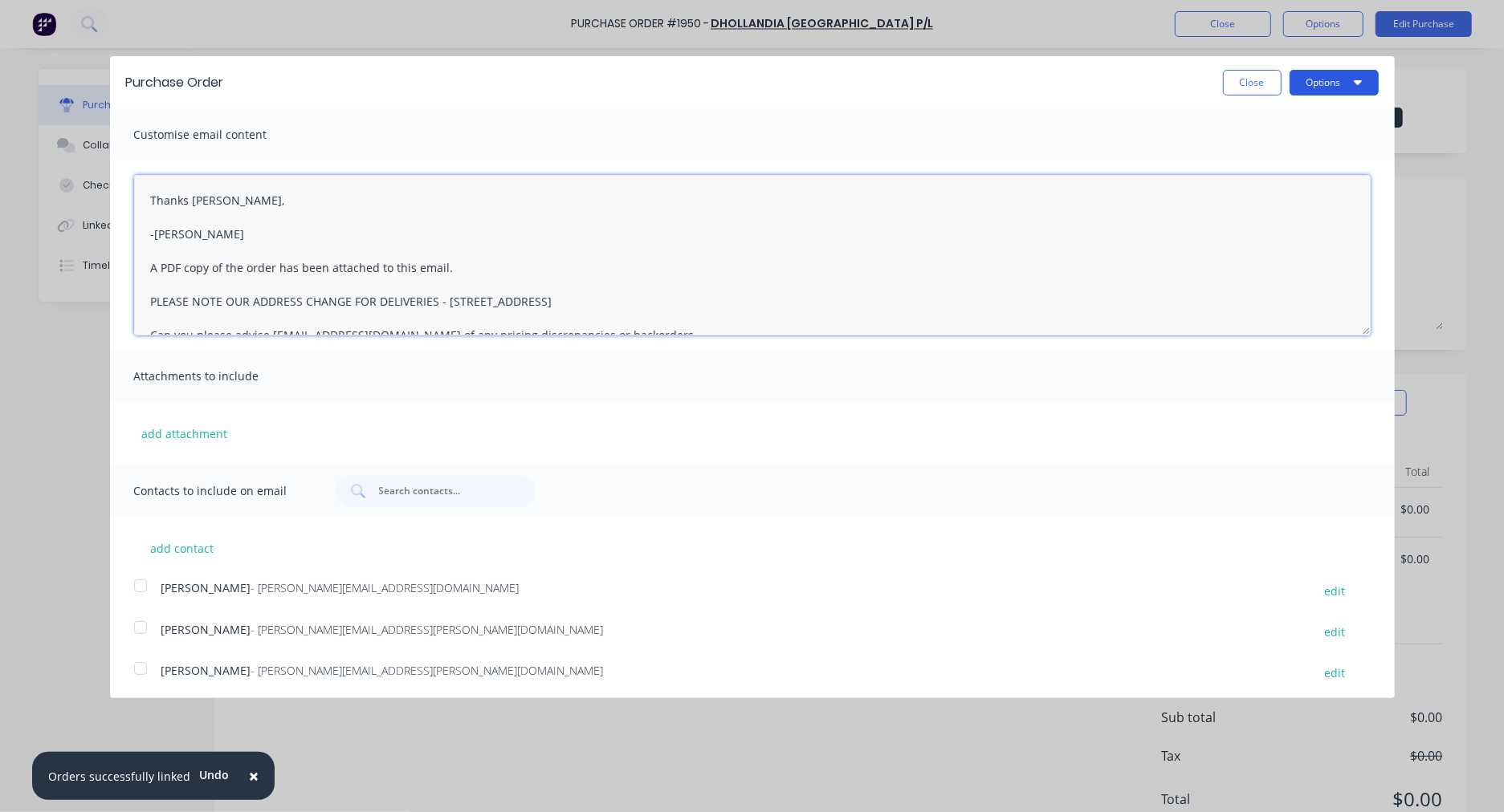
type textarea "Thanks [PERSON_NAME], -[PERSON_NAME] A PDF copy of the order has been attached …"
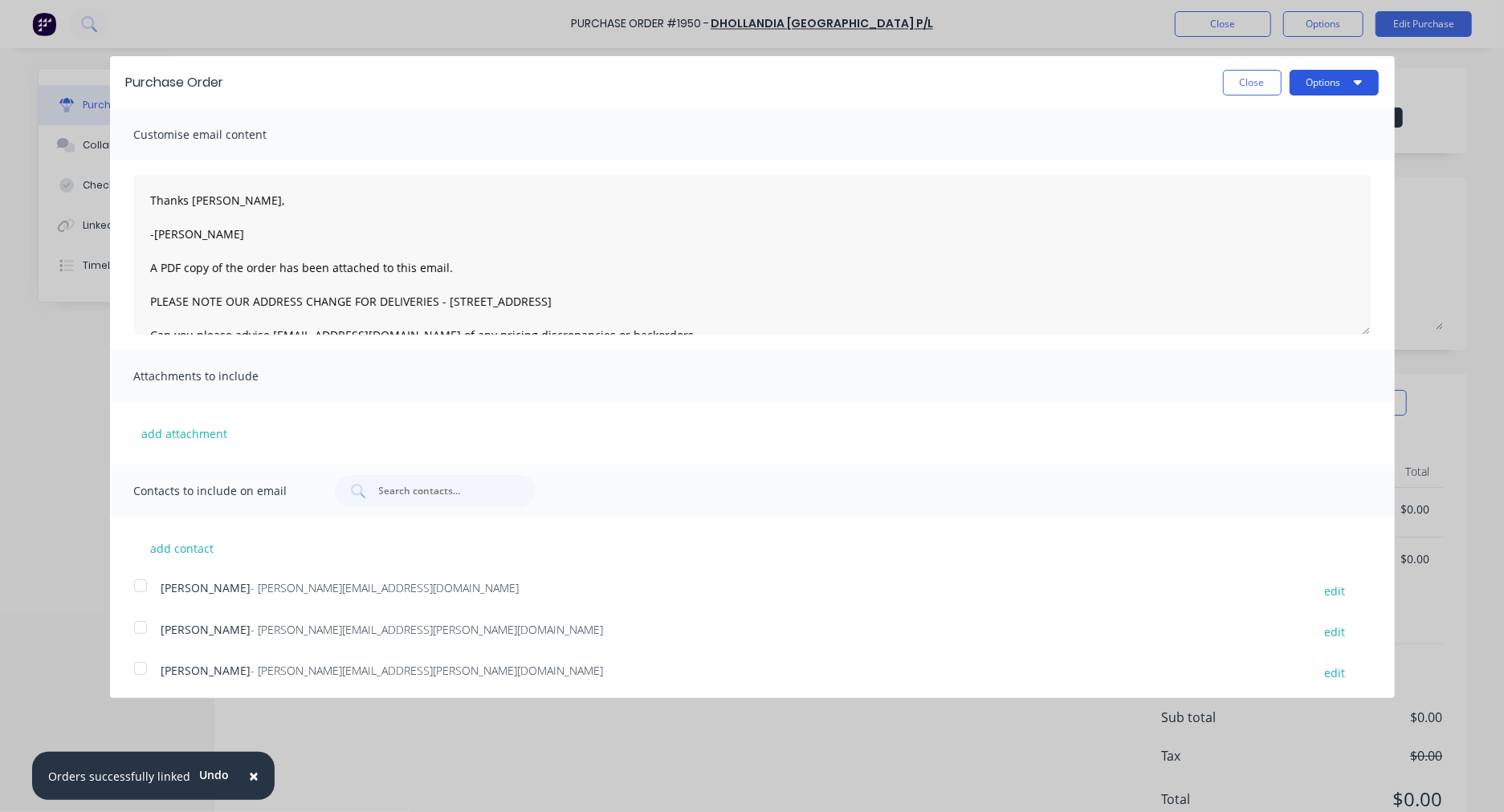
click at [1315, 85] on button "Options" at bounding box center [1334, 82] width 89 height 26
click at [1249, 156] on div "Email" at bounding box center [1302, 155] width 123 height 23
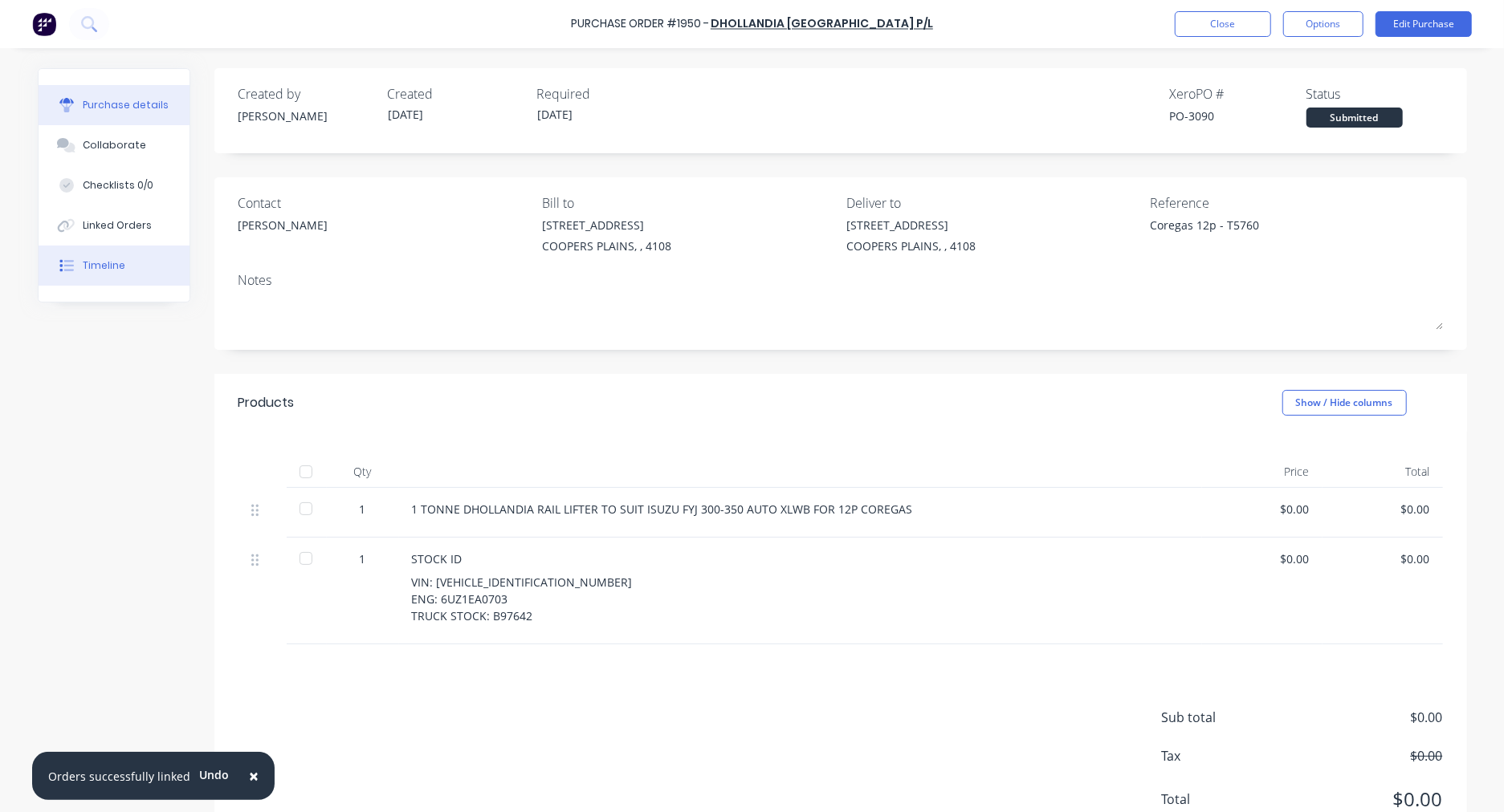
click at [102, 258] on div "Timeline" at bounding box center [104, 265] width 42 height 14
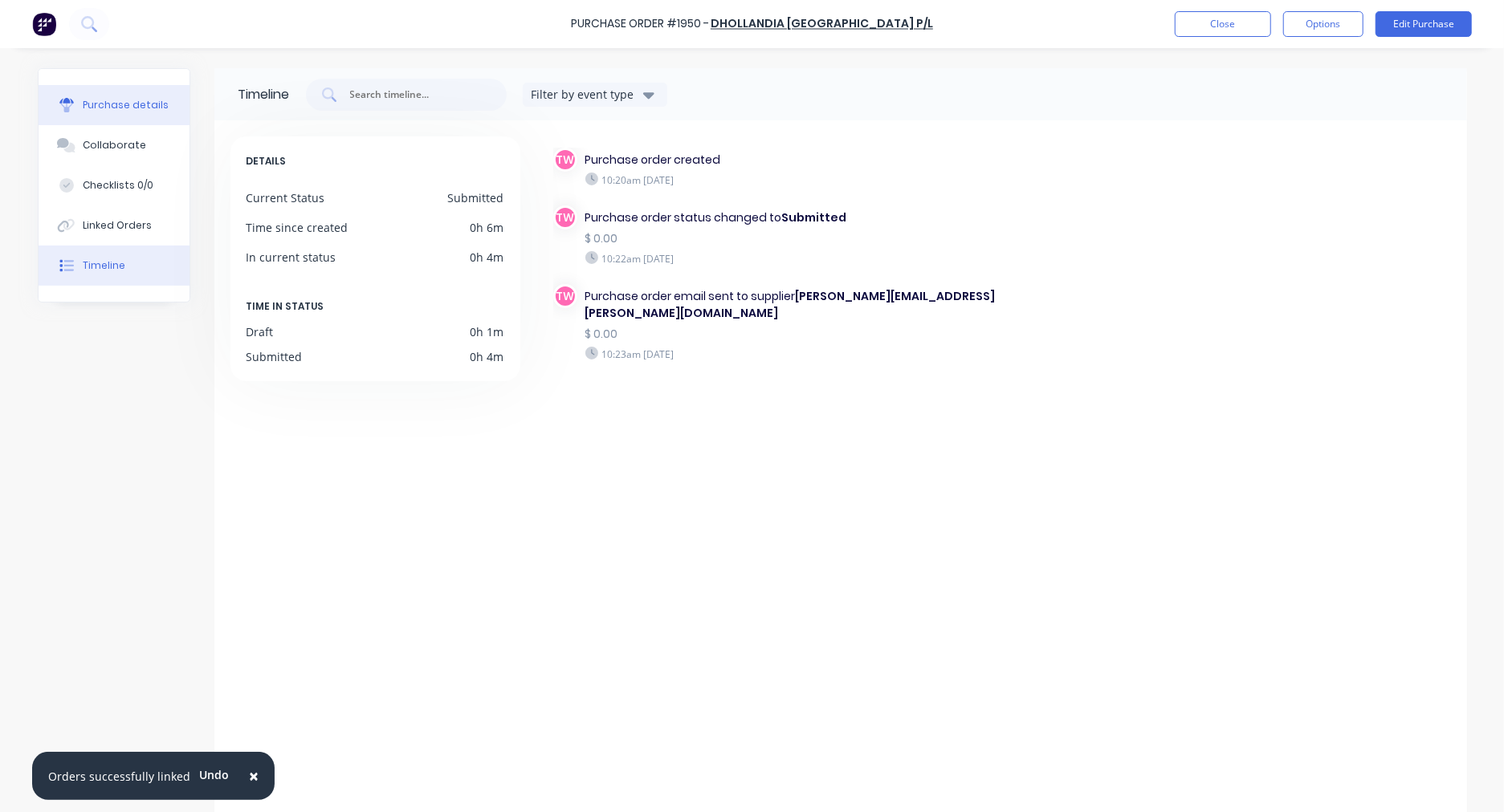
click at [132, 106] on div "Purchase details" at bounding box center [125, 105] width 86 height 14
type textarea "x"
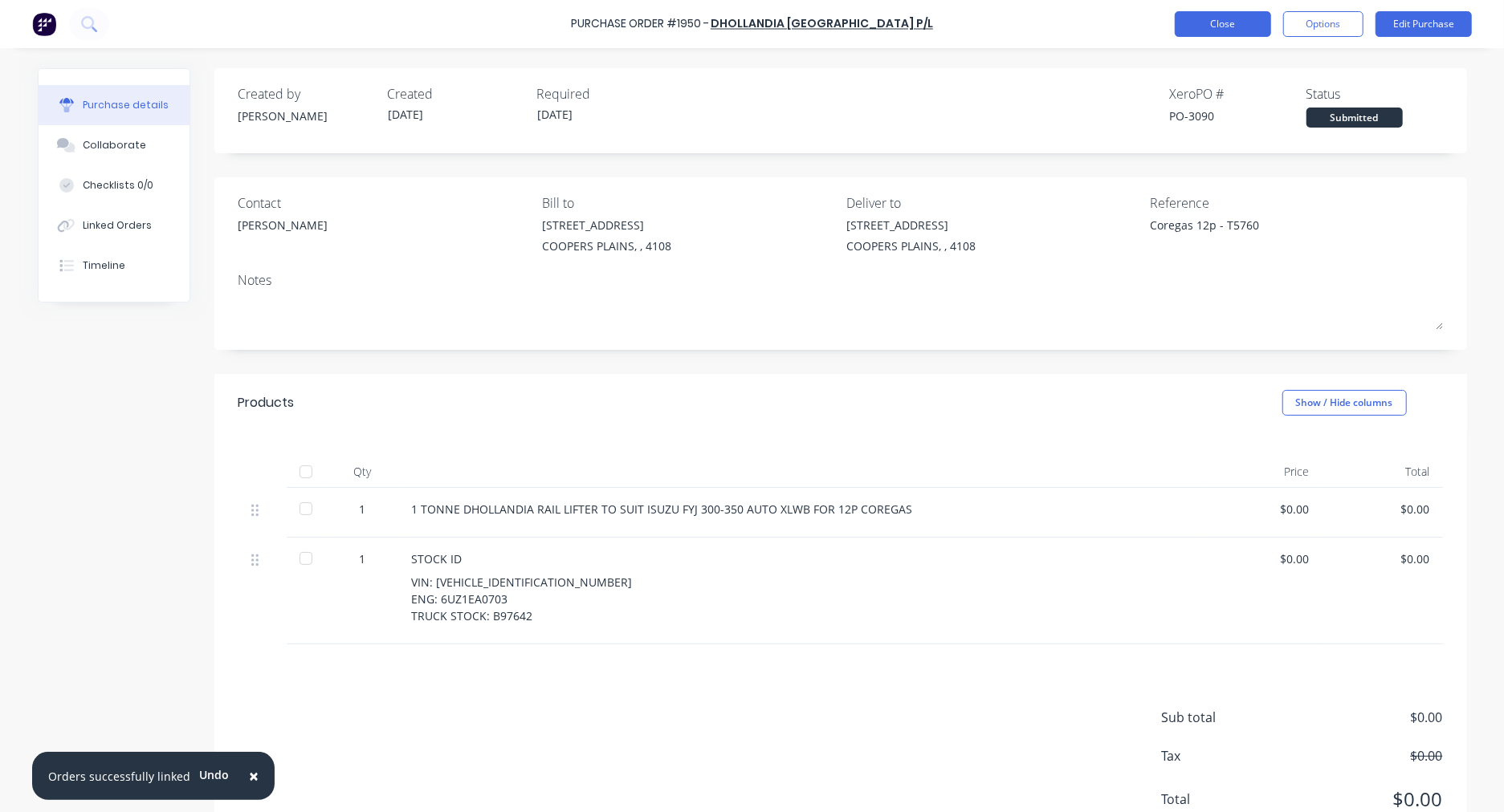
click at [1238, 25] on button "Close" at bounding box center [1223, 24] width 96 height 26
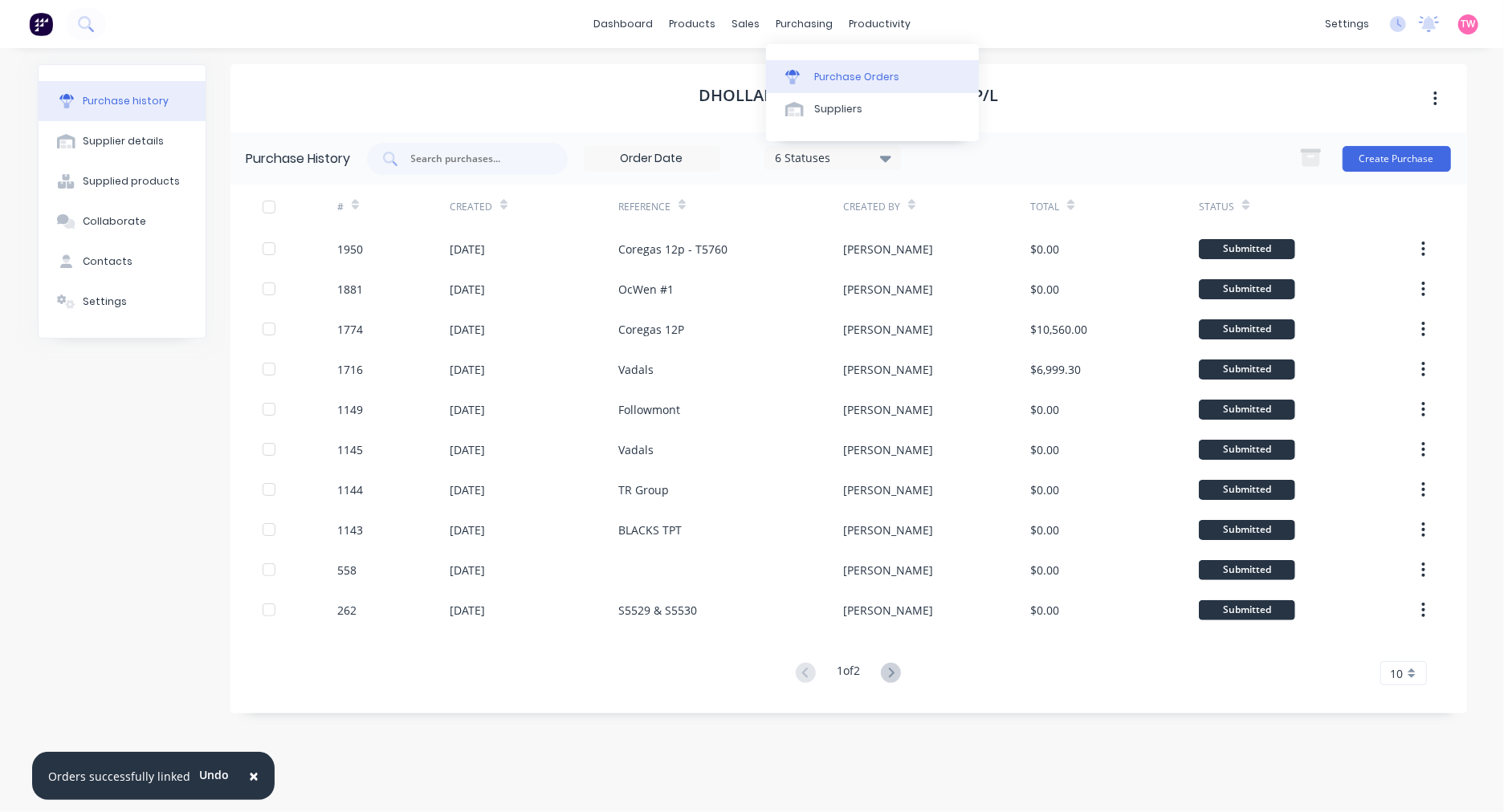
click at [856, 71] on div "Purchase Orders" at bounding box center [857, 77] width 85 height 14
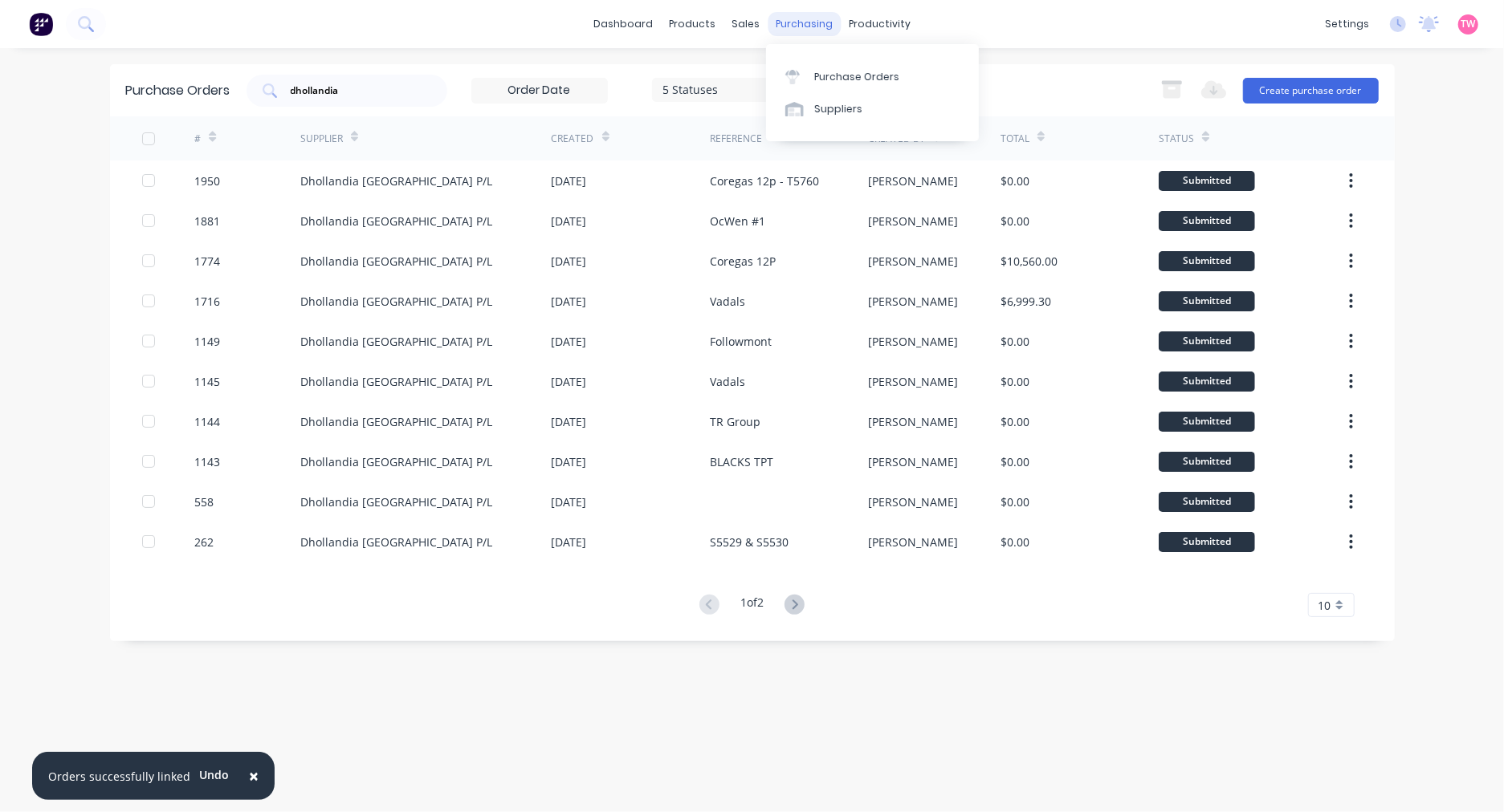
click at [809, 22] on div "purchasing" at bounding box center [804, 24] width 73 height 24
drag, startPoint x: 380, startPoint y: 94, endPoint x: 167, endPoint y: 88, distance: 213.1
click at [167, 88] on div "Purchase Orders dhollandia 5 Statuses 5 Statuses Export to Excel (XLSX) Create …" at bounding box center [752, 90] width 1284 height 52
paste input "1897"
type input "1897"
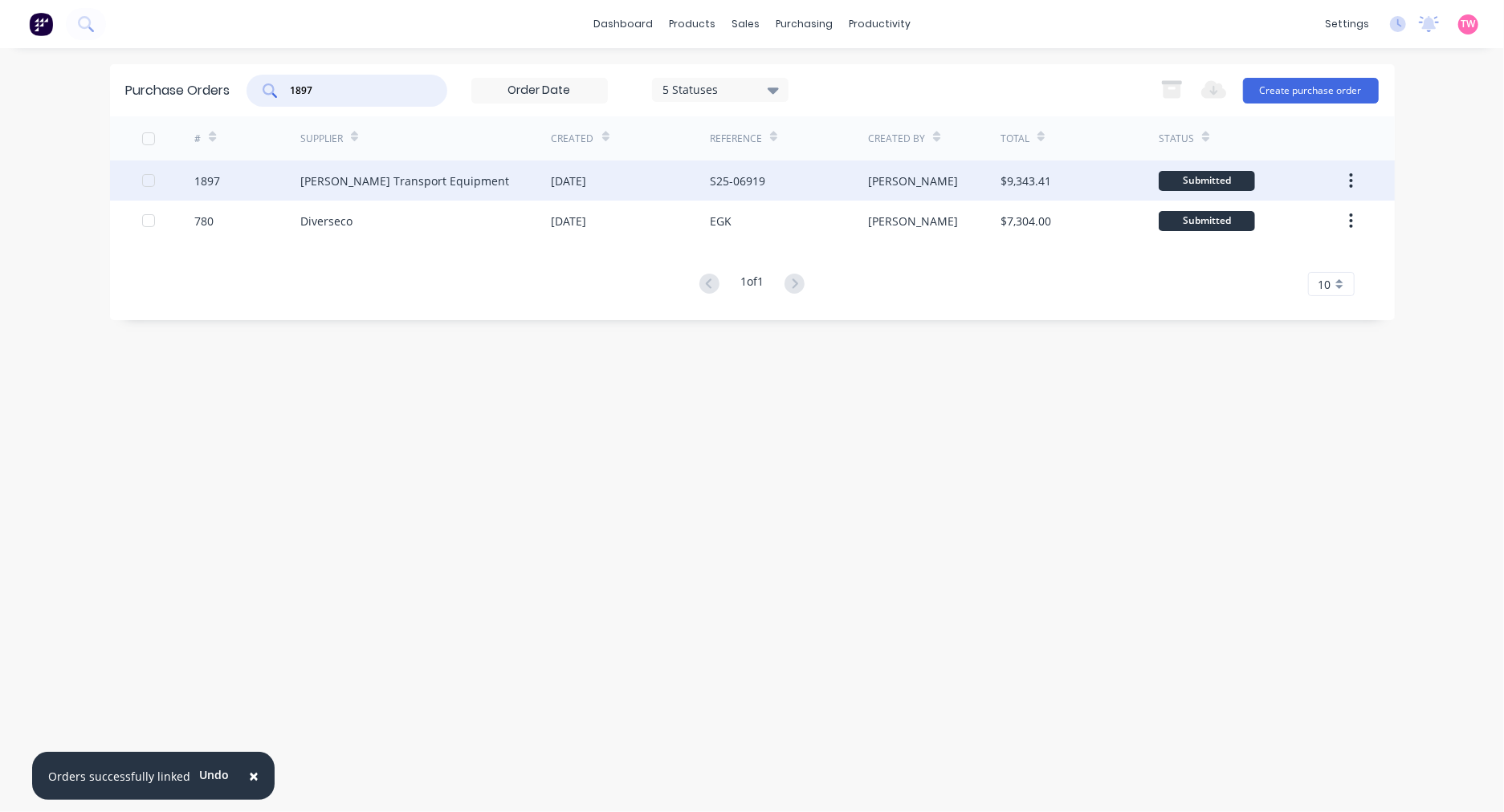
click at [218, 176] on div "1897" at bounding box center [206, 181] width 26 height 17
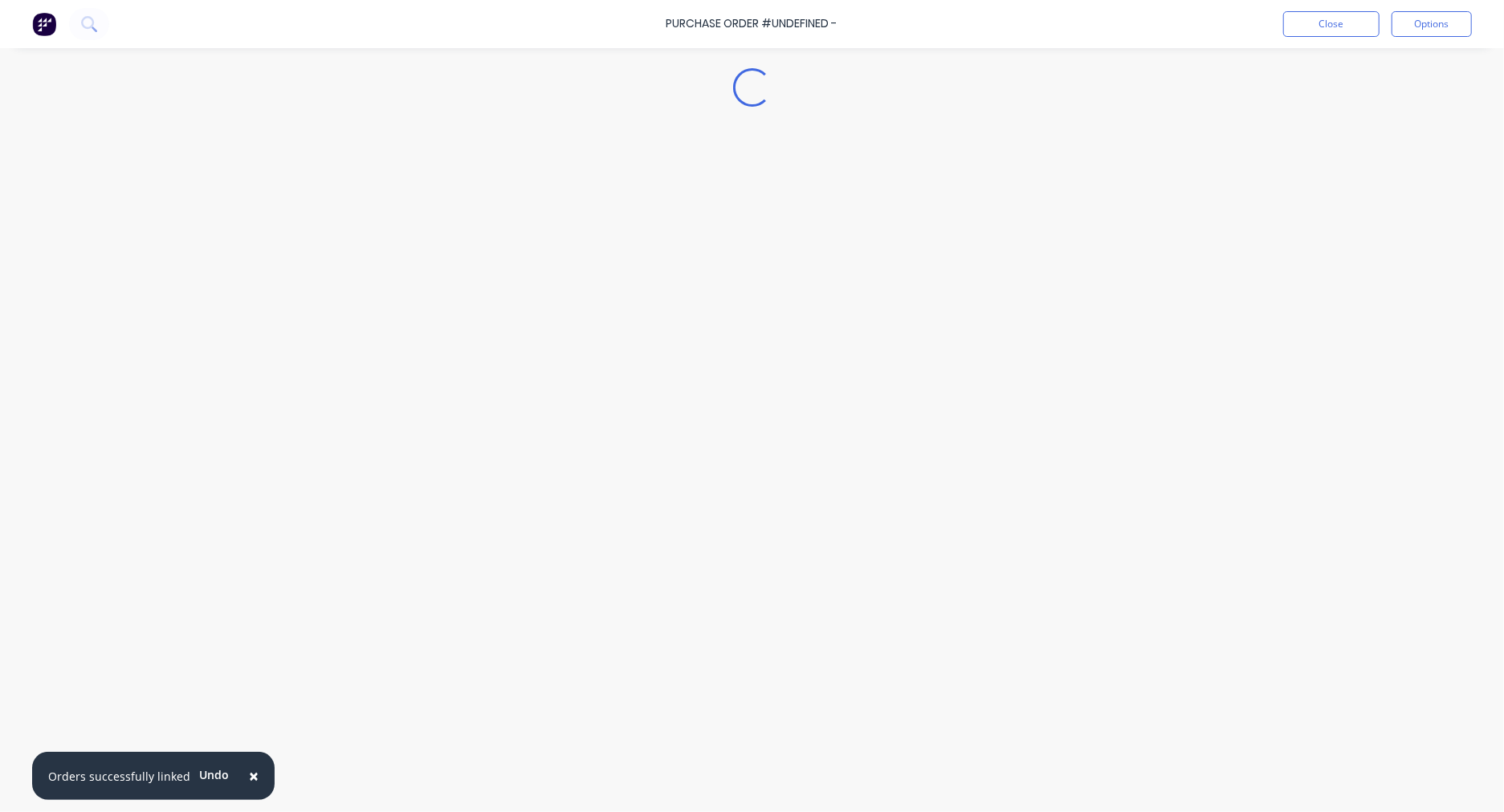
type textarea "x"
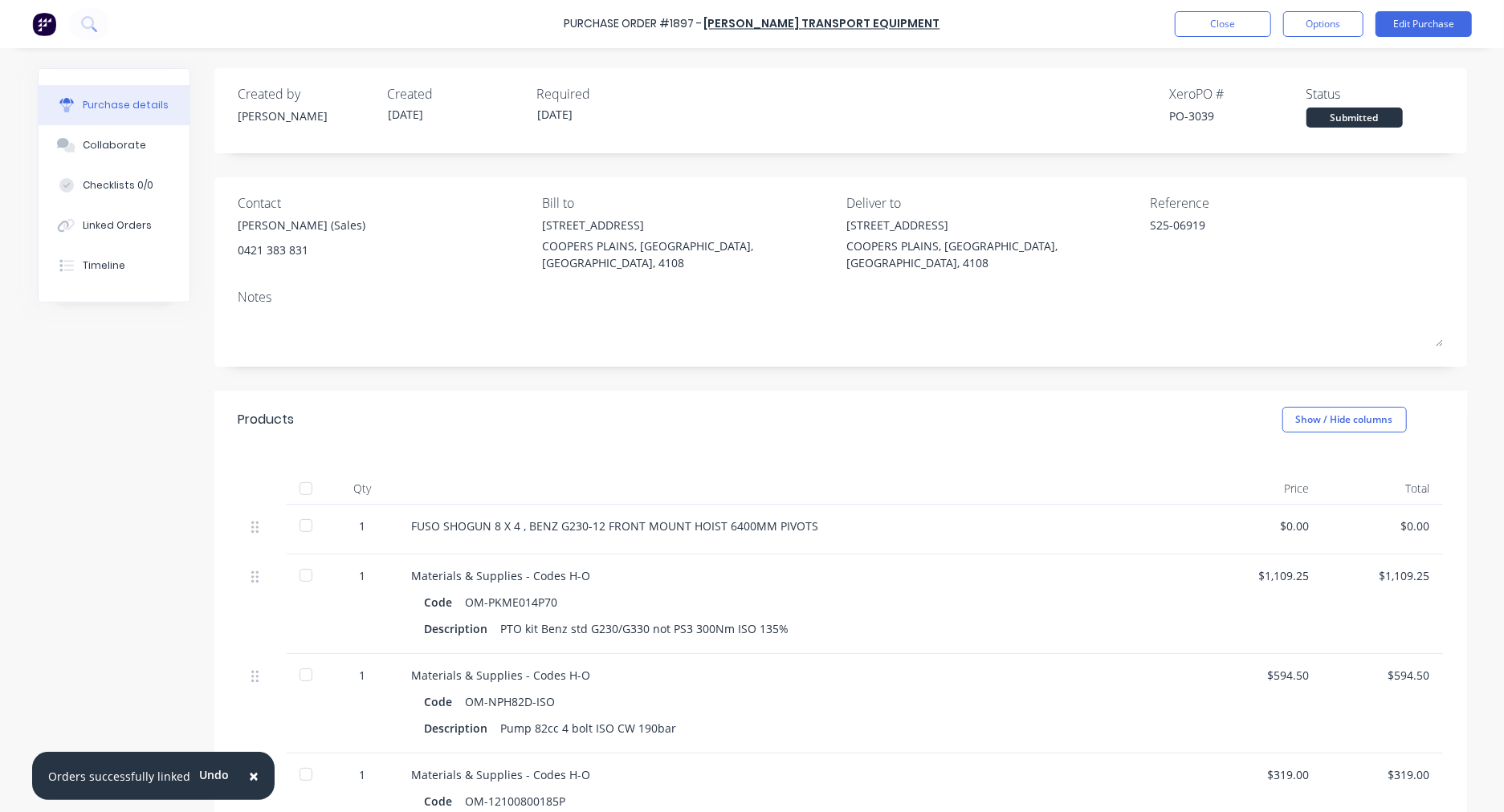
click at [1201, 116] on div "PO-3039" at bounding box center [1238, 115] width 137 height 17
copy div "3039"
click at [1207, 26] on button "Close" at bounding box center [1223, 24] width 96 height 26
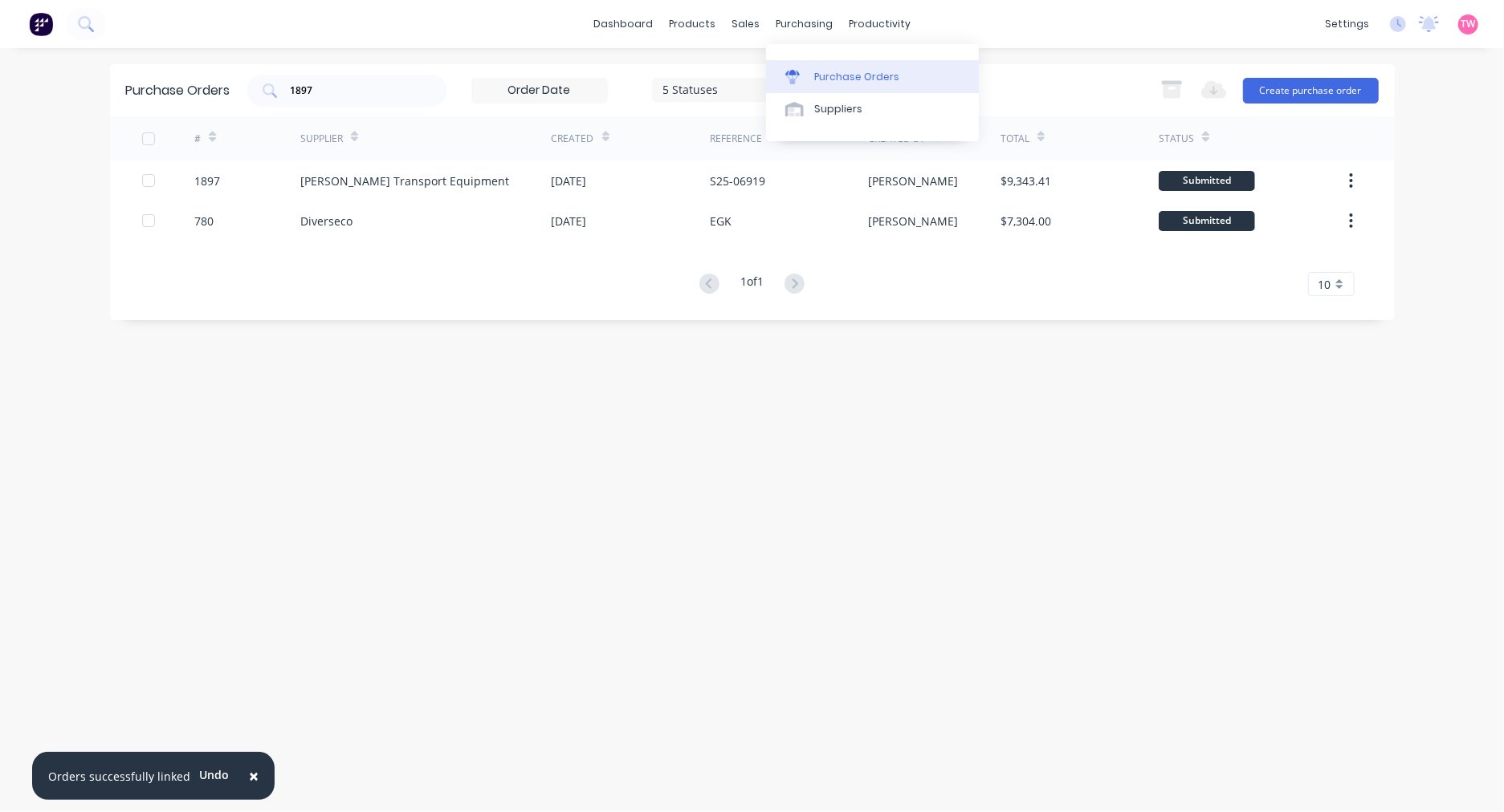
click at [837, 70] on div "Purchase Orders" at bounding box center [857, 77] width 85 height 14
click at [351, 93] on input "1897" at bounding box center [355, 91] width 133 height 16
click at [350, 93] on input "1897" at bounding box center [355, 91] width 133 height 16
paste input "3"
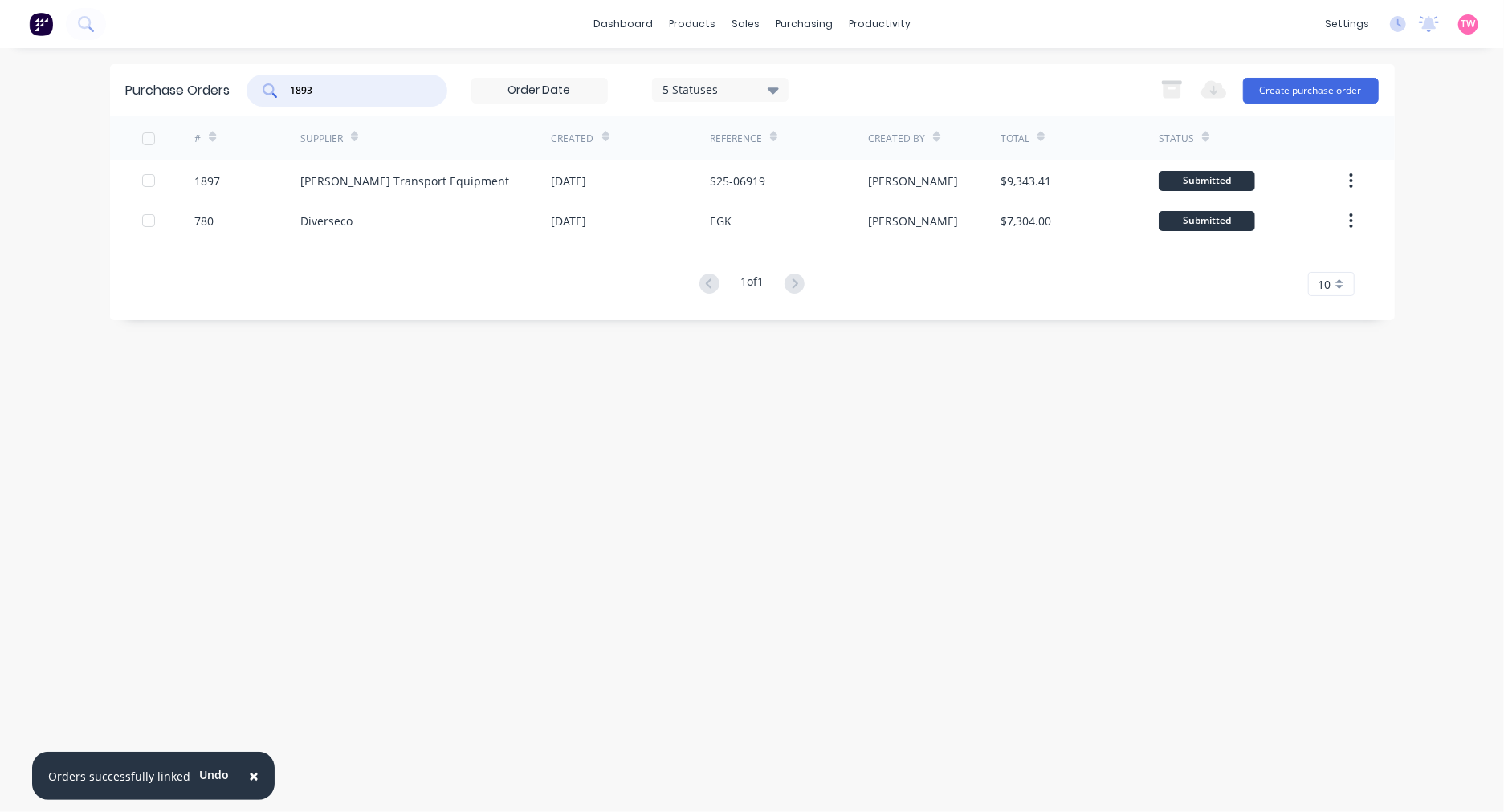
type input "1893"
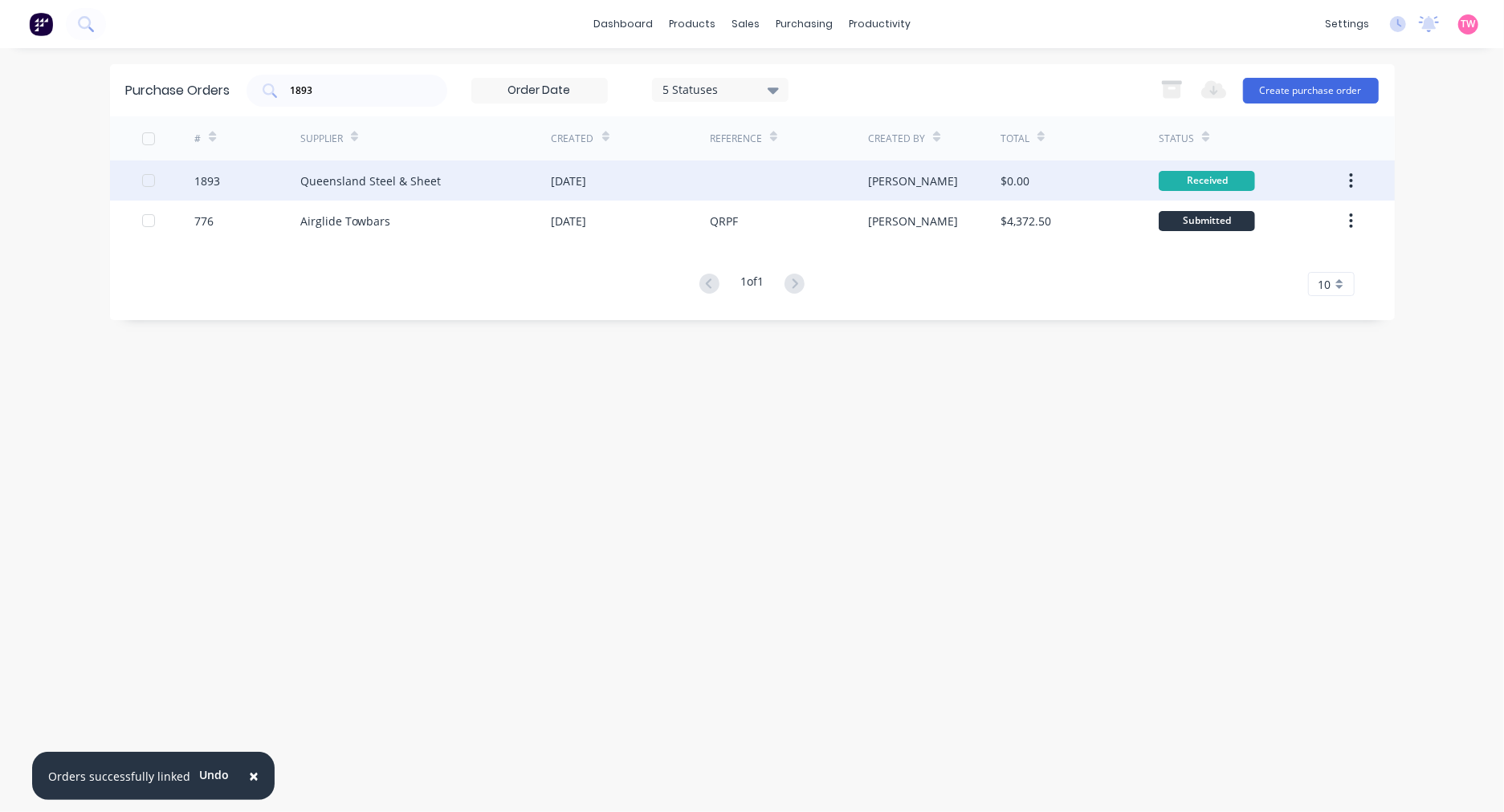
click at [246, 175] on div "1893" at bounding box center [247, 181] width 106 height 41
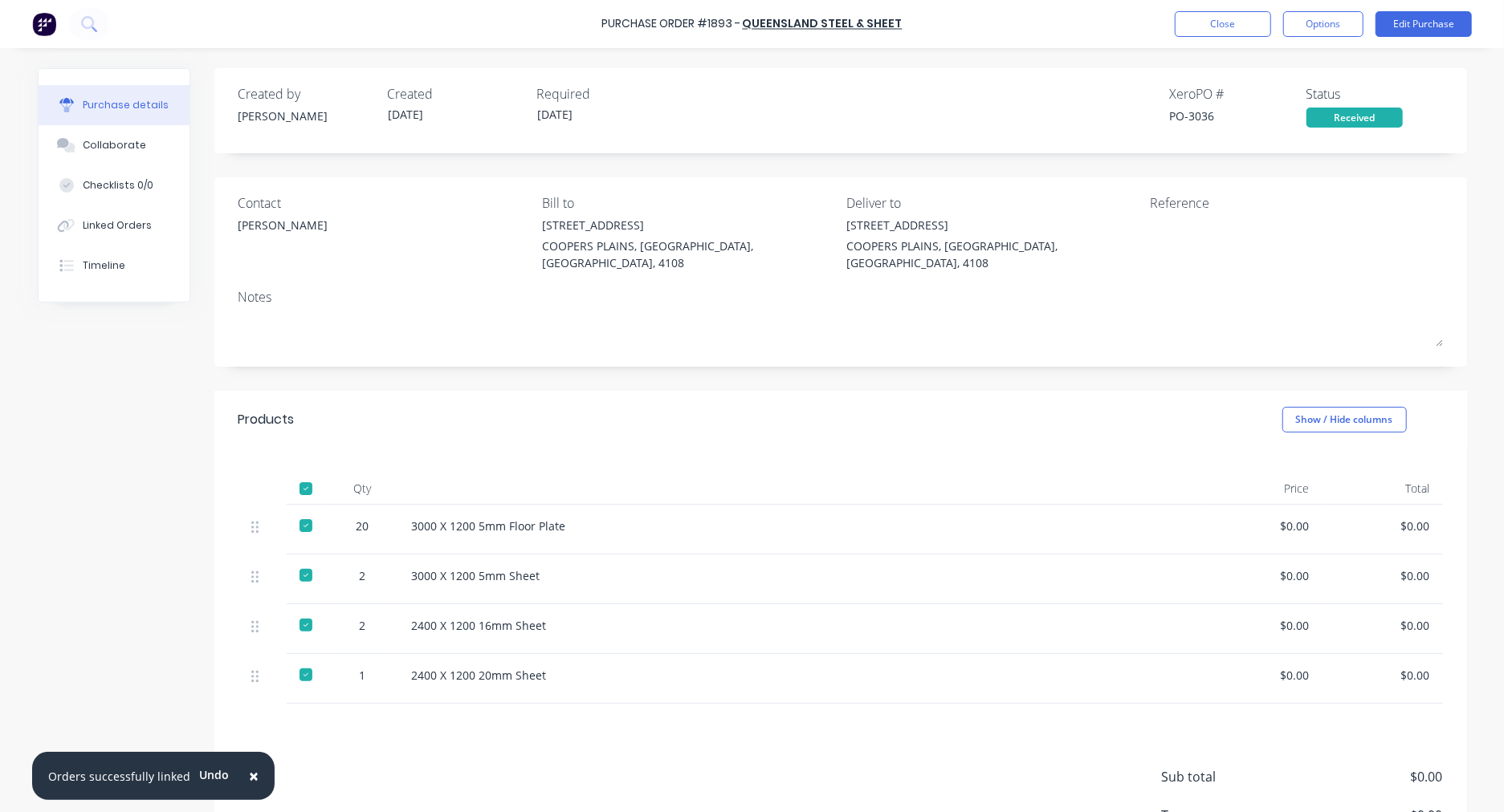
click at [1202, 114] on div "PO-3036" at bounding box center [1238, 115] width 137 height 17
copy div "3036"
click at [1184, 17] on button "Close" at bounding box center [1223, 24] width 96 height 26
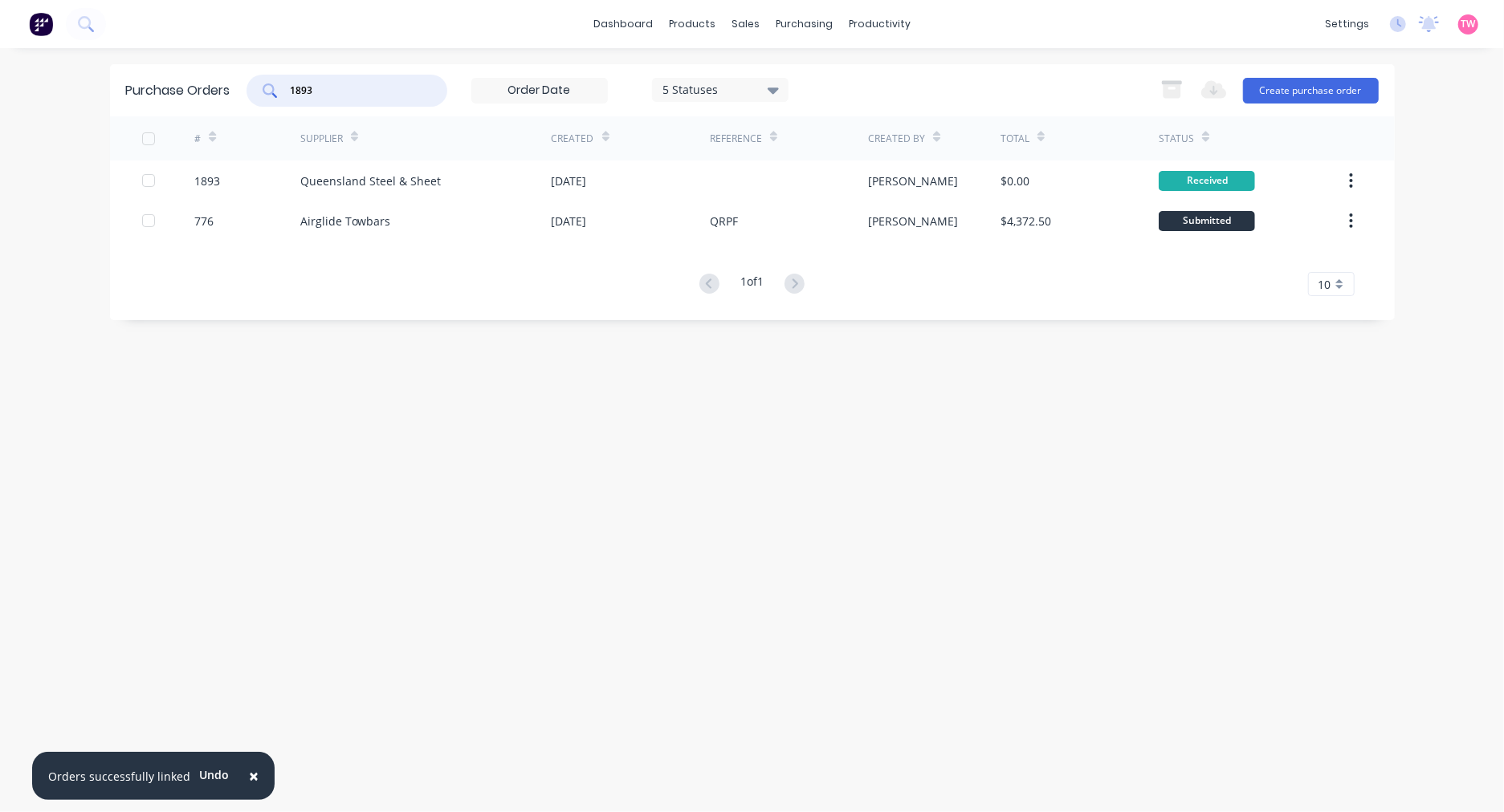
drag, startPoint x: 355, startPoint y: 86, endPoint x: 258, endPoint y: 86, distance: 97.0
click at [258, 86] on div "1893" at bounding box center [347, 91] width 201 height 32
paste input "8"
type input "1898"
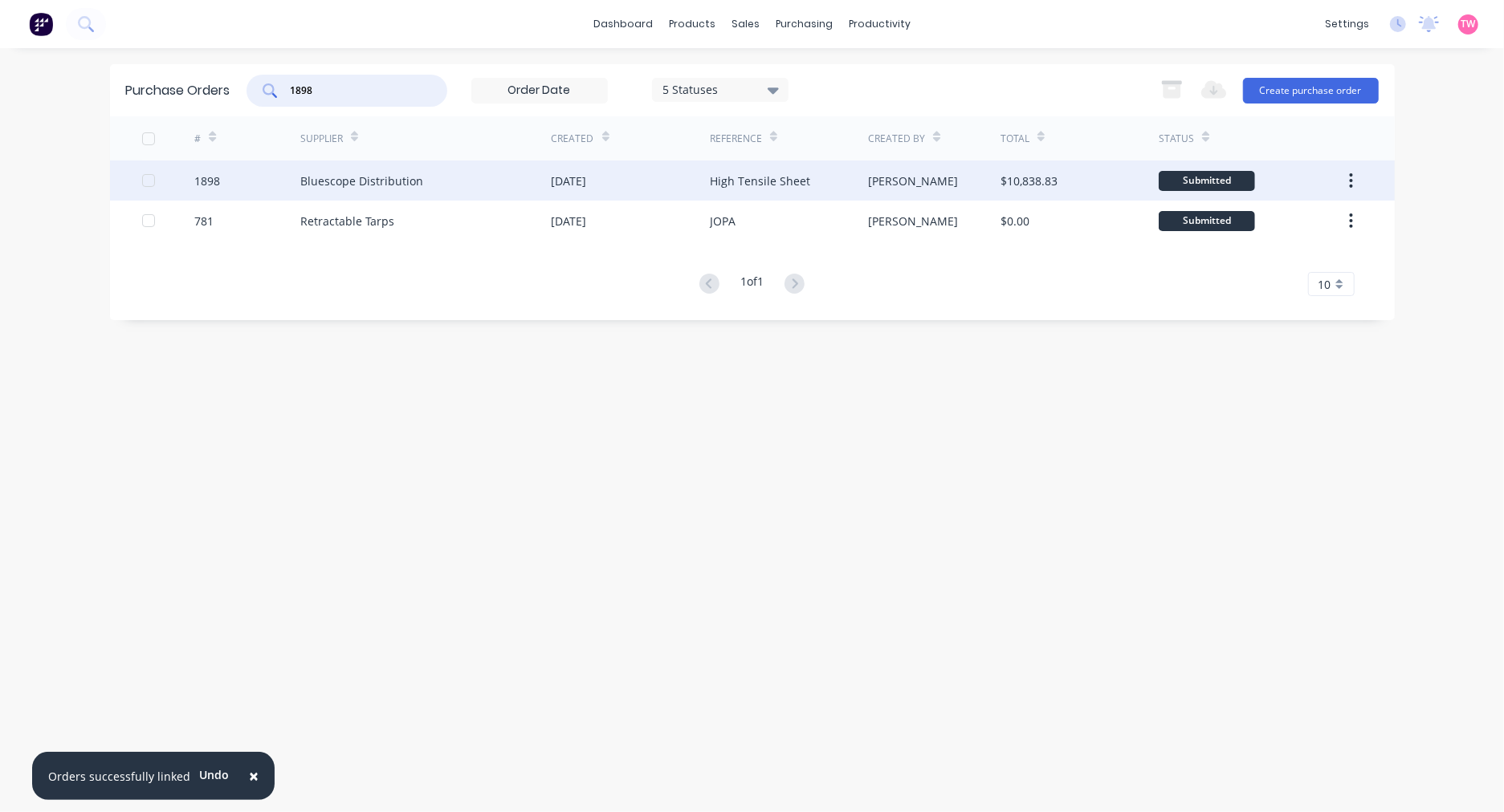
click at [214, 183] on div "1898" at bounding box center [206, 181] width 26 height 17
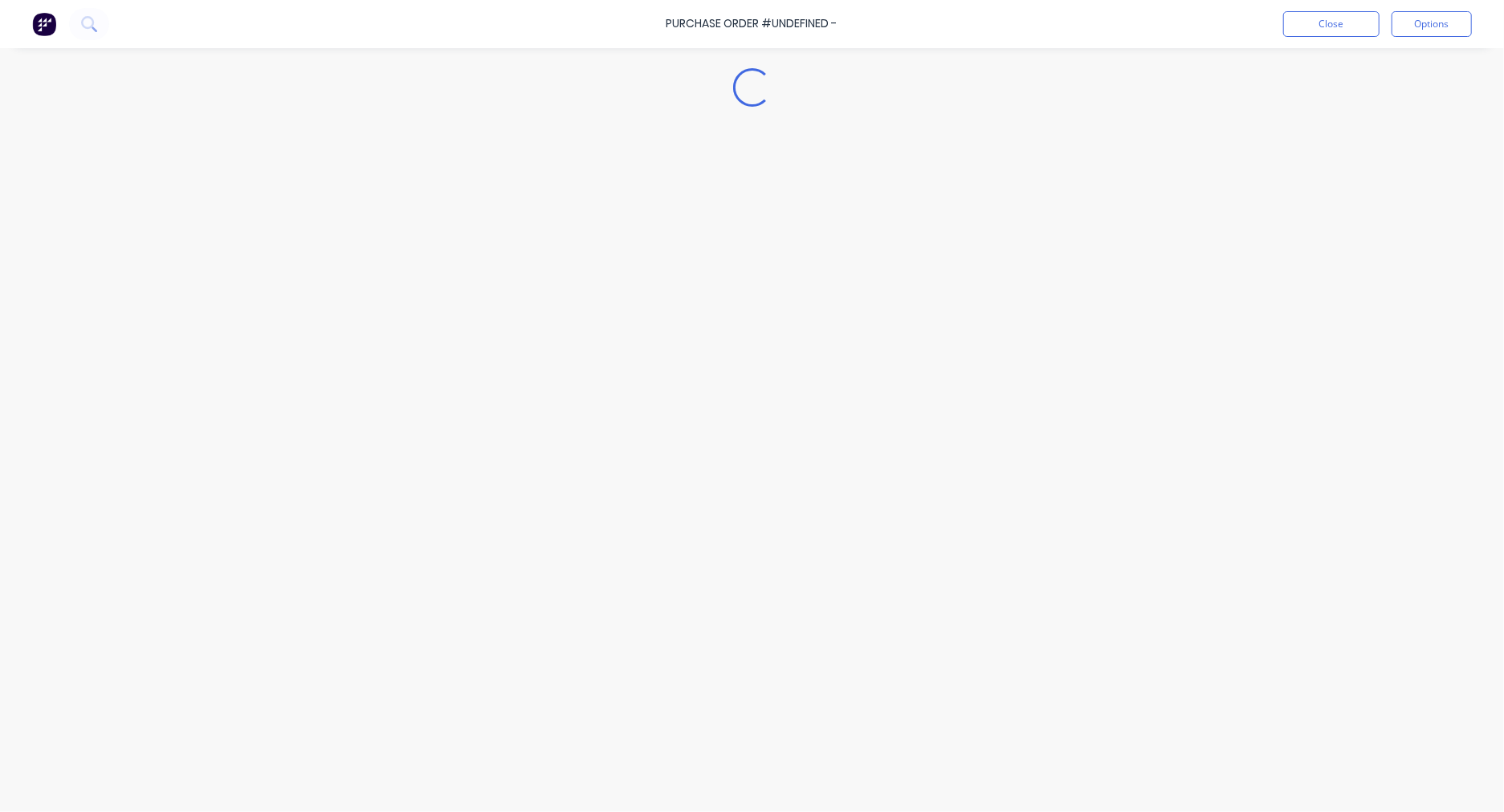
type textarea "x"
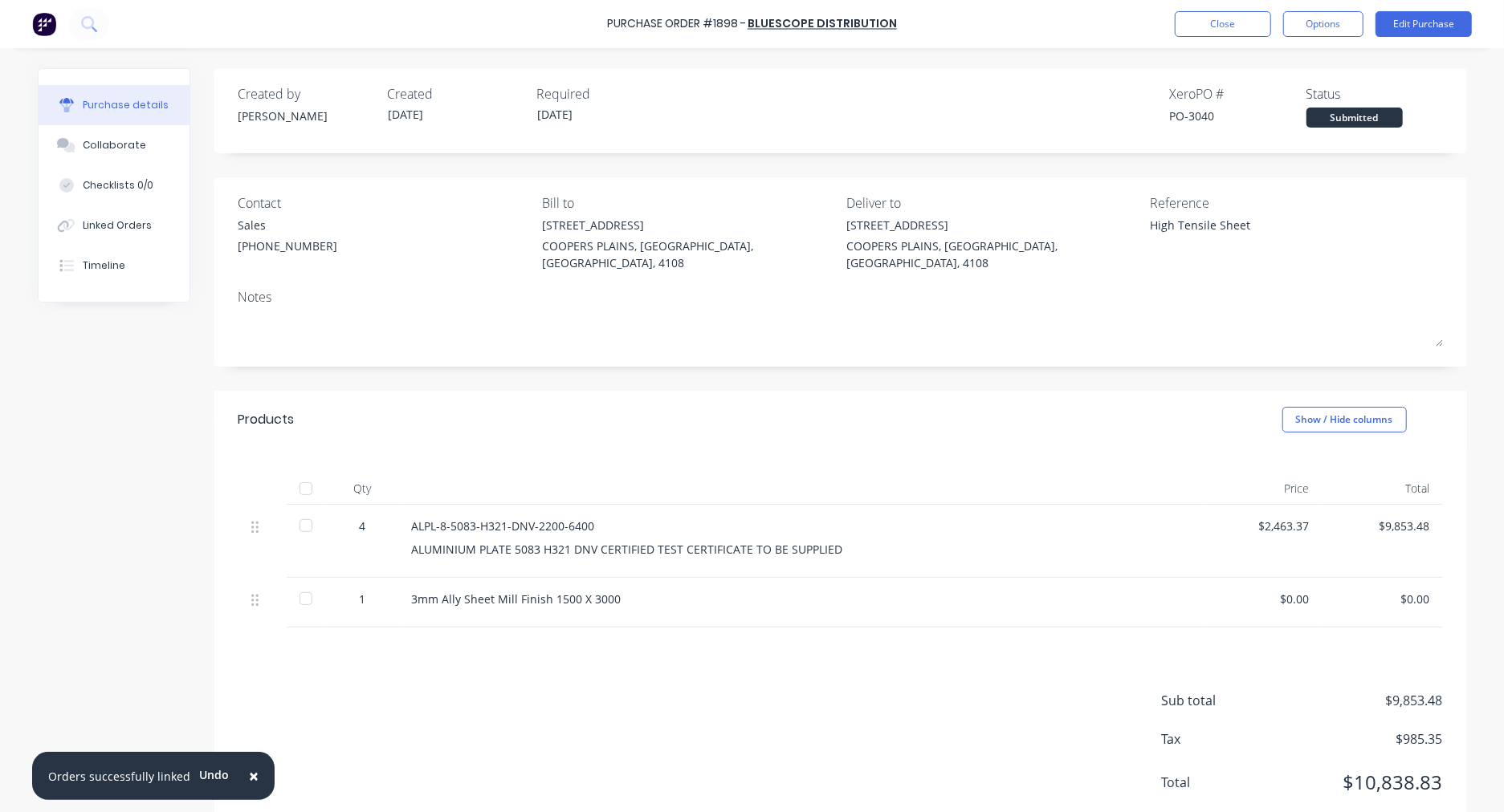
click at [1191, 113] on div "PO-3040" at bounding box center [1238, 115] width 137 height 17
copy div "3040"
click at [1222, 24] on button "Close" at bounding box center [1223, 24] width 96 height 26
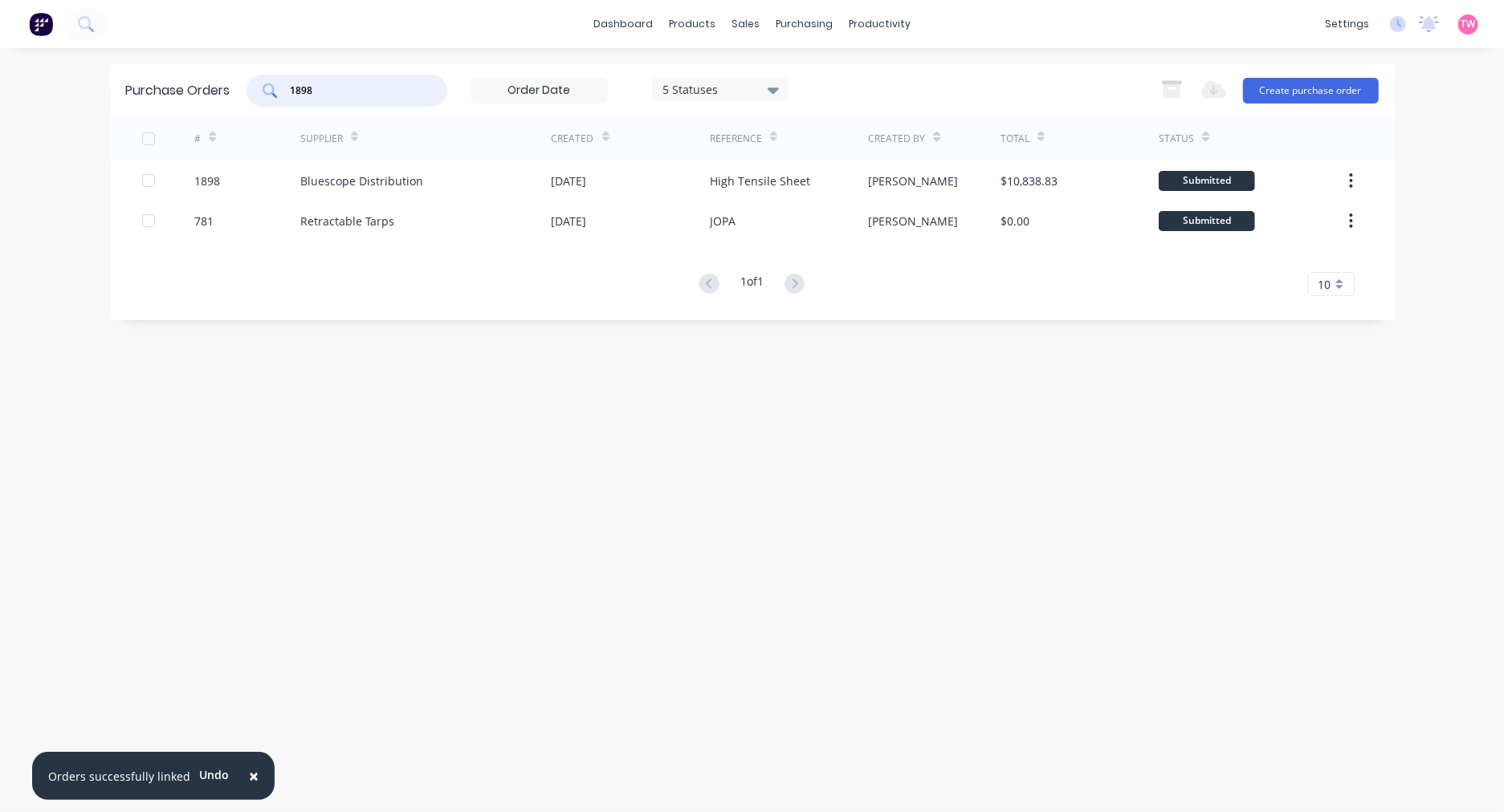
drag, startPoint x: 293, startPoint y: 88, endPoint x: 249, endPoint y: 88, distance: 44.0
click at [249, 88] on div "1898" at bounding box center [347, 91] width 201 height 32
paste input "911"
type input "1911"
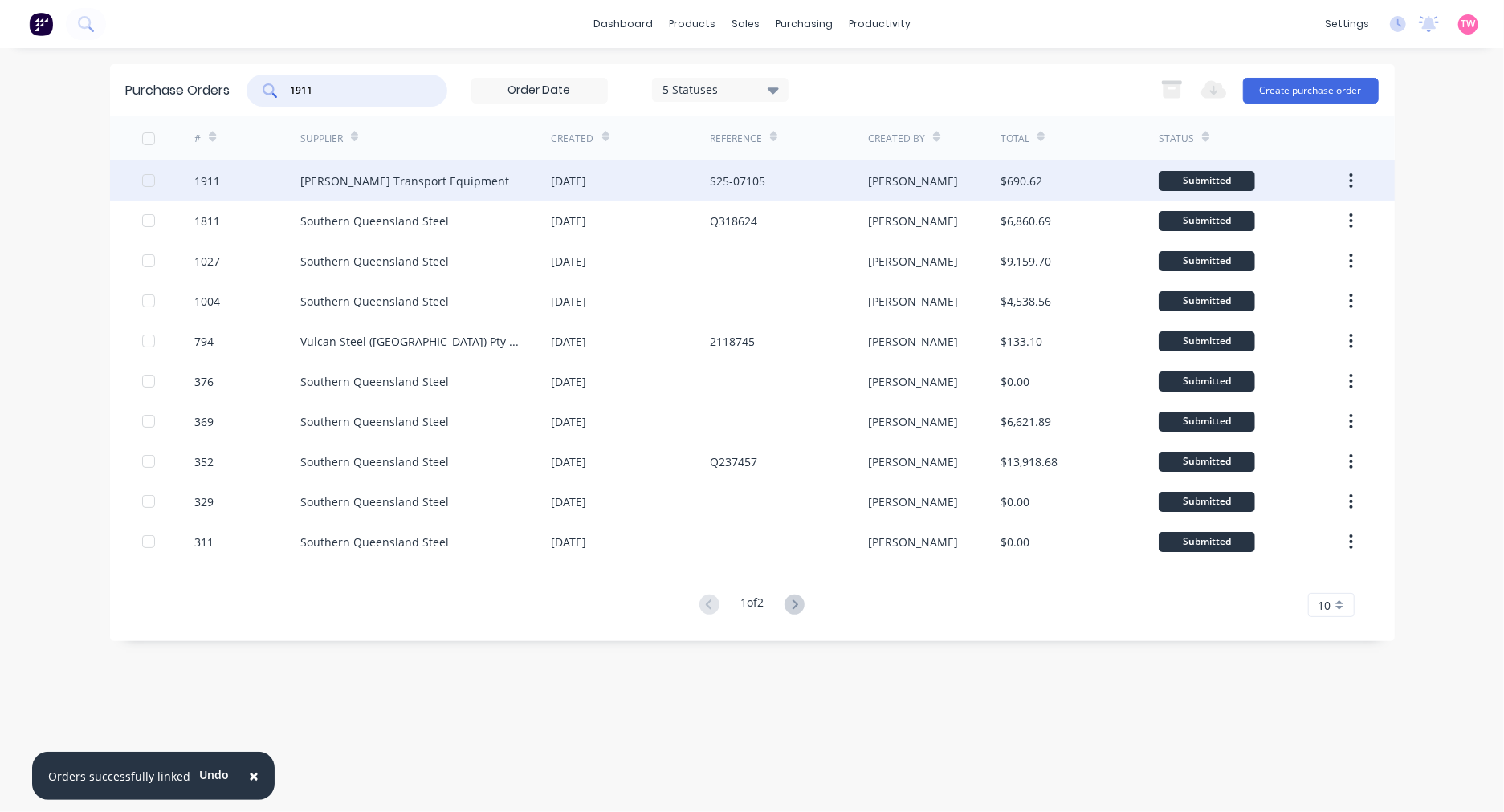
click at [238, 177] on div "1911" at bounding box center [247, 181] width 106 height 41
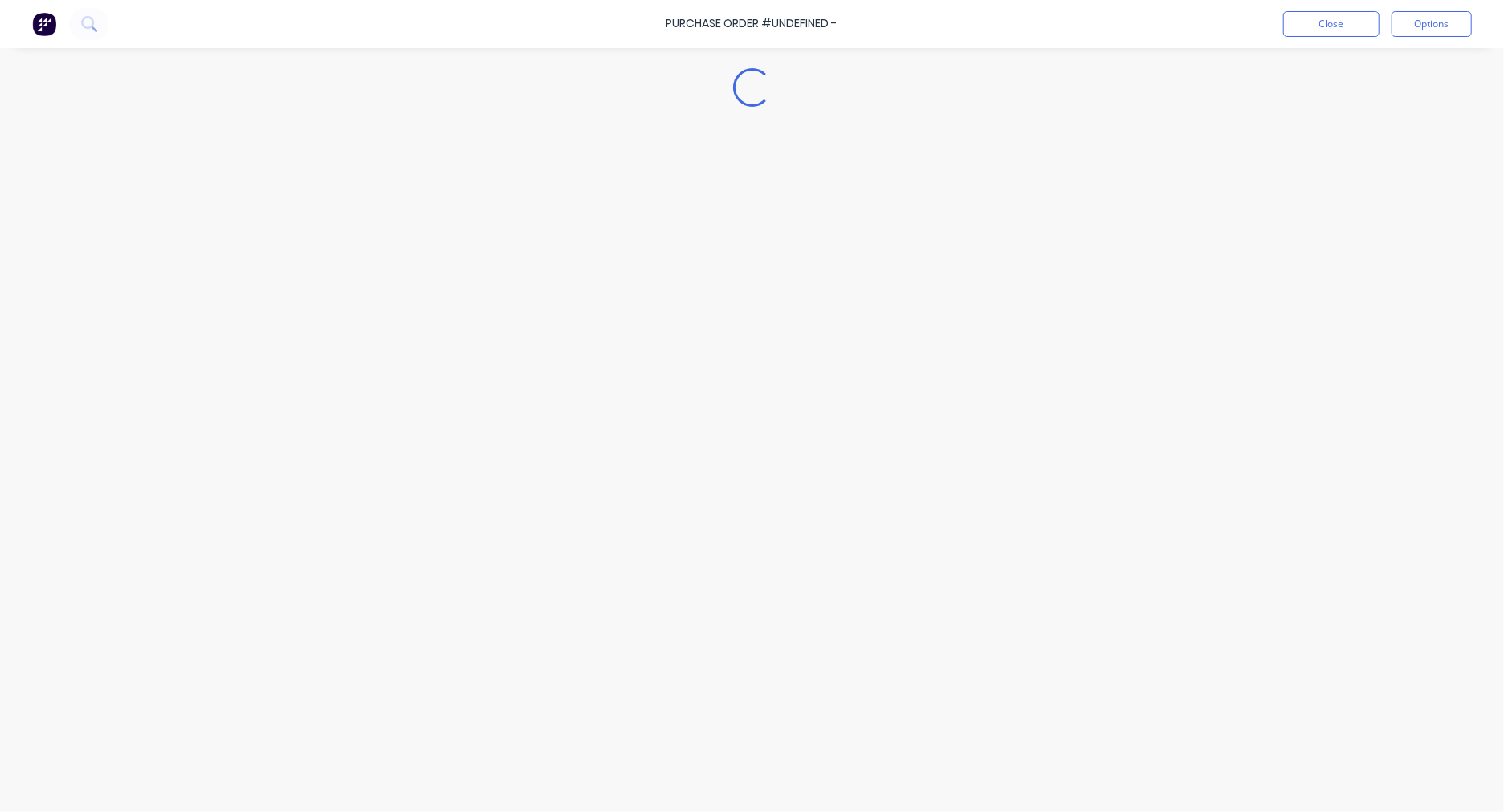
type textarea "x"
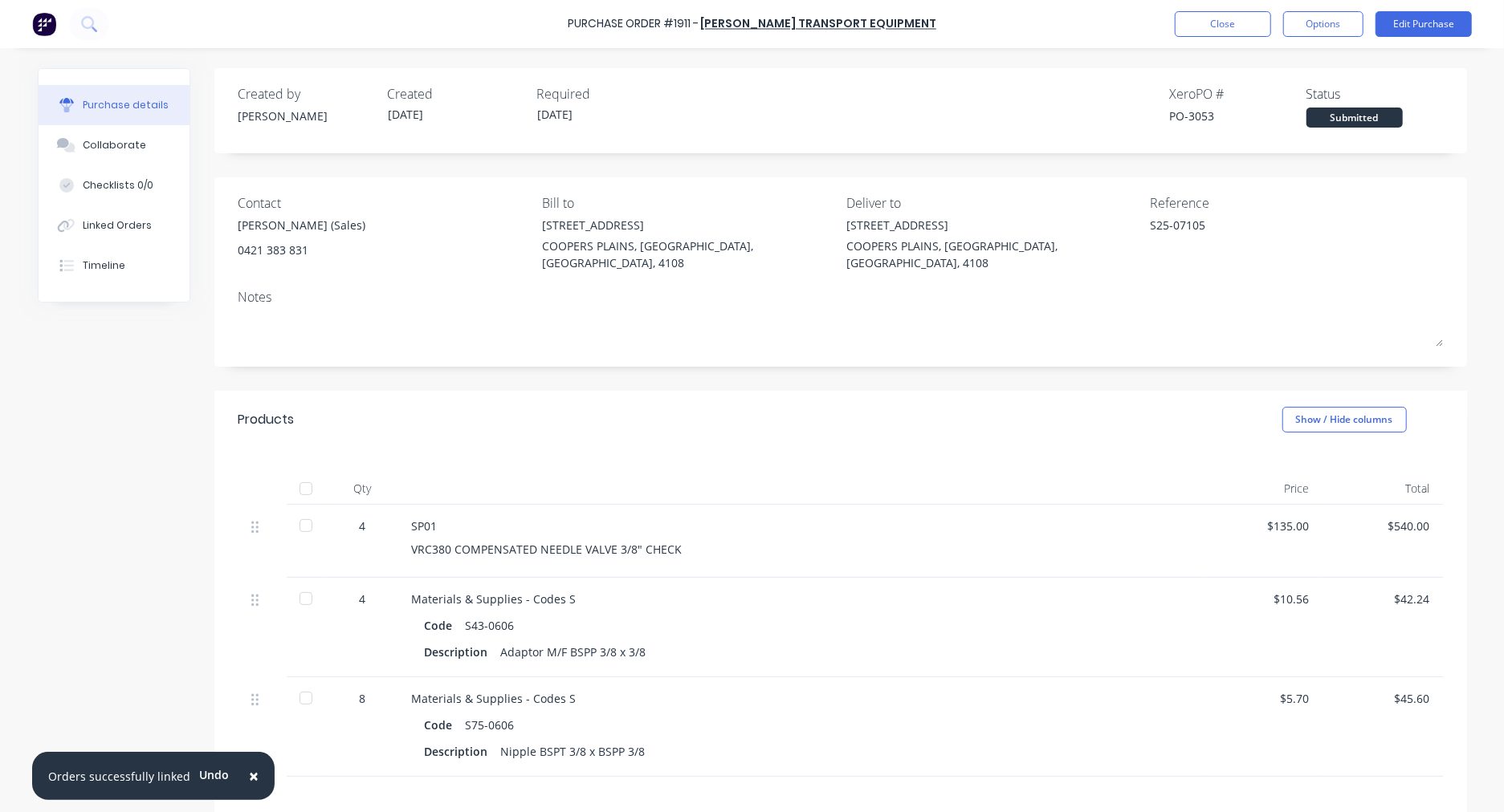
click at [1201, 114] on div "PO-3053" at bounding box center [1238, 115] width 137 height 17
copy div "3053"
click at [1191, 22] on button "Close" at bounding box center [1223, 24] width 96 height 26
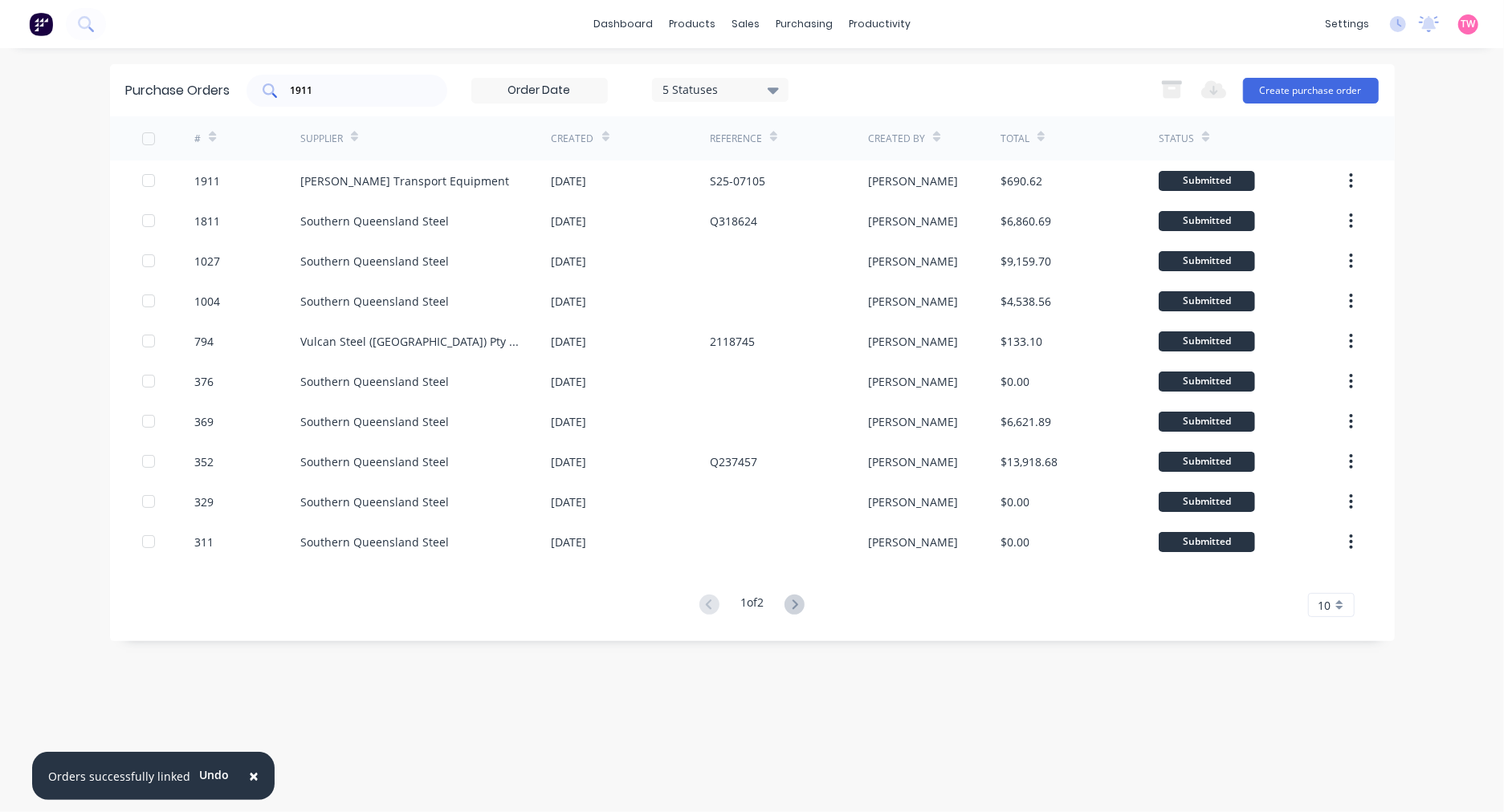
drag, startPoint x: 335, startPoint y: 82, endPoint x: 291, endPoint y: 83, distance: 44.0
click at [291, 83] on div "1911" at bounding box center [347, 91] width 201 height 32
drag, startPoint x: 318, startPoint y: 85, endPoint x: 288, endPoint y: 86, distance: 30.0
click at [288, 86] on div "1911" at bounding box center [347, 91] width 201 height 32
paste input "487"
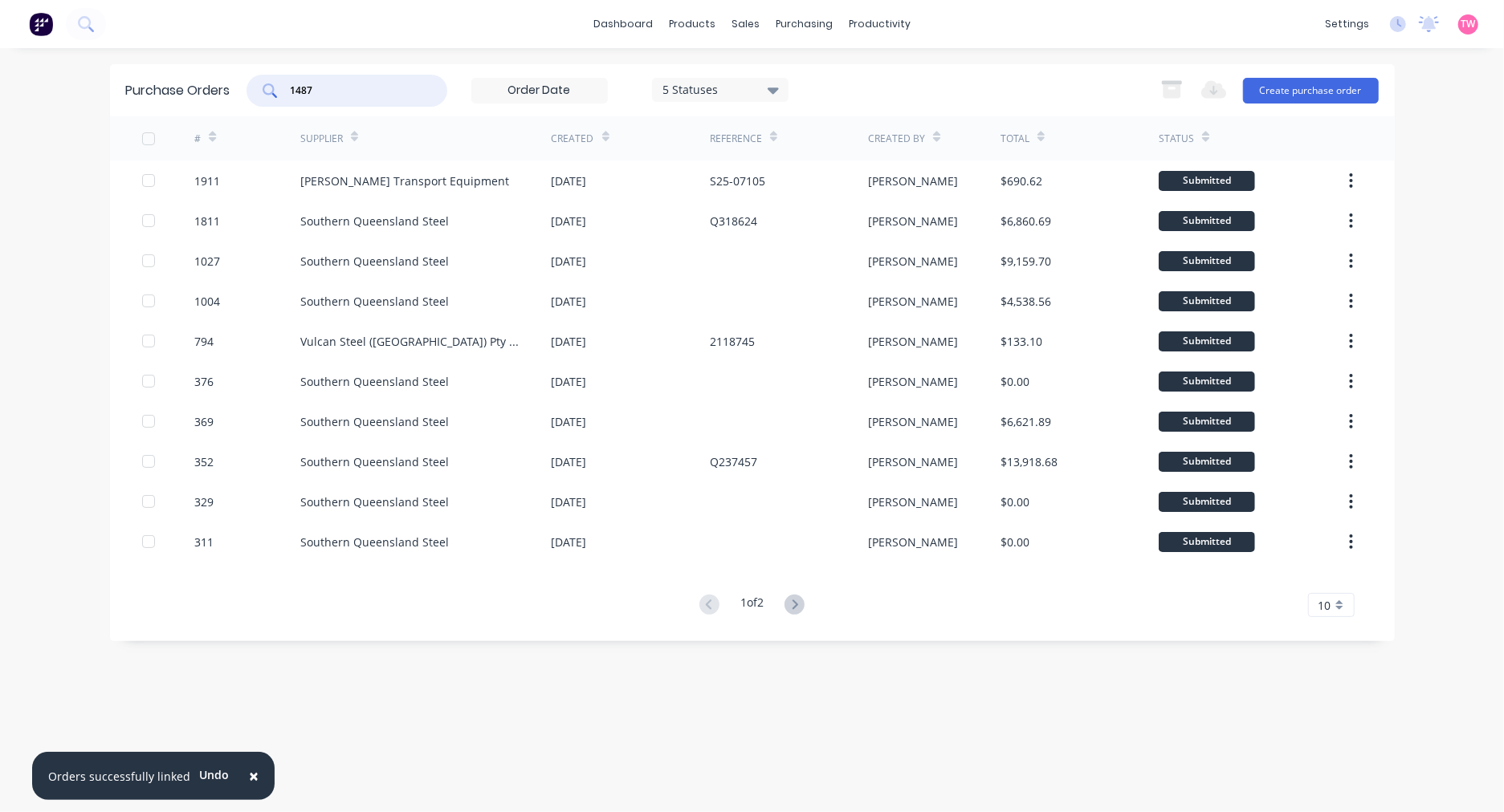
type input "1487"
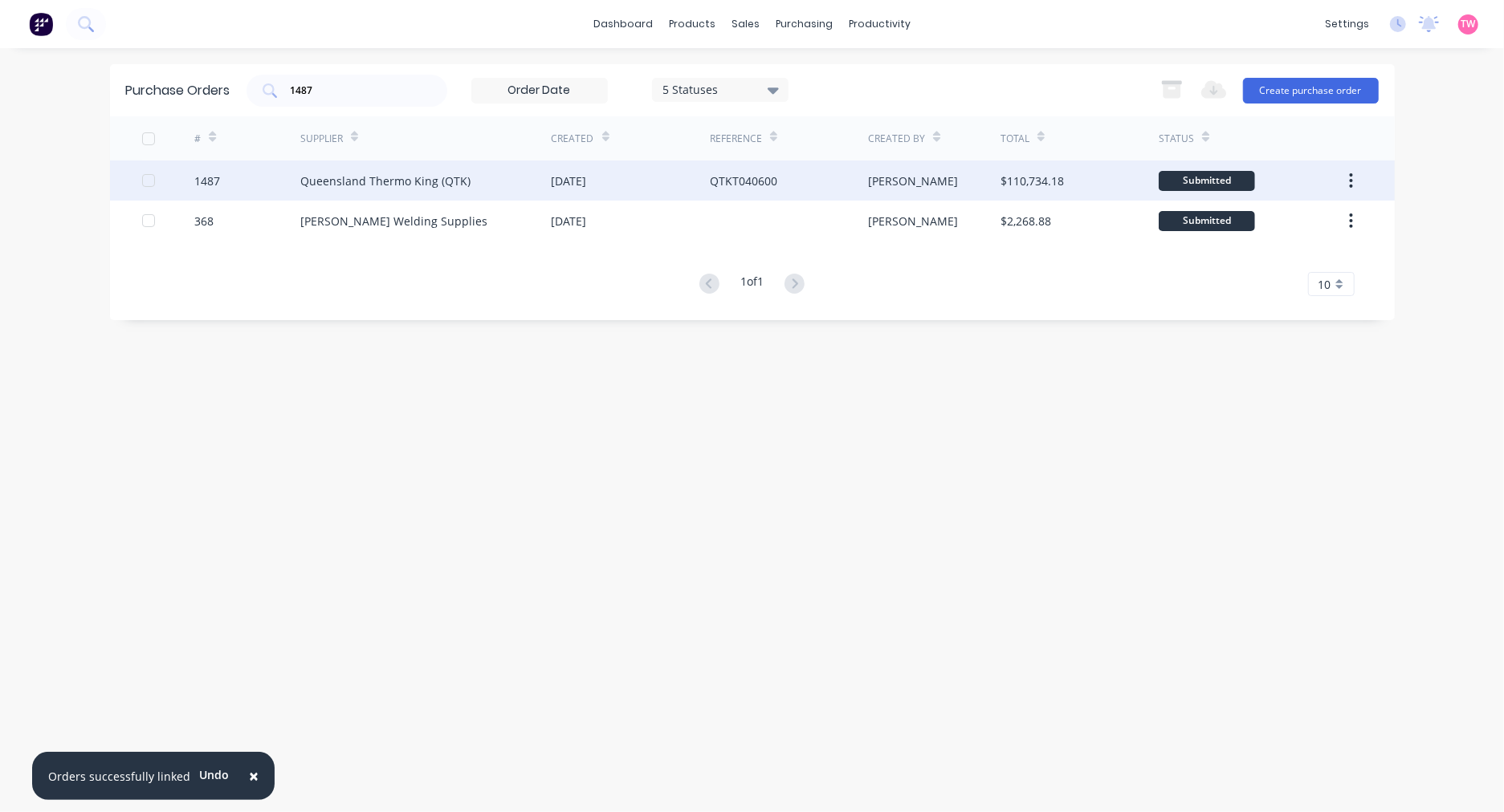
click at [251, 175] on div "1487" at bounding box center [247, 181] width 106 height 41
type textarea "x"
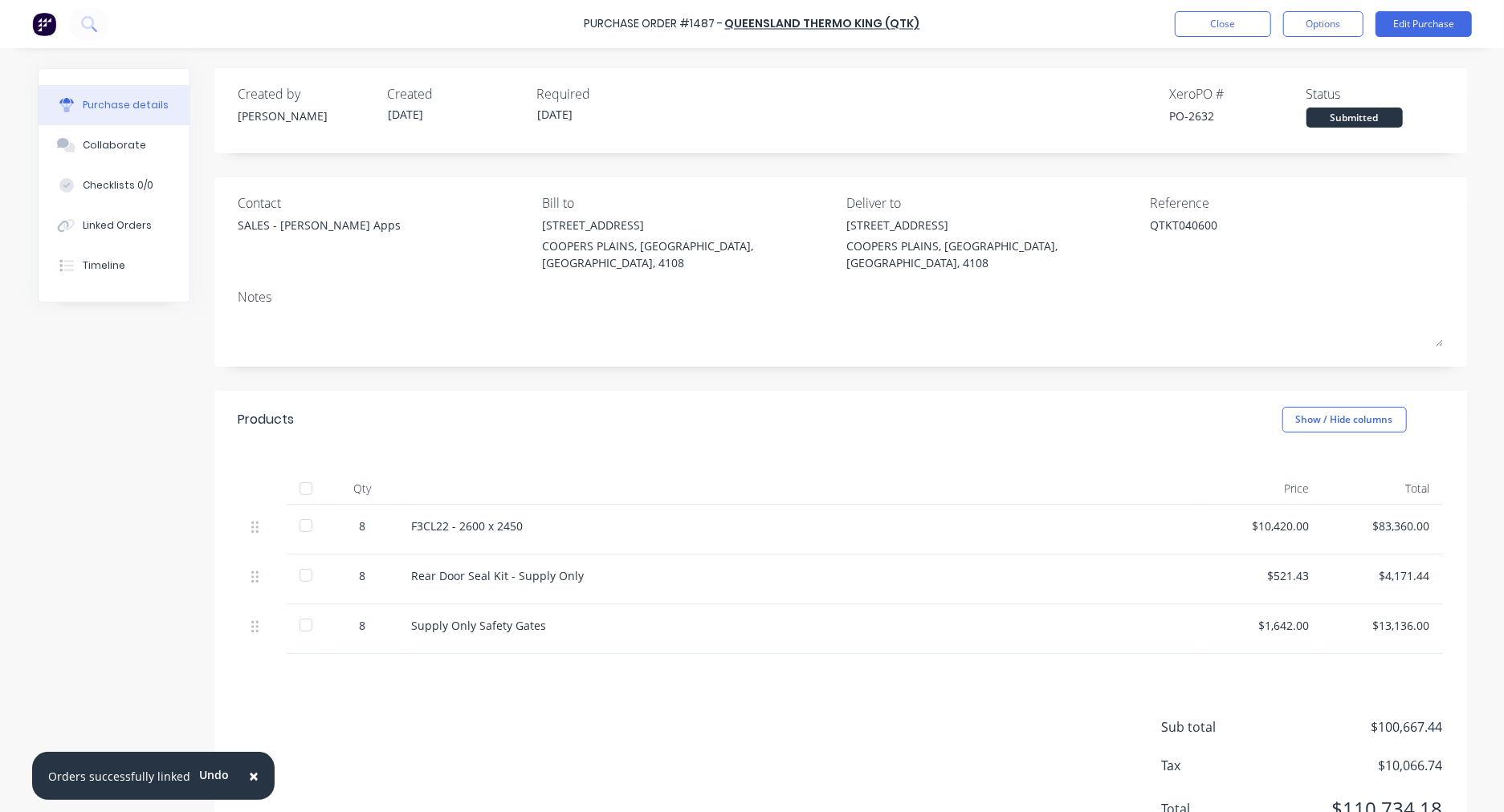
click at [1201, 116] on div "PO-2632" at bounding box center [1238, 115] width 137 height 17
copy div "2632"
